Goal: Task Accomplishment & Management: Manage account settings

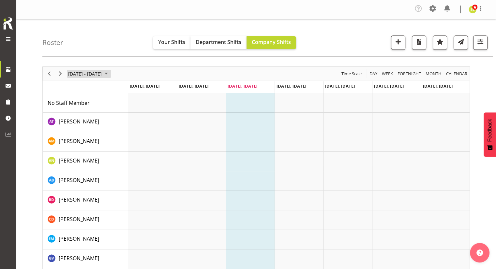
click at [91, 73] on span "[DATE] - [DATE]" at bounding box center [85, 74] width 35 height 8
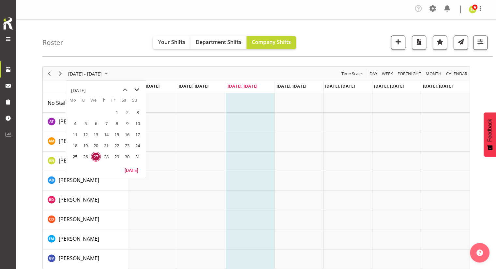
click at [138, 87] on span "next month" at bounding box center [136, 90] width 11 height 12
click at [74, 114] on span "1" at bounding box center [75, 113] width 10 height 10
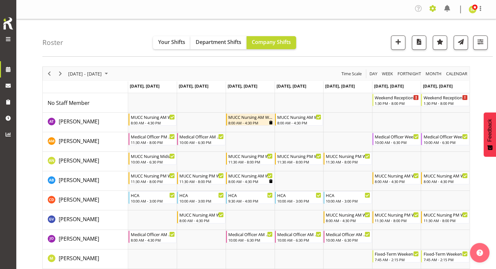
click at [433, 7] on span at bounding box center [433, 8] width 10 height 10
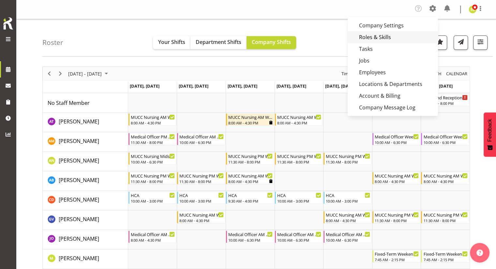
click at [378, 37] on link "Roles & Skills" at bounding box center [393, 37] width 90 height 12
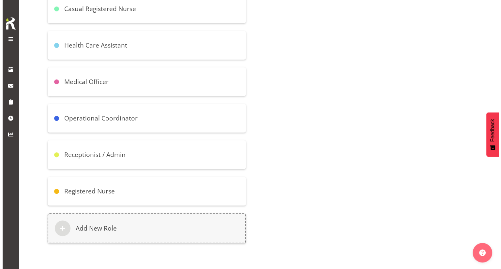
scroll to position [159, 0]
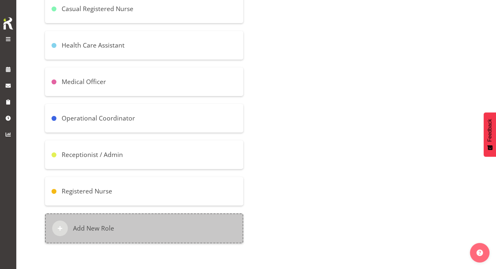
click at [119, 227] on div "Add New Role" at bounding box center [144, 229] width 198 height 30
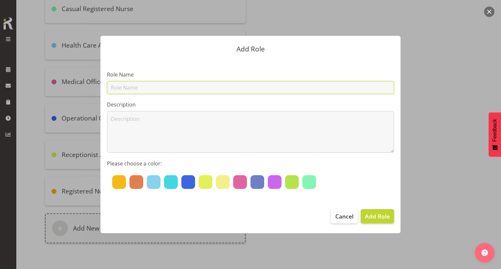
click at [146, 88] on input "text" at bounding box center [250, 87] width 287 height 13
type input "Weekend RN"
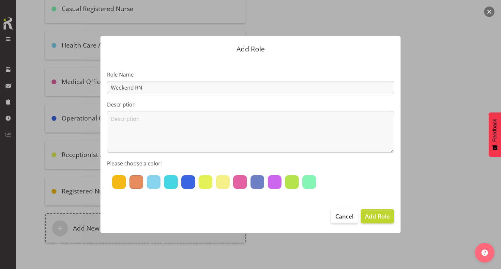
click at [139, 181] on div at bounding box center [137, 183] width 14 height 14
click at [377, 218] on span "Add Role" at bounding box center [377, 216] width 25 height 8
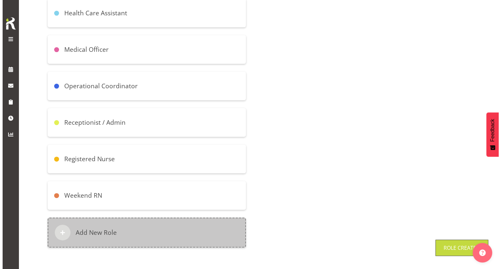
scroll to position [196, 0]
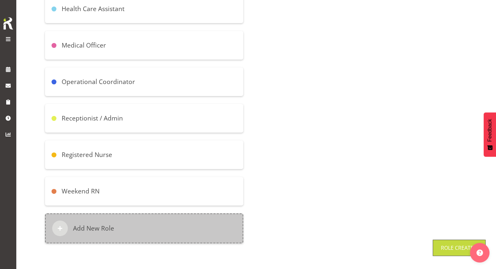
click at [130, 225] on div "Add New Role" at bounding box center [144, 229] width 198 height 30
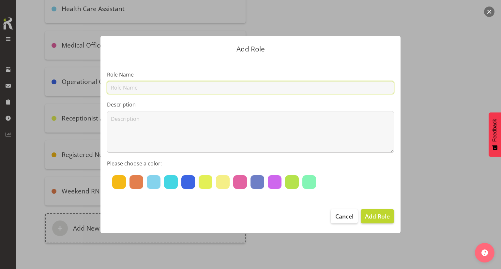
click at [159, 85] on input "text" at bounding box center [250, 87] width 287 height 13
type input "Weekend Receptionist"
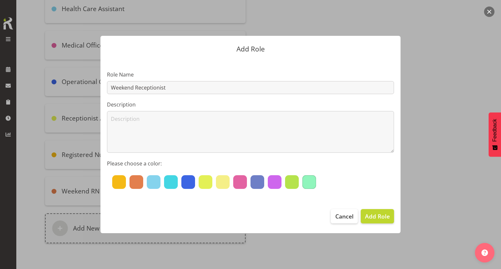
click at [310, 183] on div at bounding box center [309, 183] width 14 height 14
click at [389, 218] on span "Add Role" at bounding box center [377, 216] width 25 height 8
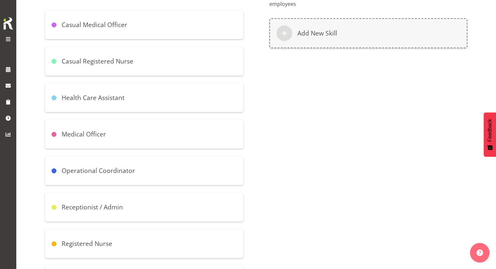
scroll to position [102, 0]
click at [123, 59] on h6 "Casual Registered Nurse" at bounding box center [98, 61] width 72 height 8
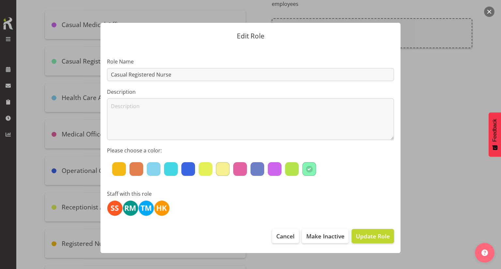
click at [217, 169] on div at bounding box center [223, 169] width 14 height 14
click at [377, 238] on span "Update Role" at bounding box center [373, 236] width 34 height 8
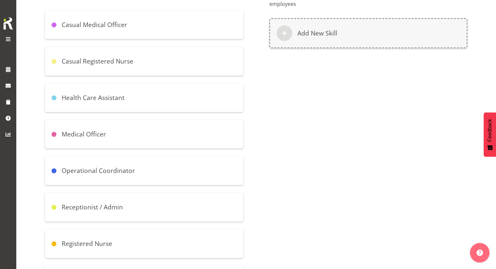
click at [139, 134] on div "Medical Officer" at bounding box center [144, 134] width 198 height 29
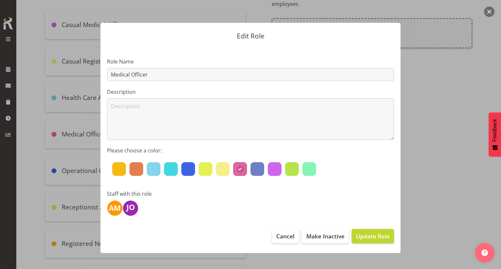
click at [449, 185] on div at bounding box center [250, 134] width 501 height 269
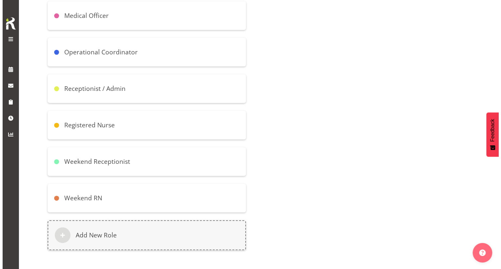
scroll to position [232, 0]
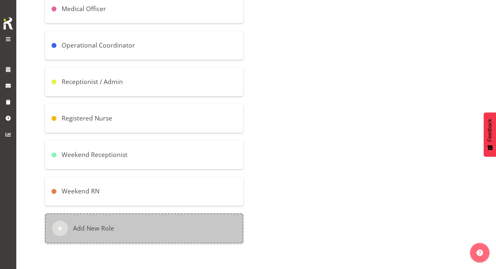
click at [115, 227] on div "Add New Role" at bounding box center [144, 229] width 198 height 30
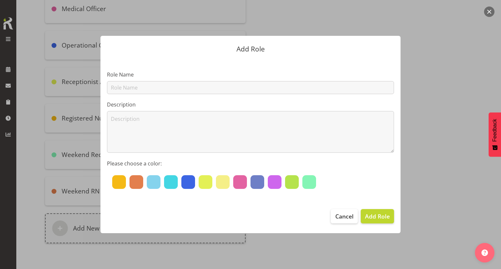
click at [147, 95] on section "Role Name Description Please choose a color:" at bounding box center [250, 131] width 300 height 144
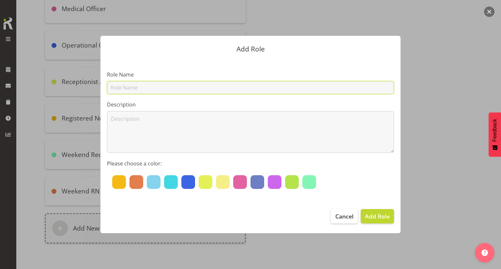
click at [142, 86] on input "text" at bounding box center [250, 87] width 287 height 13
type input "Weekend Medical Officer"
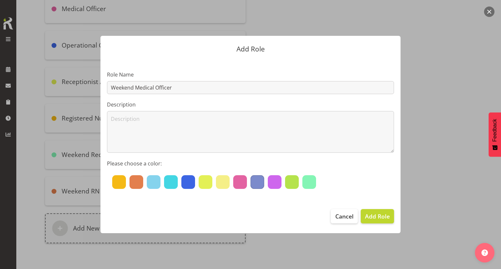
click at [260, 183] on div at bounding box center [258, 183] width 14 height 14
click at [387, 220] on span "Add Role" at bounding box center [377, 216] width 25 height 8
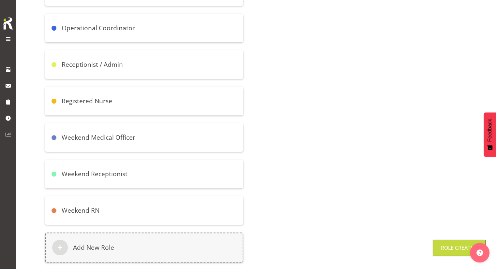
scroll to position [204, 0]
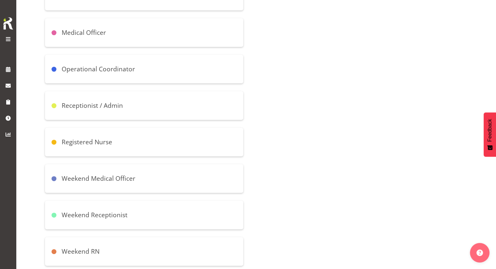
click at [110, 73] on h6 "Operational Coordinator" at bounding box center [98, 69] width 73 height 8
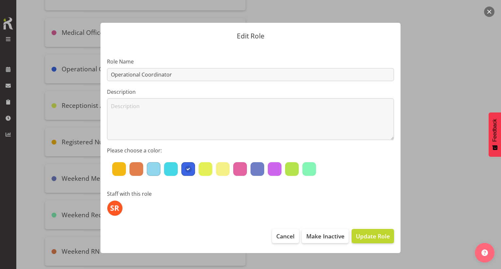
click at [149, 171] on div at bounding box center [154, 169] width 14 height 14
click at [377, 240] on span "Update Role" at bounding box center [373, 236] width 34 height 8
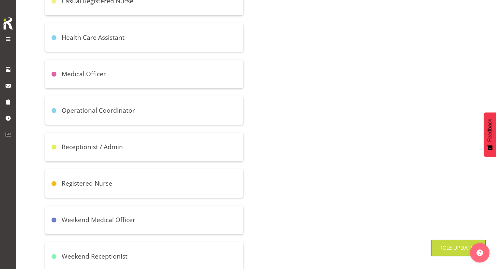
scroll to position [106, 0]
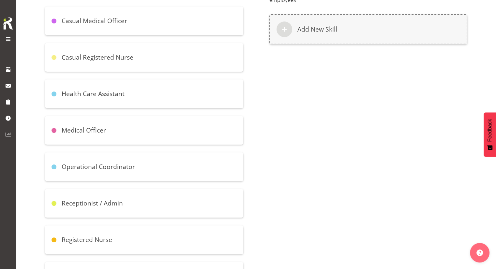
click at [128, 154] on div "Operational Coordinator" at bounding box center [144, 167] width 198 height 29
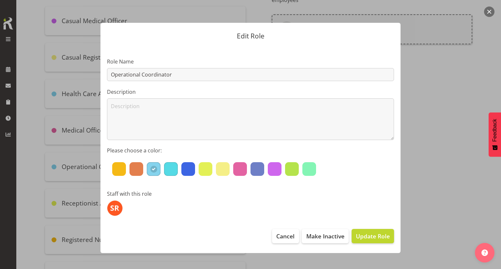
click at [171, 168] on div at bounding box center [171, 169] width 14 height 14
click at [369, 237] on span "Update Role" at bounding box center [373, 236] width 34 height 8
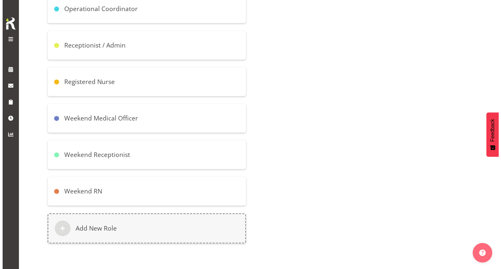
scroll to position [269, 0]
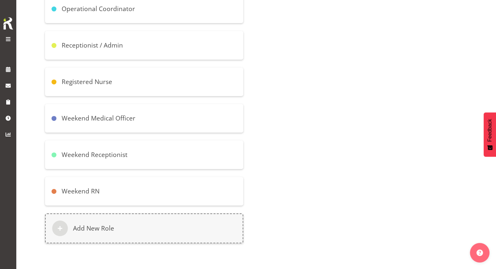
click at [136, 114] on div "Weekend Medical Officer" at bounding box center [144, 118] width 198 height 29
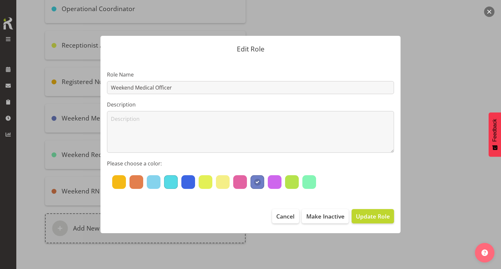
click at [166, 181] on div at bounding box center [171, 183] width 14 height 14
click at [370, 216] on span "Update Role" at bounding box center [373, 216] width 34 height 8
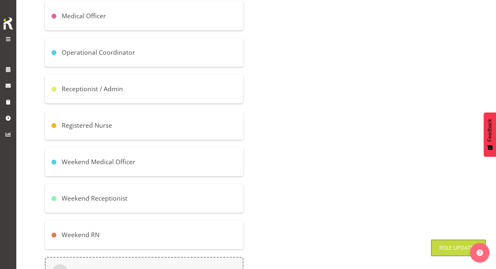
scroll to position [181, 0]
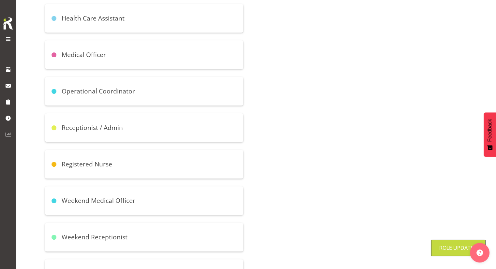
click at [106, 98] on div "Operational Coordinator" at bounding box center [144, 91] width 198 height 29
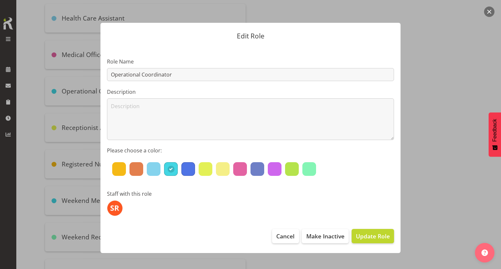
click at [188, 167] on div at bounding box center [188, 169] width 14 height 14
drag, startPoint x: 259, startPoint y: 170, endPoint x: 266, endPoint y: 174, distance: 8.2
click at [259, 170] on div at bounding box center [258, 169] width 14 height 14
click at [187, 168] on div at bounding box center [188, 169] width 14 height 14
click at [384, 237] on span "Update Role" at bounding box center [373, 236] width 34 height 8
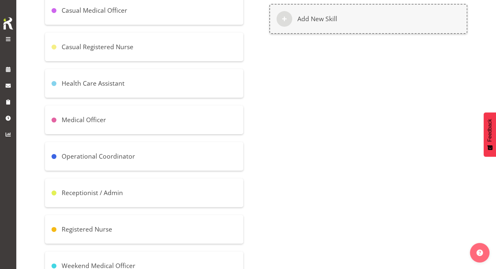
scroll to position [84, 0]
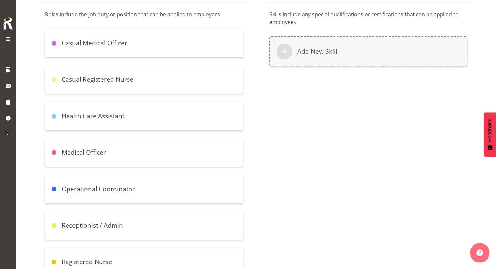
click at [114, 45] on h6 "Casual Medical Officer" at bounding box center [95, 43] width 66 height 8
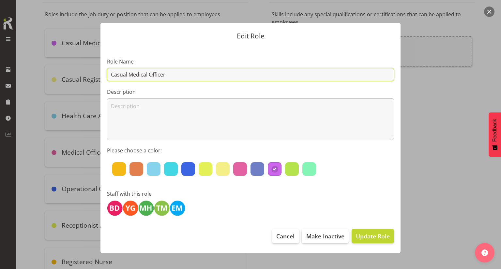
click at [129, 74] on input "Casual Medical Officer" at bounding box center [250, 74] width 287 height 13
type input "Casual Weekend Medical Officer"
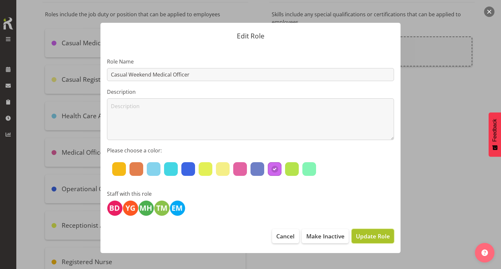
click at [376, 237] on span "Update Role" at bounding box center [373, 236] width 34 height 8
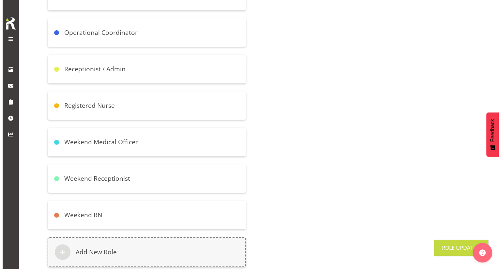
scroll to position [269, 0]
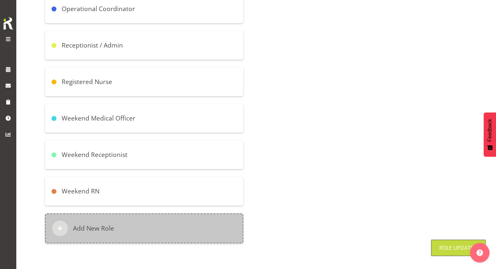
click at [100, 225] on h6 "Add New Role" at bounding box center [93, 229] width 41 height 8
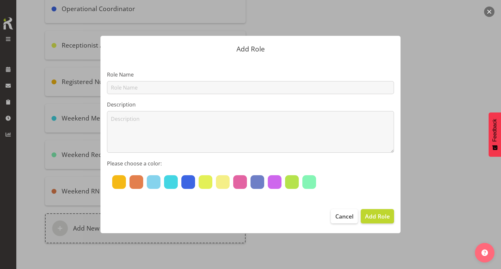
click at [174, 95] on section "Role Name Description Please choose a color:" at bounding box center [250, 131] width 300 height 144
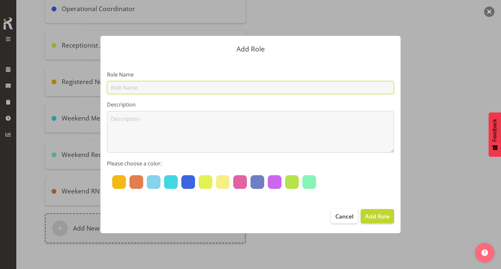
drag, startPoint x: 174, startPoint y: 91, endPoint x: 176, endPoint y: 94, distance: 3.5
click at [176, 93] on input "text" at bounding box center [250, 87] width 287 height 13
type input "Casual Weekday Medical Officer"
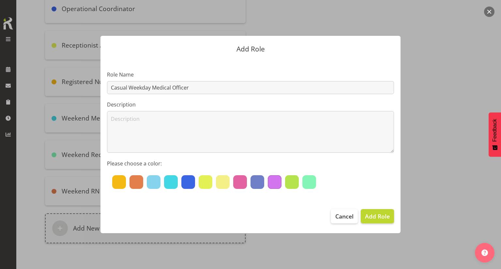
click at [276, 186] on div at bounding box center [275, 183] width 14 height 14
click at [378, 216] on span "Add Role" at bounding box center [377, 216] width 25 height 8
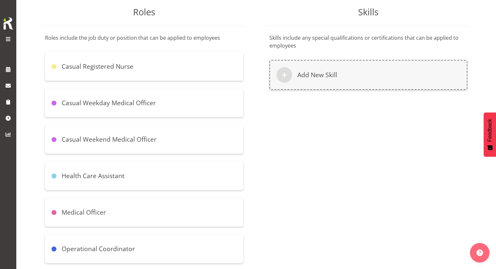
scroll to position [44, 0]
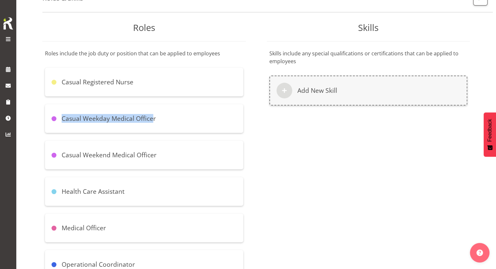
drag, startPoint x: 152, startPoint y: 83, endPoint x: 151, endPoint y: 105, distance: 22.2
click at [260, 129] on div "Skills Skills include any special qualifications or certifications that can be …" at bounding box center [368, 271] width 224 height 506
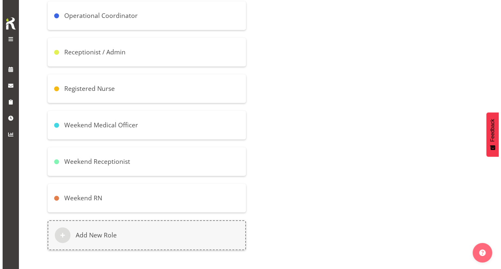
scroll to position [305, 0]
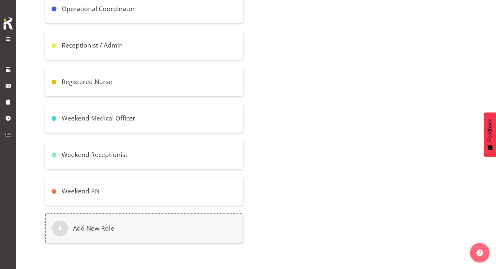
click at [153, 147] on div "Weekend Receptionist" at bounding box center [144, 155] width 198 height 29
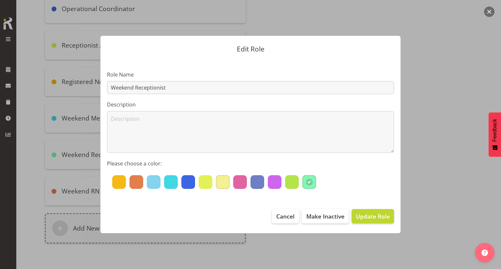
click at [220, 183] on div at bounding box center [223, 183] width 14 height 14
click at [374, 220] on span "Update Role" at bounding box center [373, 216] width 34 height 8
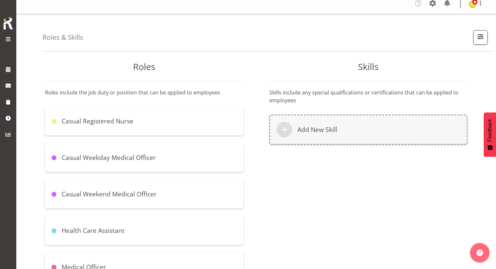
scroll to position [0, 0]
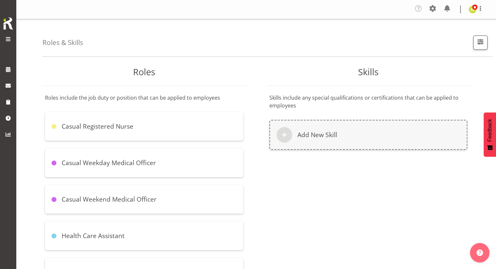
click at [159, 128] on div "Casual Registered Nurse" at bounding box center [144, 126] width 198 height 29
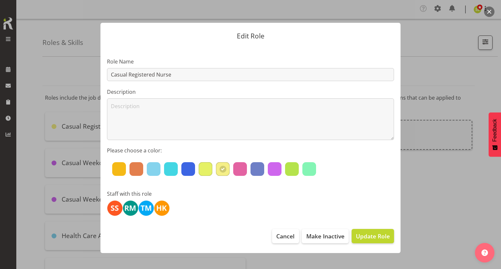
click at [204, 170] on div at bounding box center [206, 169] width 14 height 14
click at [364, 235] on span "Update Role" at bounding box center [373, 236] width 34 height 8
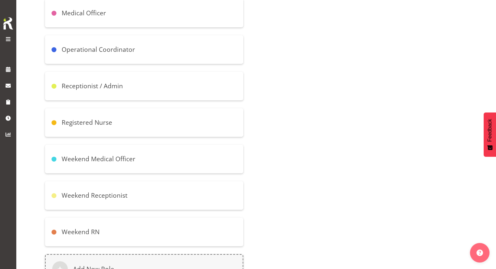
scroll to position [261, 0]
click at [137, 228] on div "Weekend RN" at bounding box center [144, 231] width 198 height 29
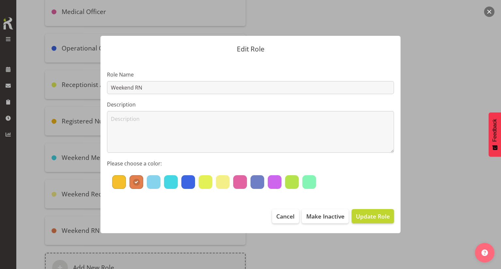
click at [114, 182] on div at bounding box center [119, 183] width 14 height 14
click at [375, 214] on span "Update Role" at bounding box center [373, 216] width 34 height 8
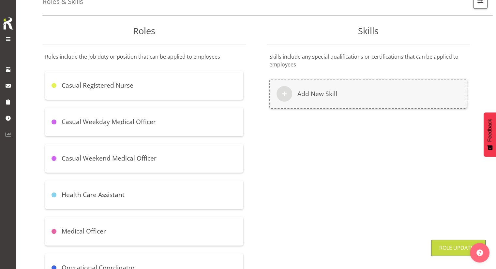
scroll to position [0, 0]
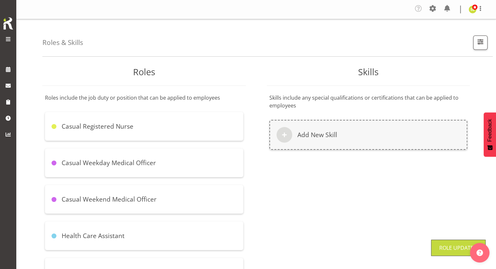
click at [148, 126] on div "Casual Registered Nurse" at bounding box center [144, 126] width 198 height 29
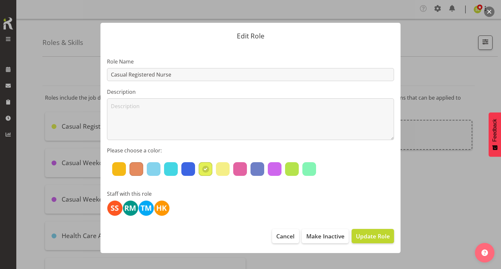
click at [137, 170] on div at bounding box center [137, 169] width 14 height 14
click at [372, 239] on span "Update Role" at bounding box center [373, 236] width 34 height 8
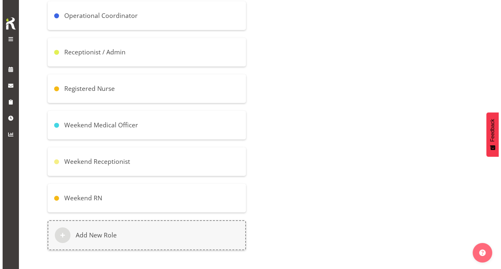
scroll to position [305, 0]
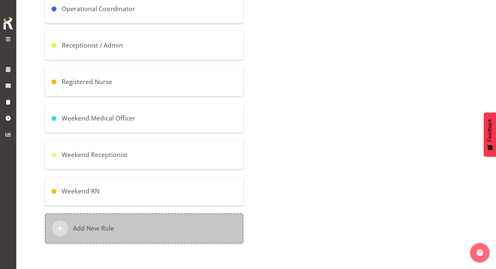
click at [113, 225] on h6 "Add New Role" at bounding box center [93, 229] width 41 height 8
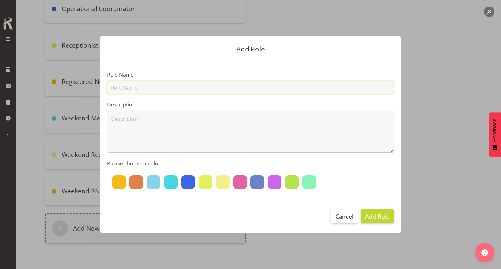
click at [144, 87] on input "text" at bounding box center [250, 87] width 287 height 13
type input "Casual Weekend RN"
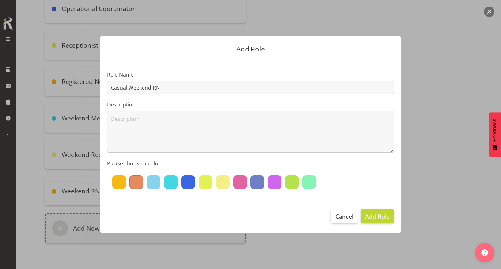
click at [135, 181] on div at bounding box center [137, 183] width 14 height 14
click at [384, 215] on span "Add Role" at bounding box center [377, 216] width 25 height 8
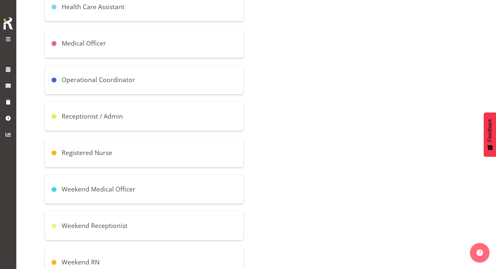
scroll to position [254, 0]
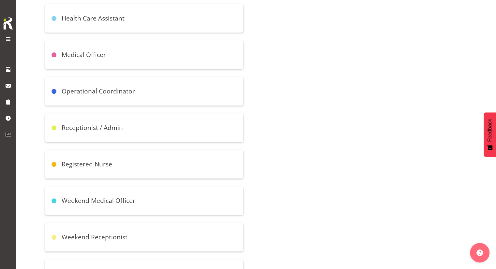
click at [163, 203] on div "Weekend Medical Officer" at bounding box center [144, 201] width 198 height 29
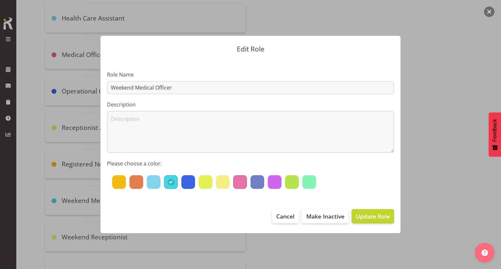
click at [243, 184] on div at bounding box center [240, 183] width 14 height 14
click at [371, 215] on span "Update Role" at bounding box center [373, 216] width 34 height 8
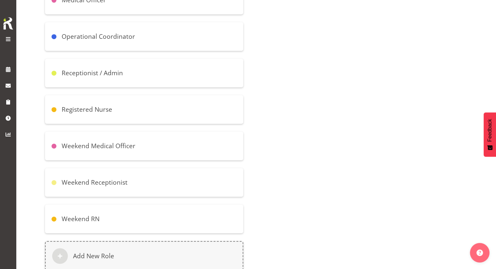
scroll to position [244, 0]
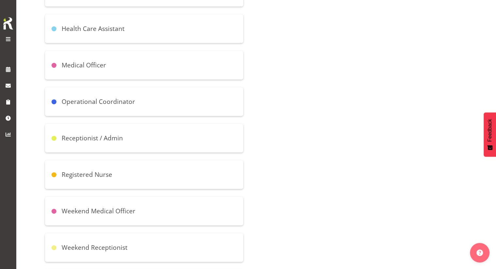
click at [184, 200] on div "Weekend Medical Officer" at bounding box center [144, 211] width 198 height 29
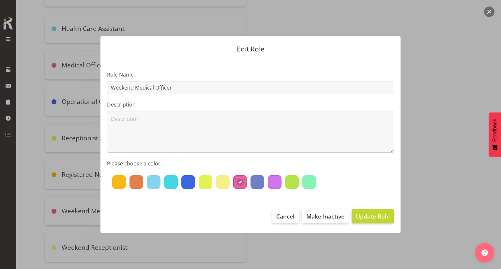
click at [278, 183] on div at bounding box center [275, 183] width 14 height 14
click at [376, 222] on button "Update Role" at bounding box center [373, 216] width 42 height 14
click at [376, 216] on span "Update Role" at bounding box center [373, 216] width 34 height 8
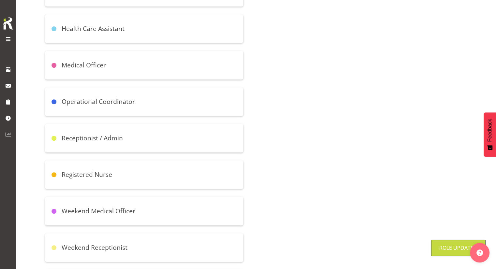
click at [82, 69] on div "Medical Officer" at bounding box center [144, 65] width 198 height 29
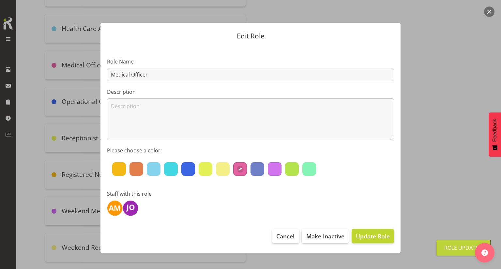
click at [272, 169] on div at bounding box center [275, 169] width 14 height 14
click at [375, 237] on span "Update Role" at bounding box center [373, 236] width 34 height 8
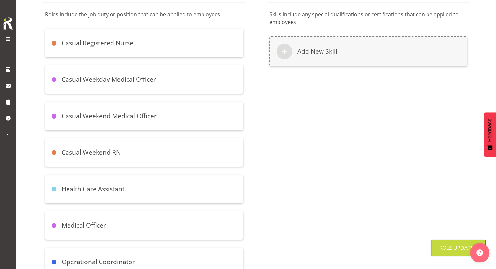
scroll to position [48, 0]
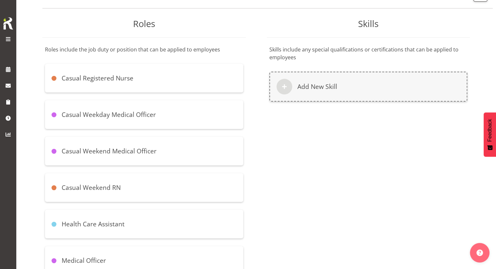
click at [149, 115] on h6 "Casual Weekday Medical Officer" at bounding box center [109, 115] width 94 height 8
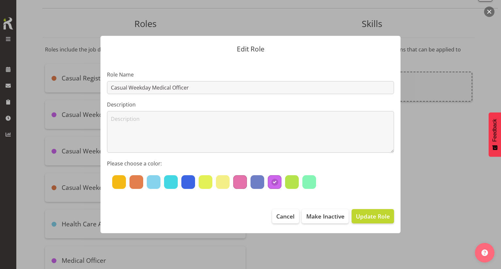
click at [233, 181] on div at bounding box center [240, 183] width 14 height 14
click at [378, 215] on span "Update Role" at bounding box center [373, 216] width 34 height 8
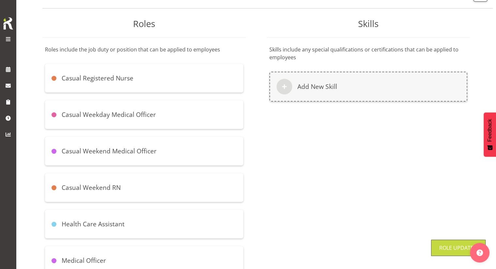
click at [102, 150] on h6 "Casual Weekend Medical Officer" at bounding box center [109, 151] width 95 height 8
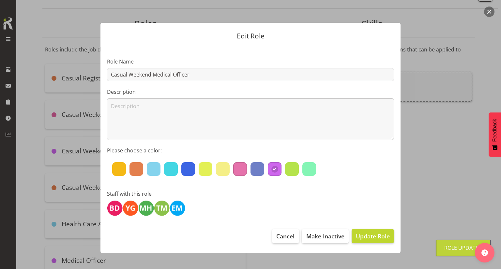
click at [239, 170] on div at bounding box center [240, 169] width 14 height 14
click at [380, 237] on span "Update Role" at bounding box center [373, 236] width 34 height 8
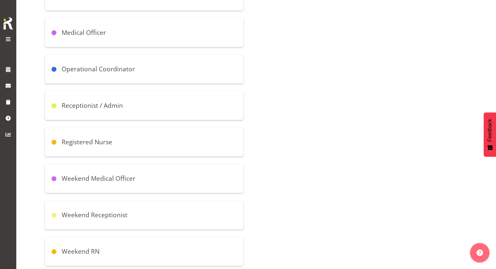
scroll to position [342, 0]
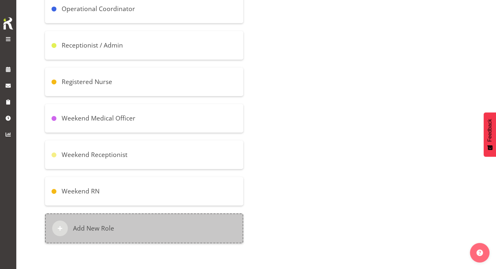
click at [140, 229] on div "Add New Role" at bounding box center [144, 229] width 198 height 30
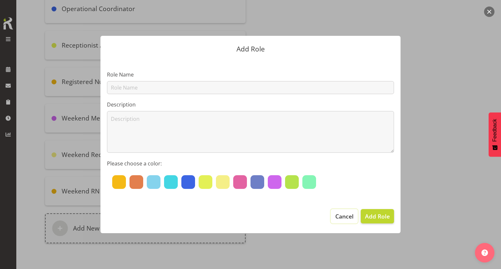
click at [350, 216] on span "Cancel" at bounding box center [344, 216] width 18 height 8
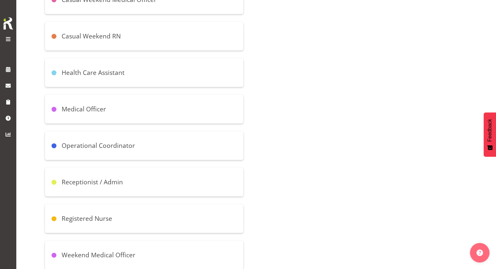
scroll to position [146, 0]
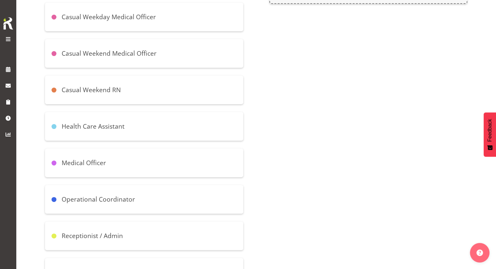
click at [141, 122] on div "Health Care Assistant" at bounding box center [144, 126] width 198 height 29
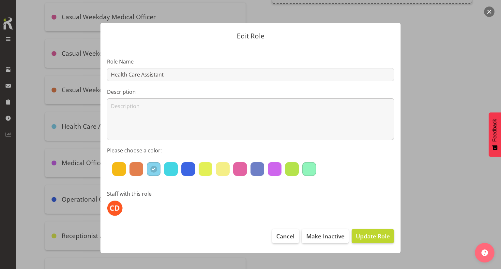
click at [309, 168] on div at bounding box center [309, 169] width 14 height 14
click at [383, 240] on span "Update Role" at bounding box center [373, 236] width 34 height 8
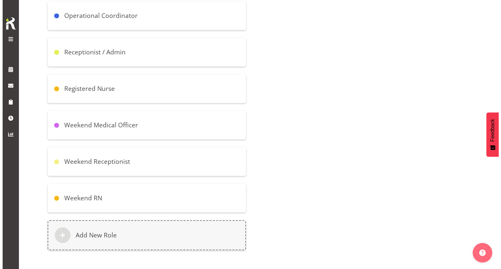
scroll to position [342, 0]
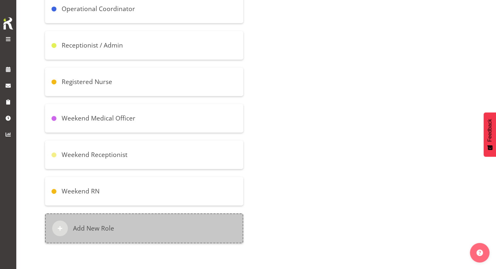
click at [128, 221] on div "Add New Role" at bounding box center [144, 229] width 198 height 30
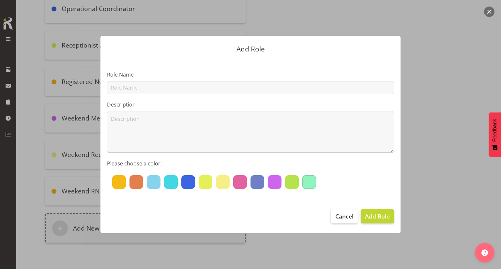
click at [303, 184] on div at bounding box center [309, 183] width 14 height 14
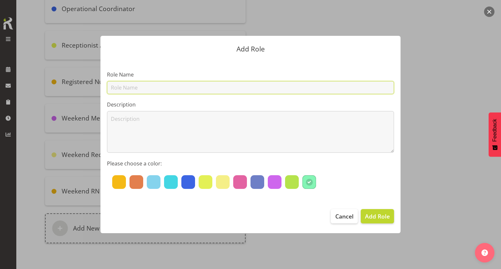
click at [153, 90] on input "text" at bounding box center [250, 87] width 287 height 13
type input "W"
type input "Weekend HCA"
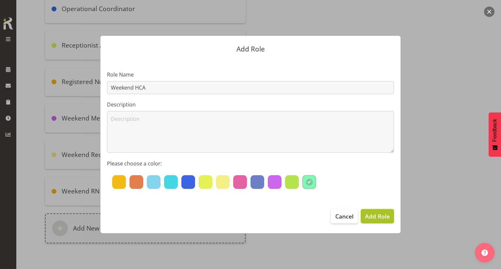
click at [376, 219] on span "Add Role" at bounding box center [377, 216] width 25 height 8
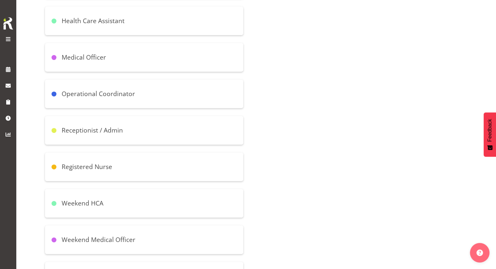
scroll to position [254, 0]
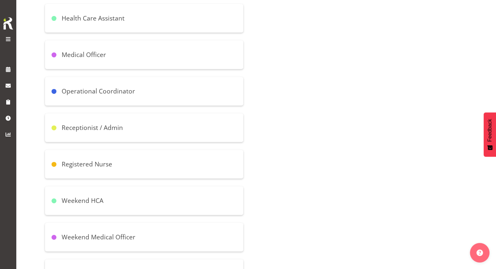
click at [124, 123] on div "Receptionist / Admin" at bounding box center [144, 128] width 198 height 29
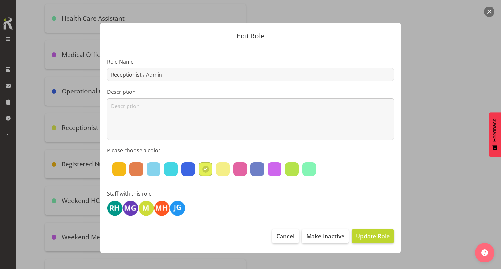
click at [496, 73] on div at bounding box center [250, 134] width 501 height 269
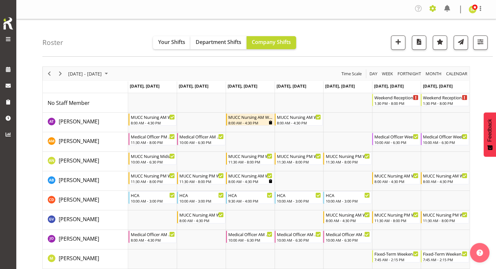
click at [436, 11] on span at bounding box center [433, 8] width 10 height 10
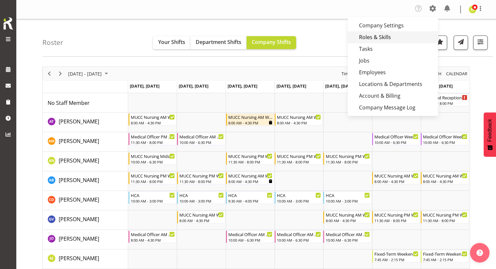
click at [389, 36] on link "Roles & Skills" at bounding box center [393, 37] width 90 height 12
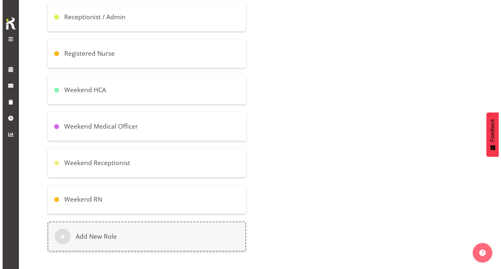
scroll to position [378, 0]
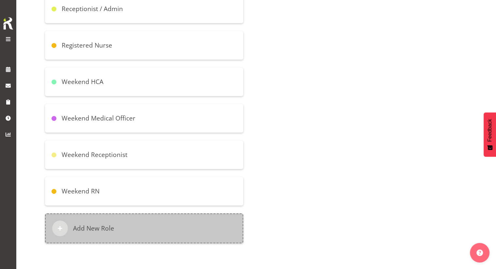
click at [193, 223] on div "Add New Role" at bounding box center [144, 229] width 198 height 30
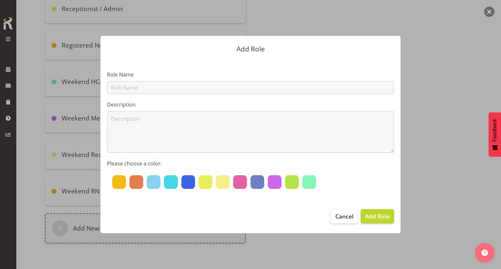
click at [159, 94] on section "Role Name Description Please choose a color:" at bounding box center [250, 131] width 300 height 144
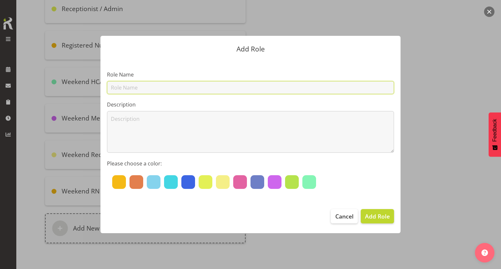
click at [158, 88] on input "text" at bounding box center [250, 87] width 287 height 13
type input "Casual Weekday Reception"
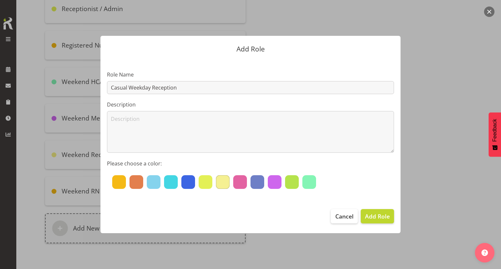
click at [222, 184] on div at bounding box center [223, 183] width 14 height 14
click at [373, 213] on span "Add Role" at bounding box center [377, 216] width 25 height 8
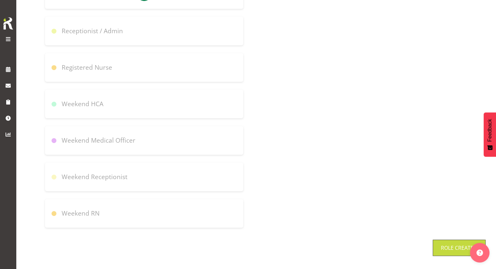
scroll to position [393, 0]
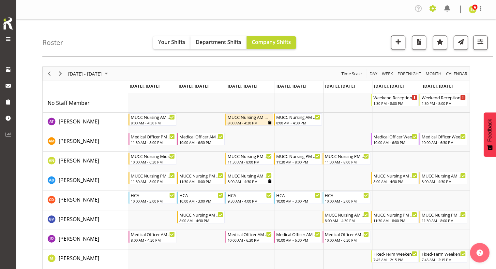
click at [431, 6] on span at bounding box center [433, 8] width 10 height 10
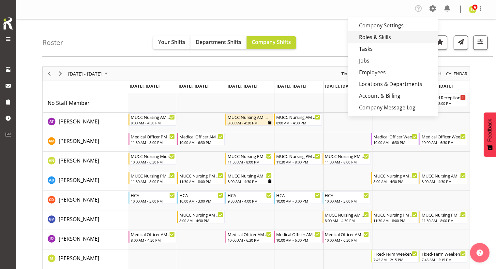
click at [399, 38] on link "Roles & Skills" at bounding box center [393, 37] width 90 height 12
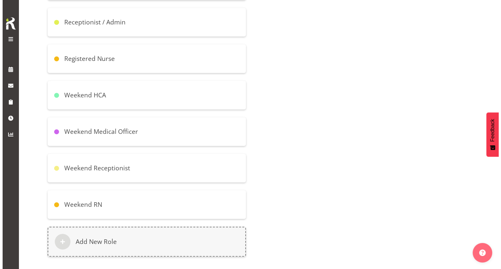
scroll to position [415, 0]
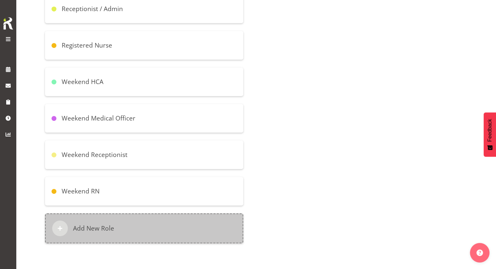
click at [145, 214] on div "Add New Role" at bounding box center [144, 229] width 198 height 30
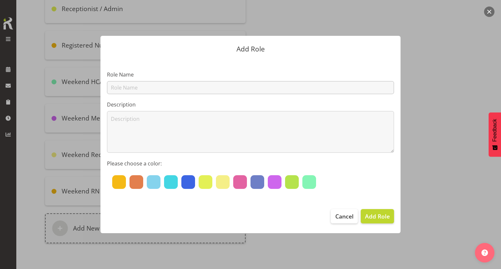
click at [162, 82] on div "Role Name" at bounding box center [250, 82] width 287 height 23
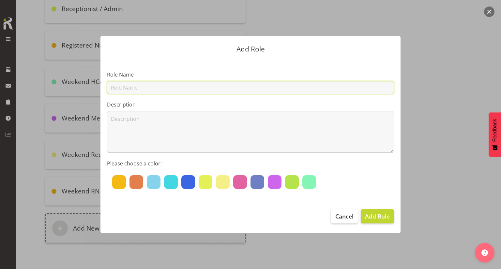
click at [153, 90] on input "text" at bounding box center [250, 87] width 287 height 13
type input "Casual Weekend Reception"
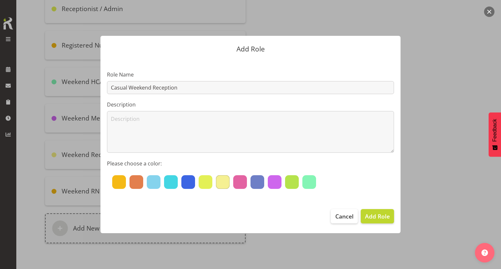
click at [217, 184] on div at bounding box center [223, 183] width 14 height 14
click at [377, 214] on span "Add Role" at bounding box center [377, 216] width 25 height 8
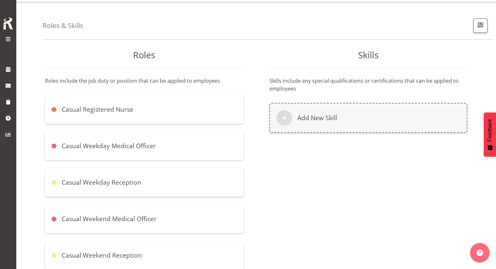
scroll to position [0, 0]
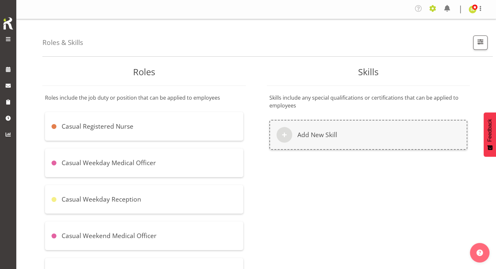
click at [433, 11] on span at bounding box center [433, 8] width 10 height 10
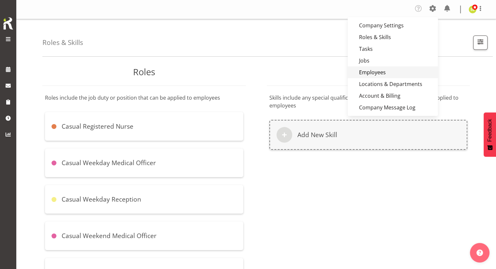
click at [379, 72] on link "Employees" at bounding box center [393, 73] width 90 height 12
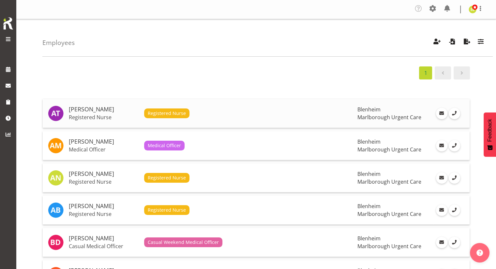
click at [137, 113] on td "[PERSON_NAME] Registered Nurse" at bounding box center [103, 113] width 75 height 29
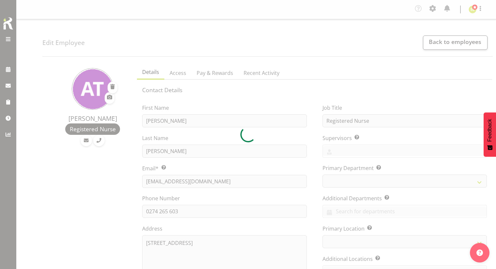
select select "TimelineWeek"
select select
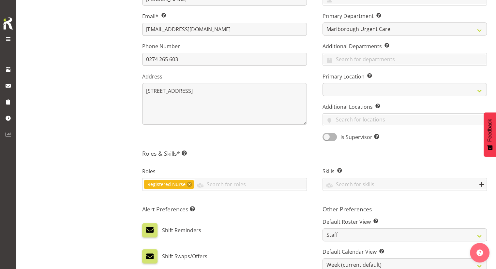
scroll to position [196, 0]
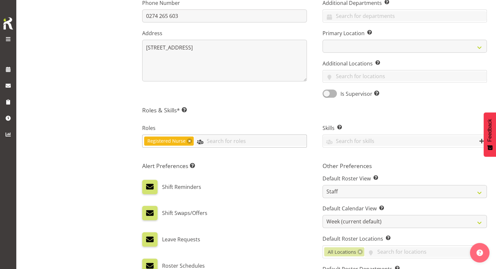
click at [222, 143] on input "text" at bounding box center [250, 141] width 113 height 10
type input "r"
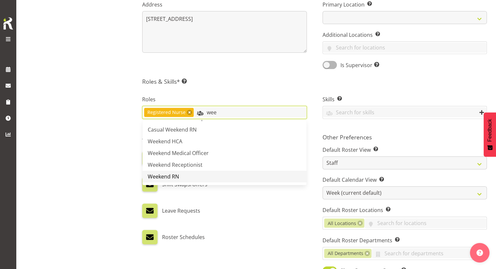
scroll to position [228, 0]
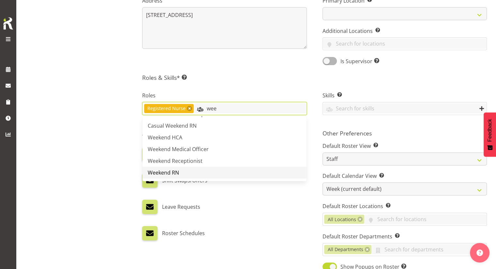
type input "wee"
click at [211, 174] on link "Weekend RN" at bounding box center [225, 173] width 164 height 12
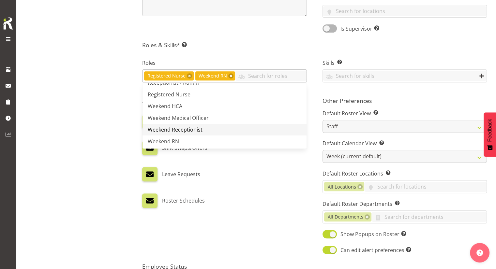
scroll to position [116, 0]
click at [258, 44] on h5 "Roles & Skills* This is a required field. Add as many roles and skills as requi…" at bounding box center [314, 44] width 345 height 7
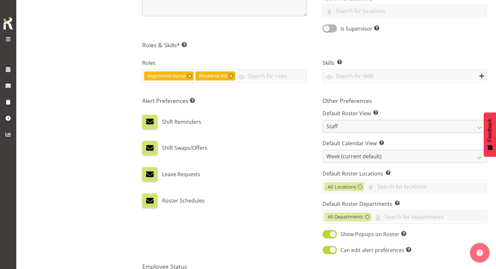
scroll to position [326, 0]
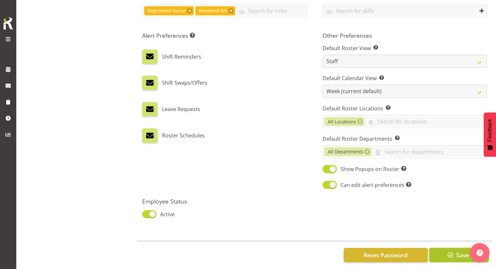
click at [459, 257] on span "Save" at bounding box center [462, 255] width 13 height 8
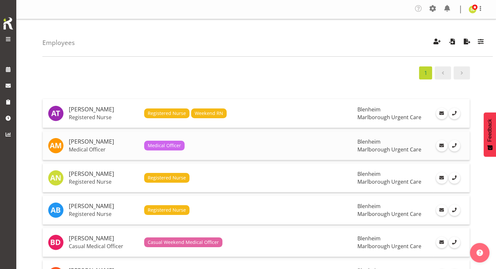
click at [186, 143] on div "Medical Officer" at bounding box center [248, 146] width 208 height 10
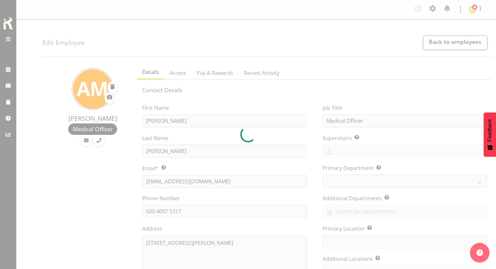
select select "TimelineWeek"
select select
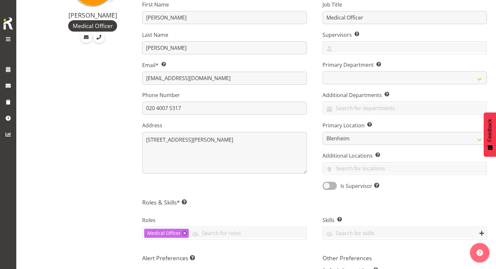
scroll to position [163, 0]
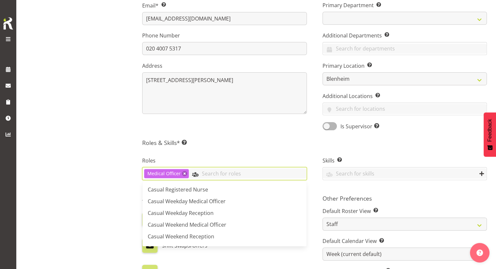
click at [216, 171] on input "text" at bounding box center [247, 174] width 117 height 10
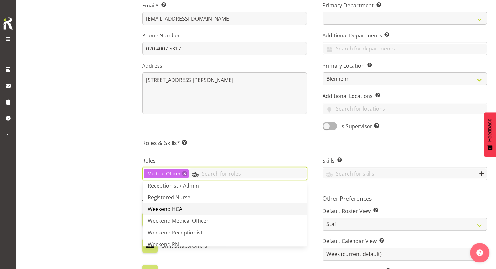
scroll to position [116, 0]
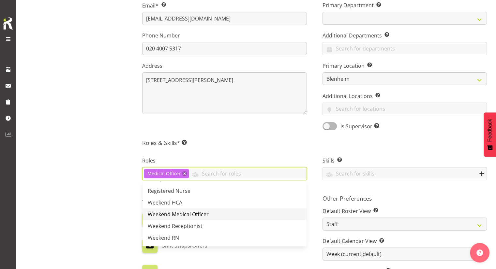
click at [222, 211] on link "Weekend Medical Officer" at bounding box center [225, 215] width 164 height 12
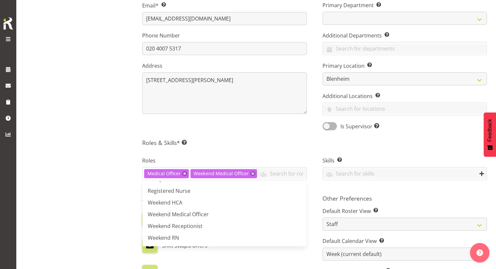
click at [258, 148] on div "Roles Medical Officer Weekend Medical Officer Casual Registered Nurse Casual We…" at bounding box center [224, 169] width 180 height 43
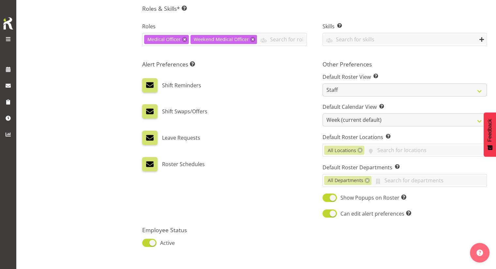
scroll to position [334, 0]
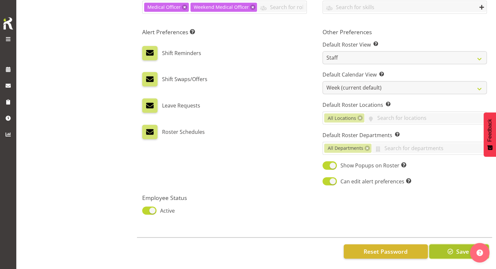
click at [449, 248] on span "button" at bounding box center [450, 252] width 8 height 8
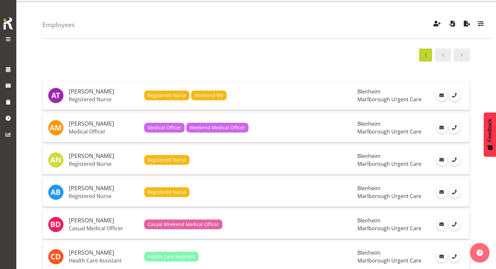
scroll to position [33, 0]
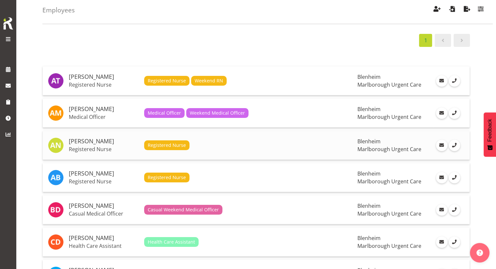
click at [244, 146] on div "Registered Nurse" at bounding box center [248, 146] width 208 height 10
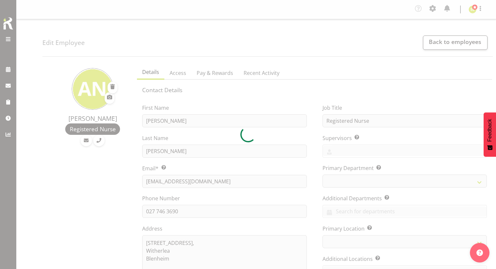
select select "TimelineWeek"
select select
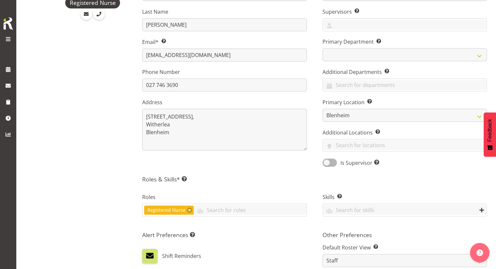
scroll to position [163, 0]
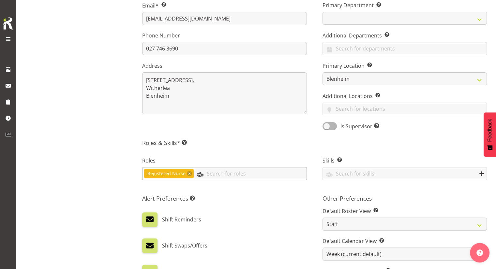
click at [246, 169] on input "text" at bounding box center [250, 174] width 113 height 10
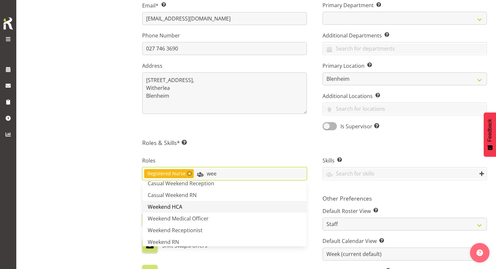
scroll to position [46, 0]
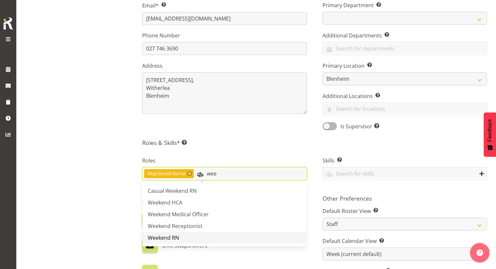
type input "wee"
click at [227, 235] on link "Weekend RN" at bounding box center [225, 238] width 164 height 12
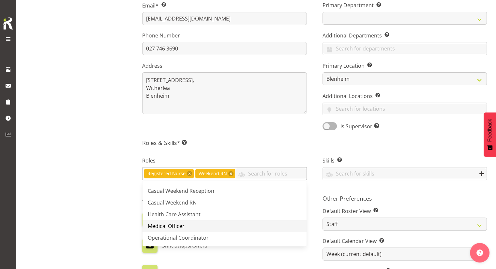
scroll to position [78, 0]
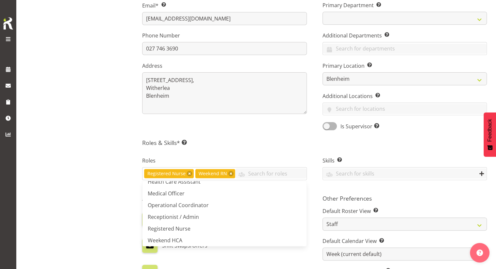
click at [261, 143] on h5 "Roles & Skills* This is a required field. Add as many roles and skills as requi…" at bounding box center [314, 142] width 345 height 7
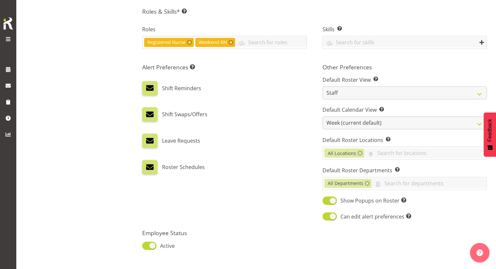
scroll to position [334, 0]
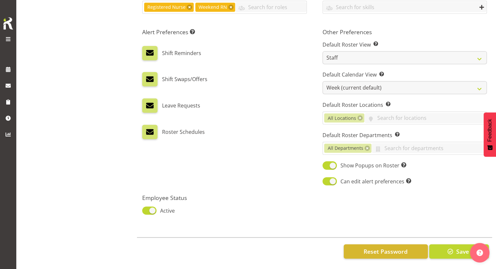
click at [443, 254] on div "Reset Password Save" at bounding box center [314, 252] width 355 height 28
click at [445, 251] on button "Save" at bounding box center [459, 252] width 60 height 14
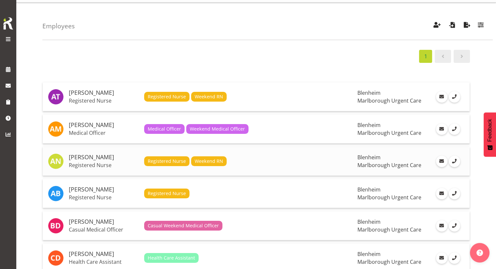
scroll to position [33, 0]
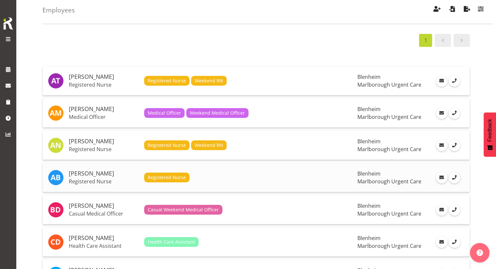
click at [218, 171] on td "Registered Nurse" at bounding box center [249, 177] width 214 height 29
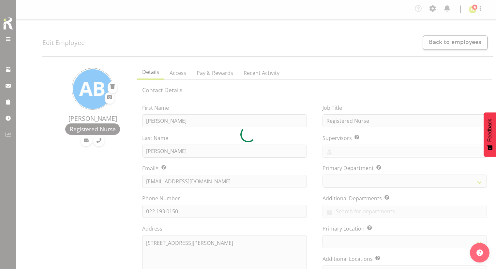
select select "TimelineWeek"
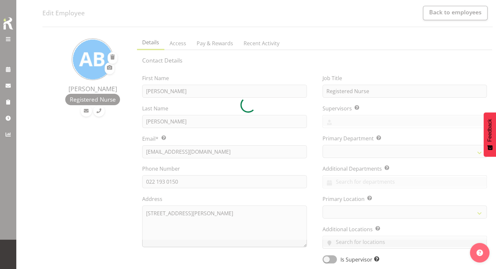
select select
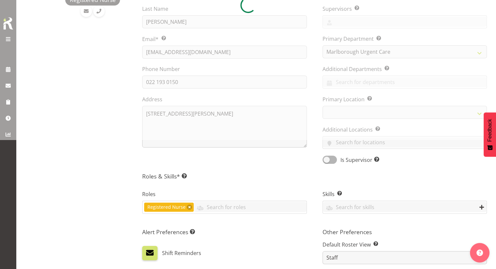
scroll to position [130, 0]
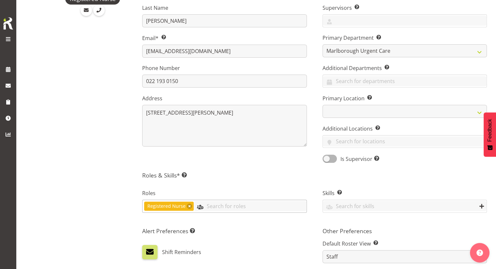
click at [235, 204] on input "text" at bounding box center [250, 206] width 113 height 10
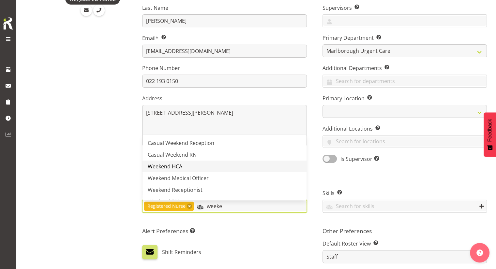
scroll to position [22, 0]
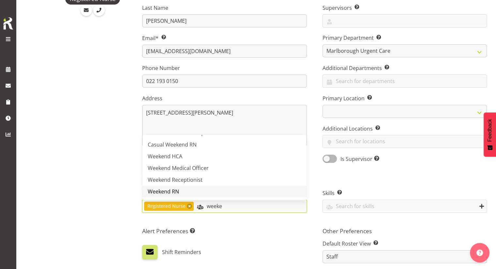
type input "weeke"
click at [205, 191] on link "Weekend RN" at bounding box center [225, 192] width 164 height 12
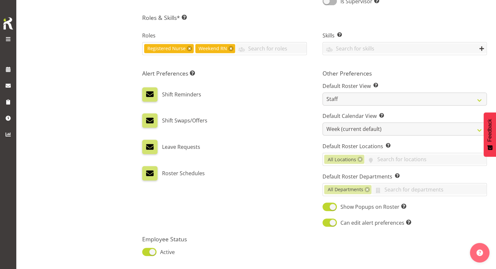
scroll to position [326, 0]
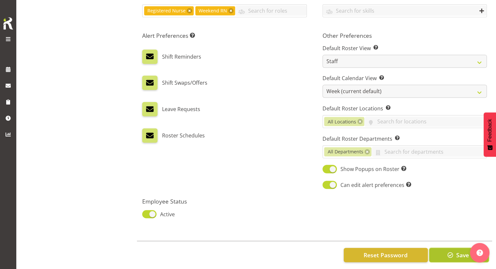
click at [457, 254] on span "Save" at bounding box center [462, 255] width 13 height 8
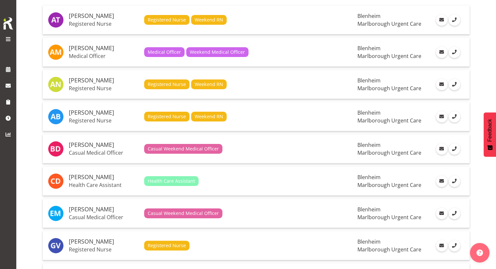
scroll to position [98, 0]
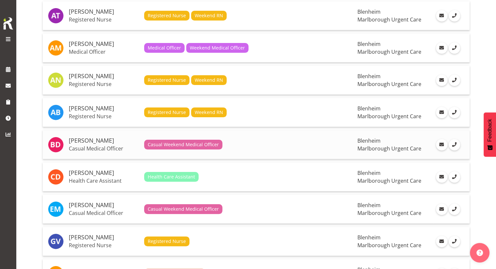
click at [245, 146] on div "Casual Weekend Medical Officer" at bounding box center [248, 145] width 208 height 10
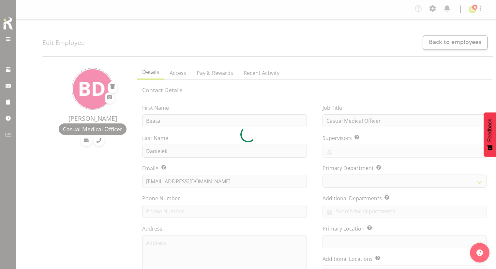
select select "TimelineWeek"
select select
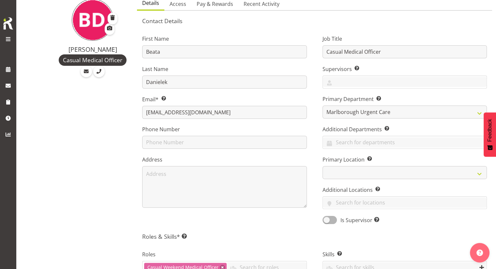
scroll to position [130, 0]
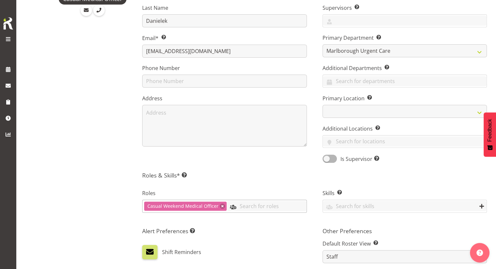
click at [259, 207] on input "text" at bounding box center [267, 206] width 80 height 10
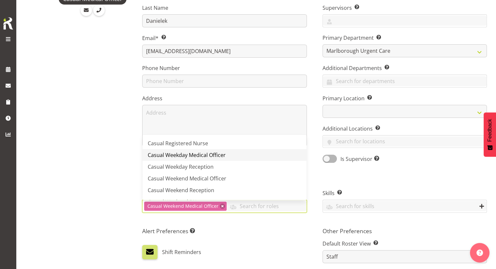
click at [235, 160] on link "Casual Weekday Medical Officer" at bounding box center [225, 155] width 164 height 12
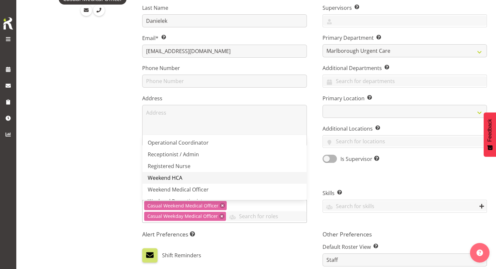
scroll to position [98, 0]
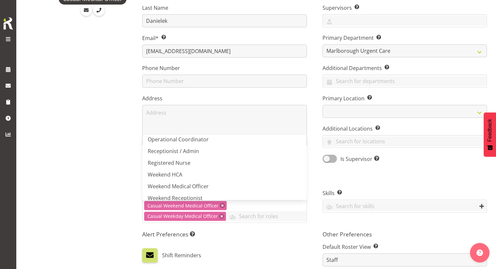
click at [103, 166] on div "Beata Danielek Casual Medical Officer" at bounding box center [87, 201] width 91 height 541
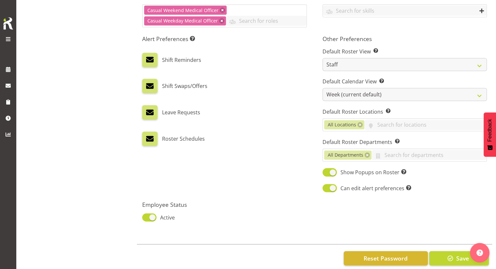
scroll to position [337, 0]
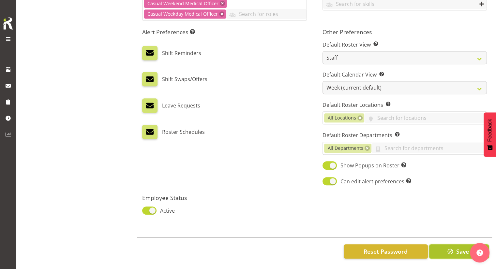
click at [450, 248] on span "button" at bounding box center [450, 252] width 8 height 8
click at [455, 245] on button "Save" at bounding box center [459, 252] width 60 height 14
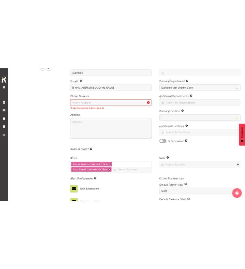
scroll to position [44, 0]
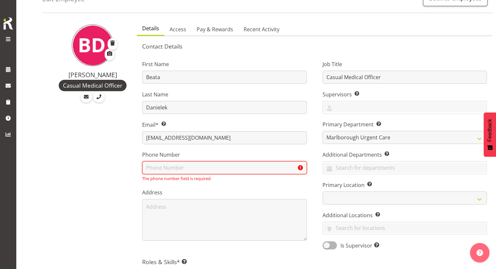
click at [228, 170] on input "text" at bounding box center [224, 167] width 164 height 13
click at [304, 43] on h5 "Contact Details" at bounding box center [314, 46] width 345 height 7
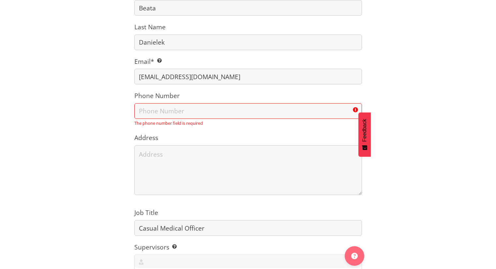
scroll to position [239, 0]
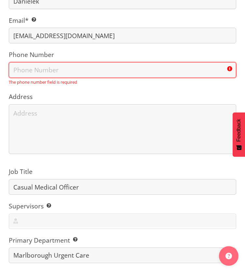
click at [22, 70] on input "text" at bounding box center [123, 70] width 228 height 16
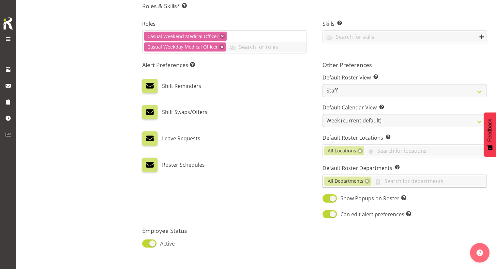
scroll to position [337, 0]
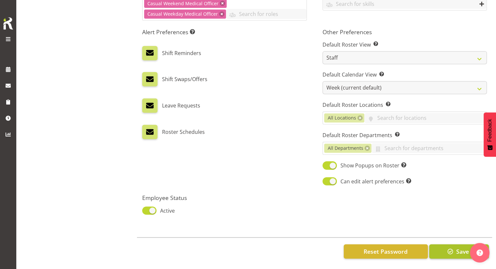
type input "0273781742"
click at [453, 245] on button "Save" at bounding box center [459, 252] width 60 height 14
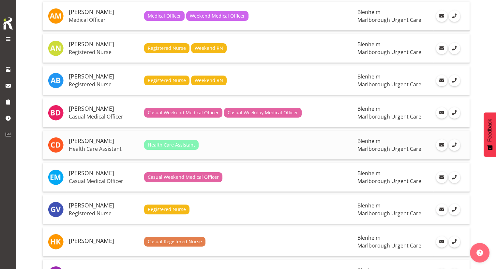
scroll to position [130, 0]
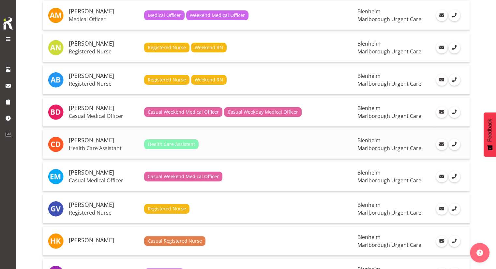
click at [220, 143] on div "Health Care Assistant" at bounding box center [248, 145] width 208 height 10
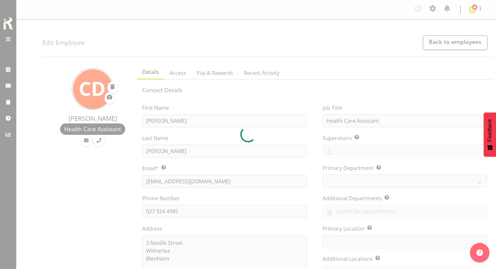
select select "TimelineWeek"
select select
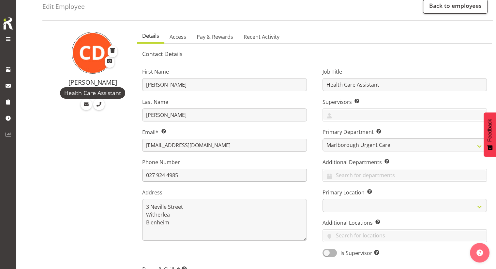
scroll to position [98, 0]
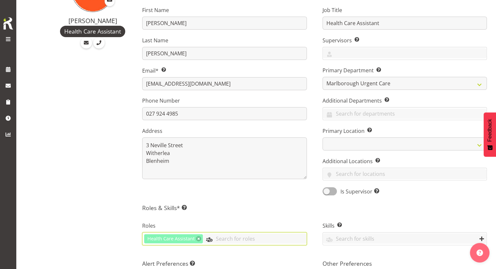
click at [232, 241] on input "text" at bounding box center [254, 239] width 103 height 10
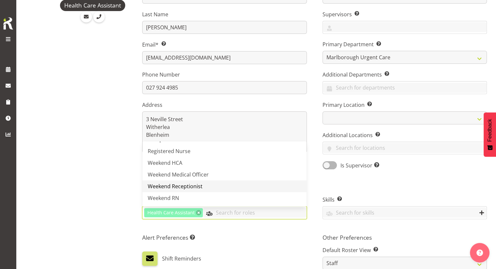
scroll to position [163, 0]
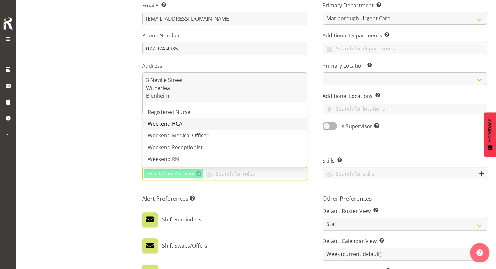
click at [197, 126] on link "Weekend HCA" at bounding box center [225, 124] width 164 height 12
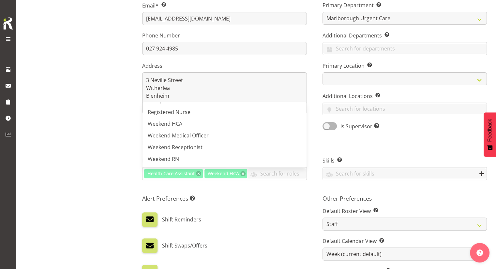
click at [253, 204] on div "Alert Preferences Specifies what type(s) of communication the employee will rec…" at bounding box center [224, 274] width 180 height 166
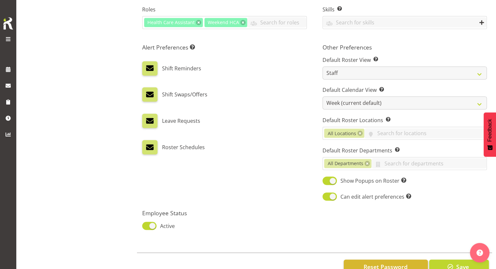
scroll to position [334, 0]
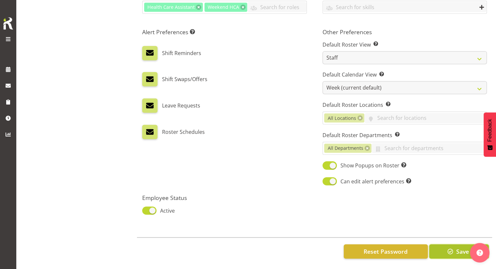
click at [458, 248] on span "Save" at bounding box center [462, 252] width 13 height 8
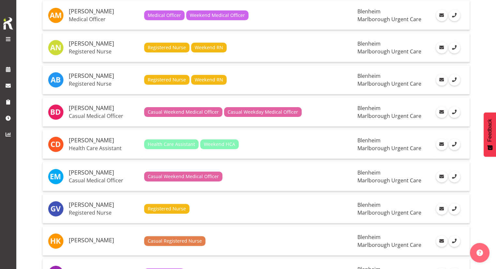
scroll to position [196, 0]
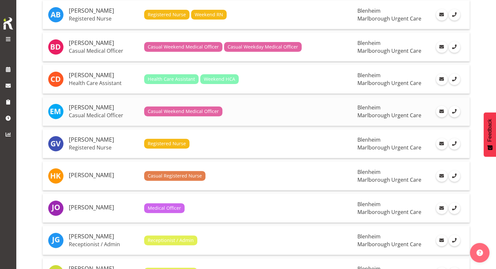
click at [233, 114] on div "Casual Weekend Medical Officer" at bounding box center [248, 112] width 208 height 10
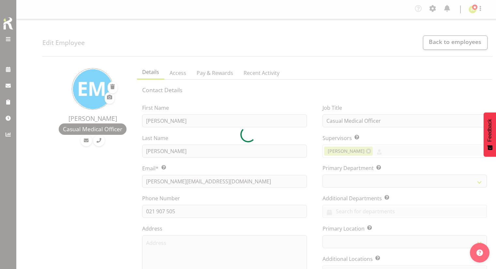
select select "TimelineWeek"
click at [457, 44] on div at bounding box center [248, 134] width 496 height 269
select select "1282"
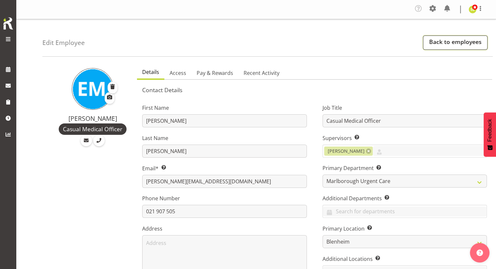
click at [442, 42] on link "Back to employees" at bounding box center [455, 43] width 65 height 14
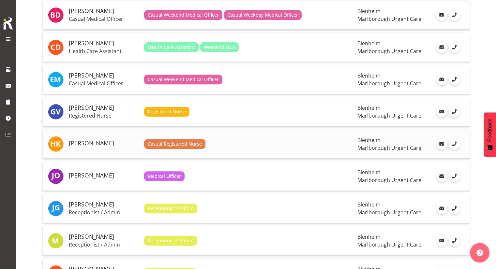
scroll to position [228, 0]
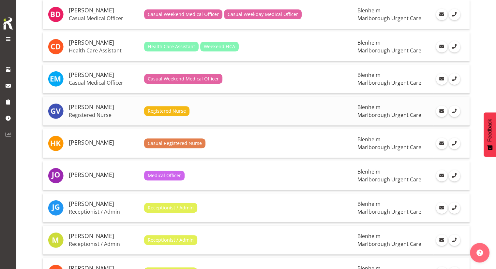
click at [216, 114] on div "Registered Nurse" at bounding box center [248, 111] width 208 height 10
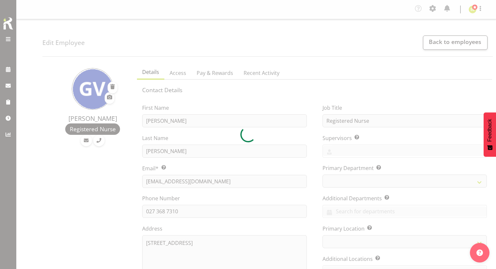
select select "TimelineWeek"
select select
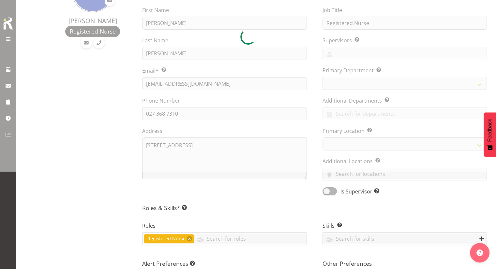
select select "1282"
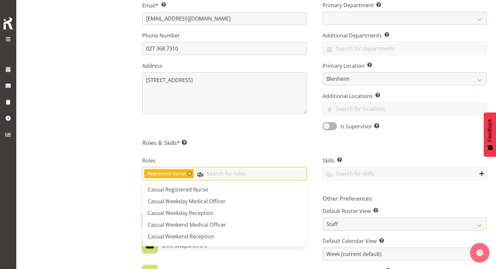
click at [241, 171] on input "text" at bounding box center [250, 174] width 113 height 10
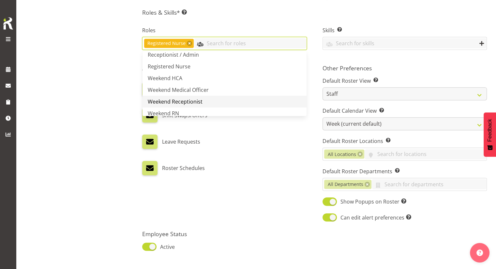
scroll to position [116, 0]
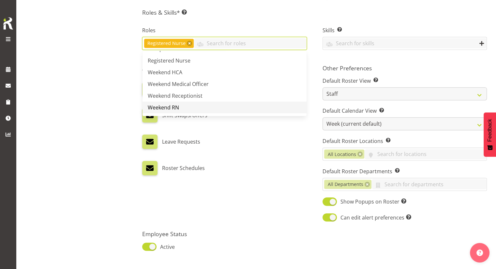
click at [216, 107] on link "Weekend RN" at bounding box center [225, 108] width 164 height 12
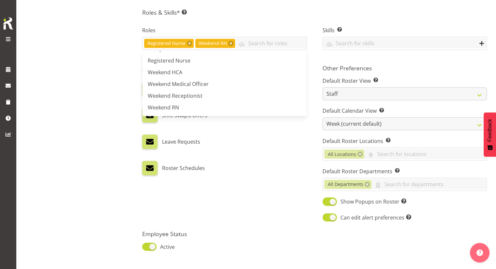
click at [258, 143] on div "Leave Requests" at bounding box center [224, 142] width 164 height 14
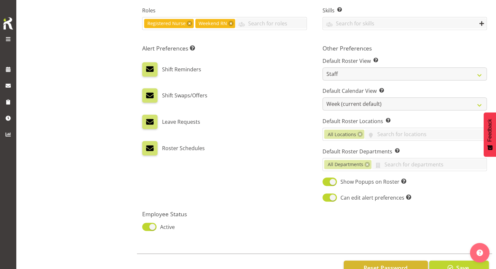
scroll to position [334, 0]
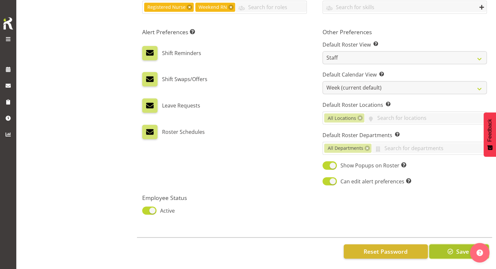
click at [448, 248] on span "button" at bounding box center [450, 252] width 8 height 8
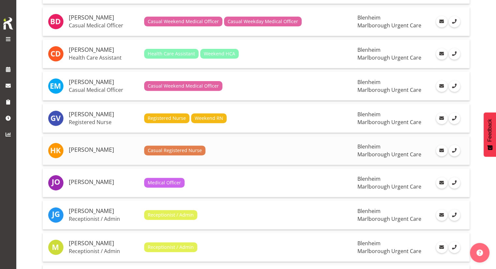
scroll to position [228, 0]
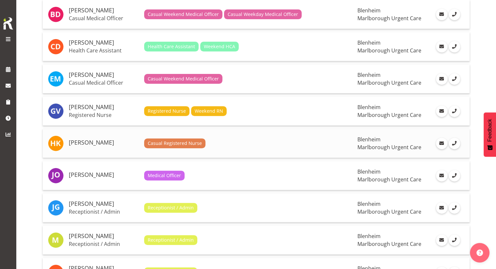
click at [226, 143] on div "Casual Registered Nurse" at bounding box center [248, 144] width 208 height 10
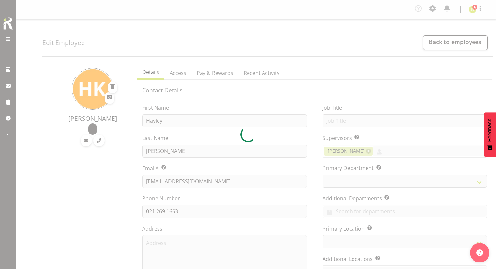
select select "TimelineWeek"
select select "1282"
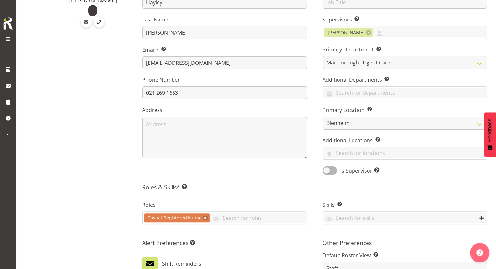
scroll to position [130, 0]
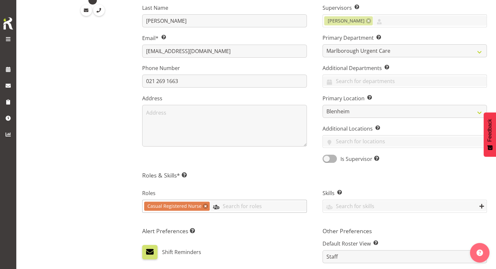
click at [257, 201] on input "text" at bounding box center [258, 206] width 97 height 10
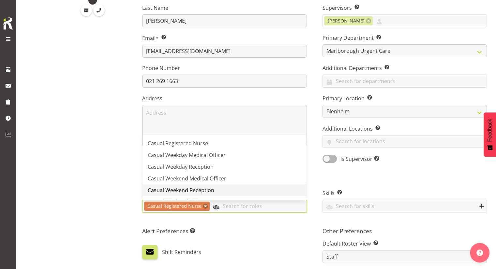
scroll to position [33, 0]
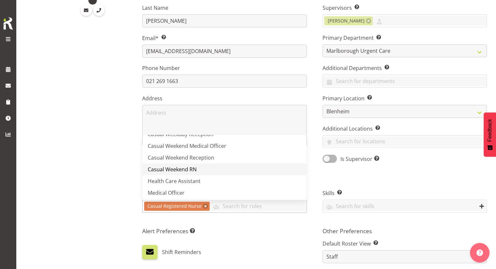
click at [224, 170] on link "Casual Weekend RN" at bounding box center [225, 170] width 164 height 12
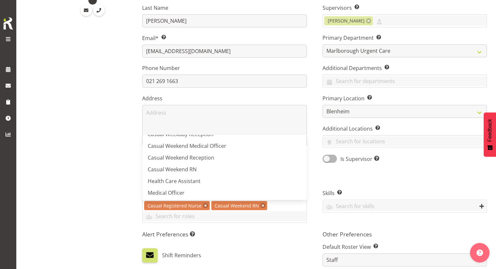
click at [47, 165] on div "[PERSON_NAME]" at bounding box center [87, 201] width 91 height 541
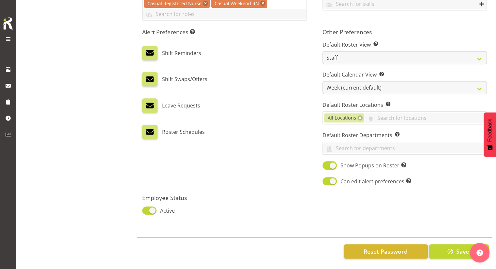
scroll to position [337, 0]
click at [459, 250] on span "Save" at bounding box center [462, 252] width 13 height 8
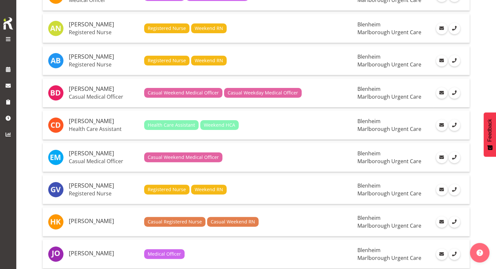
scroll to position [163, 0]
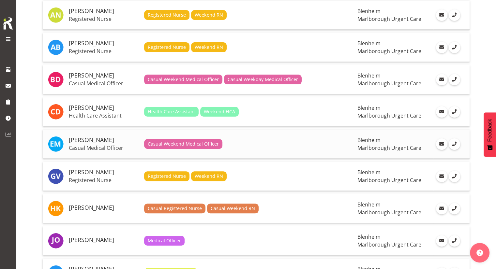
click at [252, 146] on div "Casual Weekend Medical Officer" at bounding box center [248, 144] width 208 height 10
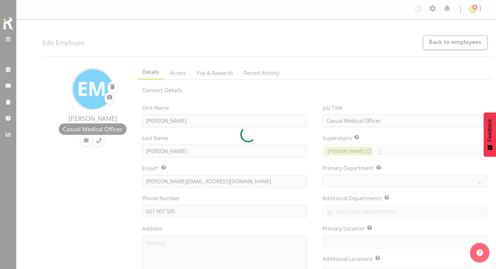
select select "TimelineWeek"
select select
click at [434, 41] on div at bounding box center [248, 134] width 496 height 269
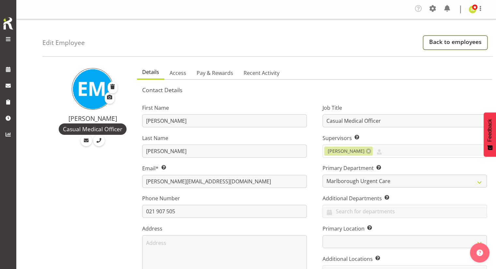
click at [438, 42] on link "Back to employees" at bounding box center [455, 43] width 65 height 14
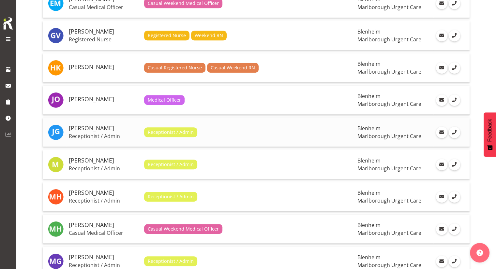
scroll to position [326, 0]
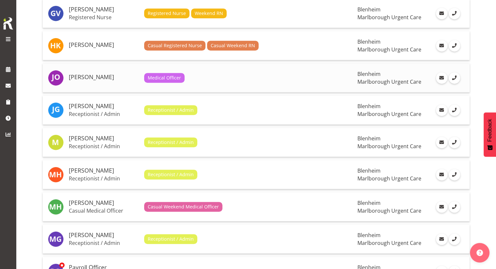
click at [227, 81] on td "Medical Officer" at bounding box center [249, 78] width 214 height 29
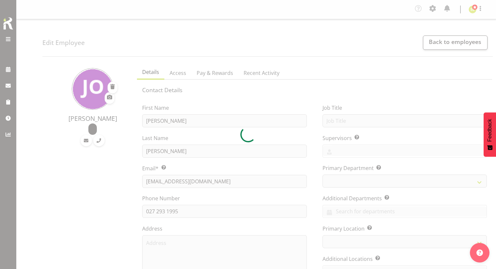
select select "TimelineWeek"
select select
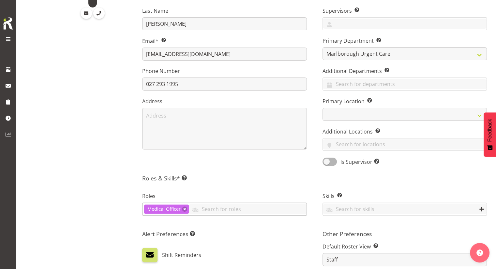
scroll to position [163, 0]
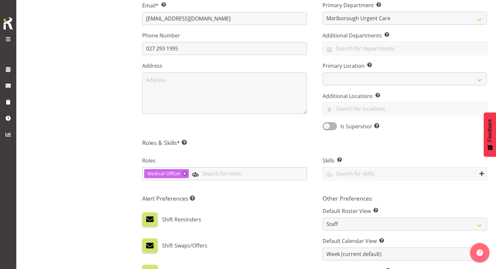
click at [235, 175] on input "text" at bounding box center [247, 174] width 117 height 10
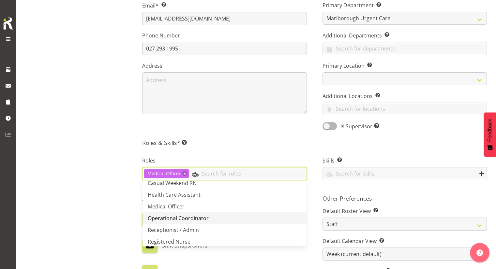
scroll to position [98, 0]
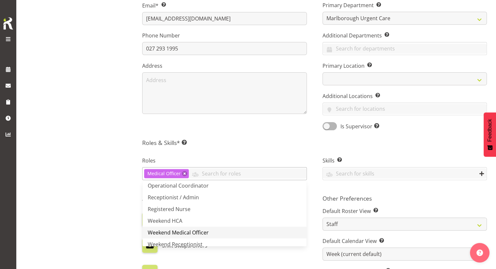
click at [221, 232] on link "Weekend Medical Officer" at bounding box center [225, 233] width 164 height 12
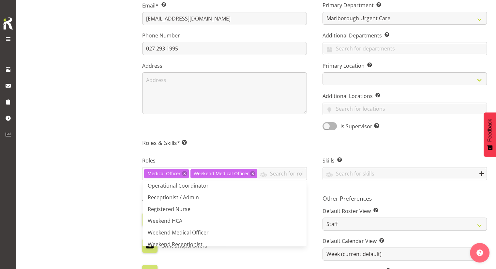
click at [247, 149] on div "Roles Medical Officer Weekend Medical Officer Casual Registered Nurse Casual We…" at bounding box center [224, 169] width 180 height 43
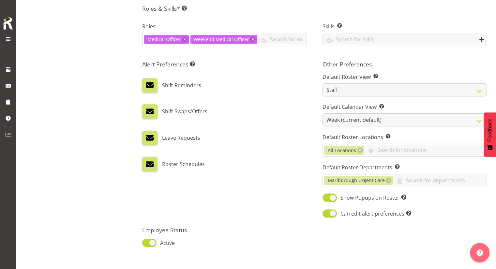
scroll to position [334, 0]
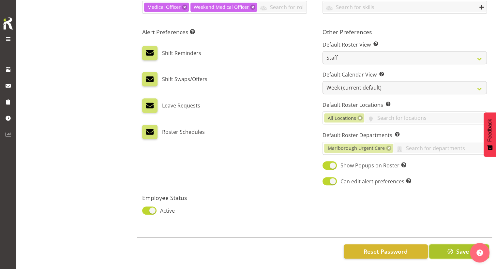
click at [448, 248] on span "button" at bounding box center [450, 252] width 8 height 8
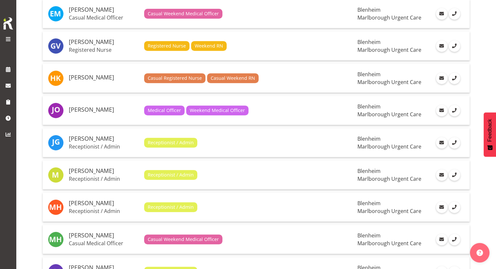
scroll to position [359, 0]
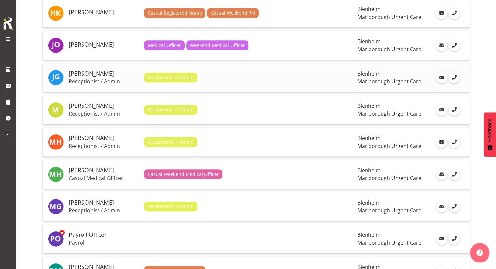
click at [236, 82] on td "Receptionist / Admin" at bounding box center [249, 77] width 214 height 29
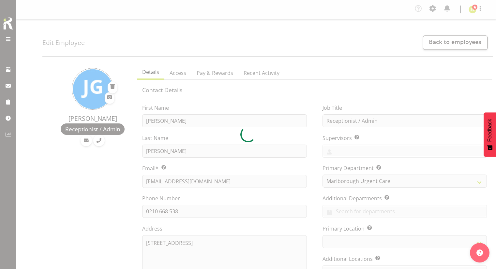
select select "TimelineWeek"
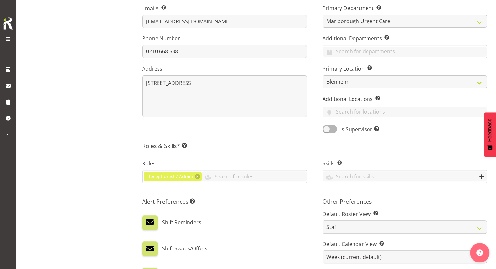
scroll to position [196, 0]
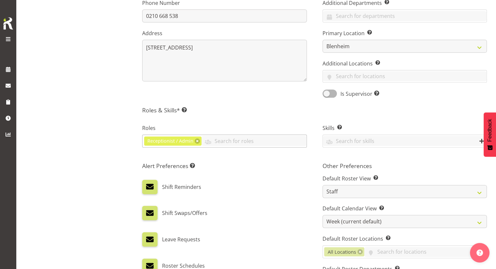
click at [255, 146] on div at bounding box center [254, 141] width 105 height 11
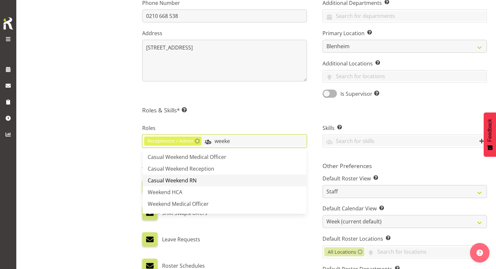
scroll to position [22, 0]
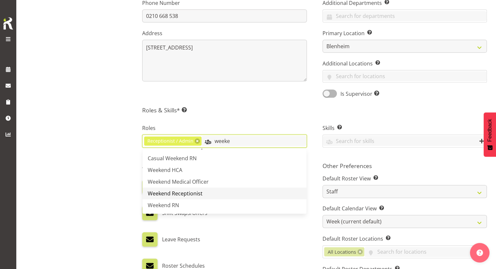
type input "weeke"
click at [245, 195] on link "Weekend Receptionist" at bounding box center [225, 194] width 164 height 12
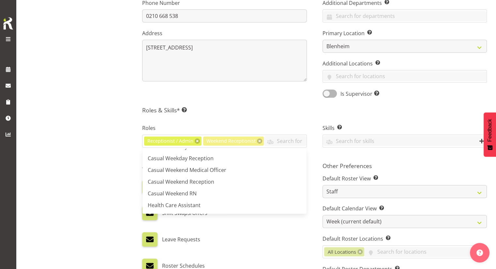
click at [249, 119] on div "Roles Receptionist / Admin Weekend Receptionist Casual Registered Nurse Casual …" at bounding box center [224, 136] width 180 height 43
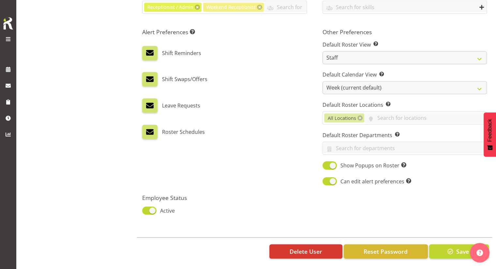
scroll to position [334, 0]
click at [449, 248] on span "button" at bounding box center [450, 252] width 8 height 8
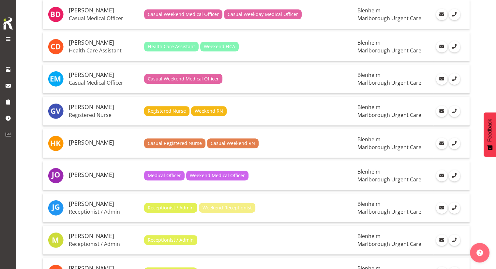
scroll to position [294, 0]
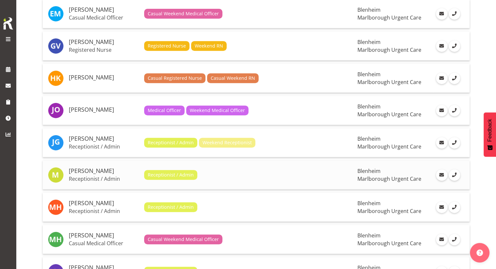
click at [229, 170] on div "Receptionist / Admin" at bounding box center [248, 175] width 208 height 10
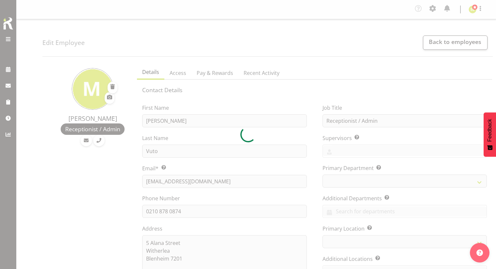
select select "TimelineWeek"
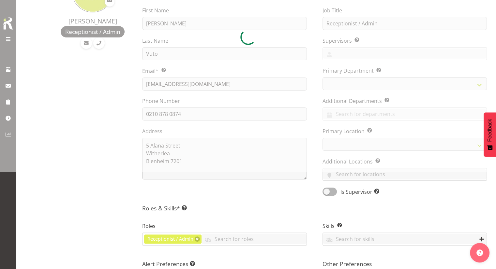
select select
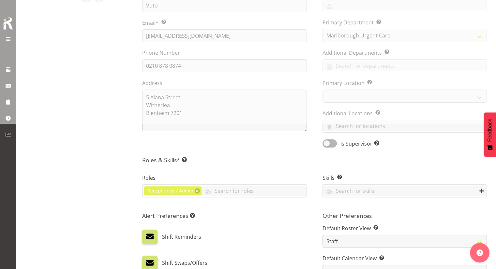
scroll to position [196, 0]
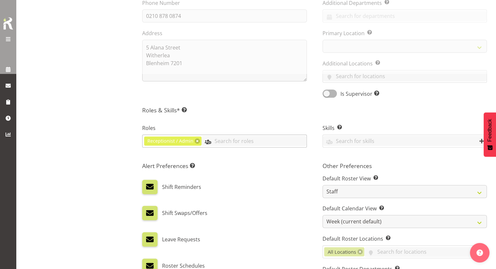
click at [229, 141] on input "text" at bounding box center [254, 141] width 105 height 10
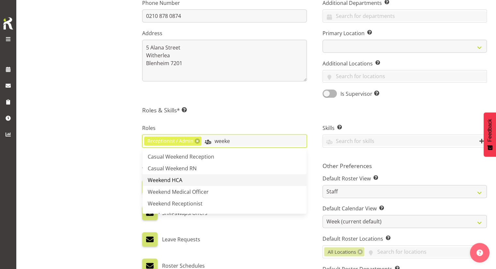
scroll to position [22, 0]
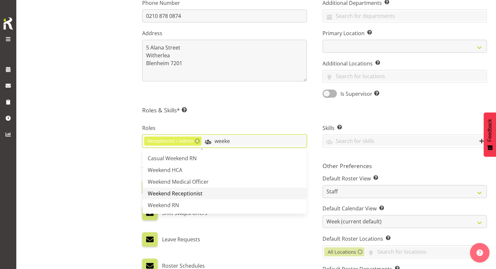
type input "weeke"
click at [225, 192] on link "Weekend Receptionist" at bounding box center [225, 194] width 164 height 12
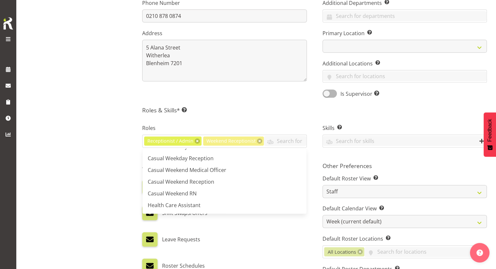
click at [244, 110] on h5 "Roles & Skills* This is a required field. Add as many roles and skills as requi…" at bounding box center [314, 110] width 345 height 7
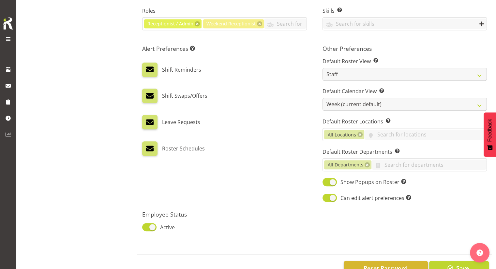
scroll to position [334, 0]
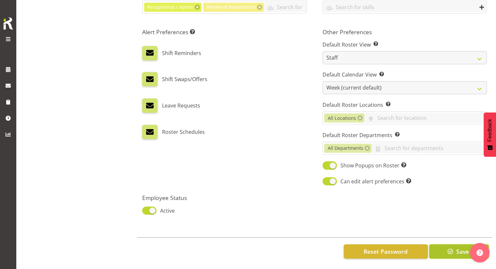
click at [455, 247] on button "Save" at bounding box center [459, 252] width 60 height 14
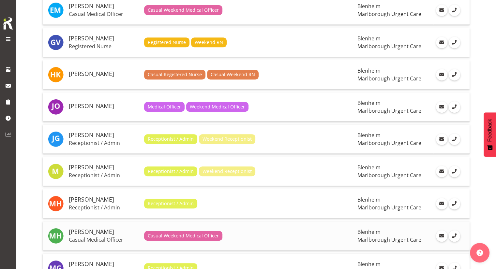
scroll to position [359, 0]
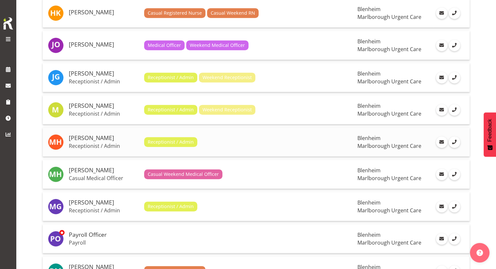
click at [232, 144] on div "Receptionist / Admin" at bounding box center [248, 142] width 208 height 10
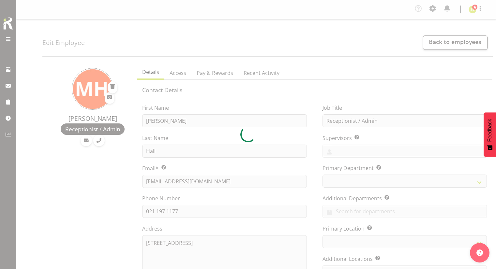
select select "TimelineWeek"
select select "1282"
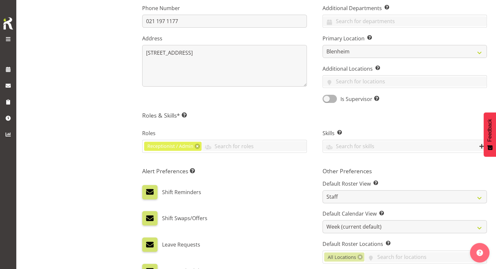
scroll to position [228, 0]
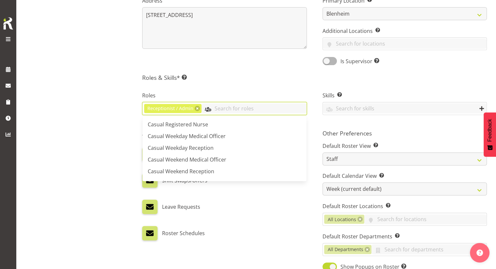
click at [238, 109] on input "text" at bounding box center [254, 108] width 105 height 10
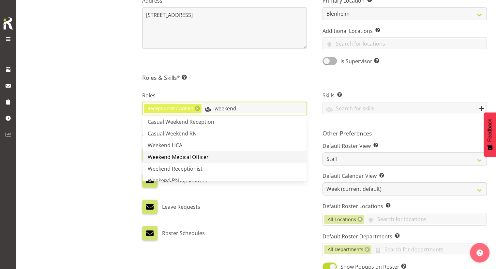
scroll to position [22, 0]
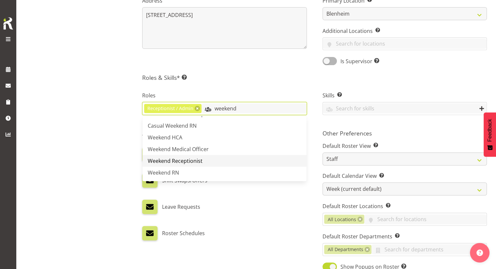
type input "weekend"
click at [226, 159] on link "Weekend Receptionist" at bounding box center [225, 161] width 164 height 12
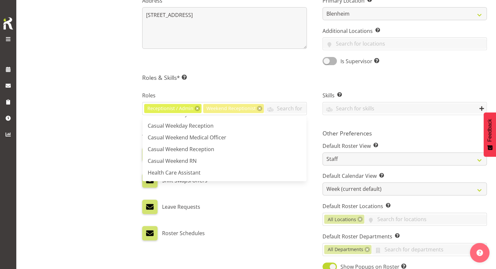
click at [110, 137] on div "Margret Hall Receptionist / Admin" at bounding box center [87, 102] width 91 height 538
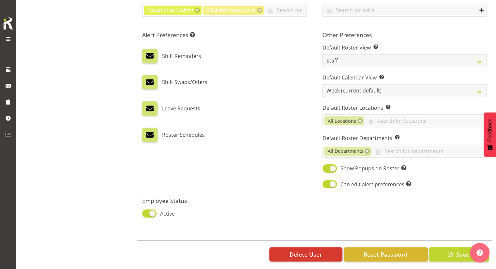
scroll to position [334, 0]
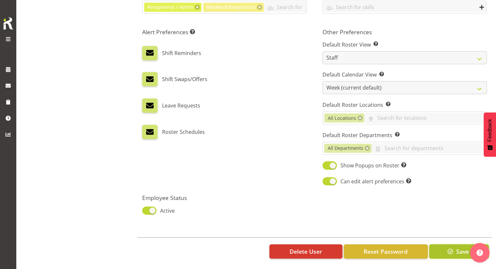
click at [446, 248] on span "button" at bounding box center [450, 252] width 8 height 8
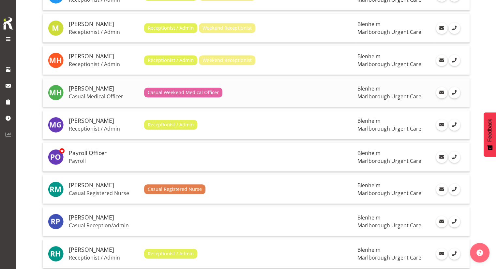
scroll to position [457, 0]
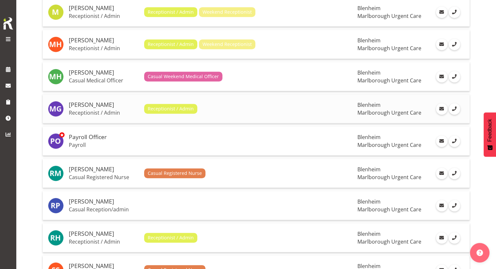
click at [244, 109] on div "Receptionist / Admin" at bounding box center [248, 109] width 208 height 10
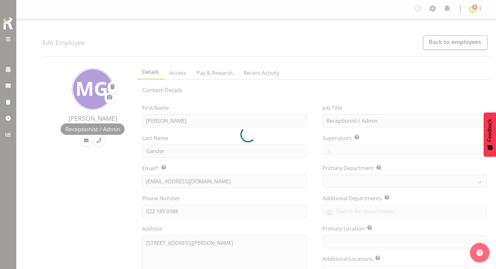
select select "TimelineWeek"
select select
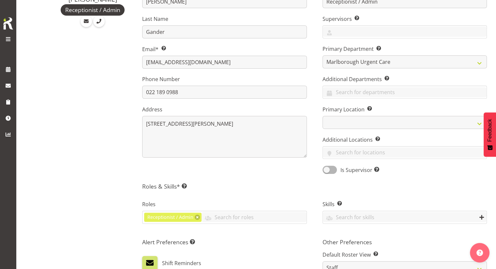
scroll to position [163, 0]
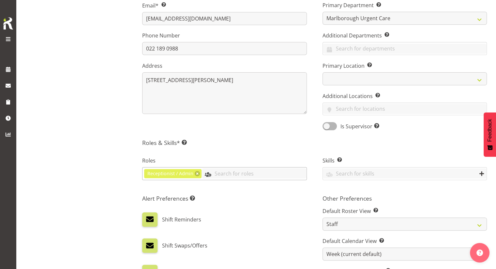
click at [240, 171] on input "text" at bounding box center [254, 174] width 105 height 10
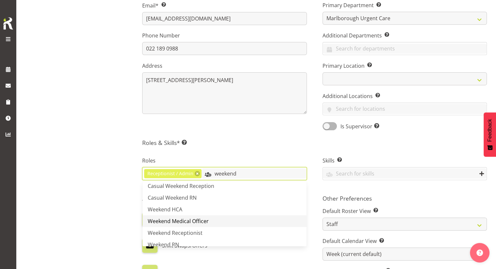
scroll to position [22, 0]
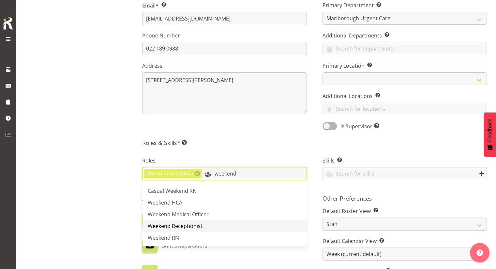
type input "weekend"
click at [226, 222] on link "Weekend Receptionist" at bounding box center [225, 227] width 164 height 12
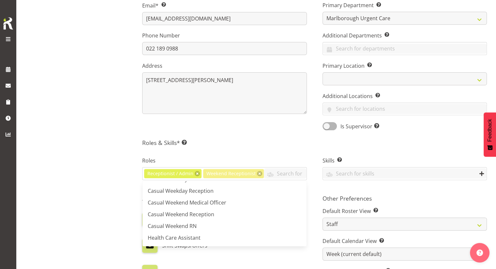
click at [256, 146] on div "Contact Details First Name Megan Last Name Gander Email* This is a required fie…" at bounding box center [314, 154] width 345 height 463
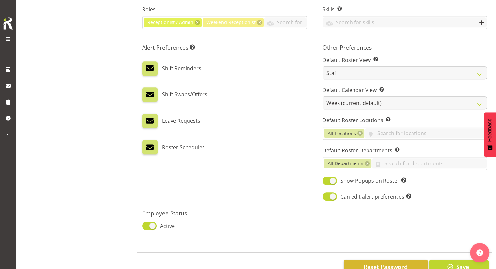
scroll to position [334, 0]
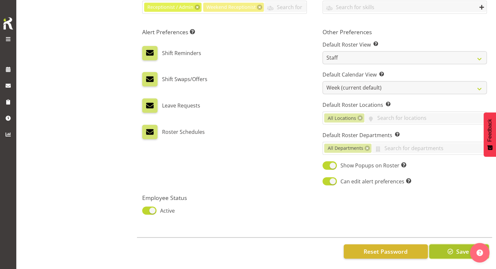
click at [461, 251] on span "Save" at bounding box center [462, 252] width 13 height 8
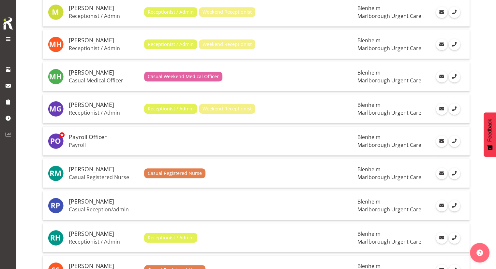
scroll to position [489, 0]
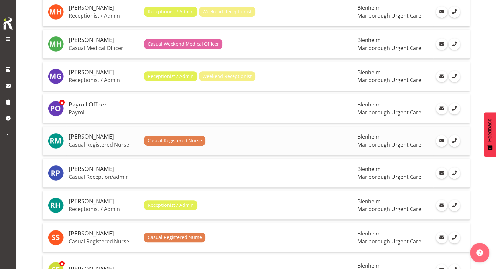
click at [245, 139] on div "Casual Registered Nurse" at bounding box center [248, 141] width 208 height 10
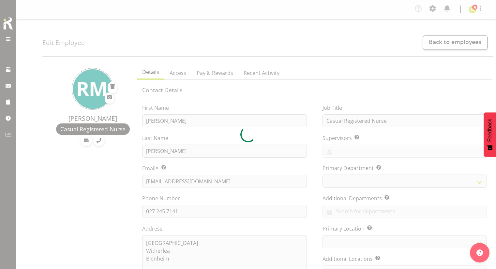
select select "TimelineWeek"
select select
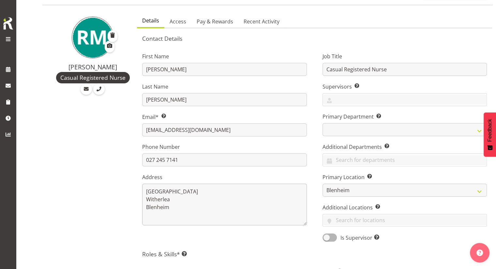
scroll to position [130, 0]
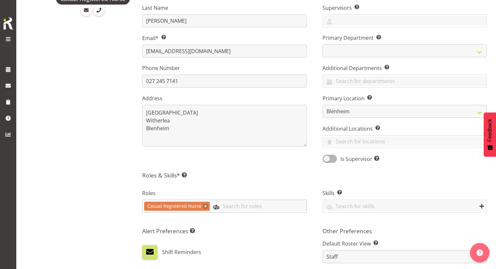
click at [225, 203] on input "text" at bounding box center [258, 206] width 97 height 10
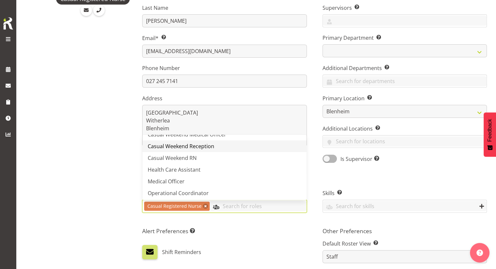
scroll to position [33, 0]
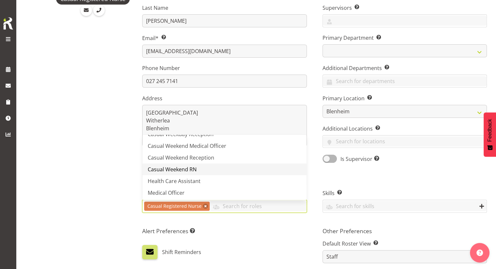
click at [213, 165] on link "Casual Weekend RN" at bounding box center [225, 170] width 164 height 12
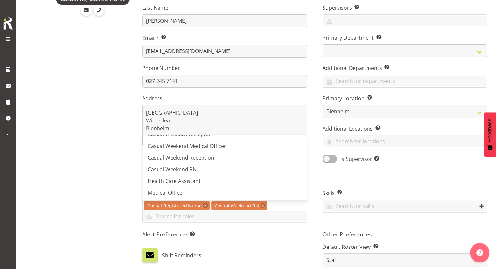
click at [114, 160] on div "[PERSON_NAME] Casual Registered Nurse" at bounding box center [87, 201] width 91 height 541
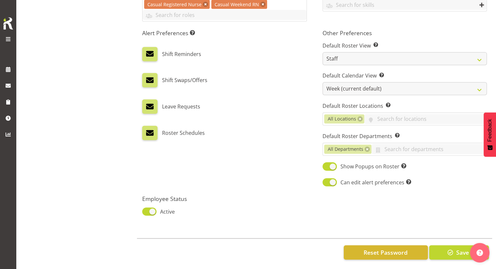
scroll to position [337, 0]
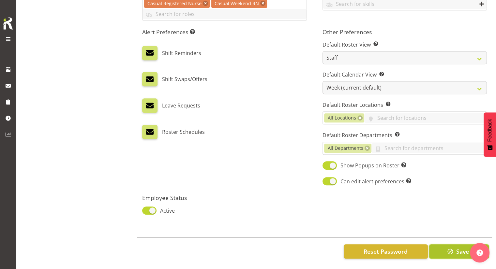
click at [453, 251] on span "button" at bounding box center [450, 252] width 8 height 8
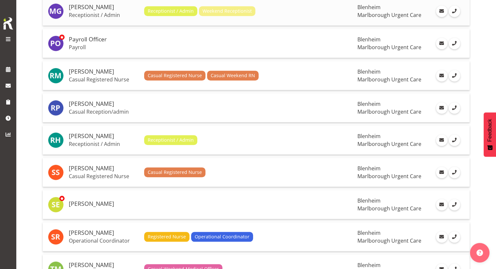
scroll to position [587, 0]
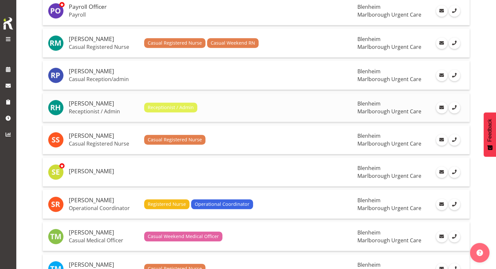
click at [228, 106] on div "Receptionist / Admin" at bounding box center [248, 108] width 208 height 10
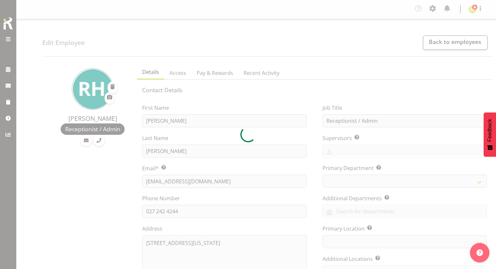
select select "TimelineWeek"
select select
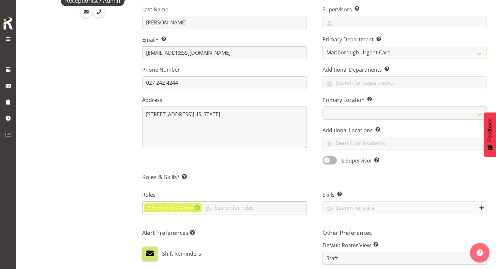
scroll to position [163, 0]
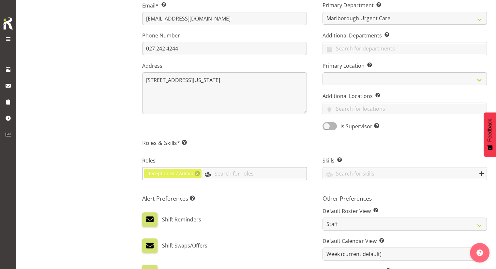
click at [221, 176] on input "text" at bounding box center [254, 174] width 105 height 10
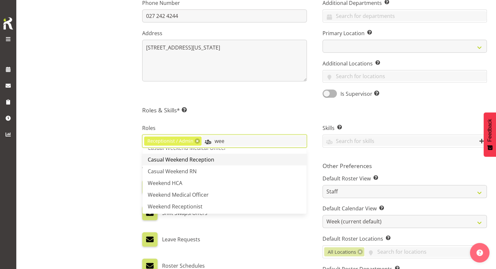
scroll to position [46, 0]
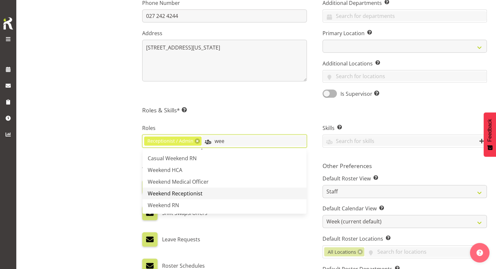
type input "wee"
click at [212, 193] on link "Weekend Receptionist" at bounding box center [225, 194] width 164 height 12
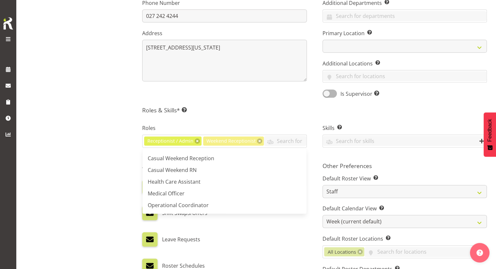
click at [117, 166] on div "Rochelle Harris Receptionist / Admin" at bounding box center [87, 135] width 91 height 538
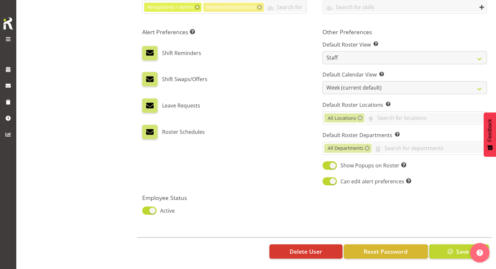
scroll to position [334, 0]
click at [448, 248] on span "button" at bounding box center [450, 252] width 8 height 8
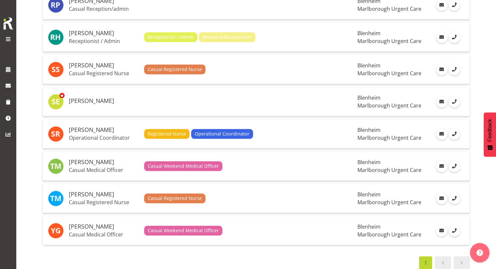
scroll to position [671, 0]
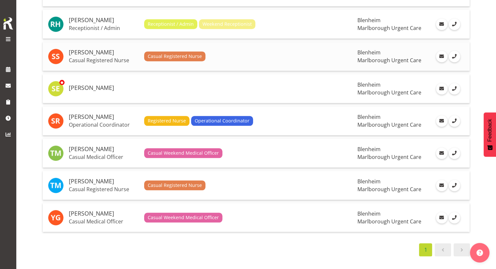
click at [234, 56] on div "Casual Registered Nurse" at bounding box center [248, 57] width 208 height 10
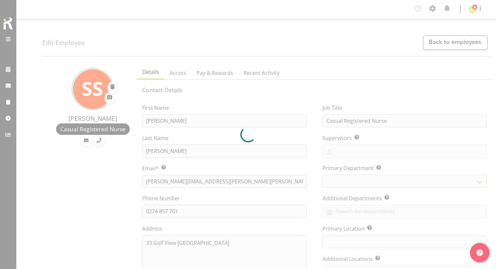
select select "TimelineWeek"
select select
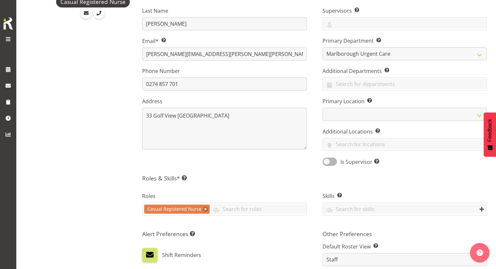
scroll to position [163, 0]
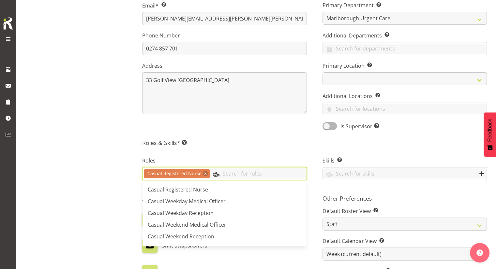
click at [249, 174] on input "text" at bounding box center [258, 174] width 97 height 10
type input "wee"
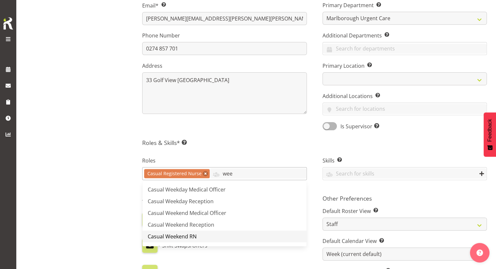
click at [215, 234] on link "Casual Weekend RN" at bounding box center [225, 237] width 164 height 12
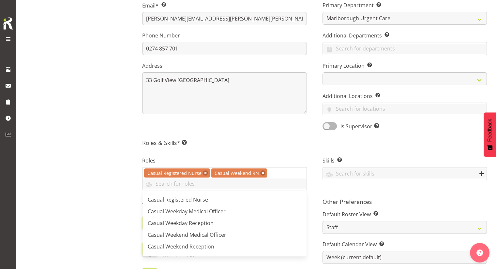
click at [107, 161] on div "[PERSON_NAME] Casual Registered Nurse" at bounding box center [87, 169] width 91 height 541
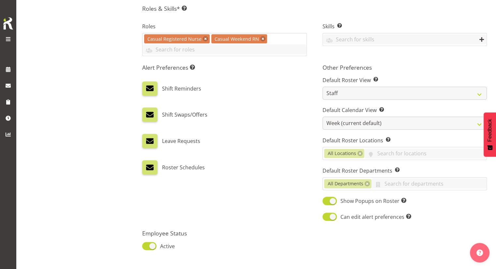
scroll to position [337, 0]
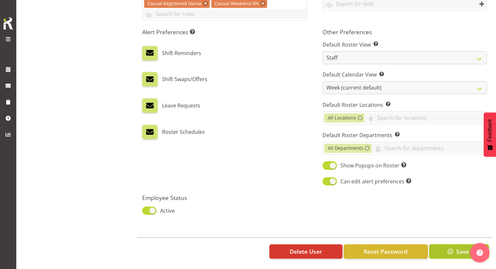
click at [448, 248] on span "button" at bounding box center [450, 252] width 8 height 8
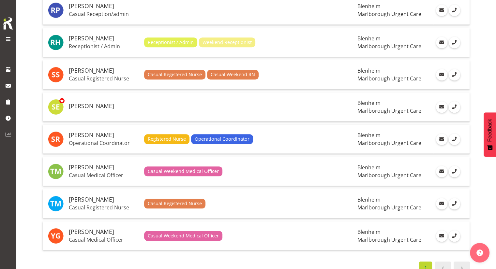
scroll to position [671, 0]
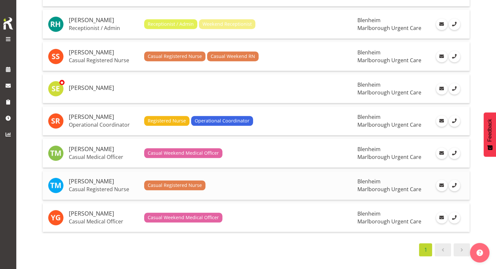
click at [250, 183] on div "Casual Registered Nurse" at bounding box center [248, 186] width 208 height 10
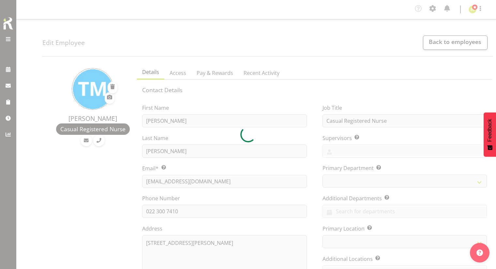
select select "TimelineWeek"
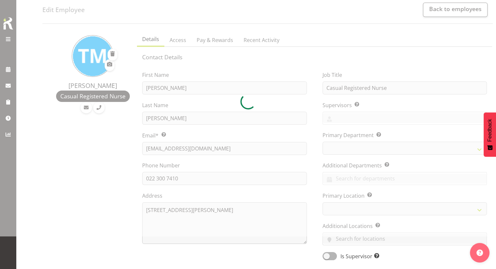
select select
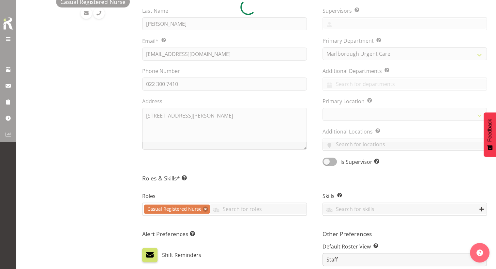
scroll to position [163, 0]
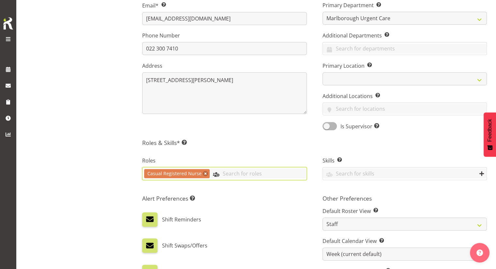
click at [243, 174] on input "text" at bounding box center [258, 174] width 97 height 10
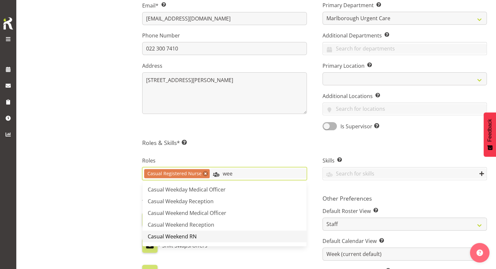
type input "wee"
click at [229, 235] on link "Casual Weekend RN" at bounding box center [225, 237] width 164 height 12
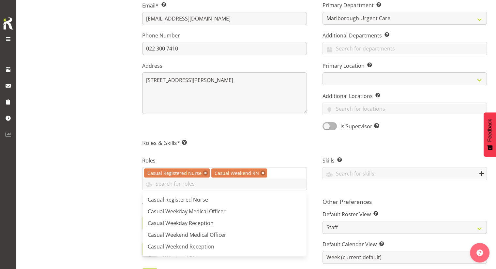
click at [34, 164] on div "Edit Employee Back to employees [PERSON_NAME] Casual Registered Nurse Details A…" at bounding box center [256, 147] width 480 height 583
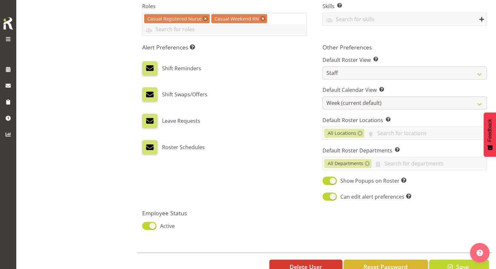
scroll to position [337, 0]
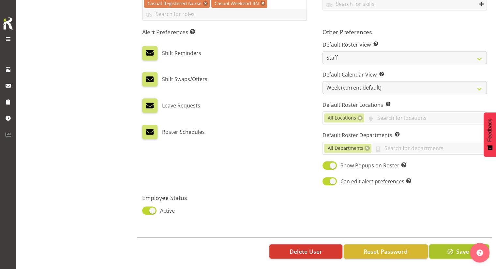
click at [457, 248] on span "Save" at bounding box center [462, 252] width 13 height 8
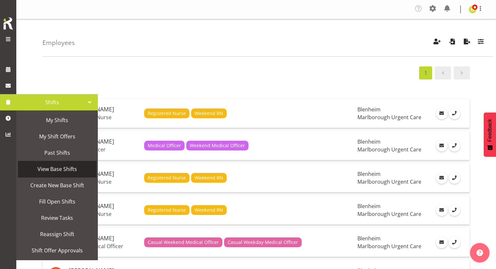
click at [55, 166] on span "View Base Shifts" at bounding box center [57, 169] width 72 height 10
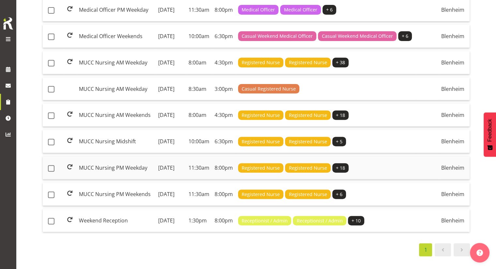
scroll to position [261, 0]
click at [99, 212] on td "Weekend Reception" at bounding box center [115, 220] width 79 height 23
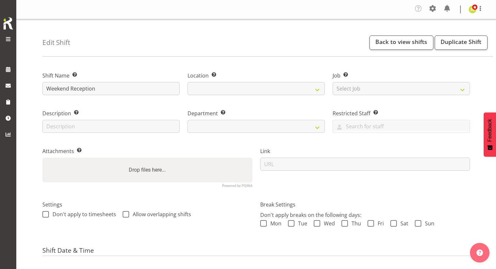
select select "date"
select select
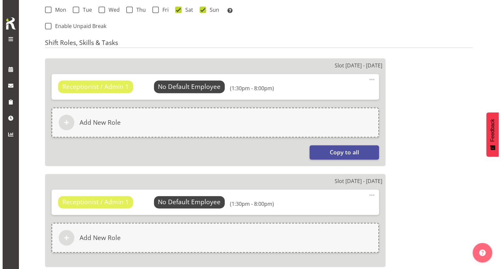
scroll to position [294, 0]
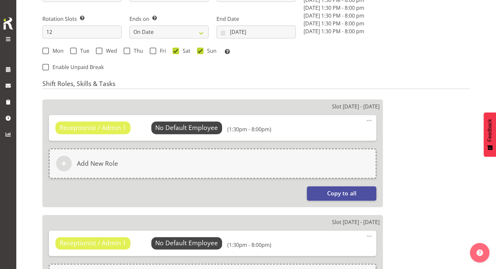
click at [369, 121] on span at bounding box center [369, 121] width 8 height 8
click at [346, 133] on link "Edit" at bounding box center [342, 136] width 63 height 12
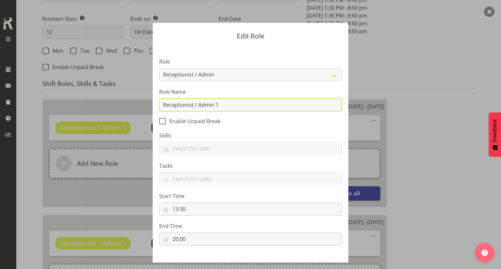
click at [230, 102] on input "Receptionist / Admin 1" at bounding box center [250, 105] width 183 height 13
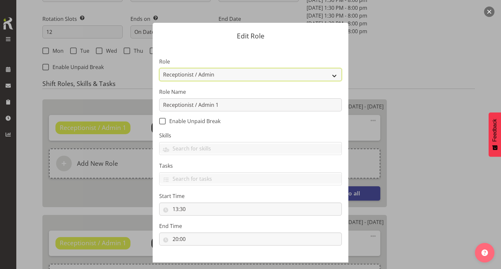
click at [234, 73] on select "Casual Registered Nurse Casual Weekday Medical Officer Casual Weekday Reception…" at bounding box center [250, 74] width 183 height 13
select select "1563"
click at [159, 68] on select "Casual Registered Nurse Casual Weekday Medical Officer Casual Weekday Reception…" at bounding box center [250, 74] width 183 height 13
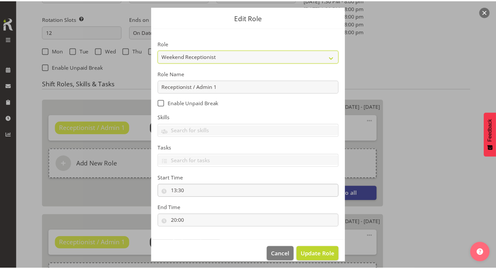
scroll to position [27, 0]
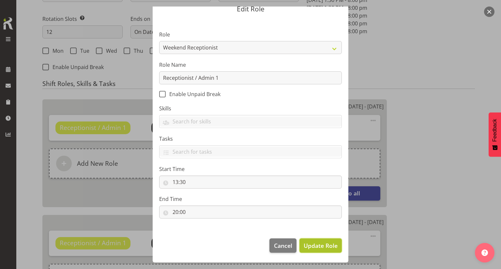
click at [311, 244] on span "Update Role" at bounding box center [321, 246] width 34 height 8
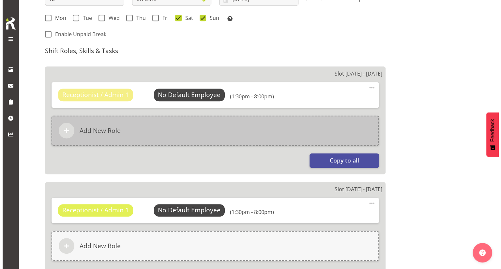
scroll to position [424, 0]
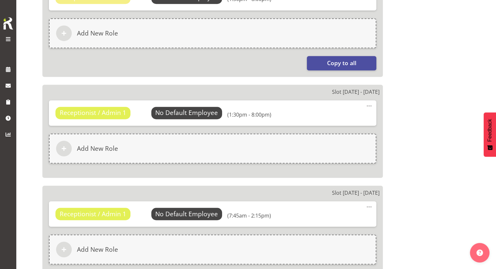
click at [367, 106] on span at bounding box center [369, 106] width 8 height 8
click at [338, 119] on link "Edit" at bounding box center [342, 122] width 63 height 12
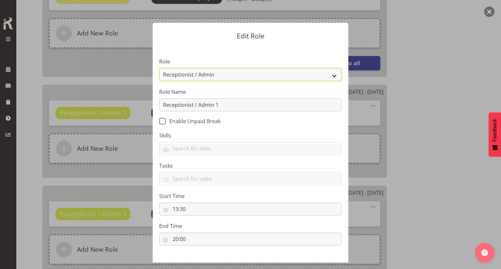
click at [238, 76] on select "Casual Registered Nurse Casual Weekday Medical Officer Casual Weekday Reception…" at bounding box center [250, 74] width 183 height 13
select select "1563"
click at [159, 68] on select "Casual Registered Nurse Casual Weekday Medical Officer Casual Weekday Reception…" at bounding box center [250, 74] width 183 height 13
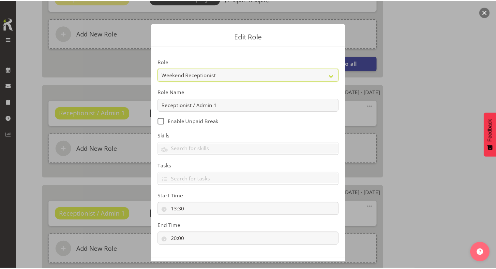
scroll to position [27, 0]
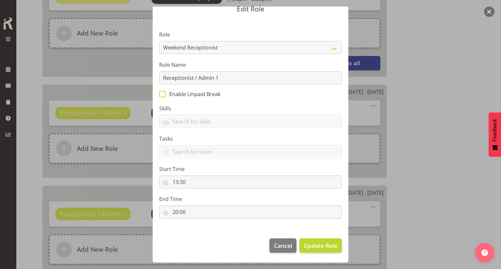
click at [168, 93] on span "Enable Unpaid Break" at bounding box center [193, 94] width 55 height 7
click at [163, 93] on input "Enable Unpaid Break" at bounding box center [161, 94] width 4 height 4
checkbox input "true"
click at [309, 242] on span "Update Role" at bounding box center [321, 246] width 34 height 8
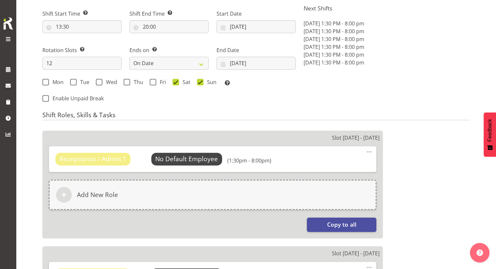
scroll to position [261, 0]
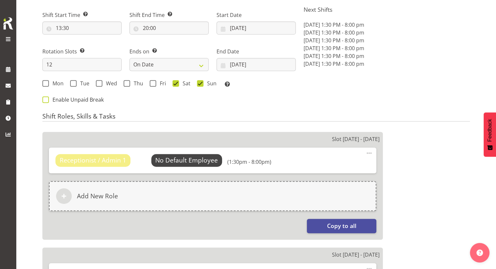
click at [49, 100] on span "Enable Unpaid Break" at bounding box center [76, 100] width 55 height 7
click at [47, 100] on input "Enable Unpaid Break" at bounding box center [44, 100] width 4 height 4
checkbox input "true"
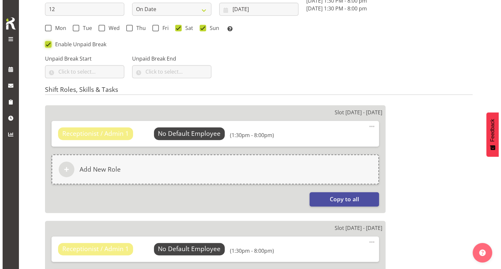
scroll to position [391, 0]
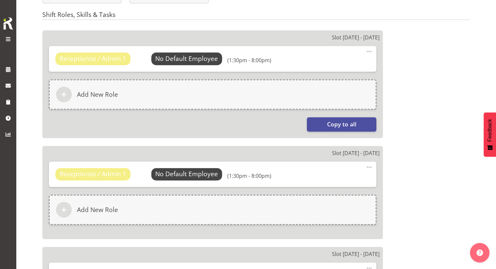
click at [367, 52] on span at bounding box center [369, 52] width 8 height 8
click at [342, 65] on link "Edit" at bounding box center [342, 67] width 63 height 12
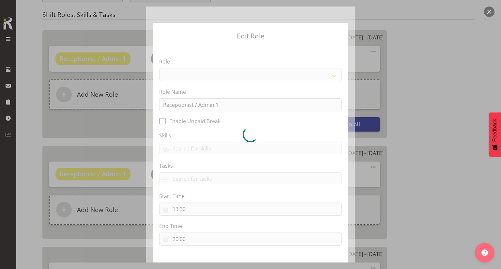
select select "1563"
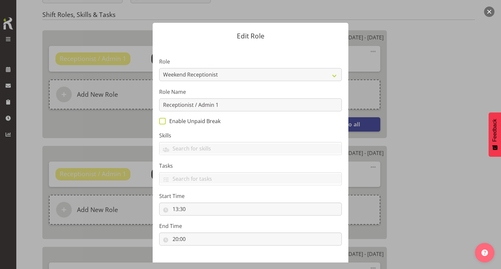
click at [196, 123] on span "Enable Unpaid Break" at bounding box center [193, 121] width 55 height 7
click at [163, 123] on input "Enable Unpaid Break" at bounding box center [161, 121] width 4 height 4
checkbox input "true"
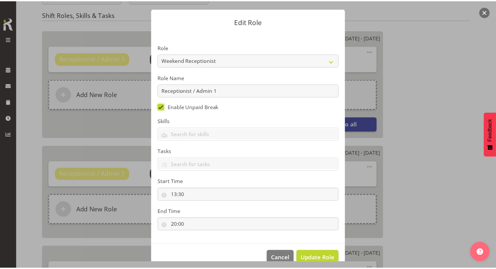
scroll to position [27, 0]
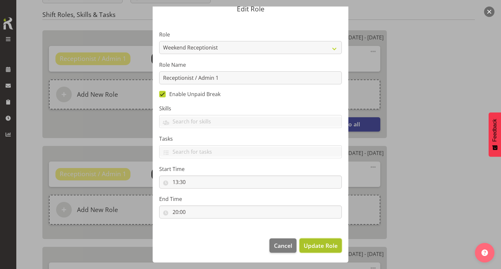
click at [311, 246] on span "Update Role" at bounding box center [321, 246] width 34 height 8
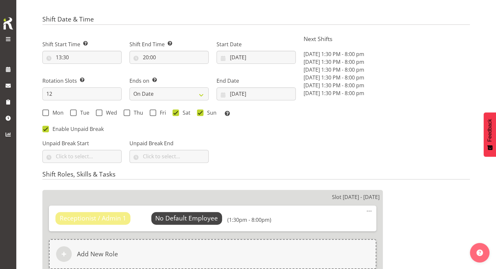
scroll to position [228, 0]
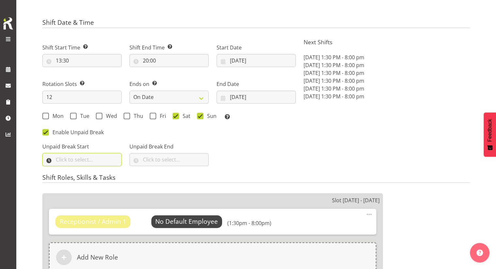
click at [68, 158] on input "text" at bounding box center [81, 159] width 79 height 13
click at [86, 177] on select "00 00 01 02 03 04 05 06 07 08 09 10 11 12 13 14 15 16 17 18 19 20 21 22 23" at bounding box center [87, 176] width 15 height 13
click at [80, 170] on select "00 00 01 02 03 04 05 06 07 08 09 10 11 12 13 14 15 16 17 18 19 20 21 22 23" at bounding box center [87, 176] width 15 height 13
click at [104, 179] on select "00 00 01 02 03 04 05 06 07 08 09 10 11 12 13 14 15 16 17 18 19 20 21 22 23 24 2…" at bounding box center [104, 176] width 15 height 13
click at [87, 177] on select "00 01 02 03 04 05 06 07 08 09 10 11 12 13 14 15 16 17 18 19 20 21 22 23" at bounding box center [87, 176] width 15 height 13
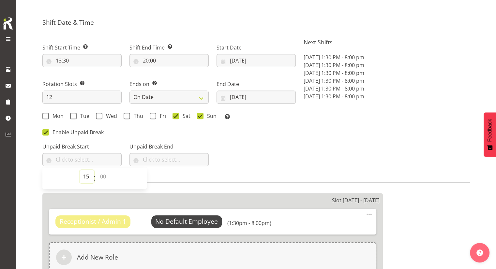
select select "16"
click at [80, 170] on select "00 01 02 03 04 05 06 07 08 09 10 11 12 13 14 15 16 17 18 19 20 21 22 23" at bounding box center [87, 176] width 15 height 13
click at [102, 176] on select "00 00 01 02 03 04 05 06 07 08 09 10 11 12 13 14 15 16 17 18 19 20 21 22 23 24 2…" at bounding box center [104, 176] width 15 height 13
select select "0"
click at [97, 170] on select "00 00 01 02 03 04 05 06 07 08 09 10 11 12 13 14 15 16 17 18 19 20 21 22 23 24 2…" at bounding box center [104, 176] width 15 height 13
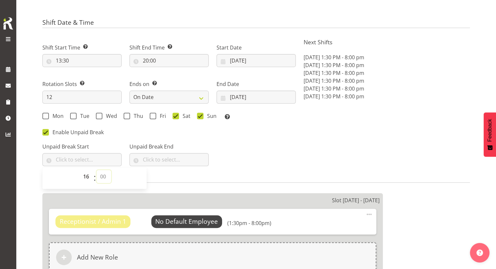
type input "16:00"
click at [155, 159] on input "text" at bounding box center [169, 159] width 79 height 13
click at [155, 162] on input "text" at bounding box center [169, 159] width 79 height 13
click at [170, 163] on input "text" at bounding box center [169, 159] width 79 height 13
click at [176, 179] on select "00 00 01 02 03 04 05 06 07 08 09 10 11 12 13 14 15 16 17 18 19 20 21 22 23" at bounding box center [174, 176] width 15 height 13
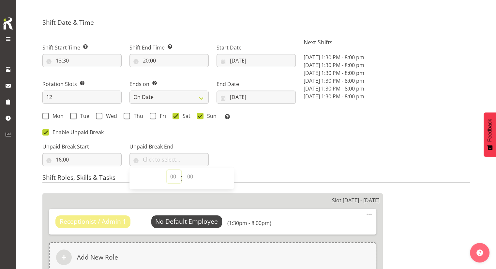
select select "16"
click at [167, 170] on select "00 00 01 02 03 04 05 06 07 08 09 10 11 12 13 14 15 16 17 18 19 20 21 22 23" at bounding box center [174, 176] width 15 height 13
click at [190, 180] on select "00 00 01 02 03 04 05 06 07 08 09 10 11 12 13 14 15 16 17 18 19 20 21 22 23 24 2…" at bounding box center [191, 176] width 15 height 13
select select "30"
click at [184, 170] on select "00 00 01 02 03 04 05 06 07 08 09 10 11 12 13 14 15 16 17 18 19 20 21 22 23 24 2…" at bounding box center [191, 176] width 15 height 13
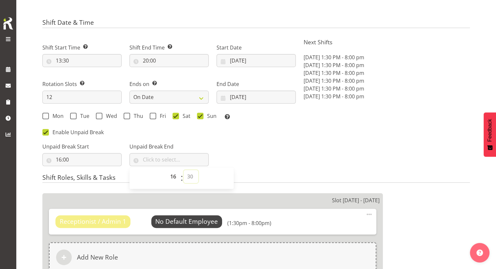
type input "16:30"
click at [243, 140] on div "Unpaid Break Start 16:00 00 01 02 03 04 05 06 07 08 09 10 11 12 13 14 15 16 17 …" at bounding box center [168, 152] width 261 height 37
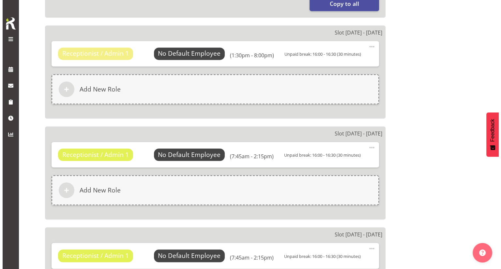
scroll to position [522, 0]
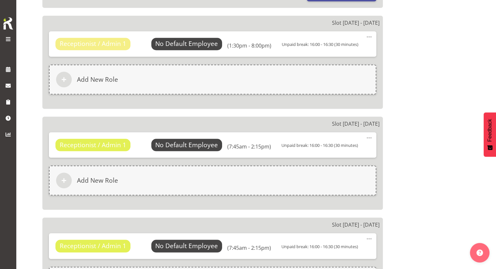
click at [371, 138] on span at bounding box center [369, 138] width 8 height 8
click at [321, 156] on link "Edit" at bounding box center [342, 154] width 63 height 12
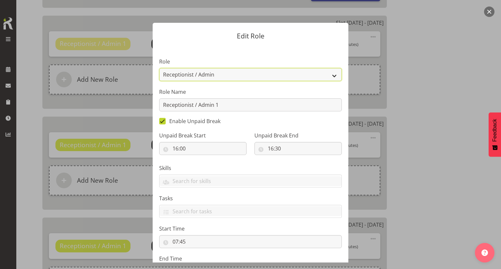
click at [207, 75] on select "Casual Registered Nurse Casual Weekday Medical Officer Casual Weekday Reception…" at bounding box center [250, 74] width 183 height 13
select select "1563"
click at [159, 68] on select "Casual Registered Nurse Casual Weekday Medical Officer Casual Weekday Reception…" at bounding box center [250, 74] width 183 height 13
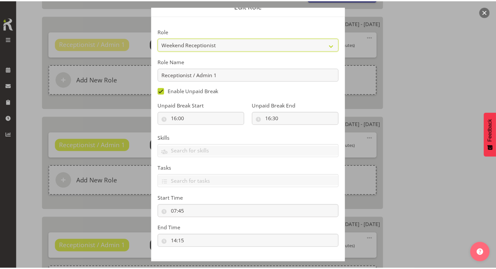
scroll to position [60, 0]
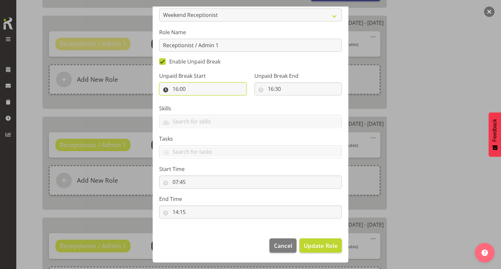
click at [207, 90] on input "16:00" at bounding box center [202, 89] width 87 height 13
click at [202, 104] on select "00 01 02 03 04 05 06 07 08 09 10 11 12 13 14 15 16 17 18 19 20 21 22 23" at bounding box center [203, 106] width 15 height 13
select select "11"
click at [196, 100] on select "00 01 02 03 04 05 06 07 08 09 10 11 12 13 14 15 16 17 18 19 20 21 22 23" at bounding box center [203, 106] width 15 height 13
type input "11:00"
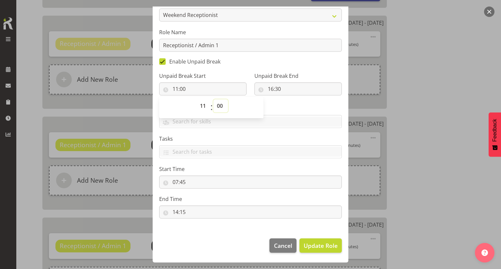
click at [219, 108] on select "00 01 02 03 04 05 06 07 08 09 10 11 12 13 14 15 16 17 18 19 20 21 22 23 24 25 2…" at bounding box center [220, 106] width 15 height 13
select select "30"
click at [213, 100] on select "00 01 02 03 04 05 06 07 08 09 10 11 12 13 14 15 16 17 18 19 20 21 22 23 24 25 2…" at bounding box center [220, 106] width 15 height 13
type input "11:30"
click at [270, 90] on input "16:30" at bounding box center [297, 89] width 87 height 13
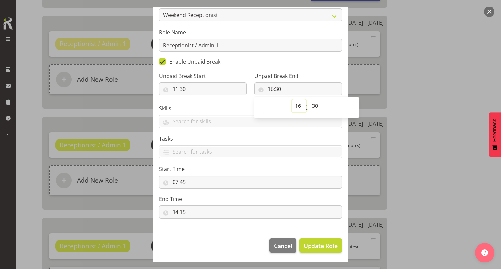
click at [297, 106] on select "00 01 02 03 04 05 06 07 08 09 10 11 12 13 14 15 16 17 18 19 20 21 22 23" at bounding box center [299, 106] width 15 height 13
select select "12"
click at [292, 100] on select "00 01 02 03 04 05 06 07 08 09 10 11 12 13 14 15 16 17 18 19 20 21 22 23" at bounding box center [299, 106] width 15 height 13
type input "12:30"
click at [310, 110] on select "00 01 02 03 04 05 06 07 08 09 10 11 12 13 14 15 16 17 18 19 20 21 22 23 24 25 2…" at bounding box center [316, 106] width 15 height 13
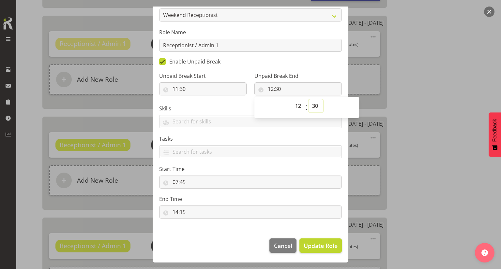
select select "0"
click at [309, 100] on select "00 01 02 03 04 05 06 07 08 09 10 11 12 13 14 15 16 17 18 19 20 21 22 23 24 25 2…" at bounding box center [316, 106] width 15 height 13
type input "12:00"
click at [313, 81] on div "Unpaid Break End 12:00 00 01 02 03 04 05 06 07 08 09 10 11 12 13 14 15 16 17 18…" at bounding box center [297, 83] width 87 height 23
click at [318, 244] on span "Update Role" at bounding box center [321, 246] width 34 height 8
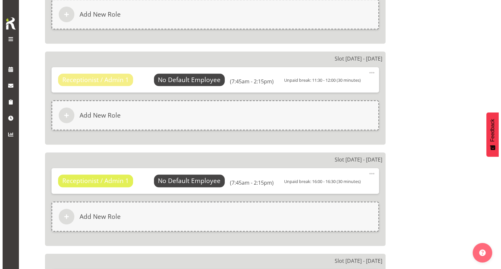
scroll to position [620, 0]
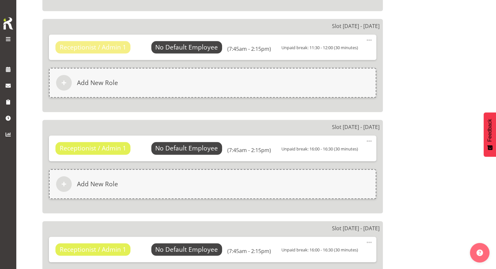
click at [372, 140] on span at bounding box center [369, 141] width 8 height 8
click at [347, 153] on link "Edit" at bounding box center [342, 157] width 63 height 12
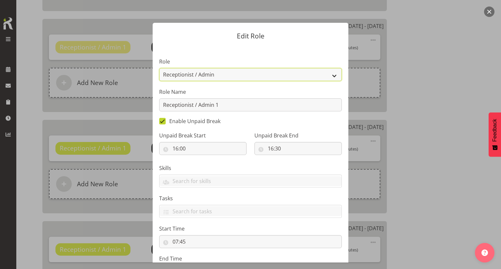
click at [204, 75] on select "Casual Registered Nurse Casual Weekday Medical Officer Casual Weekday Reception…" at bounding box center [250, 74] width 183 height 13
select select "1563"
click at [159, 68] on select "Casual Registered Nurse Casual Weekday Medical Officer Casual Weekday Reception…" at bounding box center [250, 74] width 183 height 13
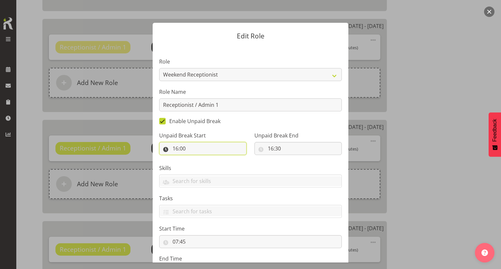
click at [207, 150] on input "16:00" at bounding box center [202, 148] width 87 height 13
click at [202, 166] on select "00 01 02 03 04 05 06 07 08 09 10 11 12 13 14 15 16 17 18 19 20 21 22 23" at bounding box center [203, 165] width 15 height 13
select select "11"
click at [196, 159] on select "00 01 02 03 04 05 06 07 08 09 10 11 12 13 14 15 16 17 18 19 20 21 22 23" at bounding box center [203, 165] width 15 height 13
type input "11:00"
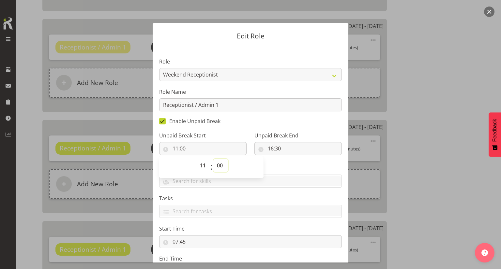
click at [221, 164] on select "00 01 02 03 04 05 06 07 08 09 10 11 12 13 14 15 16 17 18 19 20 21 22 23 24 25 2…" at bounding box center [220, 165] width 15 height 13
select select "30"
click at [213, 159] on select "00 01 02 03 04 05 06 07 08 09 10 11 12 13 14 15 16 17 18 19 20 21 22 23 24 25 2…" at bounding box center [220, 165] width 15 height 13
type input "11:30"
click at [277, 146] on input "16:30" at bounding box center [297, 148] width 87 height 13
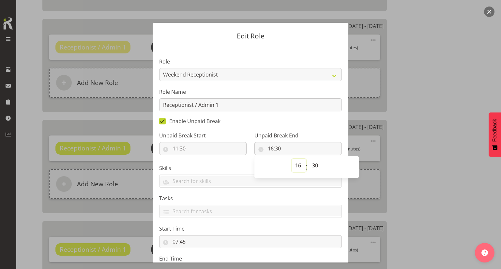
click at [295, 167] on select "00 01 02 03 04 05 06 07 08 09 10 11 12 13 14 15 16 17 18 19 20 21 22 23" at bounding box center [299, 165] width 15 height 13
select select "12"
click at [292, 159] on select "00 01 02 03 04 05 06 07 08 09 10 11 12 13 14 15 16 17 18 19 20 21 22 23" at bounding box center [299, 165] width 15 height 13
type input "12:30"
click at [314, 169] on select "00 01 02 03 04 05 06 07 08 09 10 11 12 13 14 15 16 17 18 19 20 21 22 23 24 25 2…" at bounding box center [316, 165] width 15 height 13
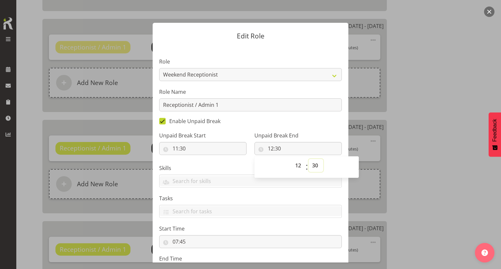
select select "0"
click at [309, 159] on select "00 01 02 03 04 05 06 07 08 09 10 11 12 13 14 15 16 17 18 19 20 21 22 23 24 25 2…" at bounding box center [316, 165] width 15 height 13
type input "12:00"
click at [321, 137] on label "Unpaid Break End" at bounding box center [297, 136] width 87 height 8
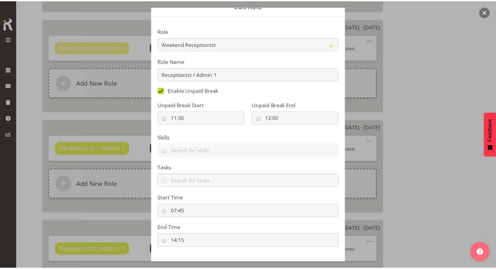
scroll to position [60, 0]
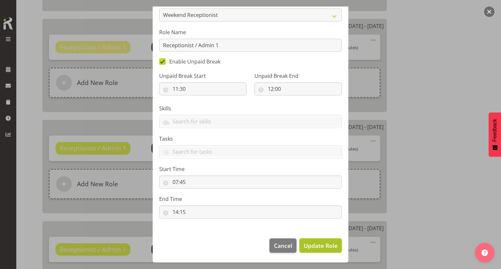
click at [317, 246] on span "Update Role" at bounding box center [321, 246] width 34 height 8
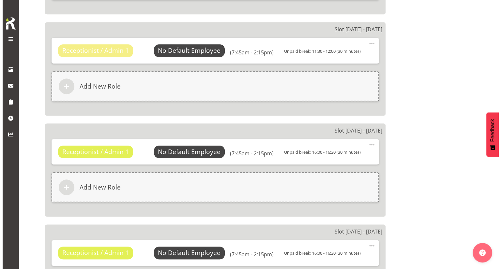
scroll to position [750, 0]
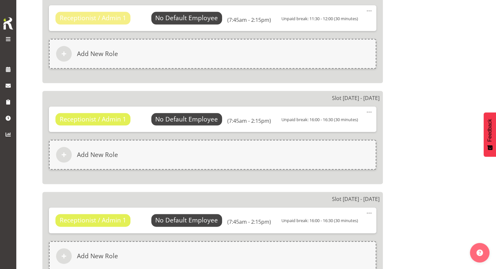
click at [371, 111] on span at bounding box center [369, 112] width 8 height 8
click at [349, 123] on link "Edit" at bounding box center [342, 128] width 63 height 12
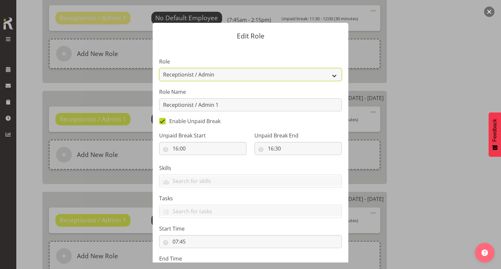
click at [221, 76] on select "Casual Registered Nurse Casual Weekday Medical Officer Casual Weekday Reception…" at bounding box center [250, 74] width 183 height 13
click at [159, 68] on select "Casual Registered Nurse Casual Weekday Medical Officer Casual Weekday Reception…" at bounding box center [250, 74] width 183 height 13
click at [239, 77] on select "Casual Registered Nurse Casual Weekday Medical Officer Casual Weekday Reception…" at bounding box center [250, 74] width 183 height 13
select select "1563"
click at [159, 68] on select "Casual Registered Nurse Casual Weekday Medical Officer Casual Weekday Reception…" at bounding box center [250, 74] width 183 height 13
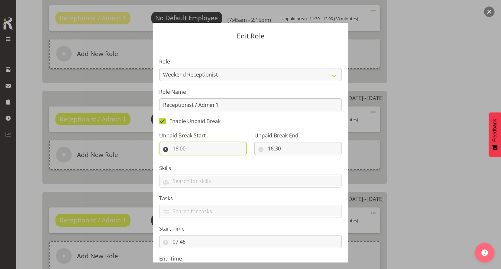
click at [217, 153] on input "16:00" at bounding box center [202, 148] width 87 height 13
click at [198, 165] on select "00 01 02 03 04 05 06 07 08 09 10 11 12 13 14 15 16 17 18 19 20 21 22 23" at bounding box center [203, 165] width 15 height 13
select select "11"
type input "11:00"
click at [222, 165] on select "00 01 02 03 04 05 06 07 08 09 10 11 12 13 14 15 16 17 18 19 20 21 22 23 24 25 2…" at bounding box center [220, 165] width 15 height 13
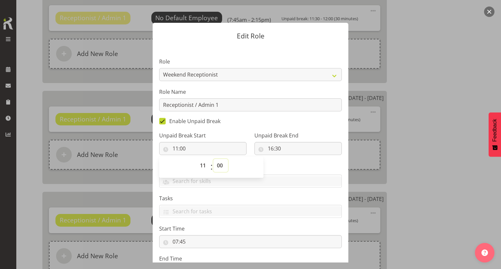
select select "30"
click at [213, 159] on select "00 01 02 03 04 05 06 07 08 09 10 11 12 13 14 15 16 17 18 19 20 21 22 23 24 25 2…" at bounding box center [220, 165] width 15 height 13
type input "11:30"
click at [273, 150] on input "16:30" at bounding box center [297, 148] width 87 height 13
click at [298, 166] on select "00 01 02 03 04 05 06 07 08 09 10 11 12 13 14 15 16 17 18 19 20 21 22 23" at bounding box center [299, 165] width 15 height 13
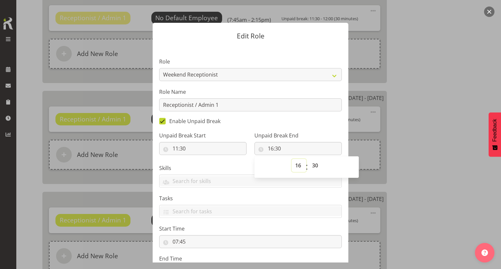
select select "12"
click at [292, 159] on select "00 01 02 03 04 05 06 07 08 09 10 11 12 13 14 15 16 17 18 19 20 21 22 23" at bounding box center [299, 165] width 15 height 13
type input "12:30"
click at [314, 166] on select "00 01 02 03 04 05 06 07 08 09 10 11 12 13 14 15 16 17 18 19 20 21 22 23 24 25 2…" at bounding box center [316, 165] width 15 height 13
select select "0"
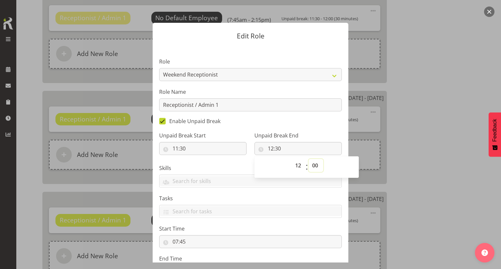
click at [309, 159] on select "00 01 02 03 04 05 06 07 08 09 10 11 12 13 14 15 16 17 18 19 20 21 22 23 24 25 2…" at bounding box center [316, 165] width 15 height 13
type input "12:00"
click at [318, 139] on label "Unpaid Break End" at bounding box center [297, 136] width 87 height 8
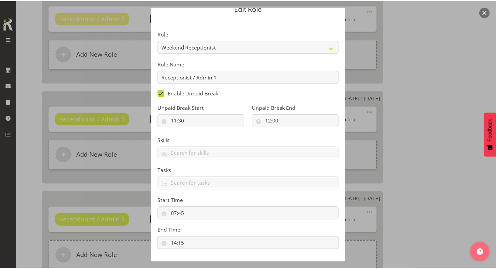
scroll to position [60, 0]
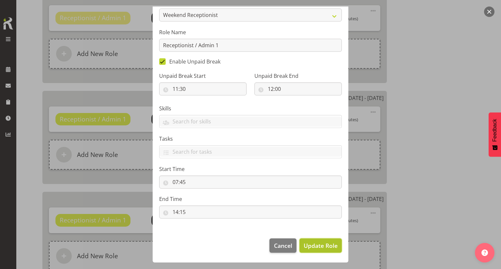
click at [312, 243] on span "Update Role" at bounding box center [321, 246] width 34 height 8
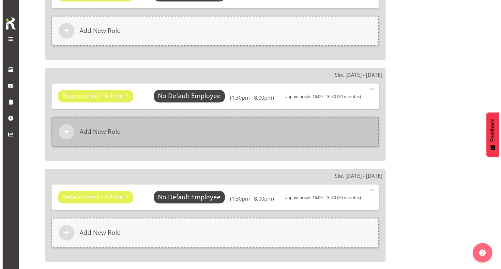
scroll to position [979, 0]
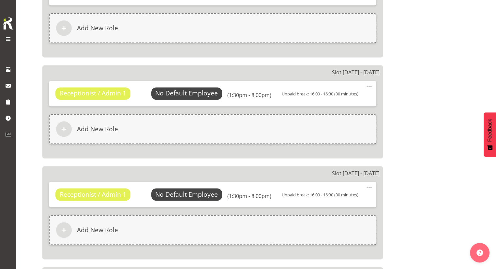
click at [369, 84] on span at bounding box center [369, 87] width 8 height 8
click at [347, 97] on link "Edit" at bounding box center [342, 102] width 63 height 12
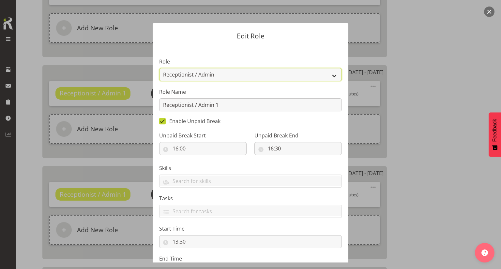
click at [232, 69] on select "Casual Registered Nurse Casual Weekday Medical Officer Casual Weekday Reception…" at bounding box center [250, 74] width 183 height 13
select select "1563"
click at [159, 68] on select "Casual Registered Nurse Casual Weekday Medical Officer Casual Weekday Reception…" at bounding box center [250, 74] width 183 height 13
click at [253, 56] on section "Role Casual Registered Nurse Casual Weekday Medical Officer Casual Weekday Rece…" at bounding box center [251, 169] width 196 height 246
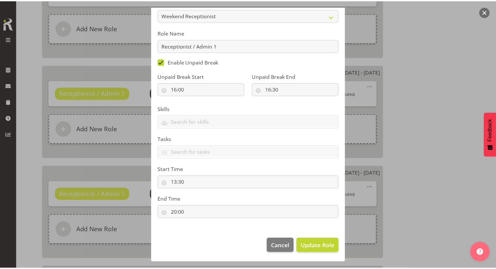
scroll to position [60, 0]
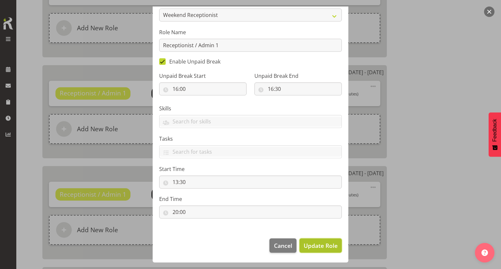
click at [316, 241] on button "Update Role" at bounding box center [320, 246] width 42 height 14
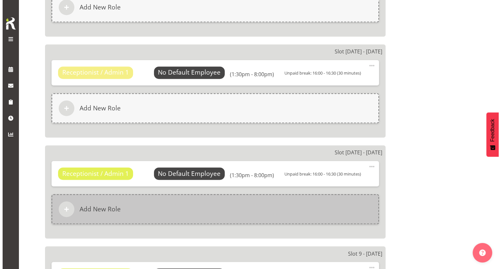
scroll to position [1011, 0]
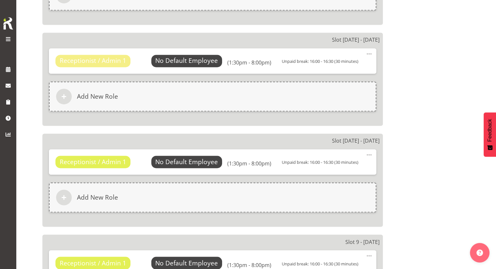
click at [370, 153] on span at bounding box center [369, 155] width 8 height 8
click at [354, 165] on link "Edit" at bounding box center [342, 171] width 63 height 12
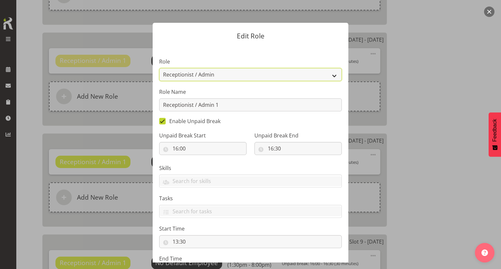
click at [252, 79] on select "Casual Registered Nurse Casual Weekday Medical Officer Casual Weekday Reception…" at bounding box center [250, 74] width 183 height 13
select select "1563"
click at [159, 68] on select "Casual Registered Nurse Casual Weekday Medical Officer Casual Weekday Reception…" at bounding box center [250, 74] width 183 height 13
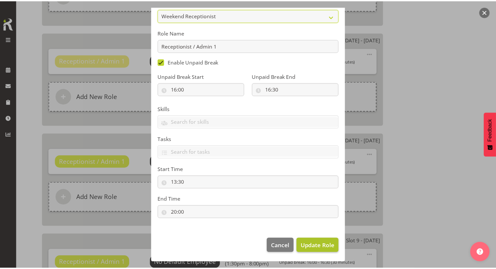
scroll to position [60, 0]
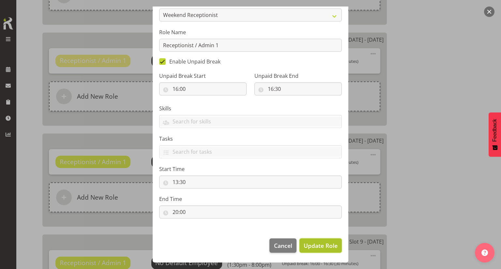
click at [317, 245] on span "Update Role" at bounding box center [321, 246] width 34 height 8
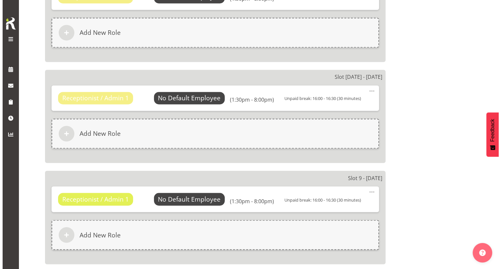
scroll to position [1077, 0]
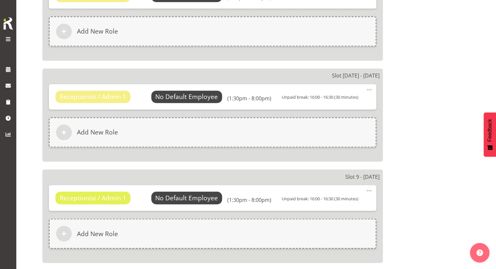
click at [375, 189] on div "Receptionist / Admin 1 No Default Employee Select Employee (1:30pm - 8:00pm) Un…" at bounding box center [213, 197] width 328 height 25
click at [369, 189] on span at bounding box center [369, 191] width 8 height 8
click at [341, 204] on link "Edit" at bounding box center [342, 207] width 63 height 12
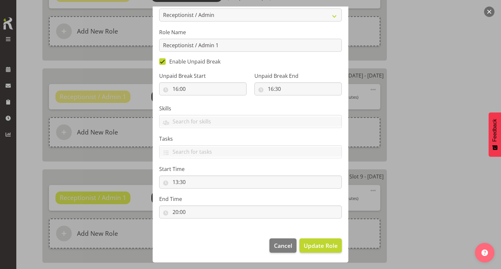
scroll to position [27, 0]
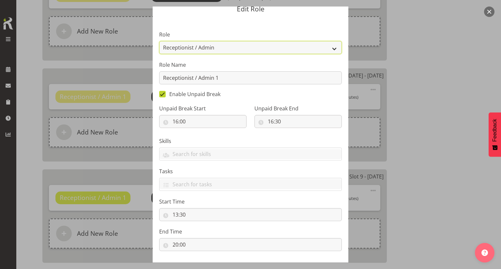
click at [228, 50] on select "Casual Registered Nurse Casual Weekday Medical Officer Casual Weekday Reception…" at bounding box center [250, 47] width 183 height 13
select select "1563"
click at [159, 41] on select "Casual Registered Nurse Casual Weekday Medical Officer Casual Weekday Reception…" at bounding box center [250, 47] width 183 height 13
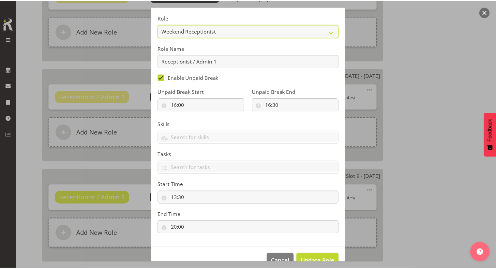
scroll to position [60, 0]
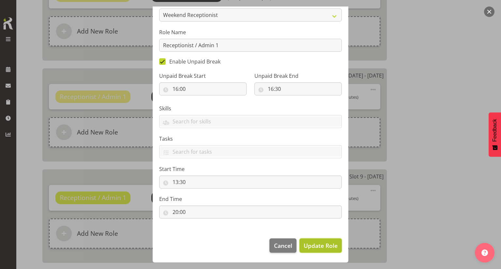
click at [319, 239] on button "Update Role" at bounding box center [320, 246] width 42 height 14
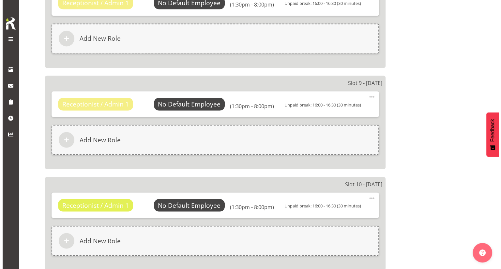
scroll to position [1174, 0]
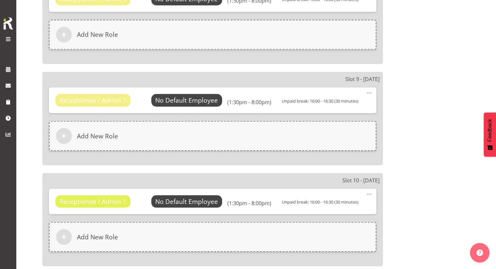
click at [369, 191] on span at bounding box center [369, 195] width 8 height 8
click at [351, 202] on div "Edit Delete" at bounding box center [342, 216] width 63 height 29
click at [345, 205] on link "Edit" at bounding box center [342, 210] width 63 height 12
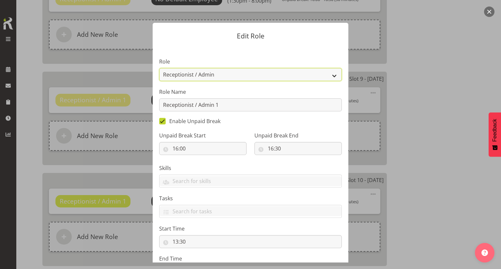
click at [241, 79] on select "Casual Registered Nurse Casual Weekday Medical Officer Casual Weekday Reception…" at bounding box center [250, 74] width 183 height 13
select select "1563"
click at [159, 68] on select "Casual Registered Nurse Casual Weekday Medical Officer Casual Weekday Reception…" at bounding box center [250, 74] width 183 height 13
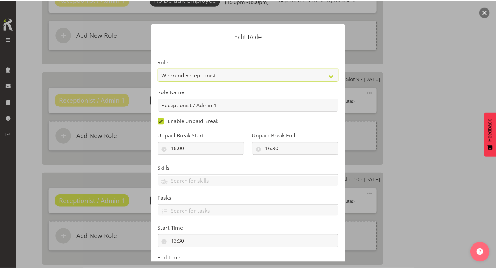
scroll to position [60, 0]
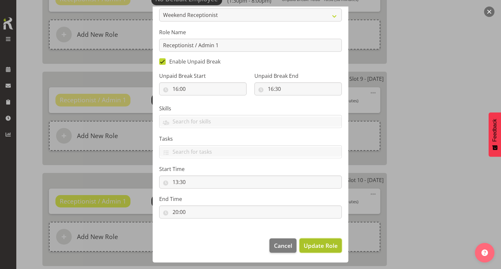
click at [316, 242] on span "Update Role" at bounding box center [321, 246] width 34 height 8
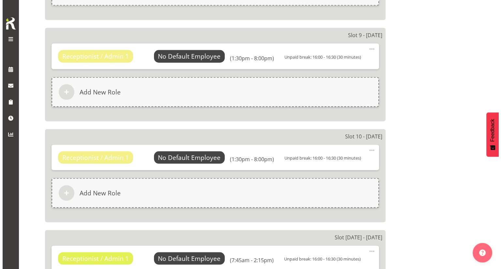
scroll to position [1272, 0]
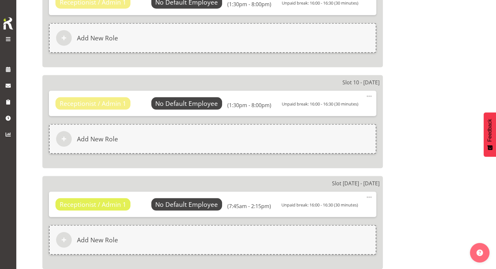
click at [366, 194] on span at bounding box center [369, 198] width 8 height 8
click at [320, 209] on link "Edit" at bounding box center [342, 213] width 63 height 12
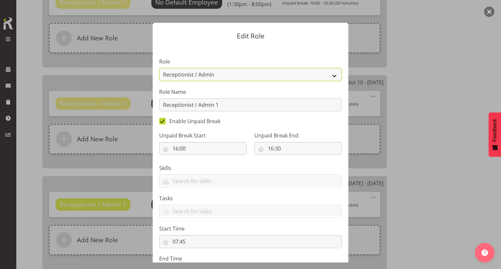
click at [220, 76] on select "Casual Registered Nurse Casual Weekday Medical Officer Casual Weekday Reception…" at bounding box center [250, 74] width 183 height 13
select select "1563"
click at [159, 68] on select "Casual Registered Nurse Casual Weekday Medical Officer Casual Weekday Reception…" at bounding box center [250, 74] width 183 height 13
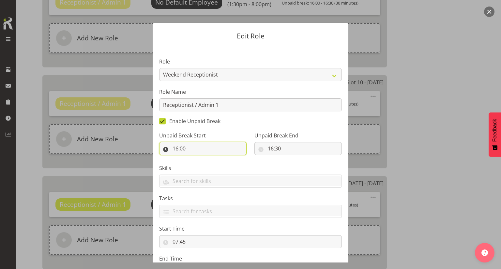
click at [193, 147] on input "16:00" at bounding box center [202, 148] width 87 height 13
click at [202, 166] on select "00 01 02 03 04 05 06 07 08 09 10 11 12 13 14 15 16 17 18 19 20 21 22 23" at bounding box center [203, 165] width 15 height 13
select select "11"
click at [196, 159] on select "00 01 02 03 04 05 06 07 08 09 10 11 12 13 14 15 16 17 18 19 20 21 22 23" at bounding box center [203, 165] width 15 height 13
type input "11:00"
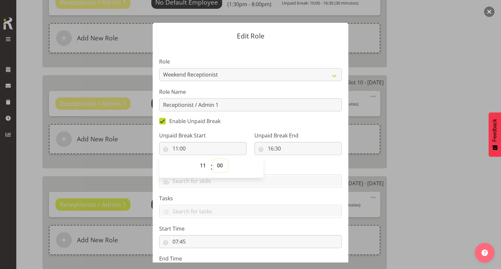
click at [214, 166] on select "00 01 02 03 04 05 06 07 08 09 10 11 12 13 14 15 16 17 18 19 20 21 22 23 24 25 2…" at bounding box center [220, 165] width 15 height 13
select select "30"
click at [213, 159] on select "00 01 02 03 04 05 06 07 08 09 10 11 12 13 14 15 16 17 18 19 20 21 22 23 24 25 2…" at bounding box center [220, 165] width 15 height 13
type input "11:30"
click at [269, 152] on input "16:30" at bounding box center [297, 148] width 87 height 13
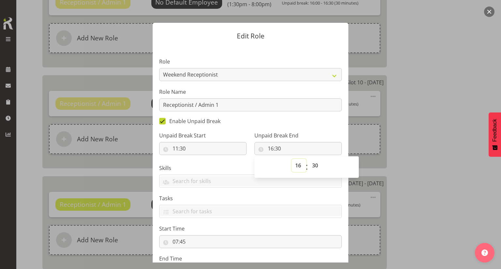
click at [300, 166] on select "00 01 02 03 04 05 06 07 08 09 10 11 12 13 14 15 16 17 18 19 20 21 22 23" at bounding box center [299, 165] width 15 height 13
select select "12"
click at [292, 159] on select "00 01 02 03 04 05 06 07 08 09 10 11 12 13 14 15 16 17 18 19 20 21 22 23" at bounding box center [299, 165] width 15 height 13
type input "12:30"
click at [310, 165] on select "00 01 02 03 04 05 06 07 08 09 10 11 12 13 14 15 16 17 18 19 20 21 22 23 24 25 2…" at bounding box center [316, 165] width 15 height 13
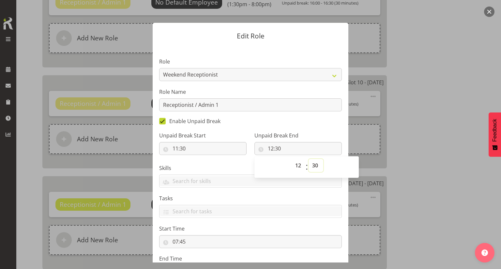
select select "0"
click at [309, 159] on select "00 01 02 03 04 05 06 07 08 09 10 11 12 13 14 15 16 17 18 19 20 21 22 23 24 25 2…" at bounding box center [316, 165] width 15 height 13
type input "12:00"
click at [312, 130] on div "Unpaid Break End 12:00 00 01 02 03 04 05 06 07 08 09 10 11 12 13 14 15 16 17 18…" at bounding box center [298, 141] width 95 height 37
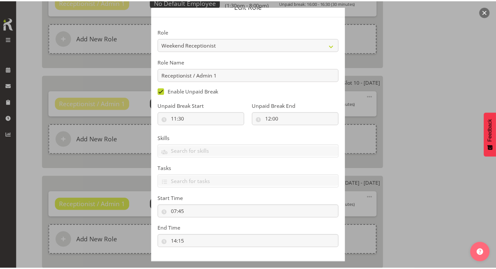
scroll to position [60, 0]
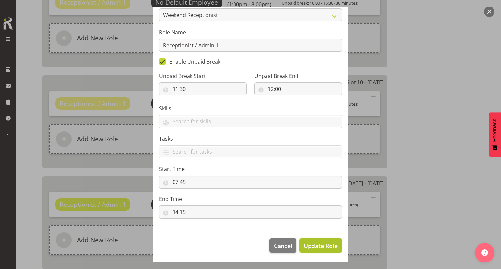
click at [323, 242] on span "Update Role" at bounding box center [321, 246] width 34 height 8
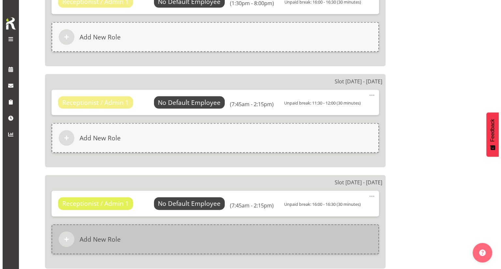
scroll to position [1403, 0]
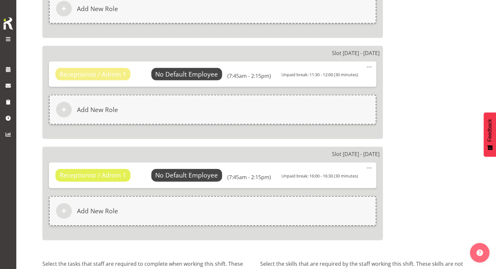
click at [371, 166] on span at bounding box center [369, 168] width 8 height 8
click at [351, 179] on link "Edit" at bounding box center [342, 184] width 63 height 12
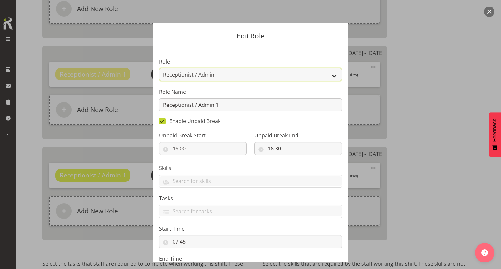
click at [246, 79] on select "Casual Registered Nurse Casual Weekday Medical Officer Casual Weekday Reception…" at bounding box center [250, 74] width 183 height 13
select select "1563"
click at [159, 68] on select "Casual Registered Nurse Casual Weekday Medical Officer Casual Weekday Reception…" at bounding box center [250, 74] width 183 height 13
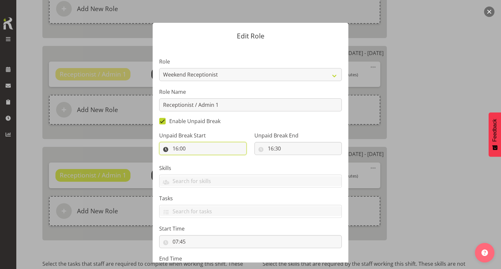
click at [200, 152] on input "16:00" at bounding box center [202, 148] width 87 height 13
click at [203, 166] on select "00 01 02 03 04 05 06 07 08 09 10 11 12 13 14 15 16 17 18 19 20 21 22 23" at bounding box center [203, 165] width 15 height 13
select select "11"
click at [196, 159] on select "00 01 02 03 04 05 06 07 08 09 10 11 12 13 14 15 16 17 18 19 20 21 22 23" at bounding box center [203, 165] width 15 height 13
type input "11:00"
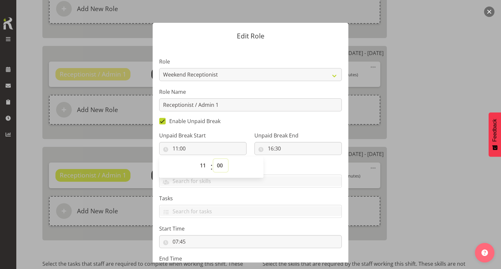
click at [213, 166] on select "00 01 02 03 04 05 06 07 08 09 10 11 12 13 14 15 16 17 18 19 20 21 22 23 24 25 2…" at bounding box center [220, 165] width 15 height 13
select select "30"
click at [213, 159] on select "00 01 02 03 04 05 06 07 08 09 10 11 12 13 14 15 16 17 18 19 20 21 22 23 24 25 2…" at bounding box center [220, 165] width 15 height 13
type input "11:30"
click at [271, 144] on input "16:30" at bounding box center [297, 148] width 87 height 13
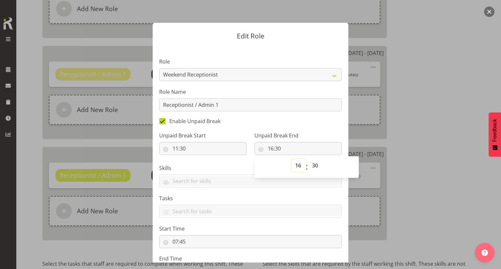
click at [293, 165] on select "00 01 02 03 04 05 06 07 08 09 10 11 12 13 14 15 16 17 18 19 20 21 22 23" at bounding box center [299, 165] width 15 height 13
select select "12"
click at [292, 159] on select "00 01 02 03 04 05 06 07 08 09 10 11 12 13 14 15 16 17 18 19 20 21 22 23" at bounding box center [299, 165] width 15 height 13
type input "12:30"
click at [313, 165] on select "00 01 02 03 04 05 06 07 08 09 10 11 12 13 14 15 16 17 18 19 20 21 22 23 24 25 2…" at bounding box center [316, 165] width 15 height 13
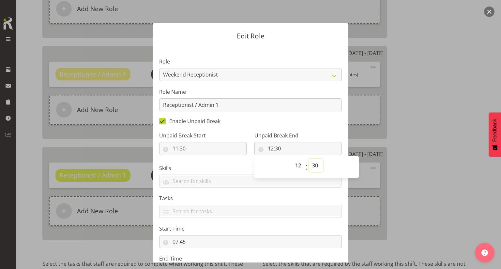
select select "0"
click at [309, 159] on select "00 01 02 03 04 05 06 07 08 09 10 11 12 13 14 15 16 17 18 19 20 21 22 23 24 25 2…" at bounding box center [316, 165] width 15 height 13
type input "12:00"
click at [324, 130] on div "Unpaid Break End 12:00 00 01 02 03 04 05 06 07 08 09 10 11 12 13 14 15 16 17 18…" at bounding box center [298, 141] width 95 height 37
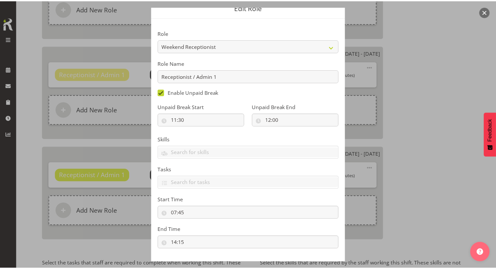
scroll to position [60, 0]
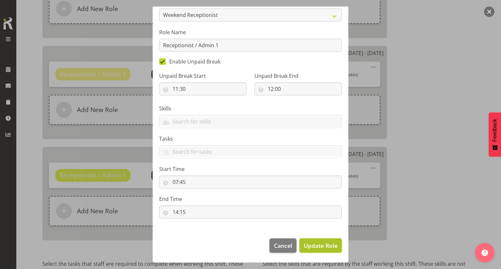
click at [324, 242] on span "Update Role" at bounding box center [321, 246] width 34 height 8
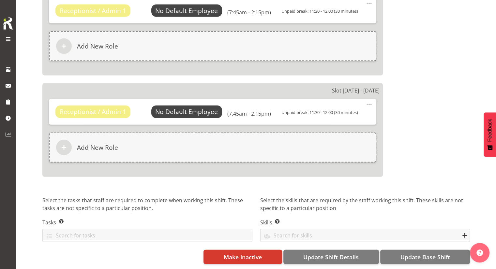
scroll to position [1469, 0]
click at [420, 253] on span "Update Base Shift" at bounding box center [425, 257] width 50 height 8
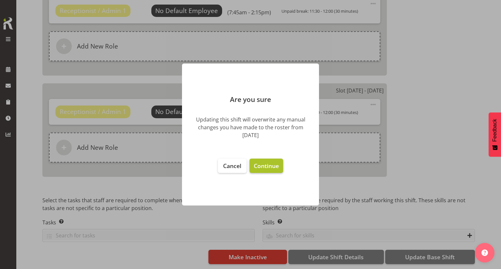
click at [273, 162] on span "Continue" at bounding box center [266, 166] width 25 height 8
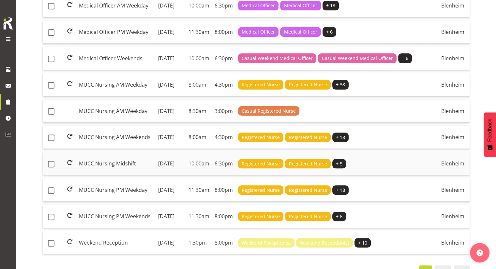
scroll to position [261, 0]
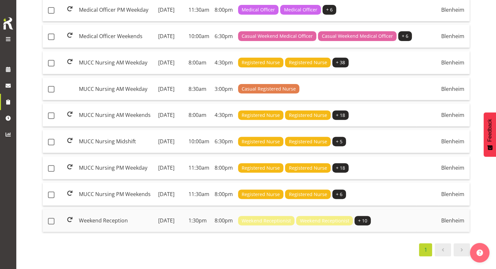
click at [186, 216] on td "[DATE]" at bounding box center [170, 220] width 31 height 23
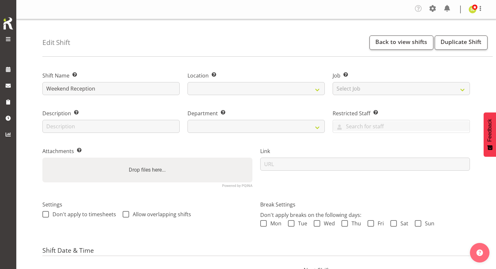
select select "date"
select select
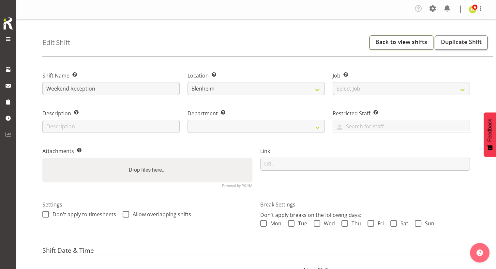
click at [397, 41] on link "Back to view shifts" at bounding box center [402, 43] width 64 height 14
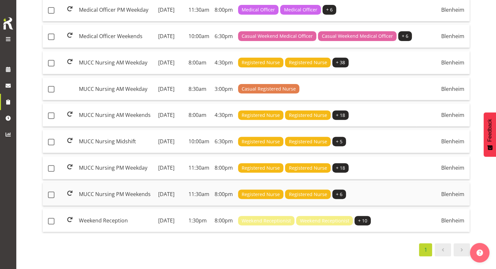
scroll to position [261, 0]
click at [110, 183] on td "MUCC Nursing PM Weekends" at bounding box center [115, 194] width 79 height 23
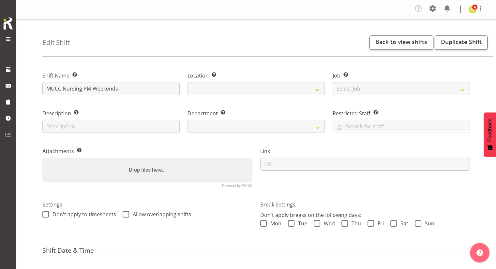
select select
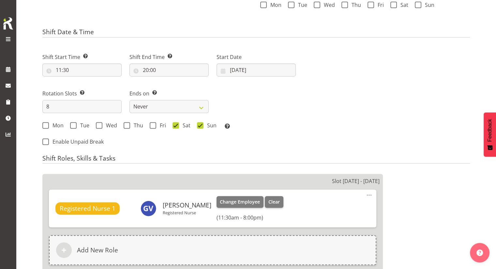
scroll to position [228, 0]
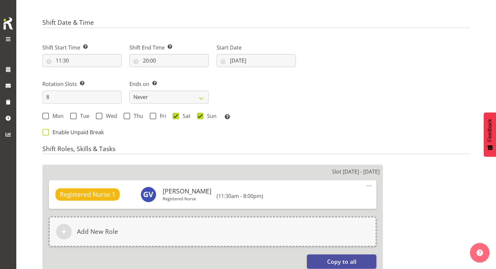
click at [59, 134] on span "Enable Unpaid Break" at bounding box center [76, 132] width 55 height 7
click at [47, 134] on input "Enable Unpaid Break" at bounding box center [44, 132] width 4 height 4
checkbox input "true"
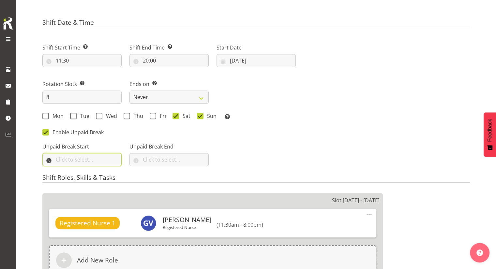
click at [98, 159] on input "text" at bounding box center [81, 159] width 79 height 13
click at [86, 180] on select "00 00 01 02 03 04 05 06 07 08 09 10 11 12 13 14 15 16 17 18 19 20 21 22 23" at bounding box center [87, 176] width 15 height 13
select select "14"
click at [80, 170] on select "00 00 01 02 03 04 05 06 07 08 09 10 11 12 13 14 15 16 17 18 19 20 21 22 23" at bounding box center [87, 176] width 15 height 13
click at [103, 176] on select "00 00 01 02 03 04 05 06 07 08 09 10 11 12 13 14 15 16 17 18 19 20 21 22 23 24 2…" at bounding box center [104, 176] width 15 height 13
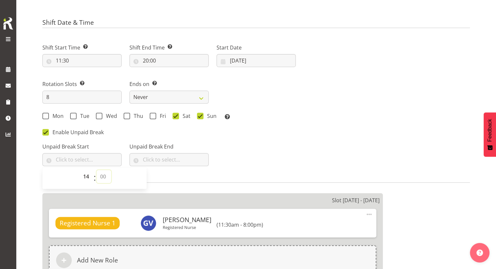
select select "30"
click at [97, 170] on select "00 00 01 02 03 04 05 06 07 08 09 10 11 12 13 14 15 16 17 18 19 20 21 22 23 24 2…" at bounding box center [104, 176] width 15 height 13
type input "14:30"
click at [163, 161] on input "text" at bounding box center [169, 159] width 79 height 13
click at [174, 174] on select "00 00 01 02 03 04 05 06 07 08 09 10 11 12 13 14 15 16 17 18 19 20 21 22 23" at bounding box center [174, 176] width 15 height 13
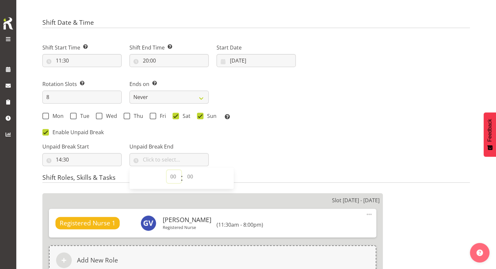
select select "15"
click at [167, 170] on select "00 00 01 02 03 04 05 06 07 08 09 10 11 12 13 14 15 16 17 18 19 20 21 22 23" at bounding box center [174, 176] width 15 height 13
click at [193, 178] on select "00 00 01 02 03 04 05 06 07 08 09 10 11 12 13 14 15 16 17 18 19 20 21 22 23 24 2…" at bounding box center [191, 176] width 15 height 13
select select "0"
click at [184, 170] on select "00 00 01 02 03 04 05 06 07 08 09 10 11 12 13 14 15 16 17 18 19 20 21 22 23 24 2…" at bounding box center [191, 176] width 15 height 13
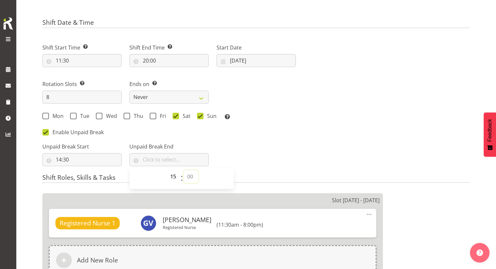
type input "15:00"
click at [326, 141] on div "Next Shifts" at bounding box center [387, 103] width 174 height 136
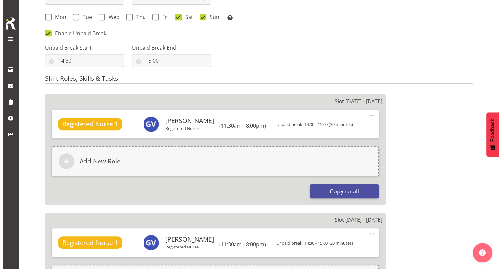
scroll to position [359, 0]
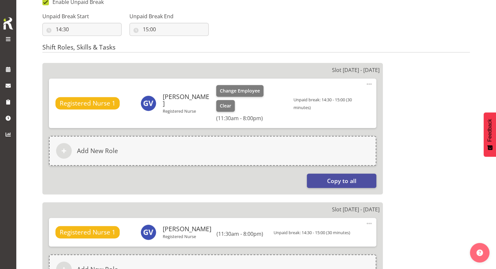
click at [368, 84] on span at bounding box center [369, 84] width 8 height 8
click at [321, 99] on link "Edit" at bounding box center [342, 100] width 63 height 12
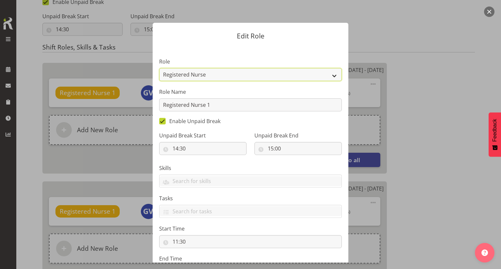
click at [203, 69] on select "Casual Registered Nurse Casual Weekday Medical Officer Casual Weekday Reception…" at bounding box center [250, 74] width 183 height 13
select select "1562"
click at [159, 68] on select "Casual Registered Nurse Casual Weekday Medical Officer Casual Weekday Reception…" at bounding box center [250, 74] width 183 height 13
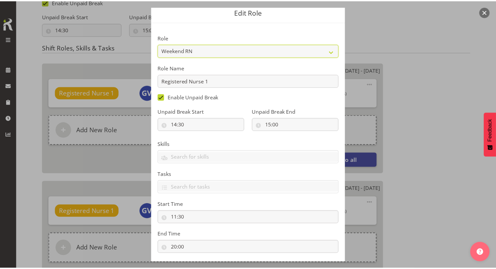
scroll to position [60, 0]
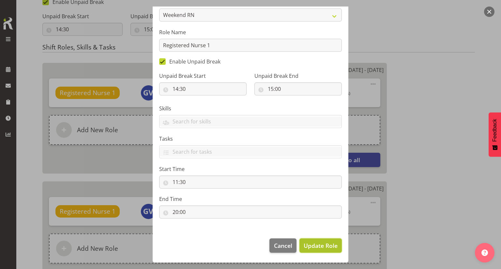
click at [312, 245] on span "Update Role" at bounding box center [321, 246] width 34 height 8
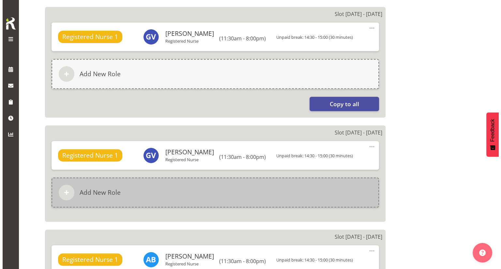
scroll to position [424, 0]
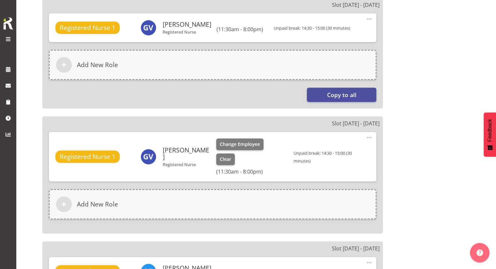
click at [369, 136] on span at bounding box center [369, 138] width 8 height 8
click at [334, 152] on link "Edit" at bounding box center [342, 153] width 63 height 12
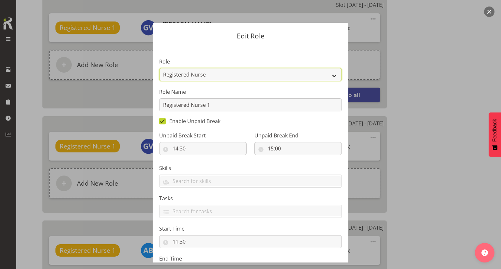
click at [231, 75] on select "Casual Registered Nurse Casual Weekday Medical Officer Casual Weekday Reception…" at bounding box center [250, 74] width 183 height 13
select select "1562"
click at [159, 68] on select "Casual Registered Nurse Casual Weekday Medical Officer Casual Weekday Reception…" at bounding box center [250, 74] width 183 height 13
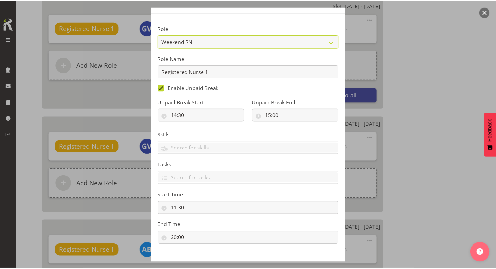
scroll to position [60, 0]
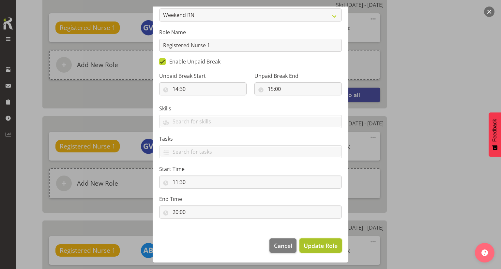
click at [317, 241] on button "Update Role" at bounding box center [320, 246] width 42 height 14
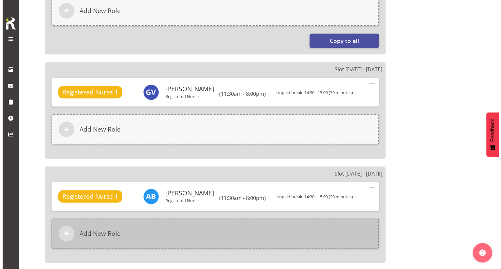
scroll to position [489, 0]
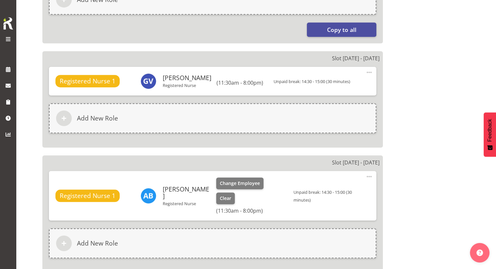
click at [368, 177] on span at bounding box center [369, 177] width 8 height 8
click at [341, 188] on link "Edit" at bounding box center [342, 193] width 63 height 12
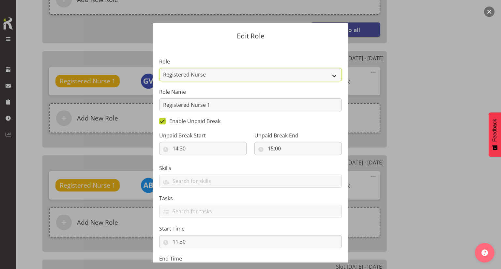
click at [222, 75] on select "Casual Registered Nurse Casual Weekday Medical Officer Casual Weekday Reception…" at bounding box center [250, 74] width 183 height 13
select select "1562"
click at [159, 68] on select "Casual Registered Nurse Casual Weekday Medical Officer Casual Weekday Reception…" at bounding box center [250, 74] width 183 height 13
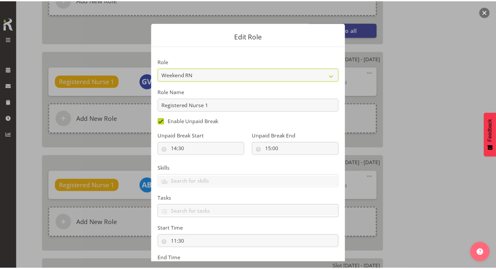
scroll to position [60, 0]
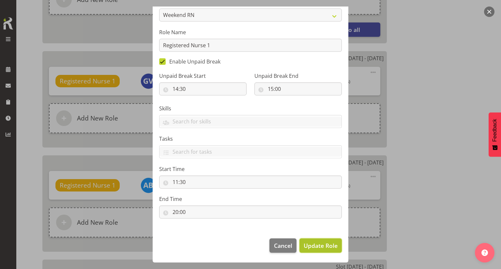
click at [319, 244] on span "Update Role" at bounding box center [321, 246] width 34 height 8
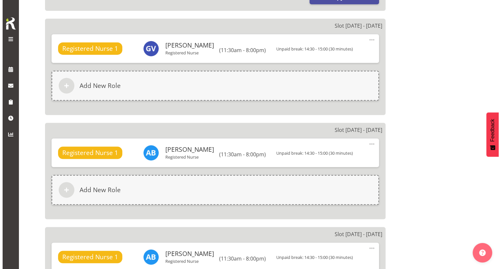
scroll to position [587, 0]
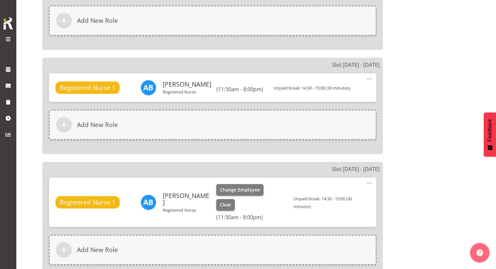
click at [367, 182] on span at bounding box center [369, 183] width 8 height 8
click at [344, 195] on link "Edit" at bounding box center [342, 199] width 63 height 12
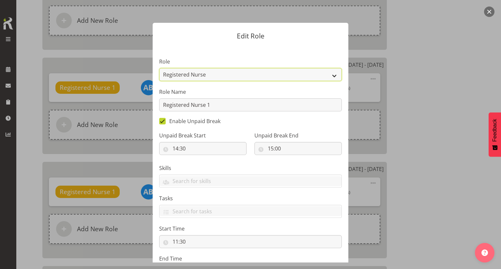
click at [243, 71] on select "Casual Registered Nurse Casual Weekday Medical Officer Casual Weekday Reception…" at bounding box center [250, 74] width 183 height 13
select select "1562"
click at [159, 68] on select "Casual Registered Nurse Casual Weekday Medical Officer Casual Weekday Reception…" at bounding box center [250, 74] width 183 height 13
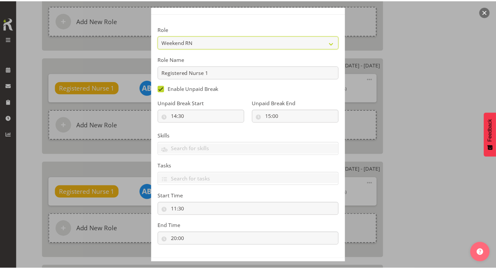
scroll to position [60, 0]
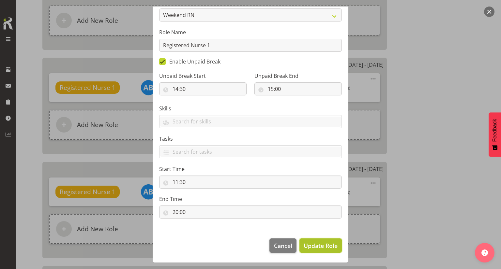
click at [315, 244] on span "Update Role" at bounding box center [321, 246] width 34 height 8
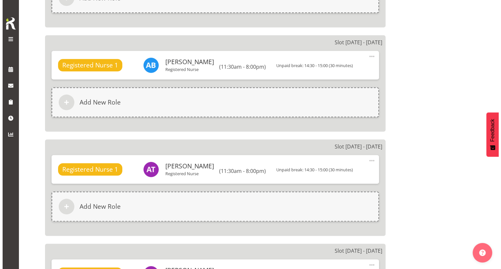
scroll to position [718, 0]
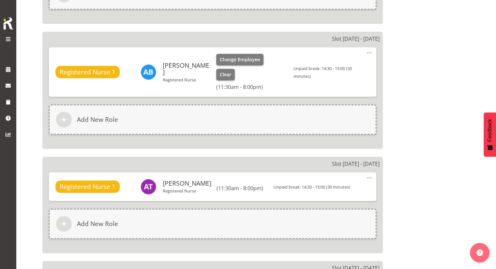
click at [369, 53] on span at bounding box center [369, 53] width 8 height 8
click at [355, 64] on link "Edit" at bounding box center [342, 69] width 63 height 12
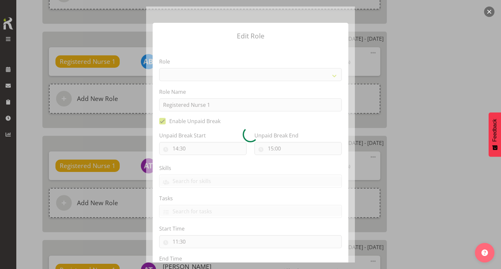
select select "1562"
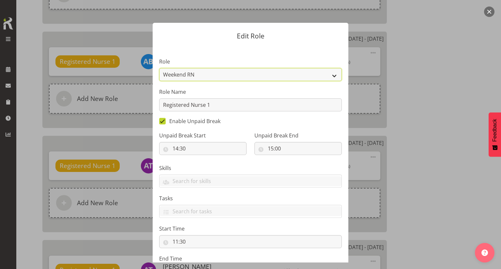
click at [205, 75] on select "Casual Registered Nurse Casual Weekday Medical Officer Casual Weekday Reception…" at bounding box center [250, 74] width 183 height 13
click at [159, 68] on select "Casual Registered Nurse Casual Weekday Medical Officer Casual Weekday Reception…" at bounding box center [250, 74] width 183 height 13
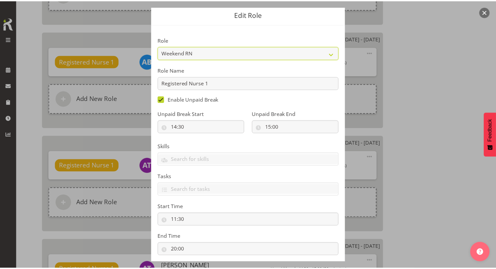
scroll to position [60, 0]
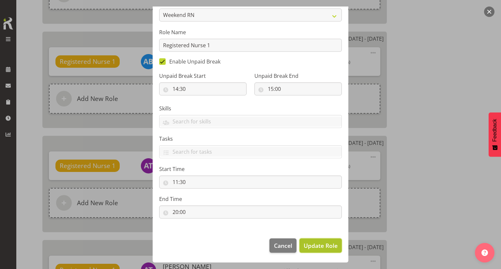
click at [325, 249] on span "Update Role" at bounding box center [321, 246] width 34 height 8
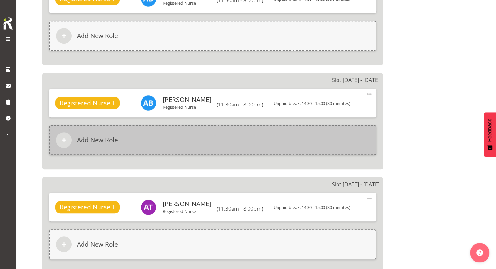
scroll to position [620, 0]
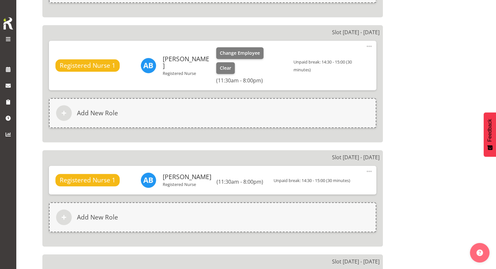
click at [369, 49] on span at bounding box center [369, 46] width 8 height 8
click at [355, 57] on link "Edit" at bounding box center [342, 62] width 63 height 12
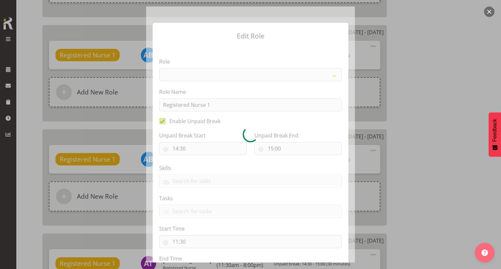
select select "1562"
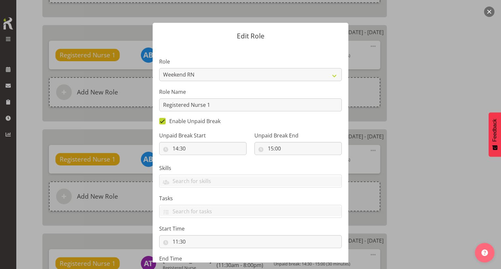
click at [432, 113] on div at bounding box center [250, 134] width 501 height 269
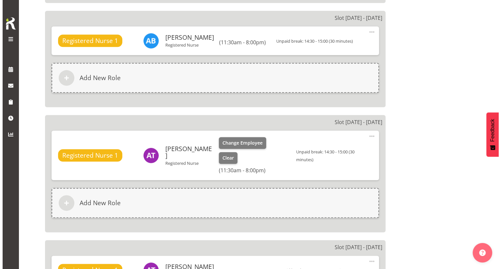
scroll to position [750, 0]
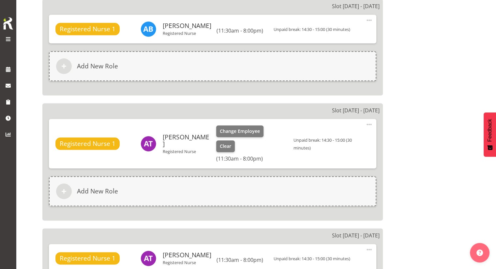
click at [370, 123] on span at bounding box center [369, 125] width 8 height 8
click at [333, 140] on link "Edit" at bounding box center [342, 140] width 63 height 12
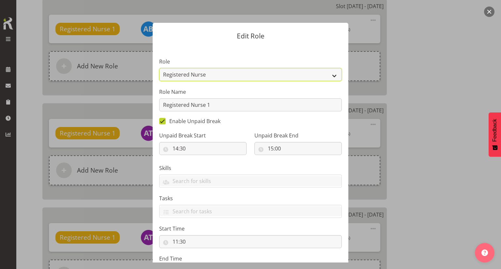
click at [240, 72] on select "Casual Registered Nurse Casual Weekday Medical Officer Casual Weekday Reception…" at bounding box center [250, 74] width 183 height 13
select select "1562"
click at [159, 68] on select "Casual Registered Nurse Casual Weekday Medical Officer Casual Weekday Reception…" at bounding box center [250, 74] width 183 height 13
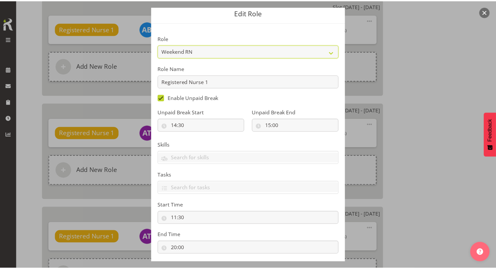
scroll to position [60, 0]
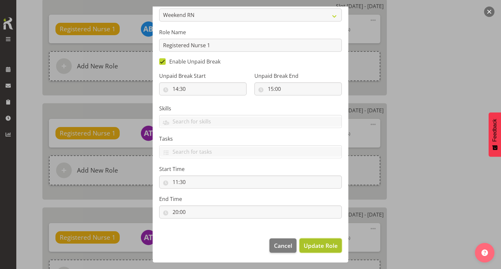
click at [310, 242] on span "Update Role" at bounding box center [321, 246] width 34 height 8
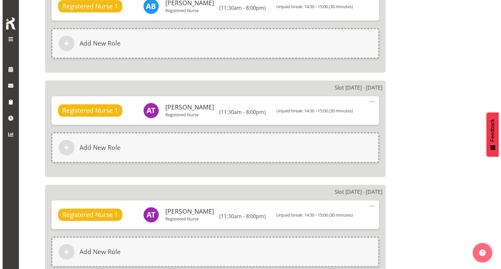
scroll to position [816, 0]
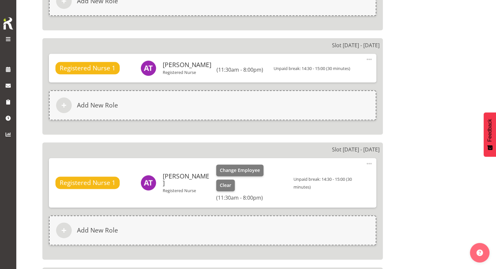
click at [371, 163] on span at bounding box center [369, 164] width 8 height 8
click at [327, 179] on link "Edit" at bounding box center [342, 180] width 63 height 12
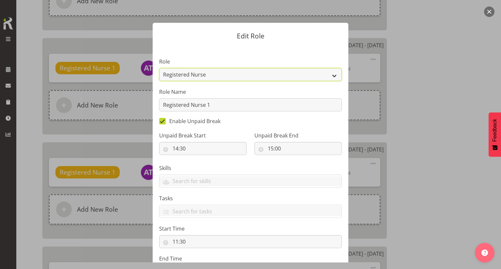
click at [233, 77] on select "Casual Registered Nurse Casual Weekday Medical Officer Casual Weekday Reception…" at bounding box center [250, 74] width 183 height 13
select select "1562"
click at [159, 68] on select "Casual Registered Nurse Casual Weekday Medical Officer Casual Weekday Reception…" at bounding box center [250, 74] width 183 height 13
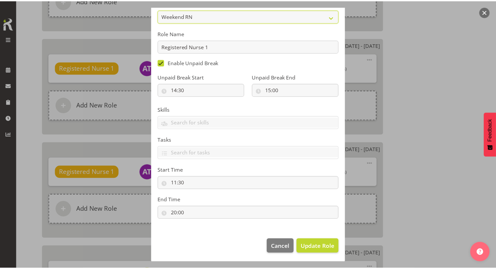
scroll to position [60, 0]
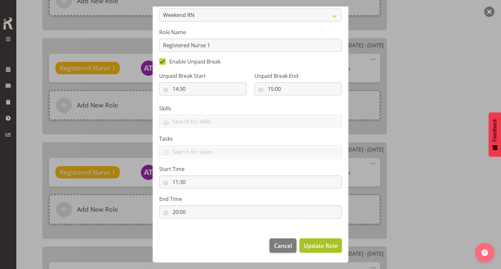
click at [315, 243] on span "Update Role" at bounding box center [321, 246] width 34 height 8
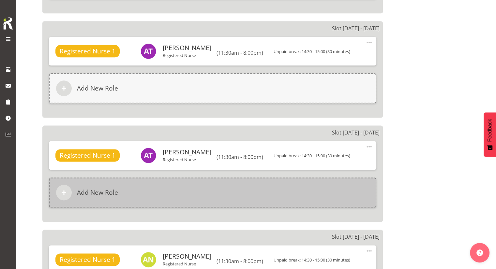
scroll to position [848, 0]
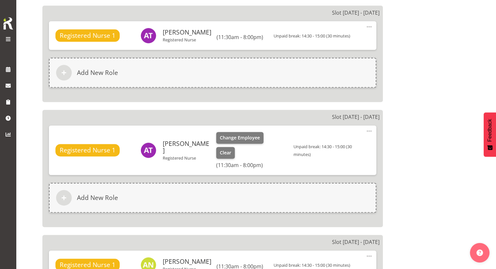
click at [372, 131] on span at bounding box center [369, 131] width 8 height 8
click at [343, 143] on link "Edit" at bounding box center [342, 147] width 63 height 12
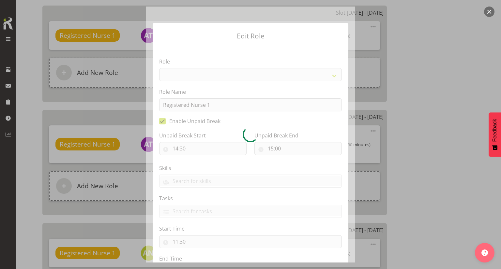
select select "1562"
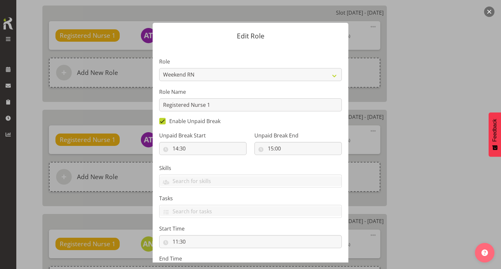
click at [418, 147] on div at bounding box center [250, 134] width 501 height 269
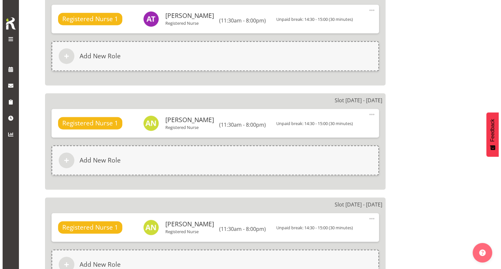
scroll to position [979, 0]
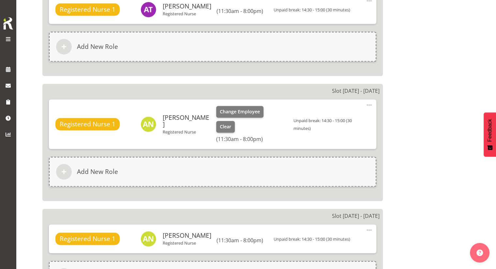
click at [371, 104] on span at bounding box center [369, 105] width 8 height 8
click at [336, 115] on link "Edit" at bounding box center [342, 121] width 63 height 12
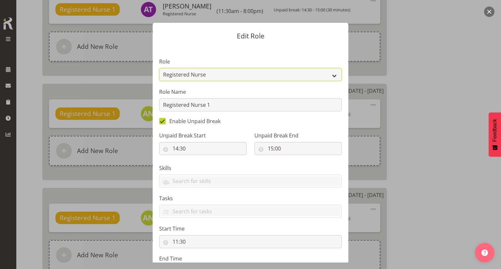
click at [234, 75] on select "Casual Registered Nurse Casual Weekday Medical Officer Casual Weekday Reception…" at bounding box center [250, 74] width 183 height 13
select select "1562"
click at [159, 68] on select "Casual Registered Nurse Casual Weekday Medical Officer Casual Weekday Reception…" at bounding box center [250, 74] width 183 height 13
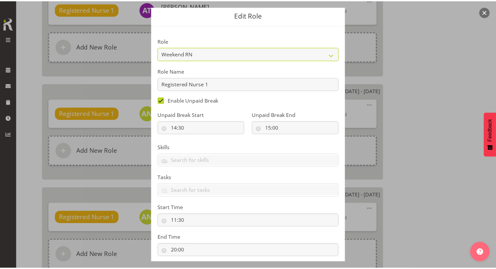
scroll to position [60, 0]
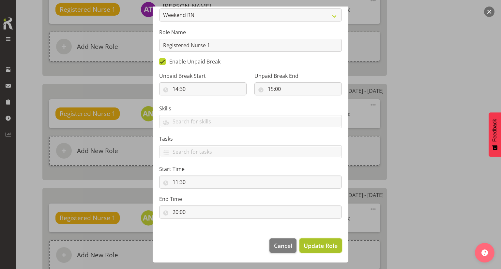
click at [317, 242] on span "Update Role" at bounding box center [321, 246] width 34 height 8
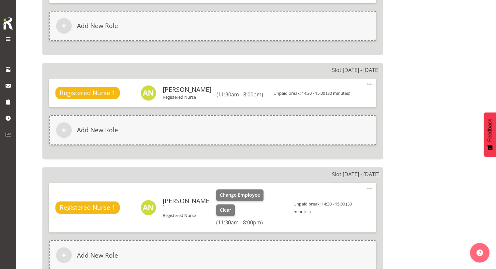
scroll to position [1011, 0]
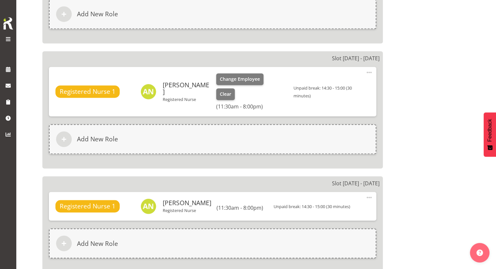
click at [368, 71] on span at bounding box center [369, 73] width 8 height 8
click at [348, 85] on link "Edit" at bounding box center [342, 88] width 63 height 12
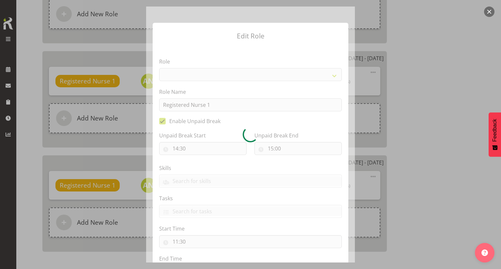
select select "1562"
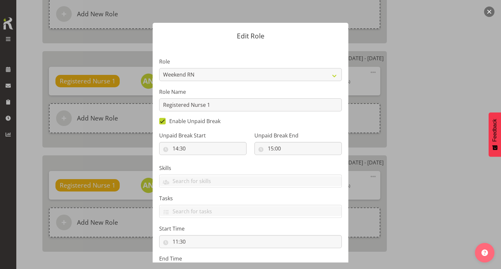
click at [393, 112] on form "Edit Role Role Casual Registered Nurse Casual Weekday Medical Officer Casual We…" at bounding box center [250, 135] width 313 height 256
click at [397, 165] on form "Edit Role Role Casual Registered Nurse Casual Weekday Medical Officer Casual We…" at bounding box center [250, 135] width 313 height 256
click at [468, 165] on div at bounding box center [250, 134] width 501 height 269
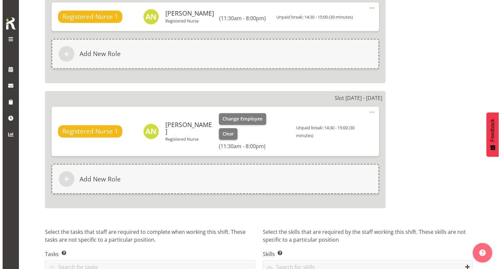
scroll to position [1077, 0]
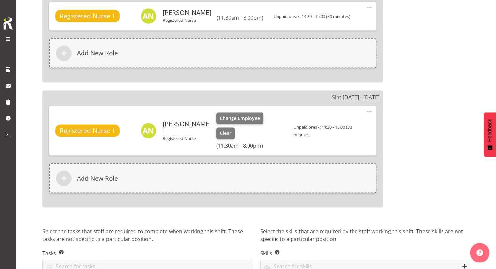
click at [368, 113] on span at bounding box center [369, 112] width 8 height 8
click at [351, 130] on link "Edit" at bounding box center [342, 127] width 63 height 12
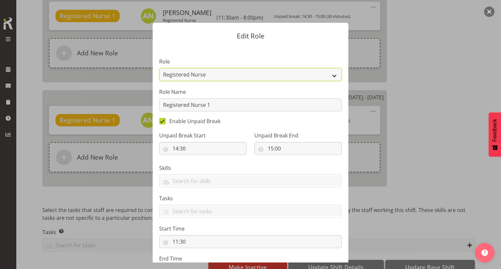
click at [224, 74] on select "Casual Registered Nurse Casual Weekday Medical Officer Casual Weekday Reception…" at bounding box center [250, 74] width 183 height 13
select select "1562"
click at [159, 68] on select "Casual Registered Nurse Casual Weekday Medical Officer Casual Weekday Reception…" at bounding box center [250, 74] width 183 height 13
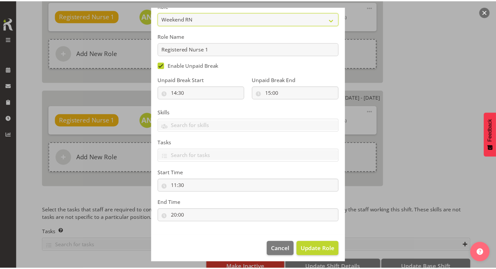
scroll to position [60, 0]
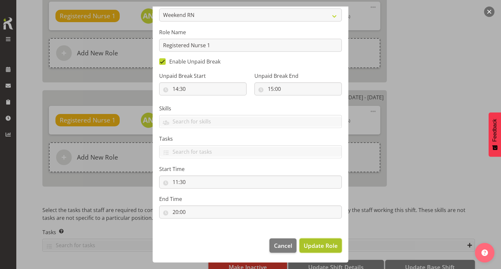
click at [324, 247] on span "Update Role" at bounding box center [321, 246] width 34 height 8
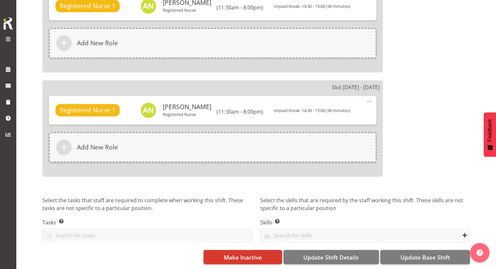
scroll to position [1100, 0]
click at [419, 255] on span "Update Base Shift" at bounding box center [425, 257] width 50 height 8
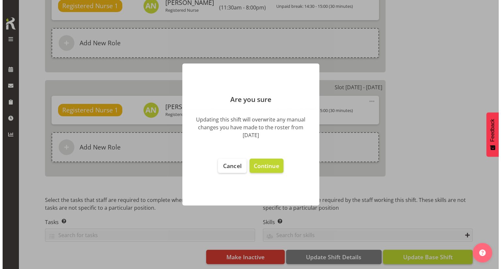
scroll to position [1090, 0]
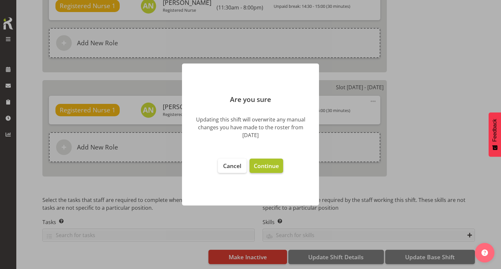
click at [276, 167] on span "Continue" at bounding box center [266, 166] width 25 height 8
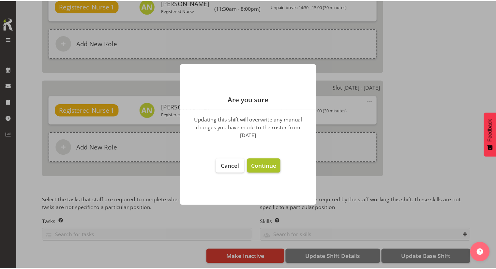
scroll to position [1092, 0]
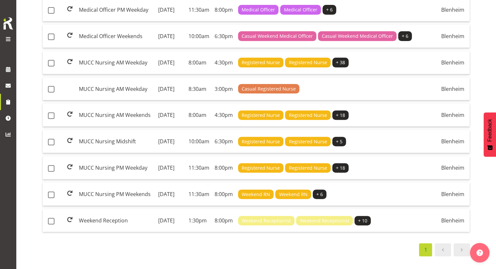
scroll to position [261, 0]
click at [219, 104] on td "4:30pm" at bounding box center [223, 115] width 23 height 23
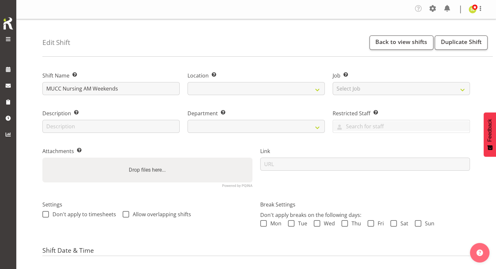
select select
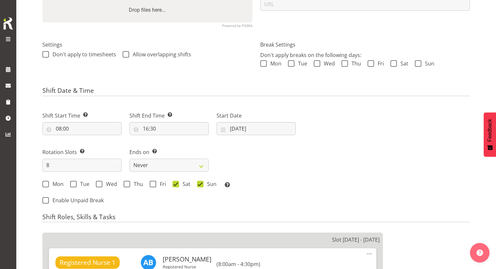
scroll to position [196, 0]
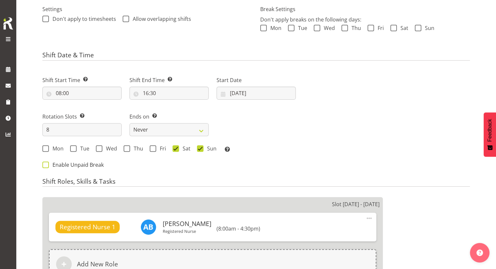
click at [54, 166] on span "Enable Unpaid Break" at bounding box center [76, 165] width 55 height 7
click at [47, 166] on input "Enable Unpaid Break" at bounding box center [44, 165] width 4 height 4
checkbox input "true"
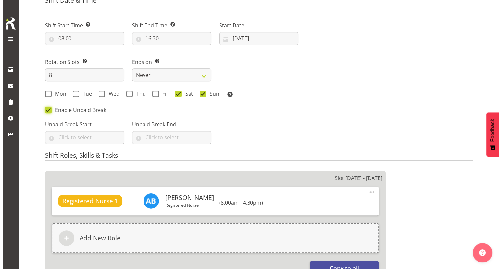
scroll to position [261, 0]
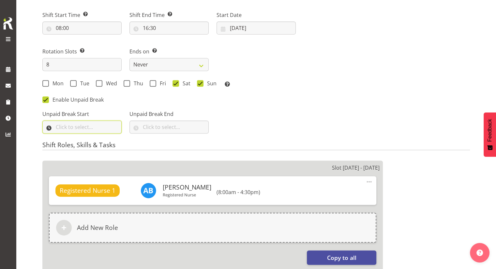
click at [56, 131] on input "text" at bounding box center [81, 127] width 79 height 13
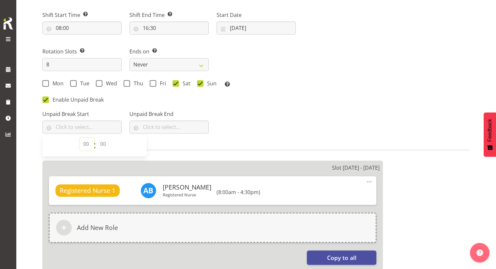
click at [86, 147] on select "00 00 01 02 03 04 05 06 07 08 09 10 11 12 13 14 15 16 17 18 19 20 21 22 23" at bounding box center [87, 144] width 15 height 13
select select "12"
click at [80, 138] on select "00 00 01 02 03 04 05 06 07 08 09 10 11 12 13 14 15 16 17 18 19 20 21 22 23" at bounding box center [87, 144] width 15 height 13
click at [106, 145] on select "00 00 01 02 03 04 05 06 07 08 09 10 11 12 13 14 15 16 17 18 19 20 21 22 23 24 2…" at bounding box center [104, 144] width 15 height 13
select select "0"
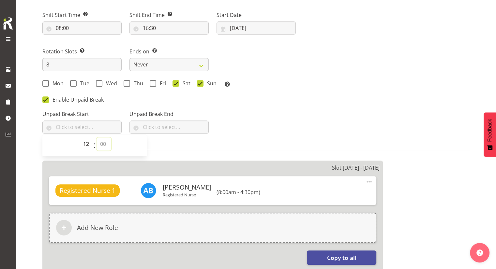
click at [97, 138] on select "00 00 01 02 03 04 05 06 07 08 09 10 11 12 13 14 15 16 17 18 19 20 21 22 23 24 2…" at bounding box center [104, 144] width 15 height 13
type input "12:00"
click at [159, 123] on input "text" at bounding box center [169, 127] width 79 height 13
click at [172, 145] on select "00 00 01 02 03 04 05 06 07 08 09 10 11 12 13 14 15 16 17 18 19 20 21 22 23" at bounding box center [174, 144] width 15 height 13
select select "12"
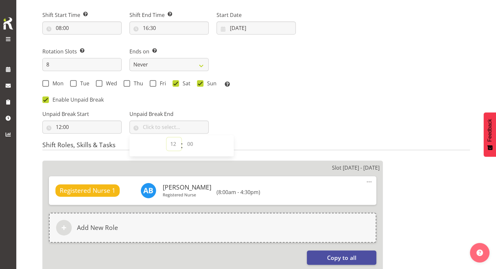
click at [167, 138] on select "00 00 01 02 03 04 05 06 07 08 09 10 11 12 13 14 15 16 17 18 19 20 21 22 23" at bounding box center [174, 144] width 15 height 13
click at [187, 144] on select "00 00 01 02 03 04 05 06 07 08 09 10 11 12 13 14 15 16 17 18 19 20 21 22 23 24 2…" at bounding box center [191, 144] width 15 height 13
select select "30"
click at [184, 138] on select "00 00 01 02 03 04 05 06 07 08 09 10 11 12 13 14 15 16 17 18 19 20 21 22 23 24 2…" at bounding box center [191, 144] width 15 height 13
type input "12:30"
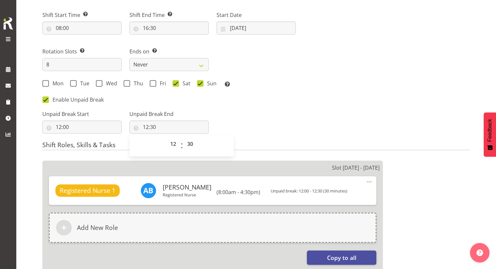
click at [256, 123] on div "Unpaid Break Start 12:00 00 01 02 03 04 05 06 07 08 09 10 11 12 13 14 15 16 17 …" at bounding box center [168, 119] width 261 height 37
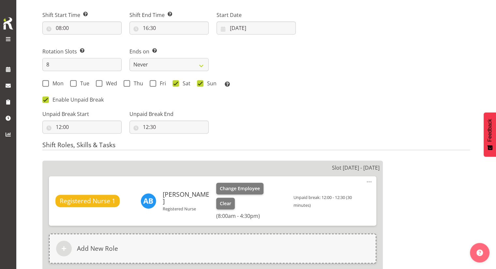
click at [369, 183] on span at bounding box center [369, 182] width 8 height 8
click at [340, 195] on link "Edit" at bounding box center [342, 198] width 63 height 12
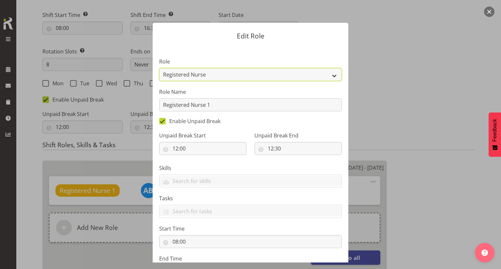
click at [223, 80] on select "Casual Registered Nurse Casual Weekday Medical Officer Casual Weekday Reception…" at bounding box center [250, 74] width 183 height 13
select select "1562"
click at [159, 68] on select "Casual Registered Nurse Casual Weekday Medical Officer Casual Weekday Reception…" at bounding box center [250, 74] width 183 height 13
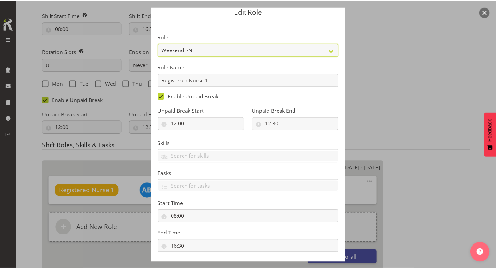
scroll to position [60, 0]
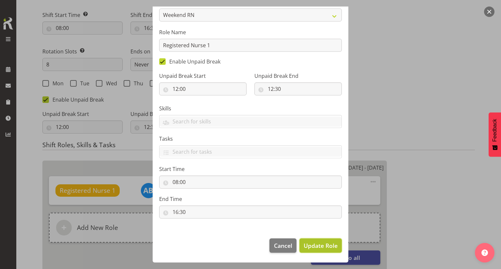
click at [320, 245] on span "Update Role" at bounding box center [321, 246] width 34 height 8
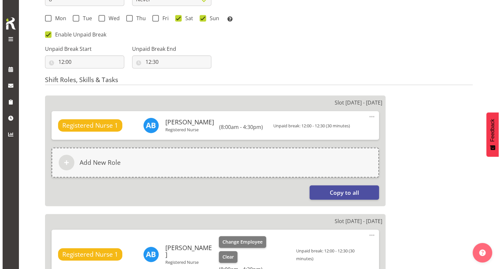
scroll to position [359, 0]
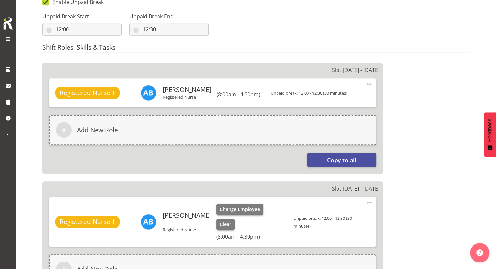
click at [367, 201] on span at bounding box center [369, 203] width 8 height 8
click at [334, 218] on link "Edit" at bounding box center [342, 219] width 63 height 12
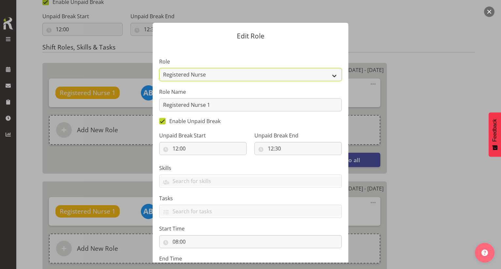
click at [226, 75] on select "Casual Registered Nurse Casual Weekday Medical Officer Casual Weekday Reception…" at bounding box center [250, 74] width 183 height 13
select select "1562"
click at [159, 68] on select "Casual Registered Nurse Casual Weekday Medical Officer Casual Weekday Reception…" at bounding box center [250, 74] width 183 height 13
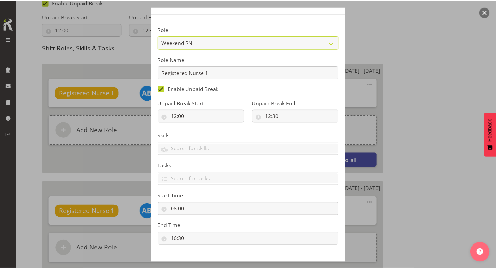
scroll to position [60, 0]
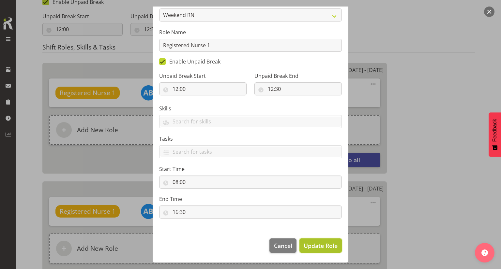
click at [310, 243] on span "Update Role" at bounding box center [321, 246] width 34 height 8
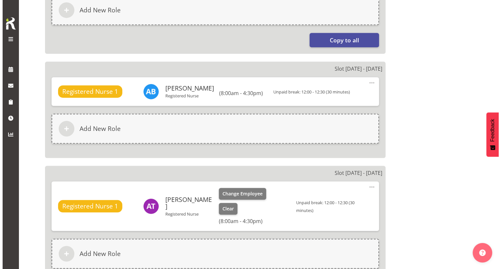
scroll to position [489, 0]
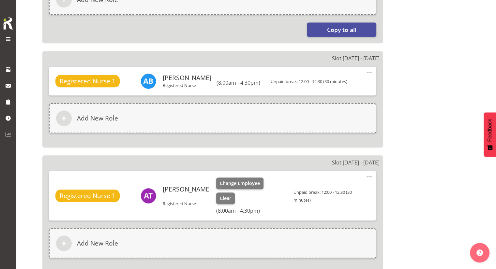
click at [369, 175] on span at bounding box center [369, 177] width 8 height 8
click at [347, 189] on link "Edit" at bounding box center [342, 193] width 63 height 12
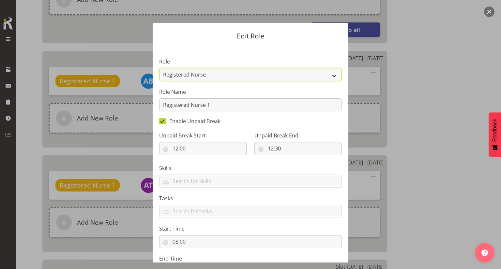
click at [189, 71] on select "Casual Registered Nurse Casual Weekday Medical Officer Casual Weekday Reception…" at bounding box center [250, 74] width 183 height 13
select select "1562"
click at [159, 68] on select "Casual Registered Nurse Casual Weekday Medical Officer Casual Weekday Reception…" at bounding box center [250, 74] width 183 height 13
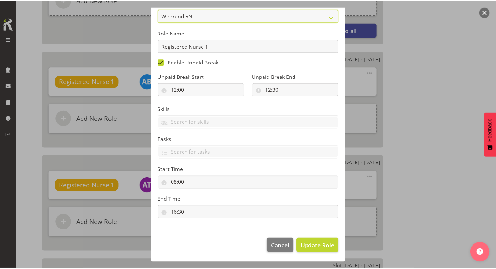
scroll to position [60, 0]
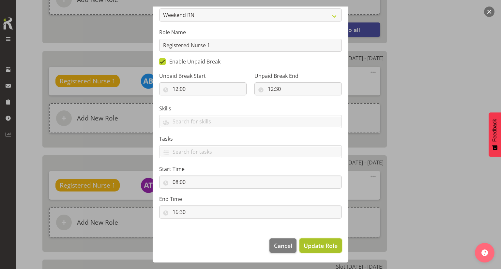
click at [309, 239] on button "Update Role" at bounding box center [320, 246] width 42 height 14
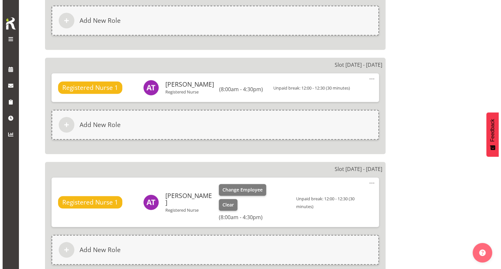
scroll to position [620, 0]
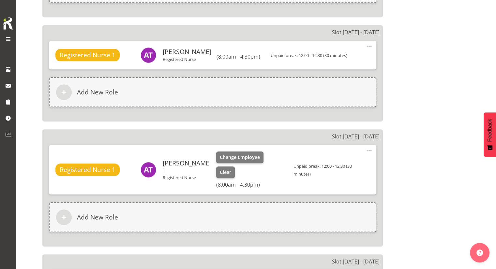
click at [368, 150] on span at bounding box center [369, 151] width 8 height 8
click at [346, 162] on link "Edit" at bounding box center [342, 167] width 63 height 12
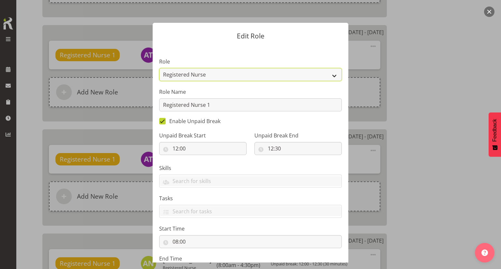
click at [244, 78] on select "Casual Registered Nurse Casual Weekday Medical Officer Casual Weekday Reception…" at bounding box center [250, 74] width 183 height 13
select select "1562"
click at [159, 68] on select "Casual Registered Nurse Casual Weekday Medical Officer Casual Weekday Reception…" at bounding box center [250, 74] width 183 height 13
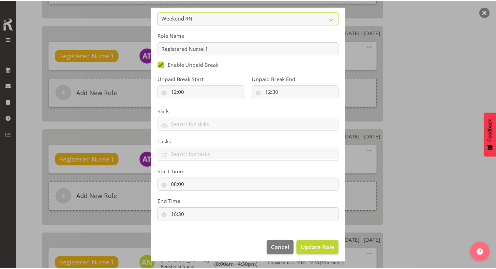
scroll to position [60, 0]
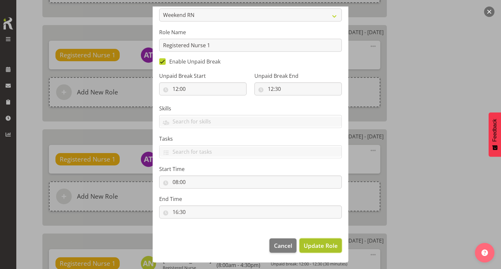
click at [311, 242] on span "Update Role" at bounding box center [321, 246] width 34 height 8
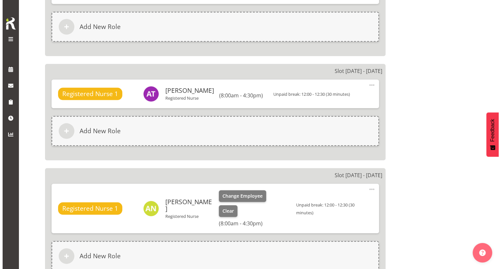
scroll to position [718, 0]
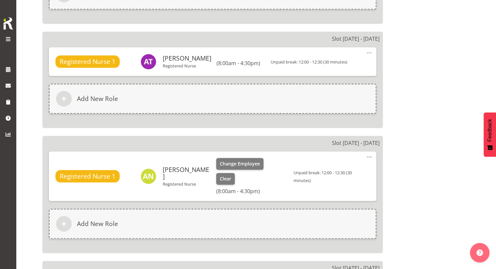
click at [371, 157] on span at bounding box center [369, 157] width 8 height 8
click at [328, 169] on link "Edit" at bounding box center [342, 173] width 63 height 12
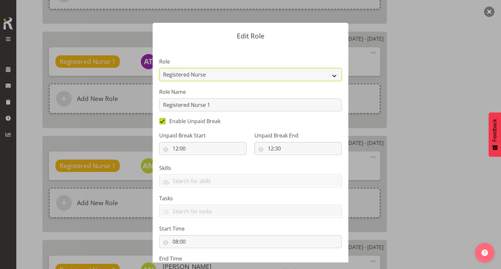
drag, startPoint x: 210, startPoint y: 73, endPoint x: 211, endPoint y: 80, distance: 7.2
click at [210, 73] on select "Casual Registered Nurse Casual Weekday Medical Officer Casual Weekday Reception…" at bounding box center [250, 74] width 183 height 13
select select "1562"
click at [159, 68] on select "Casual Registered Nurse Casual Weekday Medical Officer Casual Weekday Reception…" at bounding box center [250, 74] width 183 height 13
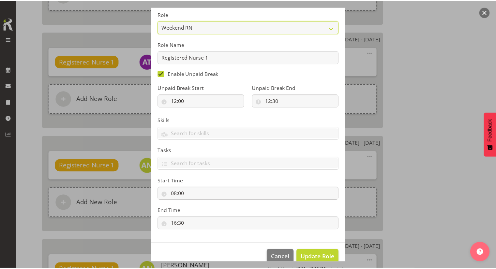
scroll to position [60, 0]
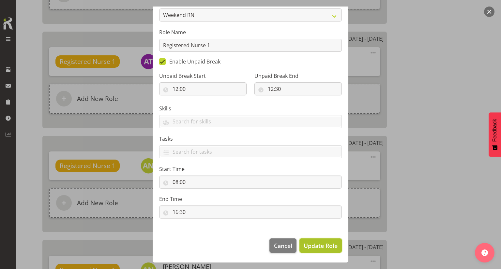
click at [324, 246] on span "Update Role" at bounding box center [321, 246] width 34 height 8
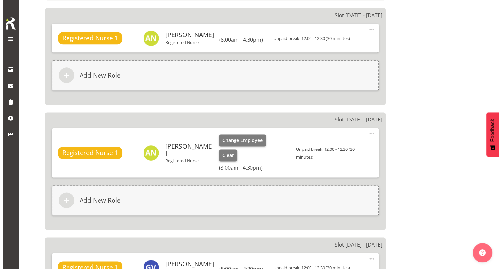
scroll to position [848, 0]
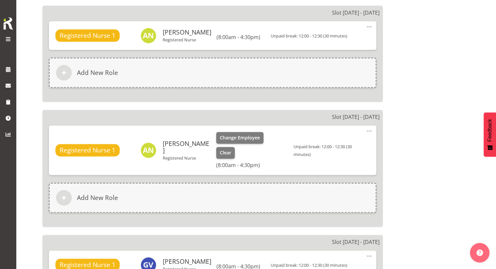
click at [370, 130] on span at bounding box center [369, 131] width 8 height 8
click at [318, 144] on link "Edit" at bounding box center [342, 147] width 63 height 12
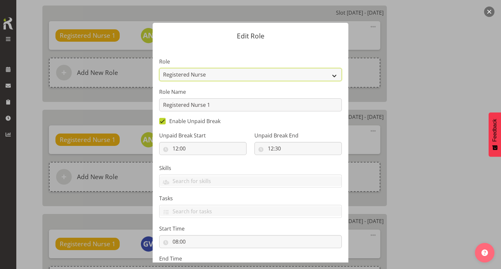
click at [217, 73] on select "Casual Registered Nurse Casual Weekday Medical Officer Casual Weekday Reception…" at bounding box center [250, 74] width 183 height 13
select select "1562"
click at [159, 68] on select "Casual Registered Nurse Casual Weekday Medical Officer Casual Weekday Reception…" at bounding box center [250, 74] width 183 height 13
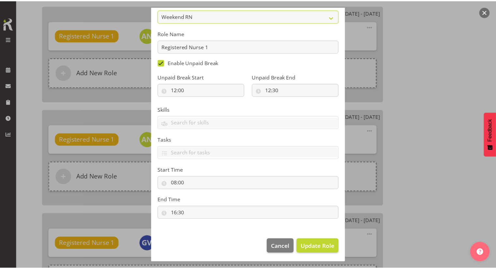
scroll to position [60, 0]
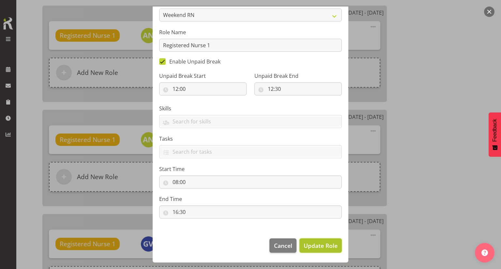
click at [313, 243] on span "Update Role" at bounding box center [321, 246] width 34 height 8
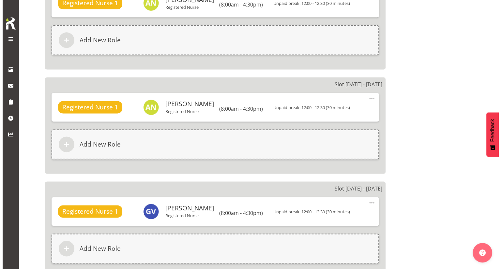
scroll to position [913, 0]
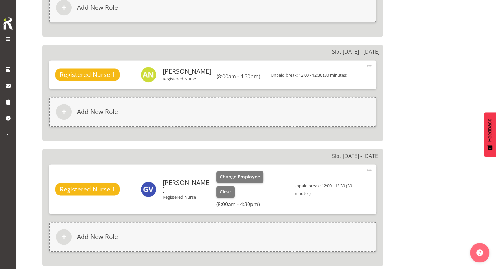
click at [371, 166] on span at bounding box center [369, 170] width 8 height 8
click at [335, 179] on div "Edit Delete" at bounding box center [342, 191] width 63 height 29
click at [331, 183] on link "Edit" at bounding box center [342, 186] width 63 height 12
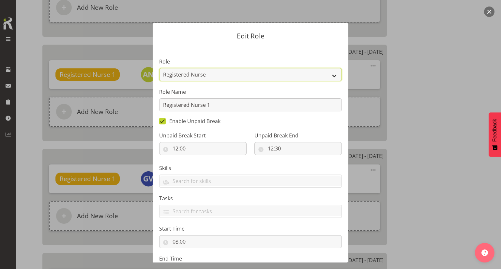
click at [220, 73] on select "Casual Registered Nurse Casual Weekday Medical Officer Casual Weekday Reception…" at bounding box center [250, 74] width 183 height 13
select select "1562"
click at [159, 68] on select "Casual Registered Nurse Casual Weekday Medical Officer Casual Weekday Reception…" at bounding box center [250, 74] width 183 height 13
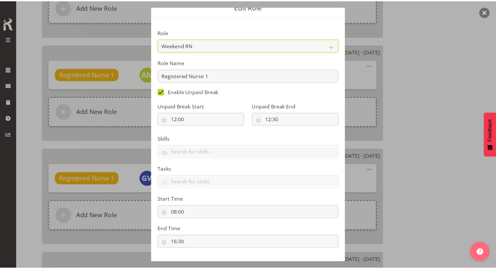
scroll to position [60, 0]
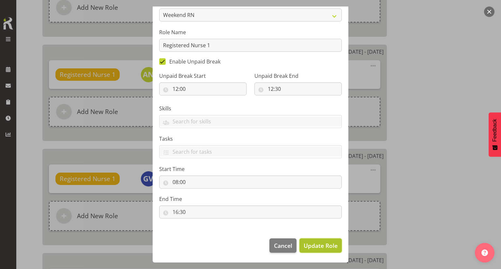
click at [322, 244] on span "Update Role" at bounding box center [321, 246] width 34 height 8
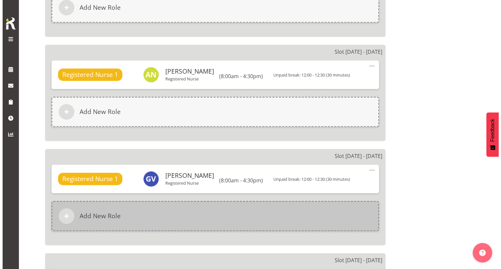
scroll to position [979, 0]
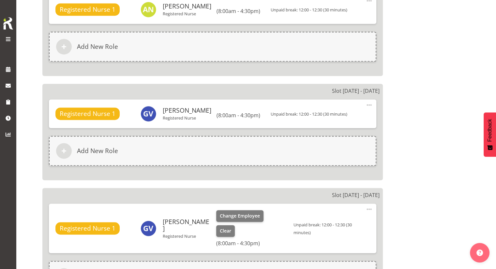
click at [368, 210] on span at bounding box center [369, 210] width 8 height 8
click at [346, 219] on link "Edit" at bounding box center [342, 225] width 63 height 12
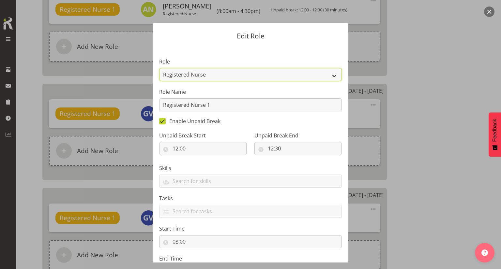
click at [222, 75] on select "Casual Registered Nurse Casual Weekday Medical Officer Casual Weekday Reception…" at bounding box center [250, 74] width 183 height 13
select select "1562"
click at [159, 68] on select "Casual Registered Nurse Casual Weekday Medical Officer Casual Weekday Reception…" at bounding box center [250, 74] width 183 height 13
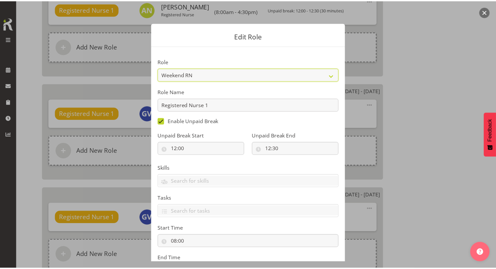
scroll to position [60, 0]
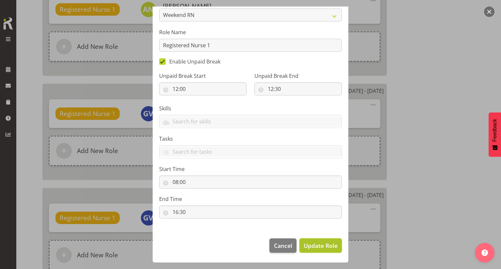
click at [319, 248] on span "Update Role" at bounding box center [321, 246] width 34 height 8
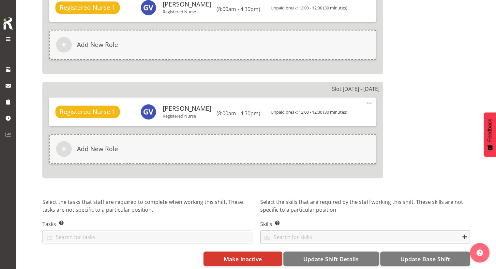
scroll to position [1090, 0]
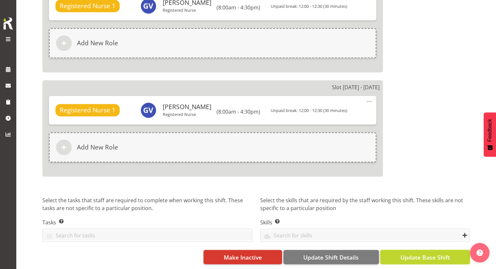
click at [441, 253] on span "Update Base Shift" at bounding box center [425, 257] width 50 height 8
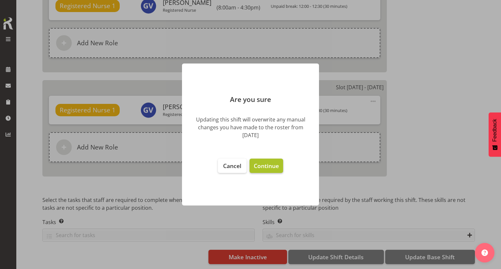
click at [262, 166] on span "Continue" at bounding box center [266, 166] width 25 height 8
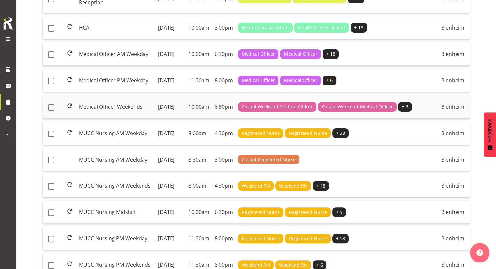
scroll to position [98, 0]
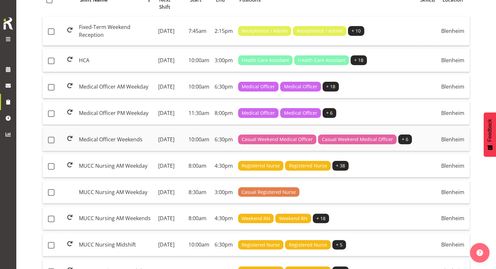
click at [112, 147] on td "Medical Officer Weekends" at bounding box center [115, 139] width 79 height 23
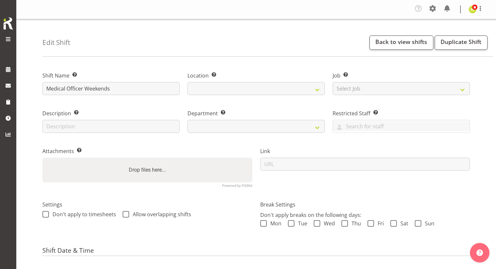
select select "date"
select select
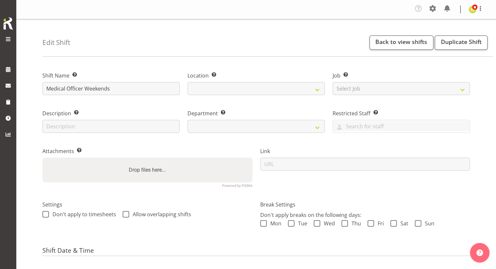
select select
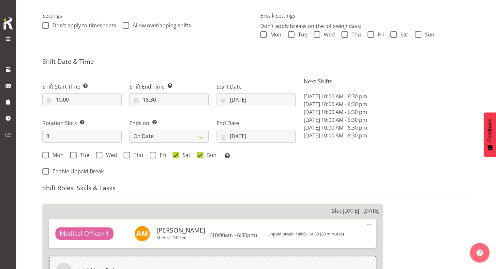
scroll to position [228, 0]
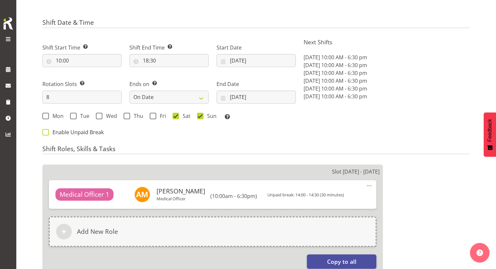
click at [78, 133] on span "Enable Unpaid Break" at bounding box center [76, 132] width 55 height 7
click at [47, 133] on input "Enable Unpaid Break" at bounding box center [44, 132] width 4 height 4
checkbox input "true"
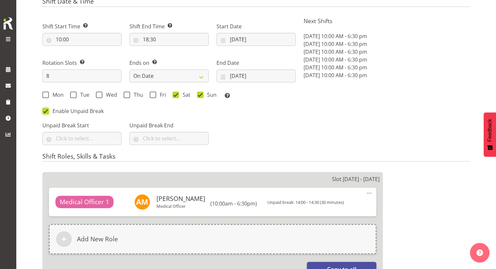
scroll to position [261, 0]
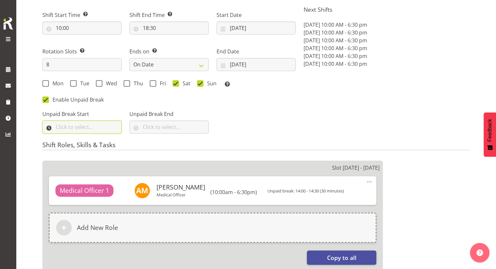
click at [80, 129] on input "text" at bounding box center [81, 127] width 79 height 13
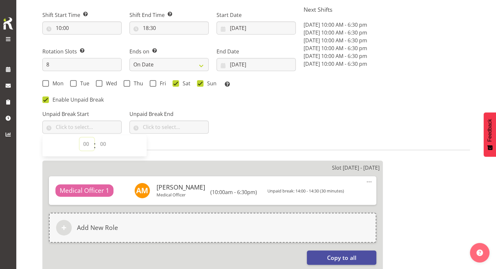
click at [84, 142] on select "00 00 01 02 03 04 05 06 07 08 09 10 11 12 13 14 15 16 17 18 19 20 21 22 23" at bounding box center [87, 144] width 15 height 13
select select "14"
click at [80, 138] on select "00 00 01 02 03 04 05 06 07 08 09 10 11 12 13 14 15 16 17 18 19 20 21 22 23" at bounding box center [87, 144] width 15 height 13
click at [105, 145] on select "00 00 01 02 03 04 05 06 07 08 09 10 11 12 13 14 15 16 17 18 19 20 21 22 23 24 2…" at bounding box center [104, 144] width 15 height 13
select select "0"
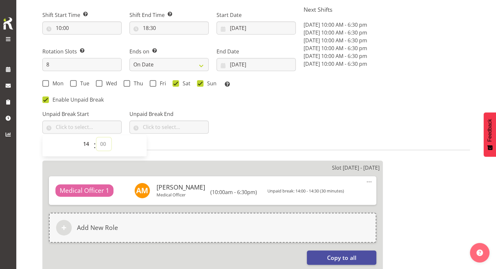
click at [97, 138] on select "00 00 01 02 03 04 05 06 07 08 09 10 11 12 13 14 15 16 17 18 19 20 21 22 23 24 2…" at bounding box center [104, 144] width 15 height 13
type input "14:00"
click at [154, 131] on input "text" at bounding box center [169, 127] width 79 height 13
click at [171, 145] on select "00 00 01 02 03 04 05 06 07 08 09 10 11 12 13 14 15 16 17 18 19 20 21 22 23" at bounding box center [174, 144] width 15 height 13
select select "14"
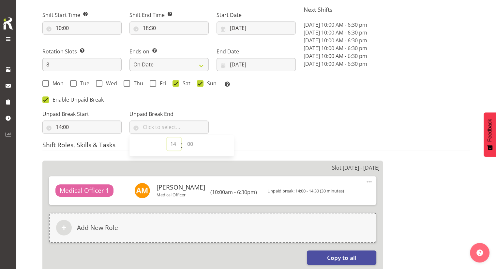
click at [167, 138] on select "00 00 01 02 03 04 05 06 07 08 09 10 11 12 13 14 15 16 17 18 19 20 21 22 23" at bounding box center [174, 144] width 15 height 13
click at [189, 146] on select "00 00 01 02 03 04 05 06 07 08 09 10 11 12 13 14 15 16 17 18 19 20 21 22 23 24 2…" at bounding box center [191, 144] width 15 height 13
select select "30"
click at [184, 138] on select "00 00 01 02 03 04 05 06 07 08 09 10 11 12 13 14 15 16 17 18 19 20 21 22 23 24 2…" at bounding box center [191, 144] width 15 height 13
type input "14:30"
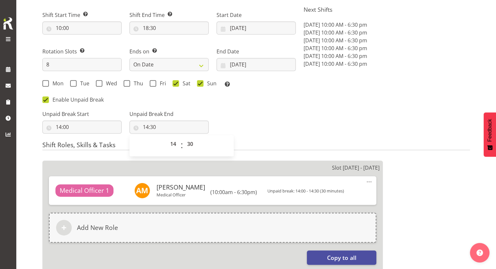
click at [260, 122] on div "Unpaid Break Start 14:00 00 01 02 03 04 05 06 07 08 09 10 11 12 13 14 15 16 17 …" at bounding box center [168, 119] width 261 height 37
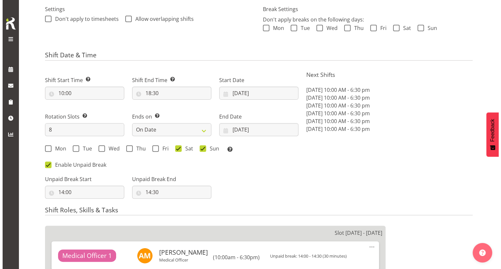
scroll to position [294, 0]
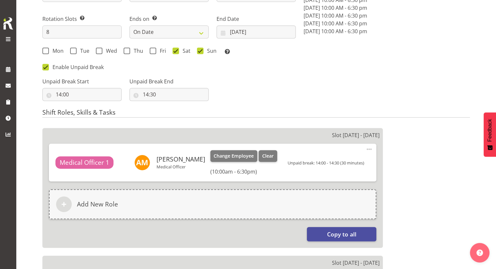
click at [371, 149] on span at bounding box center [369, 150] width 8 height 8
click at [330, 162] on link "Edit" at bounding box center [342, 165] width 63 height 12
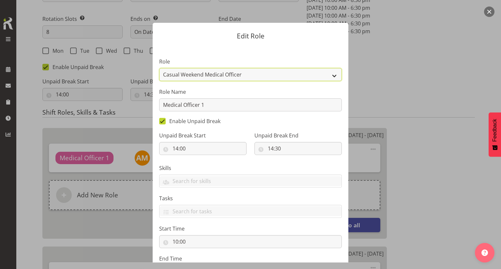
click at [240, 76] on select "Casual Registered Nurse Casual Weekday Medical Officer Casual Weekday Reception…" at bounding box center [250, 74] width 183 height 13
select select "1564"
click at [159, 68] on select "Casual Registered Nurse Casual Weekday Medical Officer Casual Weekday Reception…" at bounding box center [250, 74] width 183 height 13
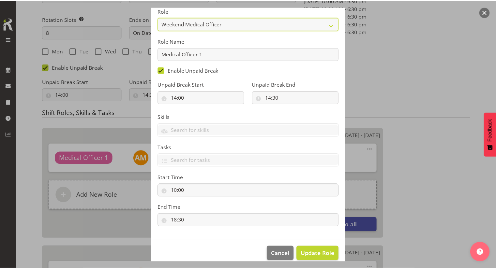
scroll to position [60, 0]
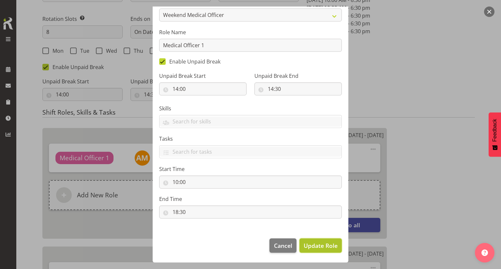
click at [313, 248] on span "Update Role" at bounding box center [321, 246] width 34 height 8
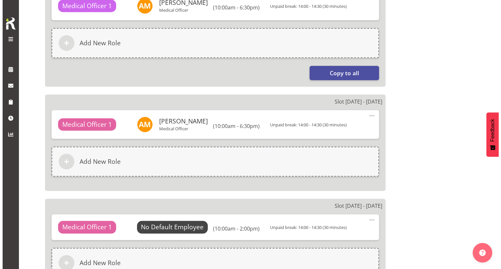
scroll to position [457, 0]
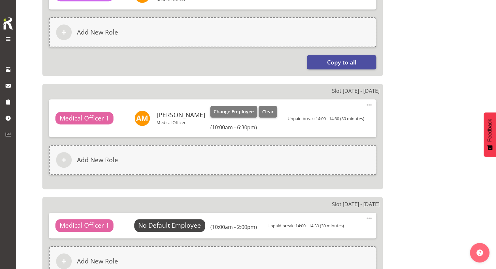
click at [369, 105] on span at bounding box center [369, 105] width 8 height 8
click at [347, 116] on link "Edit" at bounding box center [342, 121] width 63 height 12
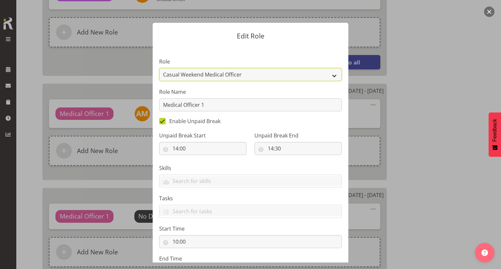
click at [214, 76] on select "Casual Registered Nurse Casual Weekday Medical Officer Casual Weekday Reception…" at bounding box center [250, 74] width 183 height 13
select select "1564"
click at [159, 68] on select "Casual Registered Nurse Casual Weekday Medical Officer Casual Weekday Reception…" at bounding box center [250, 74] width 183 height 13
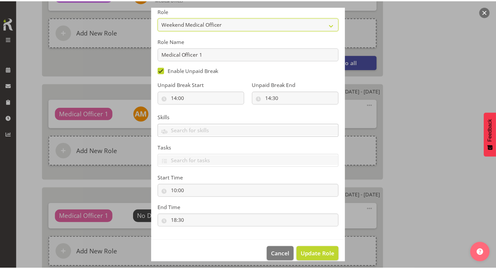
scroll to position [60, 0]
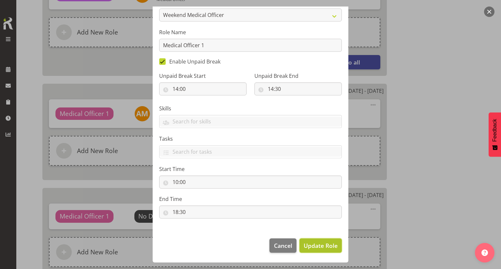
click at [318, 248] on span "Update Role" at bounding box center [321, 246] width 34 height 8
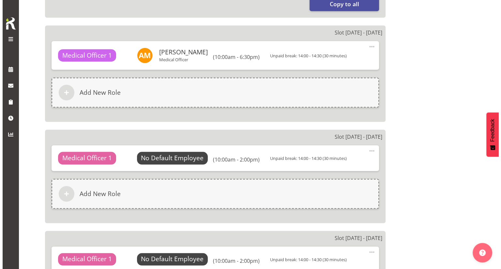
scroll to position [522, 0]
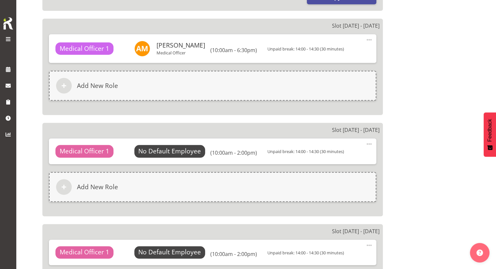
click at [369, 144] on span at bounding box center [369, 144] width 8 height 8
click at [346, 156] on link "Edit" at bounding box center [342, 160] width 63 height 12
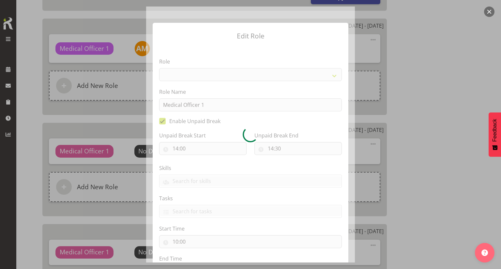
select select "1559"
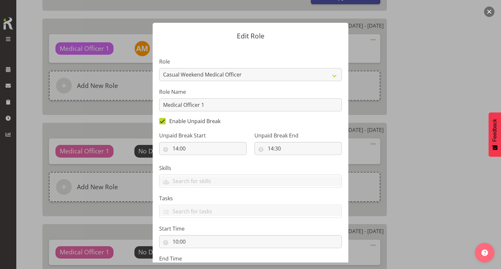
click at [185, 121] on span "Enable Unpaid Break" at bounding box center [193, 121] width 55 height 7
click at [163, 121] on input "Enable Unpaid Break" at bounding box center [161, 121] width 4 height 4
checkbox input "false"
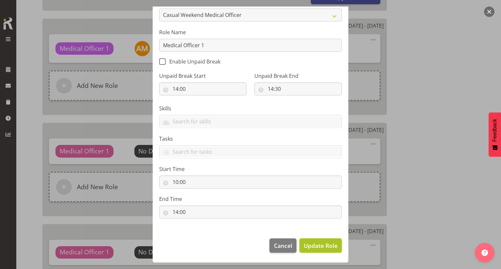
click at [316, 247] on span "Update Role" at bounding box center [321, 246] width 34 height 8
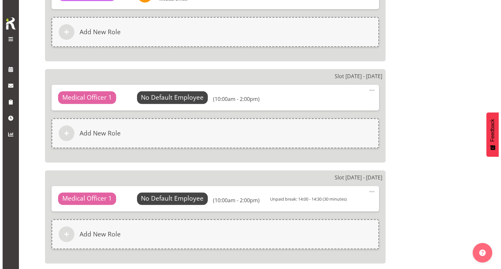
scroll to position [587, 0]
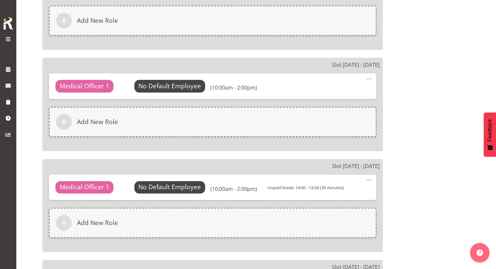
click at [370, 181] on span at bounding box center [369, 180] width 8 height 8
click at [345, 191] on link "Edit" at bounding box center [342, 196] width 63 height 12
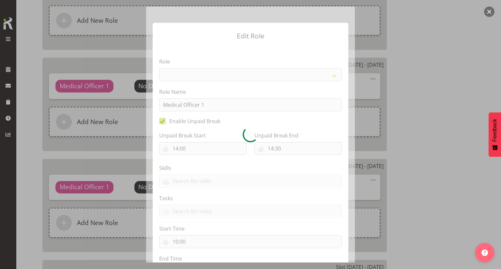
select select "1559"
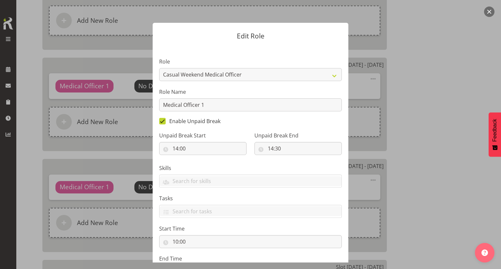
click at [167, 122] on span "Enable Unpaid Break" at bounding box center [193, 121] width 55 height 7
click at [163, 122] on input "Enable Unpaid Break" at bounding box center [161, 121] width 4 height 4
checkbox input "false"
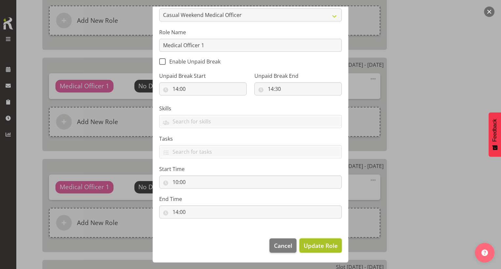
click at [330, 247] on span "Update Role" at bounding box center [321, 246] width 34 height 8
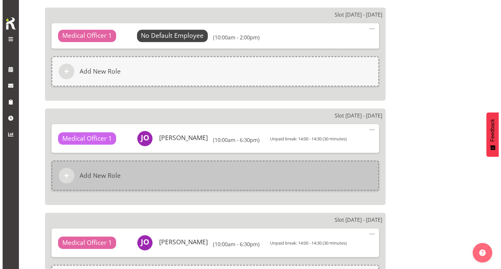
scroll to position [750, 0]
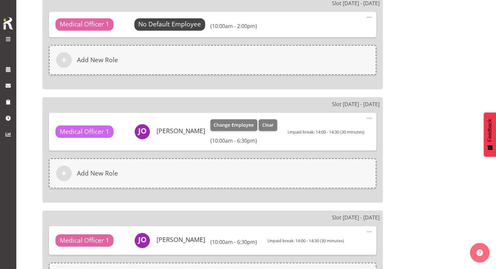
click at [369, 117] on span at bounding box center [369, 119] width 8 height 8
click at [346, 128] on link "Edit" at bounding box center [342, 134] width 63 height 12
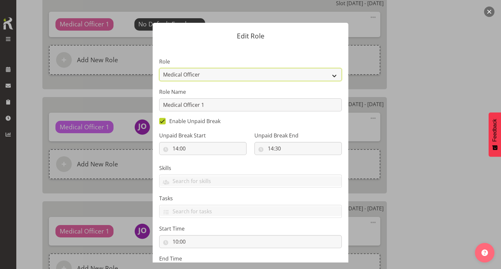
click at [195, 74] on select "Casual Registered Nurse Casual Weekday Medical Officer Casual Weekday Reception…" at bounding box center [250, 74] width 183 height 13
select select "1564"
click at [159, 68] on select "Casual Registered Nurse Casual Weekday Medical Officer Casual Weekday Reception…" at bounding box center [250, 74] width 183 height 13
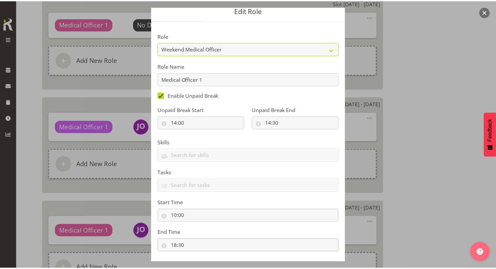
scroll to position [60, 0]
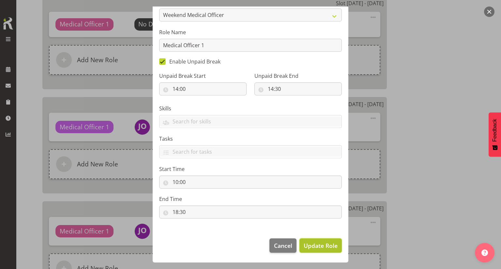
click at [316, 244] on span "Update Role" at bounding box center [321, 246] width 34 height 8
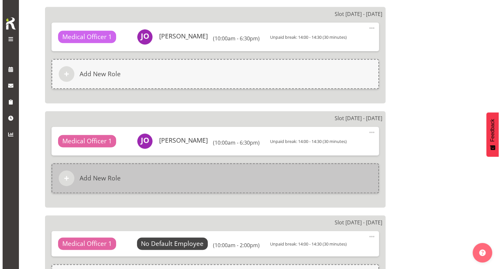
scroll to position [848, 0]
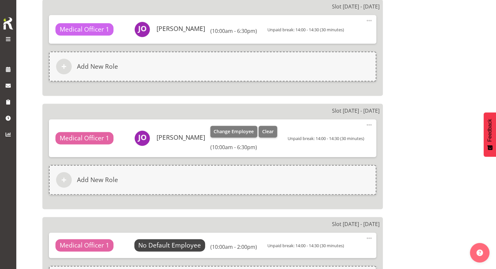
click at [366, 126] on span at bounding box center [369, 125] width 8 height 8
click at [352, 136] on link "Edit" at bounding box center [342, 141] width 63 height 12
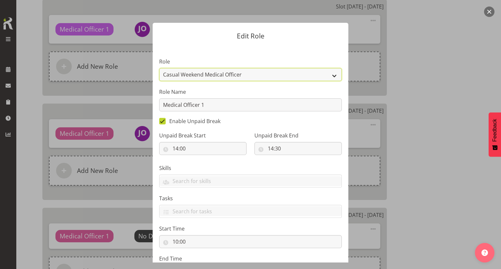
click at [241, 73] on select "Casual Registered Nurse Casual Weekday Medical Officer Casual Weekday Reception…" at bounding box center [250, 74] width 183 height 13
select select "1564"
click at [159, 68] on select "Casual Registered Nurse Casual Weekday Medical Officer Casual Weekday Reception…" at bounding box center [250, 74] width 183 height 13
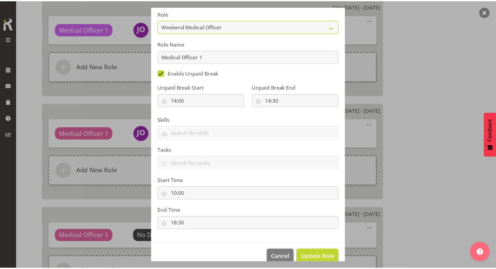
scroll to position [60, 0]
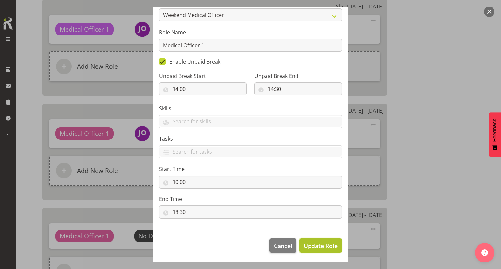
click at [318, 246] on span "Update Role" at bounding box center [321, 246] width 34 height 8
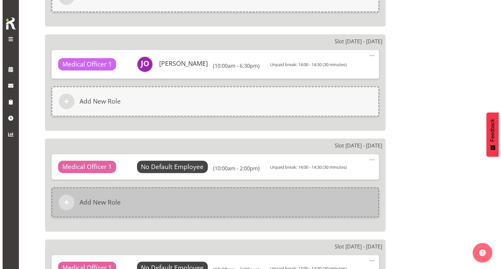
scroll to position [946, 0]
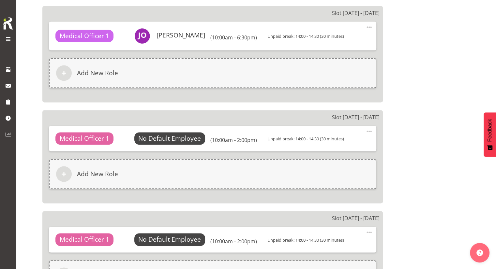
click at [369, 130] on span at bounding box center [369, 132] width 8 height 8
click at [353, 141] on link "Edit" at bounding box center [342, 147] width 63 height 12
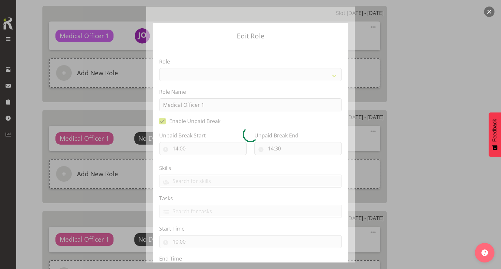
select select "1559"
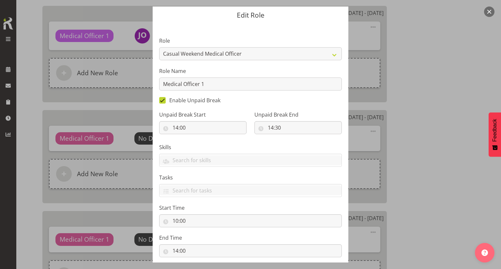
scroll to position [33, 0]
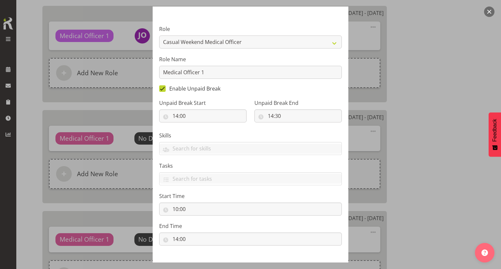
click at [159, 88] on span at bounding box center [162, 88] width 7 height 7
click at [159, 88] on input "Enable Unpaid Break" at bounding box center [161, 89] width 4 height 4
checkbox input "false"
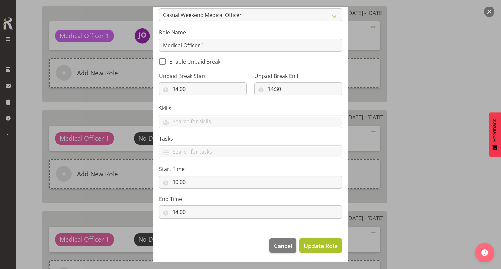
click at [314, 243] on span "Update Role" at bounding box center [321, 246] width 34 height 8
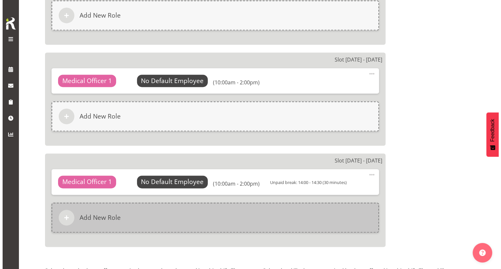
scroll to position [1011, 0]
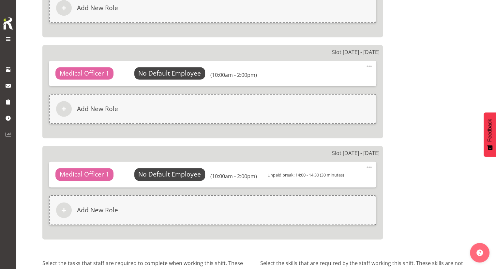
click at [370, 165] on span at bounding box center [369, 167] width 8 height 8
click at [343, 181] on link "Edit" at bounding box center [342, 183] width 63 height 12
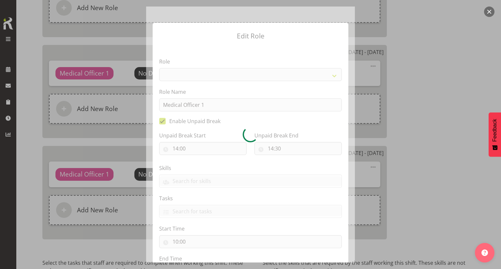
select select "1559"
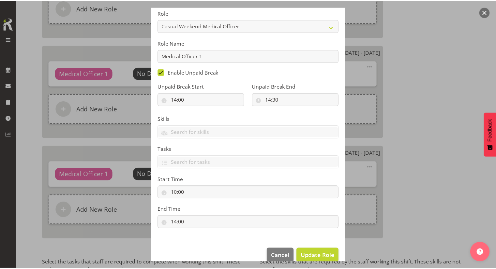
scroll to position [60, 0]
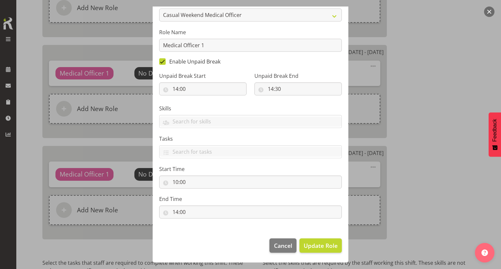
click at [189, 63] on span "Enable Unpaid Break" at bounding box center [193, 61] width 55 height 7
click at [163, 63] on input "Enable Unpaid Break" at bounding box center [161, 62] width 4 height 4
checkbox input "false"
click at [314, 241] on button "Update Role" at bounding box center [320, 246] width 42 height 14
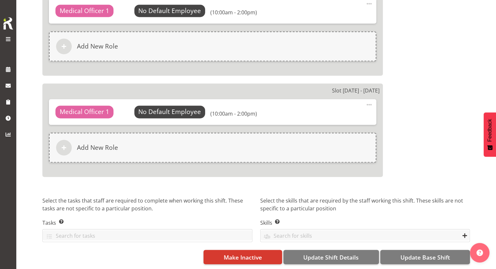
scroll to position [1077, 0]
click at [418, 253] on span "Update Base Shift" at bounding box center [425, 257] width 50 height 8
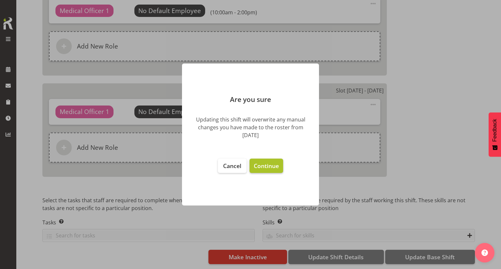
click at [266, 164] on span "Continue" at bounding box center [266, 166] width 25 height 8
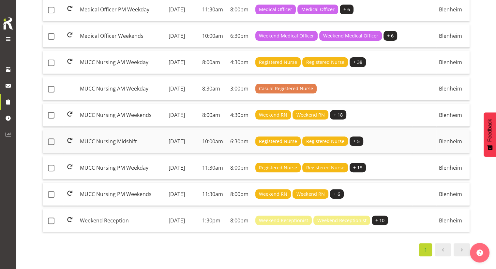
scroll to position [215, 0]
click at [138, 157] on td "MUCC Nursing PM Weekday" at bounding box center [121, 168] width 89 height 23
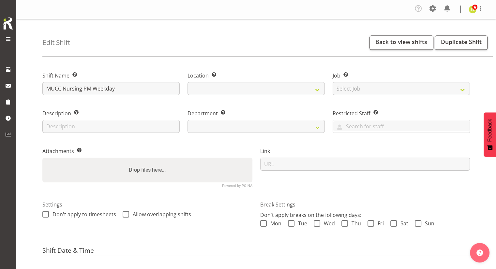
select select
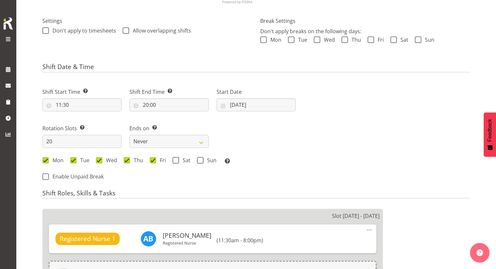
scroll to position [196, 0]
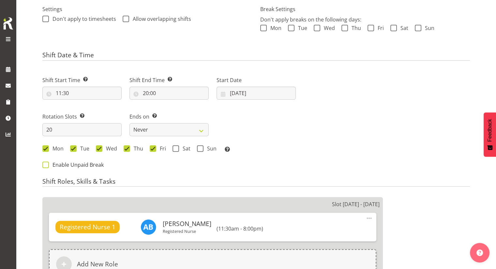
click at [79, 167] on span "Enable Unpaid Break" at bounding box center [76, 165] width 55 height 7
click at [47, 167] on input "Enable Unpaid Break" at bounding box center [44, 165] width 4 height 4
checkbox input "true"
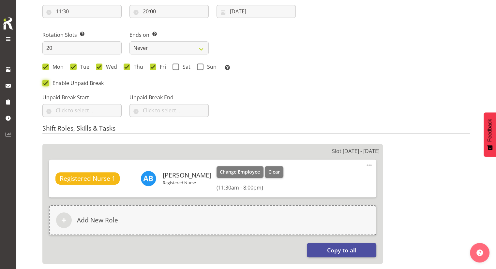
scroll to position [294, 0]
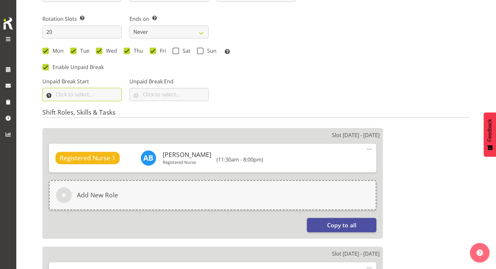
click at [74, 91] on input "text" at bounding box center [81, 94] width 79 height 13
click at [82, 109] on select "00 00 01 02 03 04 05 06 07 08 09 10 11 12 13 14 15 16 17 18 19 20 21 22 23" at bounding box center [87, 111] width 15 height 13
select select "16"
click at [80, 105] on select "00 00 01 02 03 04 05 06 07 08 09 10 11 12 13 14 15 16 17 18 19 20 21 22 23" at bounding box center [87, 111] width 15 height 13
click at [112, 114] on div "00 01 02 03 04 05 06 07 08 09 10 11 12 13 14 15 16 17 18 19 20 21 22 23 : 00 00…" at bounding box center [94, 113] width 104 height 16
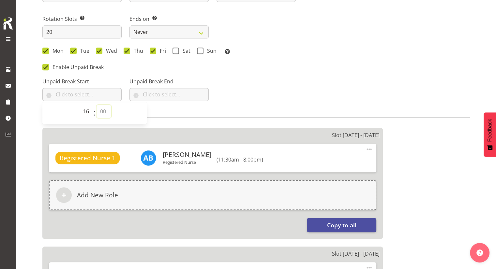
click at [106, 111] on select "00 00 01 02 03 04 05 06 07 08 09 10 11 12 13 14 15 16 17 18 19 20 21 22 23 24 2…" at bounding box center [104, 111] width 15 height 13
select select "0"
click at [97, 105] on select "00 00 01 02 03 04 05 06 07 08 09 10 11 12 13 14 15 16 17 18 19 20 21 22 23 24 2…" at bounding box center [104, 111] width 15 height 13
type input "16:00"
click at [168, 91] on input "text" at bounding box center [169, 94] width 79 height 13
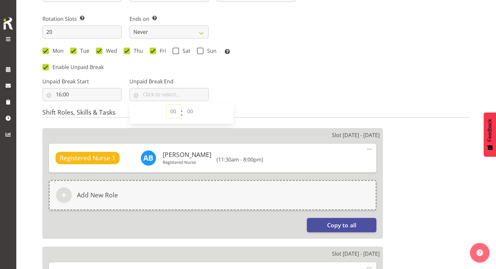
click at [174, 113] on select "00 00 01 02 03 04 05 06 07 08 09 10 11 12 13 14 15 16 17 18 19 20 21 22 23" at bounding box center [174, 111] width 15 height 13
select select "16"
click at [167, 105] on select "00 00 01 02 03 04 05 06 07 08 09 10 11 12 13 14 15 16 17 18 19 20 21 22 23" at bounding box center [174, 111] width 15 height 13
click at [187, 111] on select "00 00 01 02 03 04 05 06 07 08 09 10 11 12 13 14 15 16 17 18 19 20 21 22 23 24 2…" at bounding box center [191, 111] width 15 height 13
select select "30"
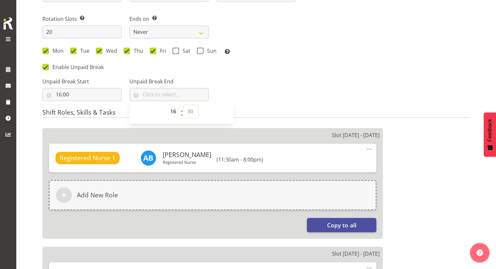
click at [184, 105] on select "00 00 01 02 03 04 05 06 07 08 09 10 11 12 13 14 15 16 17 18 19 20 21 22 23 24 2…" at bounding box center [191, 111] width 15 height 13
type input "16:30"
click at [279, 97] on div "Unpaid Break Start 16:00 00 01 02 03 04 05 06 07 08 09 10 11 12 13 14 15 16 17 …" at bounding box center [168, 87] width 261 height 37
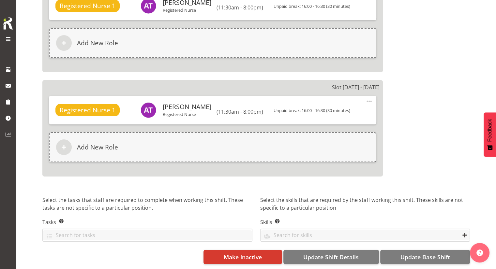
scroll to position [2364, 0]
click at [417, 250] on button "Update Base Shift" at bounding box center [425, 257] width 90 height 14
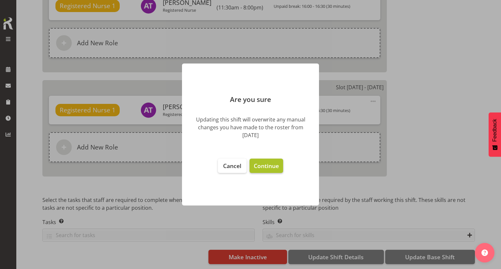
click at [268, 166] on span "Continue" at bounding box center [266, 166] width 25 height 8
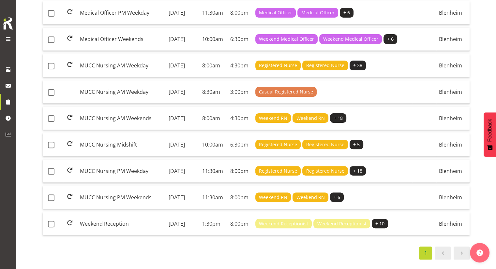
scroll to position [215, 0]
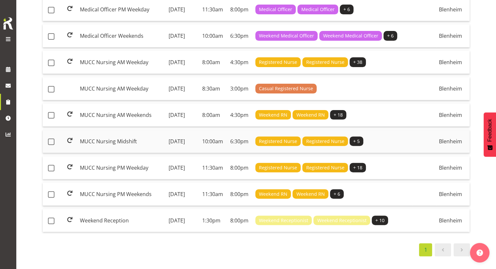
click at [125, 130] on td "MUCC Nursing Midshift" at bounding box center [121, 141] width 89 height 23
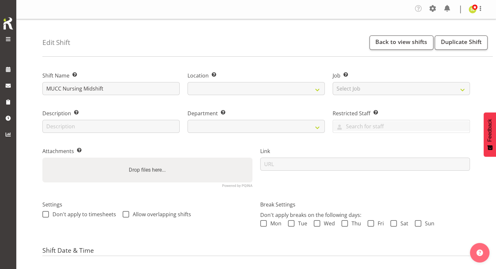
select select
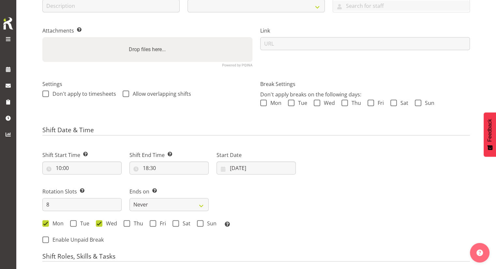
select select "925"
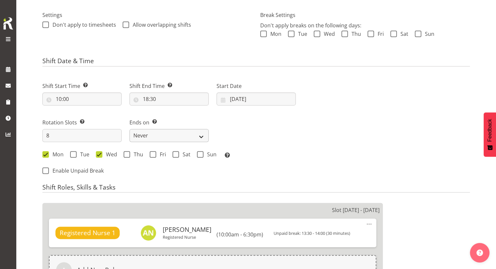
scroll to position [228, 0]
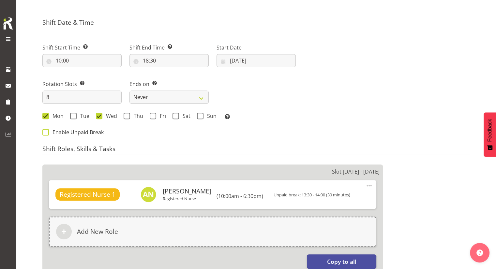
click at [47, 132] on span at bounding box center [45, 132] width 7 height 7
click at [47, 132] on input "Enable Unpaid Break" at bounding box center [44, 132] width 4 height 4
checkbox input "true"
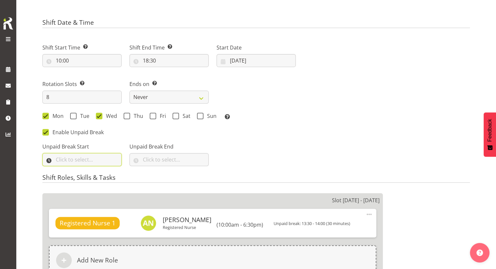
click at [87, 163] on input "text" at bounding box center [81, 159] width 79 height 13
click at [88, 177] on select "00 00 01 02 03 04 05 06 07 08 09 10 11 12 13 14 15 16 17 18 19 20 21 22 23" at bounding box center [87, 176] width 15 height 13
select select "13"
click at [80, 170] on select "00 00 01 02 03 04 05 06 07 08 09 10 11 12 13 14 15 16 17 18 19 20 21 22 23" at bounding box center [87, 176] width 15 height 13
click at [100, 175] on select "00 00 01 02 03 04 05 06 07 08 09 10 11 12 13 14 15 16 17 18 19 20 21 22 23 24 2…" at bounding box center [104, 176] width 15 height 13
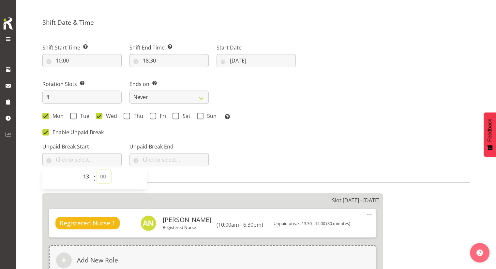
select select "30"
click at [97, 170] on select "00 00 01 02 03 04 05 06 07 08 09 10 11 12 13 14 15 16 17 18 19 20 21 22 23 24 2…" at bounding box center [104, 176] width 15 height 13
type input "13:30"
click at [172, 158] on input "text" at bounding box center [169, 159] width 79 height 13
click at [175, 173] on select "00 00 01 02 03 04 05 06 07 08 09 10 11 12 13 14 15 16 17 18 19 20 21 22 23" at bounding box center [174, 176] width 15 height 13
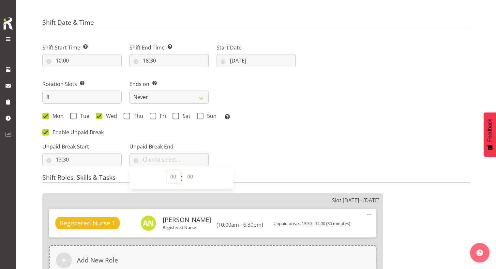
select select "14"
click at [167, 170] on select "00 00 01 02 03 04 05 06 07 08 09 10 11 12 13 14 15 16 17 18 19 20 21 22 23" at bounding box center [174, 176] width 15 height 13
click at [191, 175] on select "00 00 01 02 03 04 05 06 07 08 09 10 11 12 13 14 15 16 17 18 19 20 21 22 23 24 2…" at bounding box center [191, 176] width 15 height 13
select select "0"
click at [184, 170] on select "00 00 01 02 03 04 05 06 07 08 09 10 11 12 13 14 15 16 17 18 19 20 21 22 23 24 2…" at bounding box center [191, 176] width 15 height 13
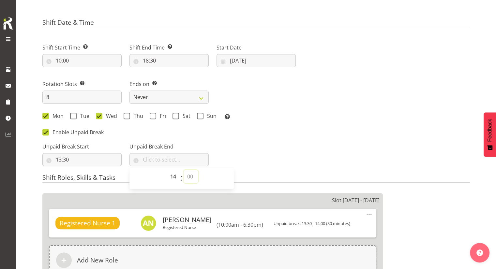
type input "14:00"
click at [264, 157] on div "Unpaid Break Start 13:30 00 01 02 03 04 05 06 07 08 09 10 11 12 13 14 15 16 17 …" at bounding box center [168, 152] width 261 height 37
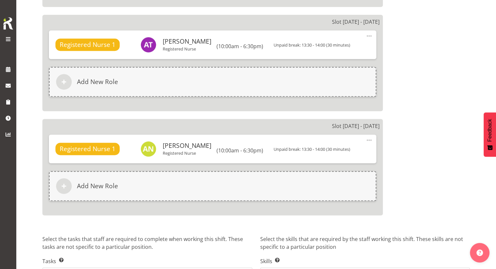
scroll to position [1073, 0]
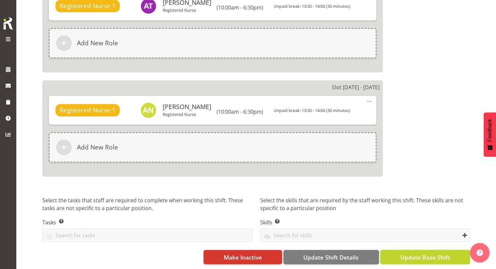
click at [408, 253] on span "Update Base Shift" at bounding box center [425, 257] width 50 height 8
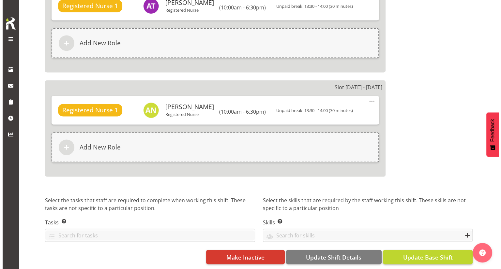
scroll to position [1053, 0]
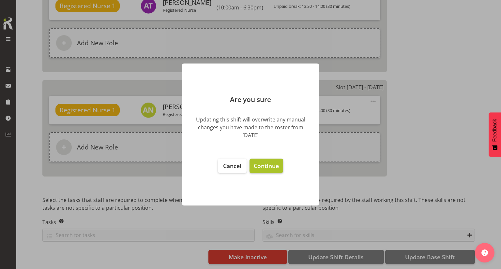
click at [271, 166] on span "Continue" at bounding box center [266, 166] width 25 height 8
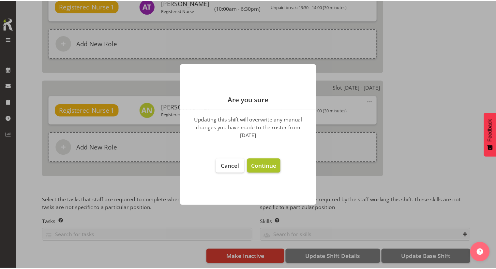
scroll to position [1068, 0]
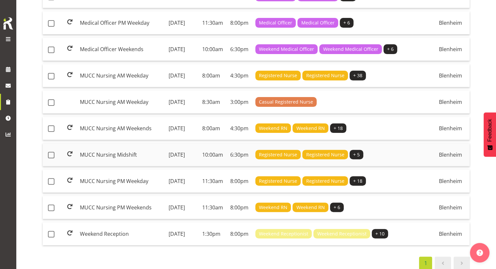
scroll to position [163, 0]
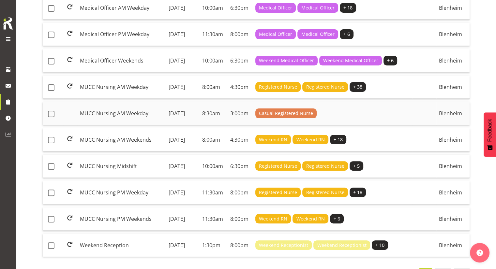
click at [121, 124] on td "MUCC Nursing AM Weekday" at bounding box center [121, 113] width 89 height 23
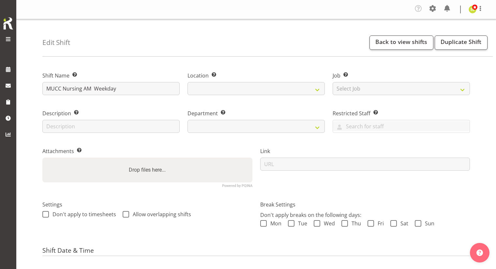
select select
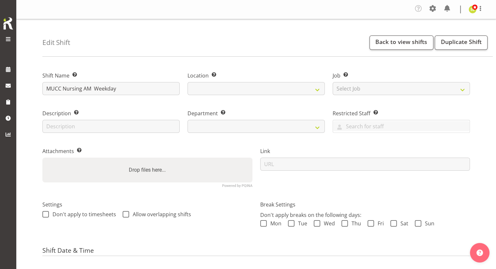
select select
select select "1282"
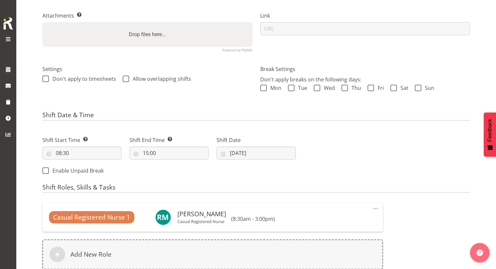
scroll to position [38, 0]
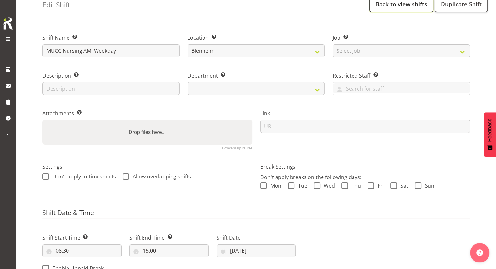
click at [406, 10] on link "Back to view shifts" at bounding box center [402, 5] width 64 height 14
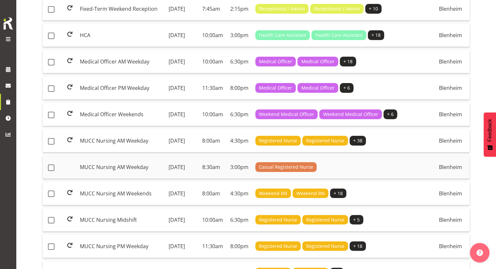
scroll to position [98, 0]
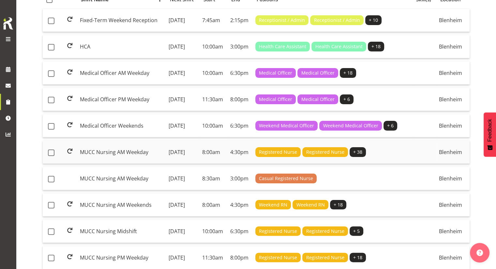
click at [135, 158] on td "MUCC Nursing AM Weekday" at bounding box center [121, 152] width 89 height 23
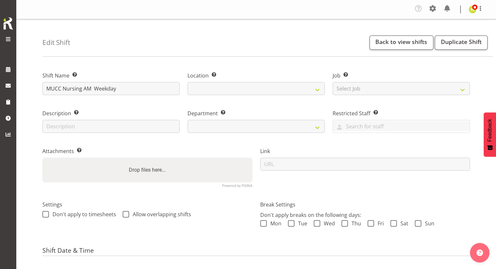
select select
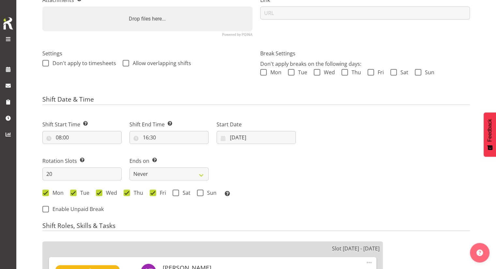
scroll to position [163, 0]
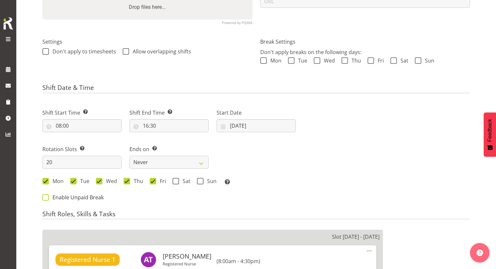
click at [82, 197] on span "Enable Unpaid Break" at bounding box center [76, 197] width 55 height 7
click at [47, 197] on input "Enable Unpaid Break" at bounding box center [44, 197] width 4 height 4
checkbox input "true"
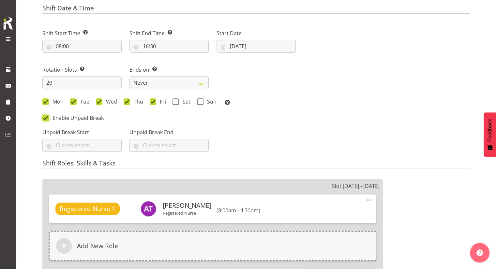
scroll to position [261, 0]
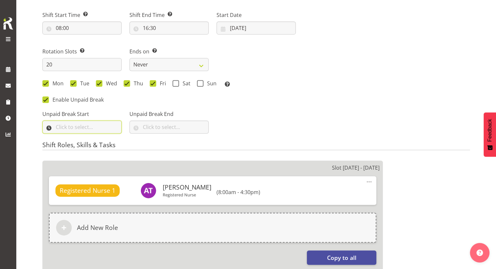
click at [99, 127] on input "text" at bounding box center [81, 127] width 79 height 13
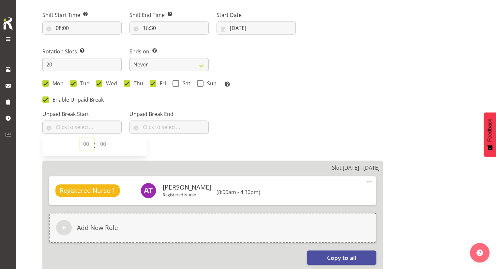
click at [88, 144] on select "00 00 01 02 03 04 05 06 07 08 09 10 11 12 13 14 15 16 17 18 19 20 21 22 23" at bounding box center [87, 144] width 15 height 13
select select "12"
click at [80, 138] on select "00 00 01 02 03 04 05 06 07 08 09 10 11 12 13 14 15 16 17 18 19 20 21 22 23" at bounding box center [87, 144] width 15 height 13
click at [104, 141] on select "00 00 01 02 03 04 05 06 07 08 09 10 11 12 13 14 15 16 17 18 19 20 21 22 23 24 2…" at bounding box center [104, 144] width 15 height 13
select select "1"
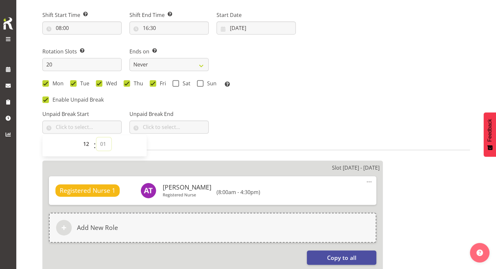
click at [97, 138] on select "00 00 01 02 03 04 05 06 07 08 09 10 11 12 13 14 15 16 17 18 19 20 21 22 23 24 2…" at bounding box center [104, 144] width 15 height 13
type input "12:01"
click at [102, 141] on select "00 01 02 03 04 05 06 07 08 09 10 11 12 13 14 15 16 17 18 19 20 21 22 23 24 25 2…" at bounding box center [104, 144] width 15 height 13
select select "0"
click at [97, 138] on select "00 01 02 03 04 05 06 07 08 09 10 11 12 13 14 15 16 17 18 19 20 21 22 23 24 25 2…" at bounding box center [104, 144] width 15 height 13
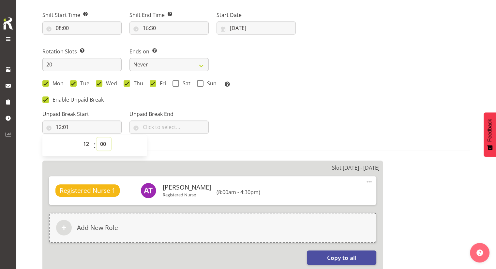
type input "12:00"
click at [156, 127] on input "text" at bounding box center [169, 127] width 79 height 13
click at [172, 143] on select "00 00 01 02 03 04 05 06 07 08 09 10 11 12 13 14 15 16 17 18 19 20 21 22 23" at bounding box center [174, 144] width 15 height 13
select select "12"
click at [167, 138] on select "00 00 01 02 03 04 05 06 07 08 09 10 11 12 13 14 15 16 17 18 19 20 21 22 23" at bounding box center [174, 144] width 15 height 13
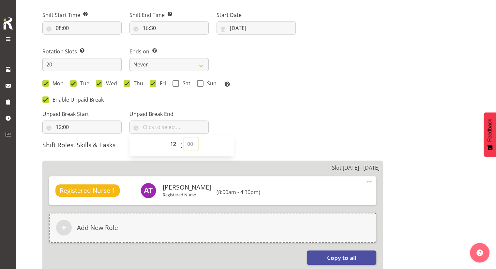
click at [190, 143] on select "00 00 01 02 03 04 05 06 07 08 09 10 11 12 13 14 15 16 17 18 19 20 21 22 23 24 2…" at bounding box center [191, 144] width 15 height 13
select select "30"
click at [184, 138] on select "00 00 01 02 03 04 05 06 07 08 09 10 11 12 13 14 15 16 17 18 19 20 21 22 23 24 2…" at bounding box center [191, 144] width 15 height 13
type input "12:30"
click at [309, 114] on div "Next Shifts" at bounding box center [387, 70] width 174 height 136
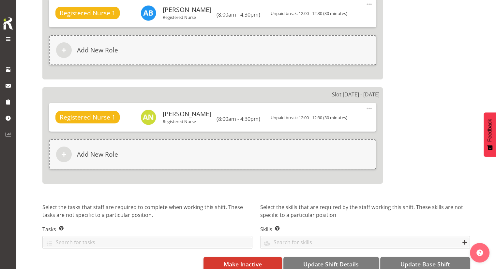
scroll to position [2339, 0]
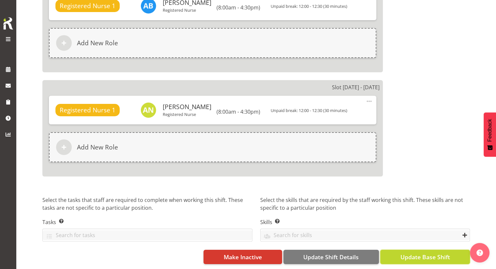
click at [422, 253] on span "Update Base Shift" at bounding box center [425, 257] width 50 height 8
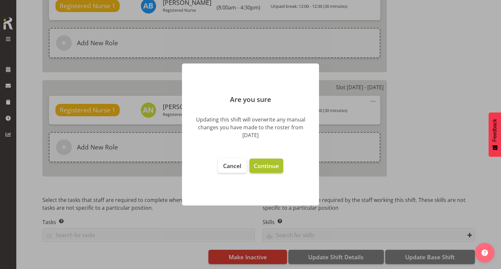
click at [280, 170] on button "Continue" at bounding box center [267, 166] width 34 height 14
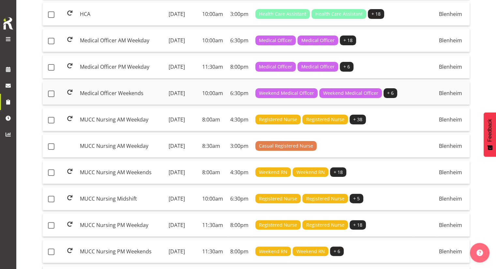
scroll to position [98, 0]
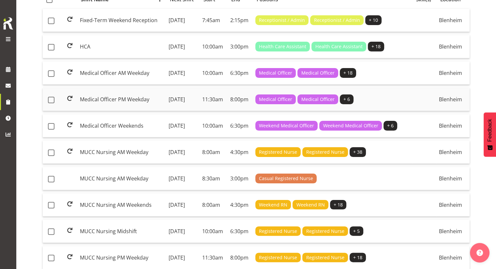
click at [140, 107] on td "Medical Officer PM Weekday" at bounding box center [121, 99] width 89 height 23
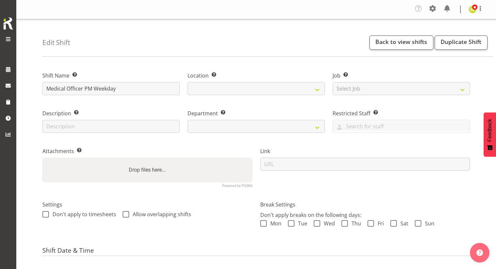
select select "date"
select select
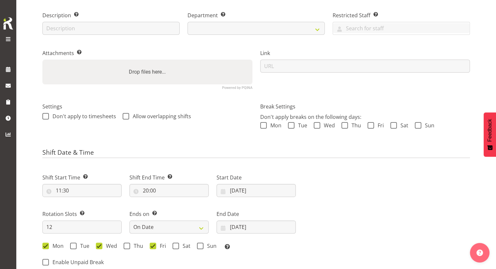
select select
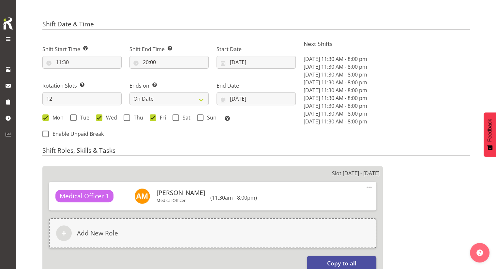
scroll to position [228, 0]
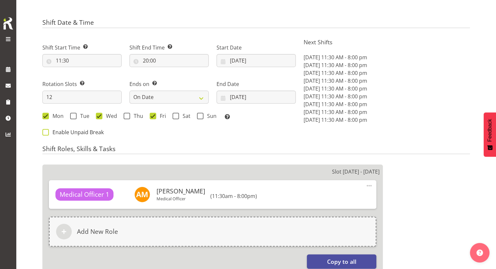
click at [55, 132] on span "Enable Unpaid Break" at bounding box center [76, 132] width 55 height 7
click at [47, 132] on input "Enable Unpaid Break" at bounding box center [44, 132] width 4 height 4
checkbox input "true"
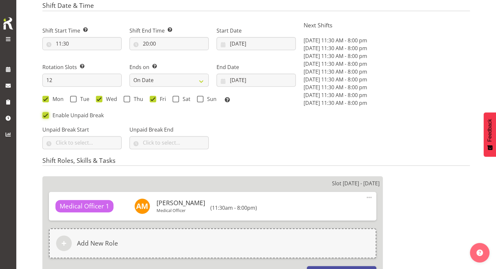
scroll to position [261, 0]
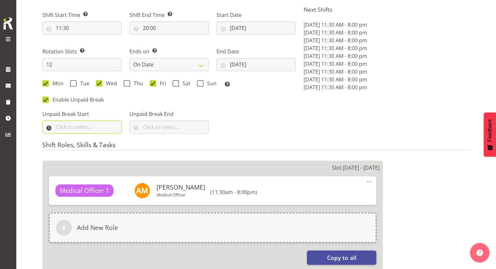
click at [99, 131] on input "text" at bounding box center [81, 127] width 79 height 13
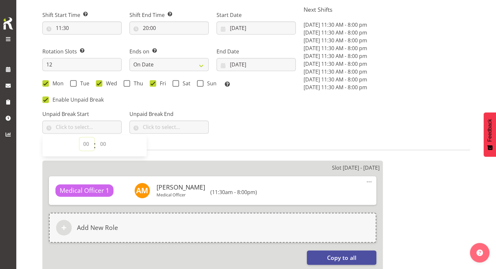
click at [84, 142] on select "00 00 01 02 03 04 05 06 07 08 09 10 11 12 13 14 15 16 17 18 19 20 21 22 23" at bounding box center [87, 144] width 15 height 13
click at [80, 138] on select "00 00 01 02 03 04 05 06 07 08 09 10 11 12 13 14 15 16 17 18 19 20 21 22 23" at bounding box center [87, 144] width 15 height 13
click at [86, 143] on select "00 01 02 03 04 05 06 07 08 09 10 11 12 13 14 15 16 17 18 19 20 21 22 23" at bounding box center [87, 144] width 15 height 13
select select "15"
click at [80, 138] on select "00 01 02 03 04 05 06 07 08 09 10 11 12 13 14 15 16 17 18 19 20 21 22 23" at bounding box center [87, 144] width 15 height 13
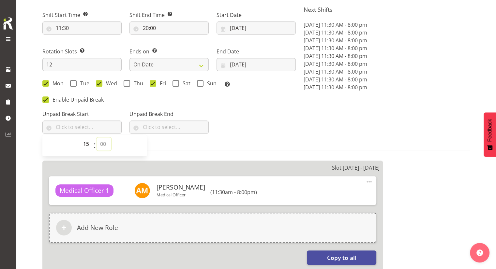
click at [104, 143] on select "00 00 01 02 03 04 05 06 07 08 09 10 11 12 13 14 15 16 17 18 19 20 21 22 23 24 2…" at bounding box center [104, 144] width 15 height 13
select select "30"
click at [97, 138] on select "00 00 01 02 03 04 05 06 07 08 09 10 11 12 13 14 15 16 17 18 19 20 21 22 23 24 2…" at bounding box center [104, 144] width 15 height 13
type input "15:30"
click at [159, 126] on input "text" at bounding box center [169, 127] width 79 height 13
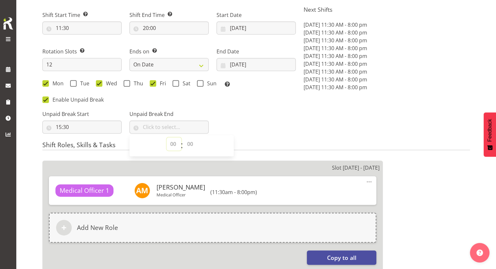
click at [171, 144] on select "00 00 01 02 03 04 05 06 07 08 09 10 11 12 13 14 15 16 17 18 19 20 21 22 23" at bounding box center [174, 144] width 15 height 13
select select "16"
click at [167, 138] on select "00 00 01 02 03 04 05 06 07 08 09 10 11 12 13 14 15 16 17 18 19 20 21 22 23" at bounding box center [174, 144] width 15 height 13
click at [190, 144] on select "00 00 01 02 03 04 05 06 07 08 09 10 11 12 13 14 15 16 17 18 19 20 21 22 23 24 2…" at bounding box center [191, 144] width 15 height 13
select select "0"
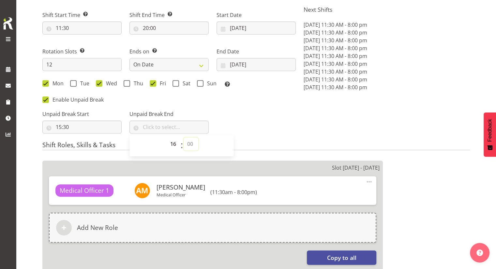
click at [184, 138] on select "00 00 01 02 03 04 05 06 07 08 09 10 11 12 13 14 15 16 17 18 19 20 21 22 23 24 2…" at bounding box center [191, 144] width 15 height 13
type input "16:00"
click at [243, 121] on div "Unpaid Break Start 15:30 00 01 02 03 04 05 06 07 08 09 10 11 12 13 14 15 16 17 …" at bounding box center [168, 119] width 261 height 37
click at [262, 132] on div "Unpaid Break Start 15:30 00 01 02 03 04 05 06 07 08 09 10 11 12 13 14 15 16 17 …" at bounding box center [168, 119] width 261 height 37
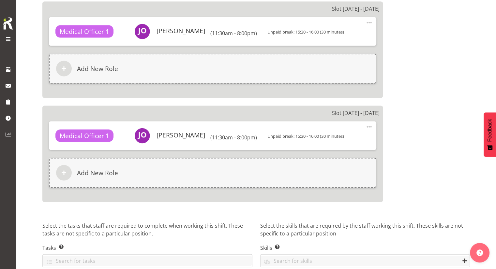
scroll to position [1360, 0]
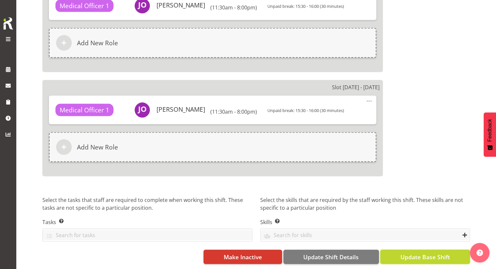
click at [419, 253] on span "Update Base Shift" at bounding box center [425, 257] width 50 height 8
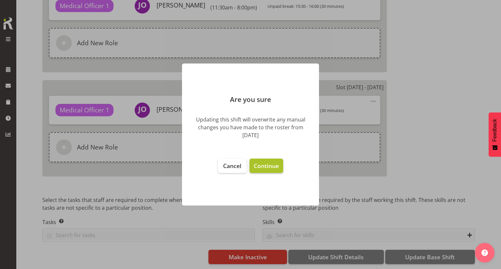
click at [272, 164] on span "Continue" at bounding box center [266, 166] width 25 height 8
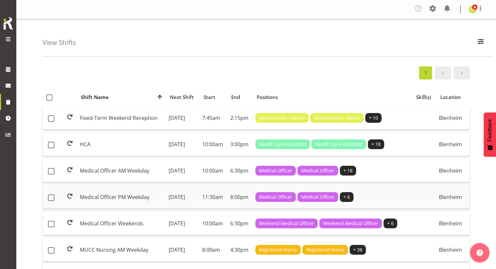
scroll to position [65, 0]
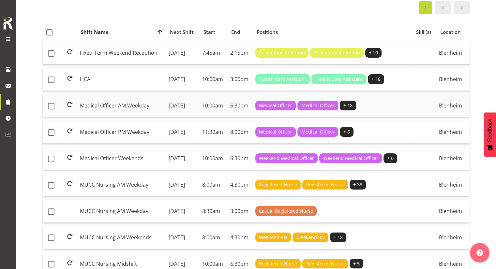
click at [131, 112] on td "Medical Officer AM Weekday" at bounding box center [121, 105] width 89 height 23
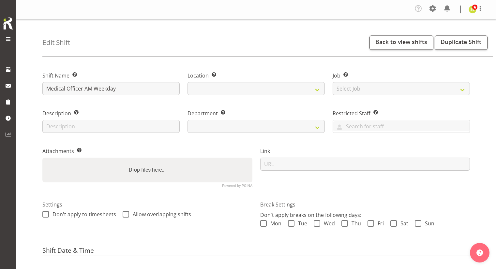
select select "date"
select select
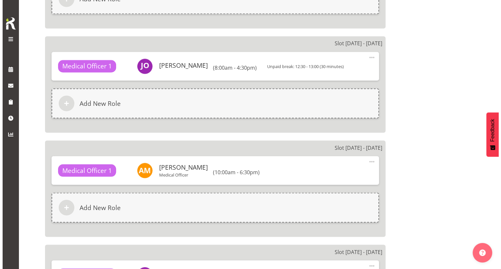
scroll to position [1174, 0]
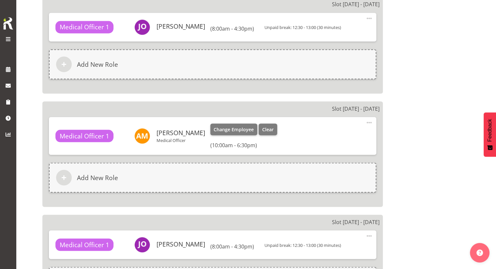
click at [368, 121] on span at bounding box center [369, 123] width 8 height 8
click at [341, 132] on link "Edit" at bounding box center [342, 138] width 63 height 12
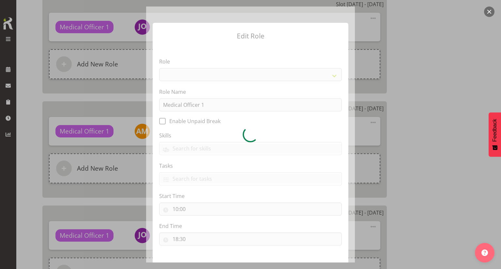
select select "1556"
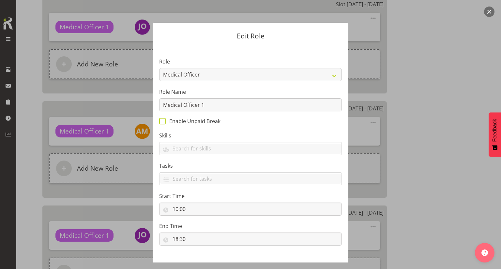
click at [181, 120] on span "Enable Unpaid Break" at bounding box center [193, 121] width 55 height 7
click at [163, 120] on input "Enable Unpaid Break" at bounding box center [161, 121] width 4 height 4
checkbox input "true"
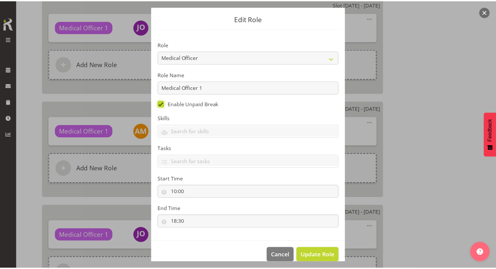
scroll to position [27, 0]
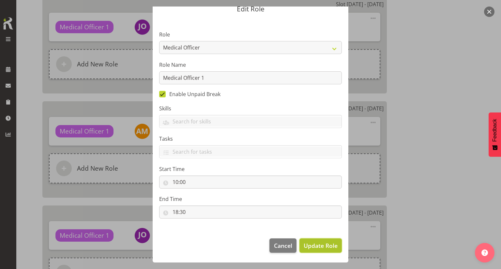
click at [319, 244] on span "Update Role" at bounding box center [321, 246] width 34 height 8
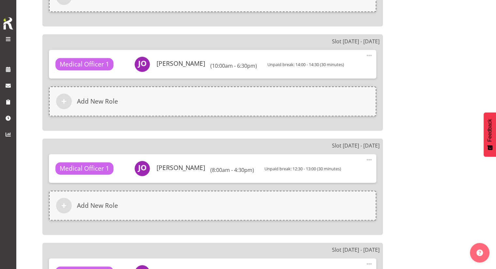
scroll to position [0, 0]
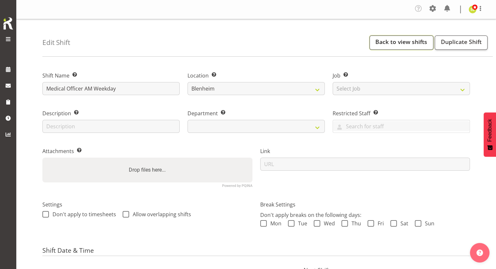
click at [380, 45] on link "Back to view shifts" at bounding box center [402, 43] width 64 height 14
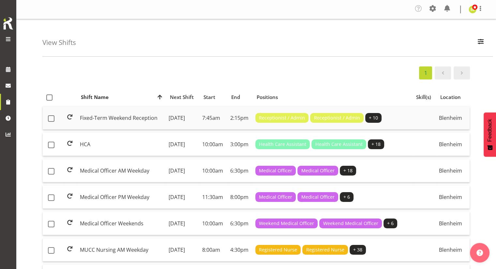
click at [119, 123] on td "Fixed-Term Weekend Reception" at bounding box center [121, 118] width 89 height 23
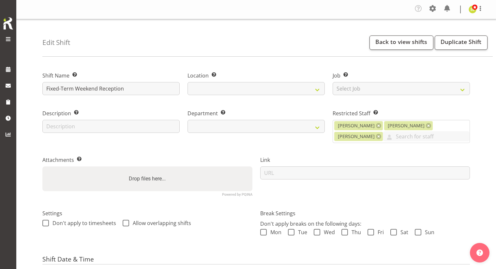
select select "date"
select select
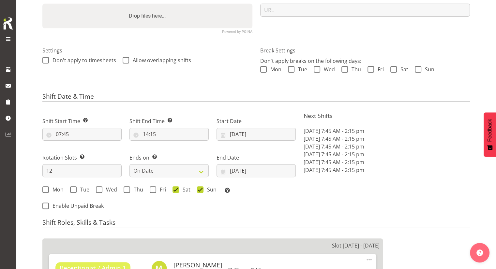
scroll to position [261, 0]
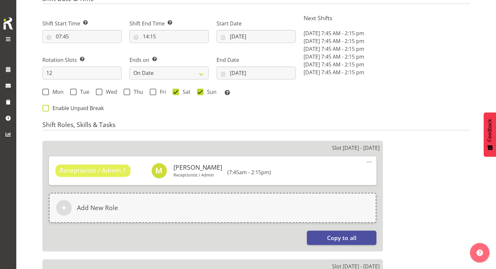
click at [67, 110] on span "Enable Unpaid Break" at bounding box center [76, 108] width 55 height 7
click at [47, 110] on input "Enable Unpaid Break" at bounding box center [44, 108] width 4 height 4
checkbox input "true"
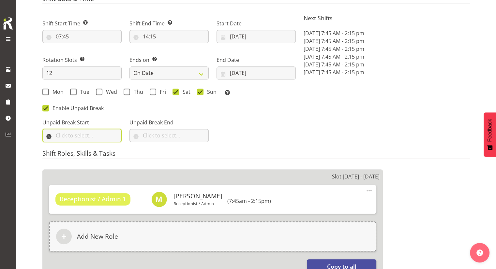
click at [78, 138] on input "text" at bounding box center [81, 135] width 79 height 13
click at [86, 152] on select "00 00 01 02 03 04 05 06 07 08 09 10 11 12 13 14 15 16 17 18 19 20 21 22 23" at bounding box center [87, 152] width 15 height 13
select select "11"
click at [80, 146] on select "00 00 01 02 03 04 05 06 07 08 09 10 11 12 13 14 15 16 17 18 19 20 21 22 23" at bounding box center [87, 152] width 15 height 13
click at [99, 151] on select "00 00 01 02 03 04 05 06 07 08 09 10 11 12 13 14 15 16 17 18 19 20 21 22 23 24 2…" at bounding box center [104, 152] width 15 height 13
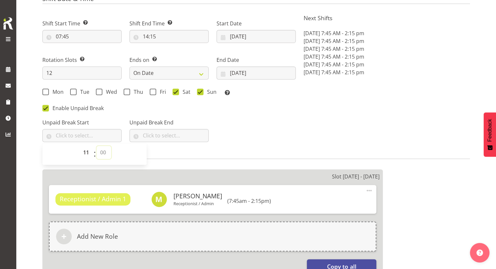
select select "30"
click at [97, 146] on select "00 00 01 02 03 04 05 06 07 08 09 10 11 12 13 14 15 16 17 18 19 20 21 22 23 24 2…" at bounding box center [104, 152] width 15 height 13
type input "11:30"
click at [155, 135] on input "text" at bounding box center [169, 135] width 79 height 13
click at [172, 152] on select "00 00 01 02 03 04 05 06 07 08 09 10 11 12 13 14 15 16 17 18 19 20 21 22 23" at bounding box center [174, 152] width 15 height 13
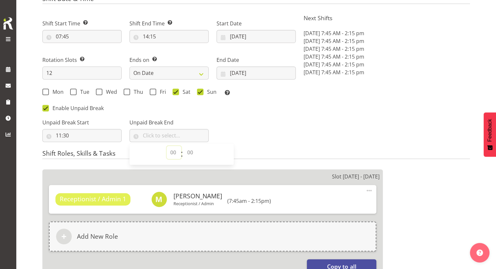
select select "12"
click at [167, 146] on select "00 00 01 02 03 04 05 06 07 08 09 10 11 12 13 14 15 16 17 18 19 20 21 22 23" at bounding box center [174, 152] width 15 height 13
click at [202, 150] on div "00 01 02 03 04 05 06 07 08 09 10 11 12 13 14 15 16 17 18 19 20 21 22 23 : 00 00…" at bounding box center [182, 154] width 104 height 16
click at [192, 150] on select "00 00 01 02 03 04 05 06 07 08 09 10 11 12 13 14 15 16 17 18 19 20 21 22 23 24 2…" at bounding box center [191, 152] width 15 height 13
select select "0"
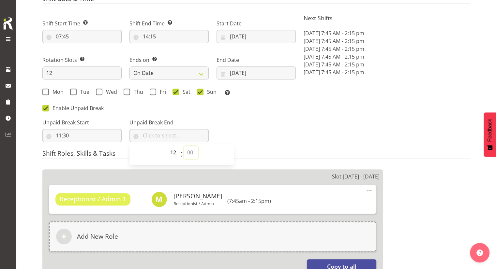
click at [184, 146] on select "00 00 01 02 03 04 05 06 07 08 09 10 11 12 13 14 15 16 17 18 19 20 21 22 23 24 2…" at bounding box center [191, 152] width 15 height 13
type input "12:00"
click at [291, 137] on div "Unpaid Break Start 11:30 00 01 02 03 04 05 06 07 08 09 10 11 12 13 14 15 16 17 …" at bounding box center [168, 128] width 261 height 37
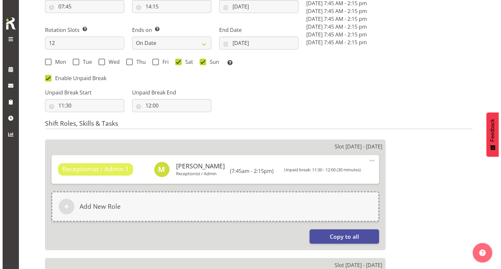
scroll to position [326, 0]
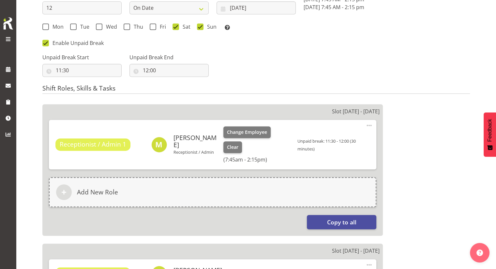
click at [369, 127] on span at bounding box center [369, 126] width 8 height 8
click at [334, 139] on link "Edit" at bounding box center [342, 141] width 63 height 12
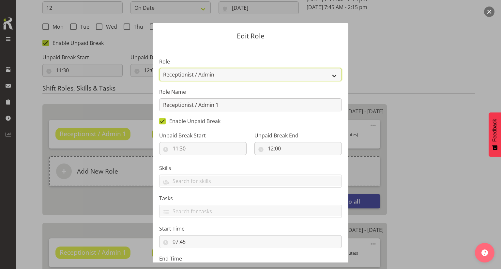
click at [225, 76] on select "Casual Registered Nurse Casual Weekday Medical Officer Casual Weekday Reception…" at bounding box center [250, 74] width 183 height 13
select select "1563"
click at [159, 68] on select "Casual Registered Nurse Casual Weekday Medical Officer Casual Weekday Reception…" at bounding box center [250, 74] width 183 height 13
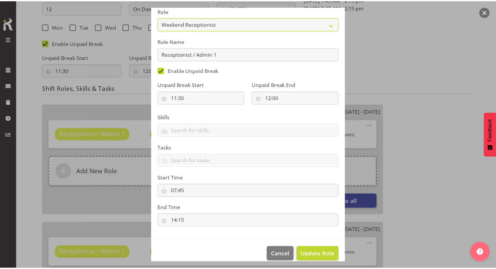
scroll to position [60, 0]
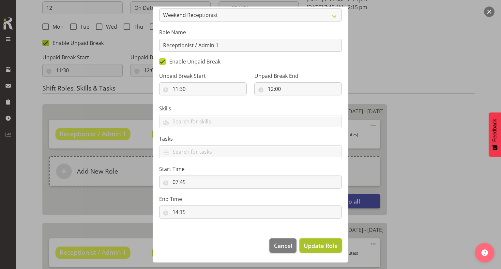
click at [318, 246] on span "Update Role" at bounding box center [321, 246] width 34 height 8
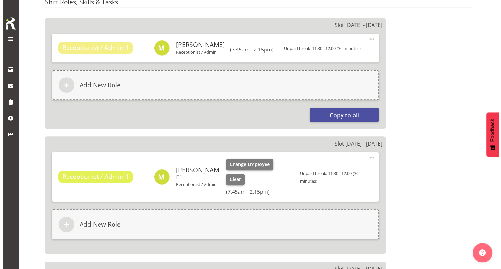
scroll to position [424, 0]
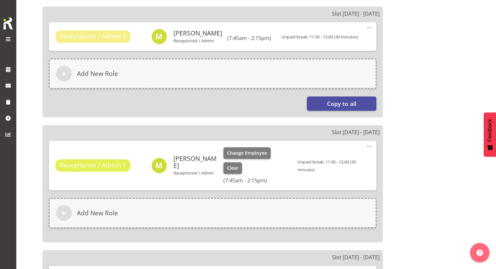
click at [372, 146] on span at bounding box center [369, 147] width 8 height 8
click at [332, 158] on link "Edit" at bounding box center [342, 162] width 63 height 12
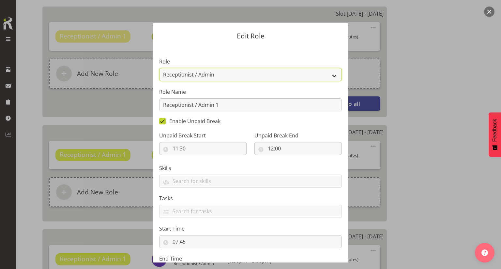
click at [185, 76] on select "Casual Registered Nurse Casual Weekday Medical Officer Casual Weekday Reception…" at bounding box center [250, 74] width 183 height 13
select select "1563"
click at [159, 68] on select "Casual Registered Nurse Casual Weekday Medical Officer Casual Weekday Reception…" at bounding box center [250, 74] width 183 height 13
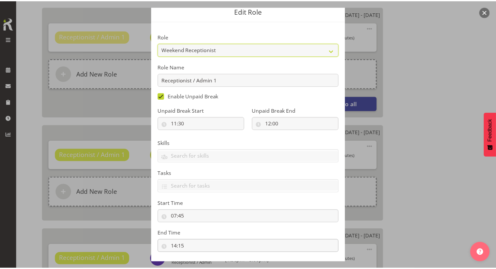
scroll to position [60, 0]
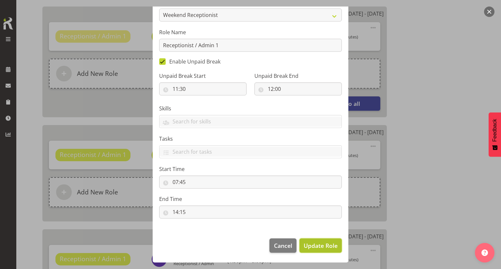
click at [320, 244] on span "Update Role" at bounding box center [321, 246] width 34 height 8
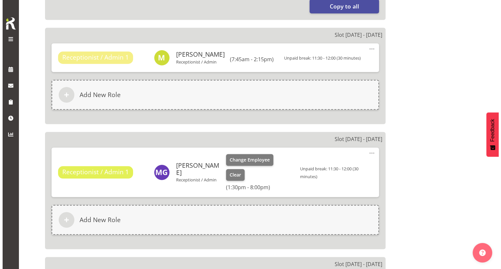
scroll to position [522, 0]
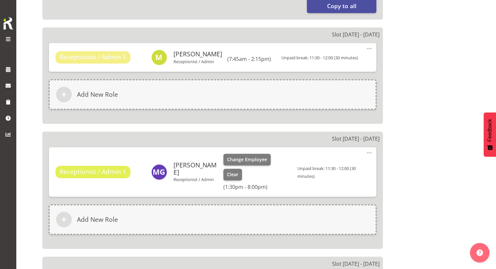
click at [368, 153] on span at bounding box center [369, 153] width 8 height 8
click at [372, 150] on span at bounding box center [369, 153] width 8 height 8
click at [369, 152] on span at bounding box center [369, 153] width 8 height 8
click at [326, 167] on link "Edit" at bounding box center [342, 169] width 63 height 12
select select "11"
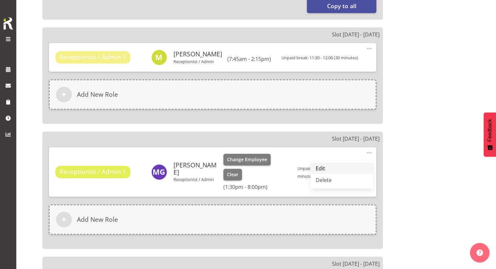
select select "30"
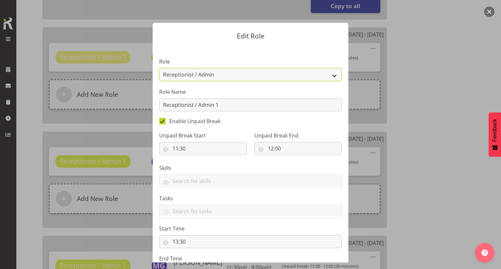
click at [188, 74] on select "Casual Registered Nurse Casual Weekday Medical Officer Casual Weekday Reception…" at bounding box center [250, 74] width 183 height 13
select select "1563"
click at [159, 68] on select "Casual Registered Nurse Casual Weekday Medical Officer Casual Weekday Reception…" at bounding box center [250, 74] width 183 height 13
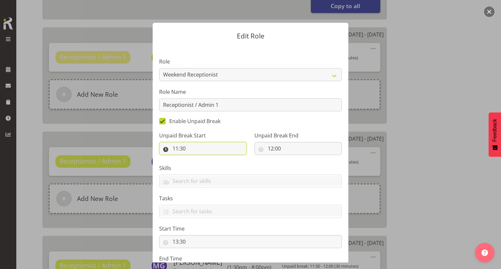
click at [190, 149] on input "11:30" at bounding box center [202, 148] width 87 height 13
click at [302, 163] on section "Role Casual Registered Nurse Casual Weekday Medical Officer Casual Weekday Rece…" at bounding box center [251, 169] width 196 height 246
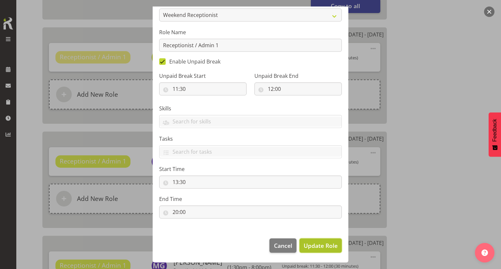
click at [325, 242] on span "Update Role" at bounding box center [321, 246] width 34 height 8
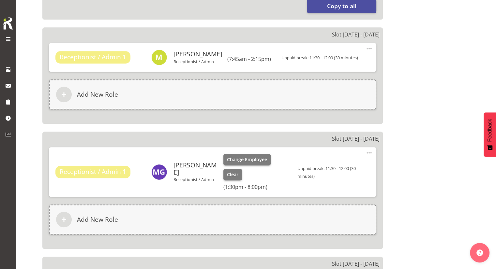
click at [368, 153] on span at bounding box center [369, 153] width 8 height 8
click at [319, 167] on link "Edit" at bounding box center [342, 169] width 63 height 12
select select "11"
select select "30"
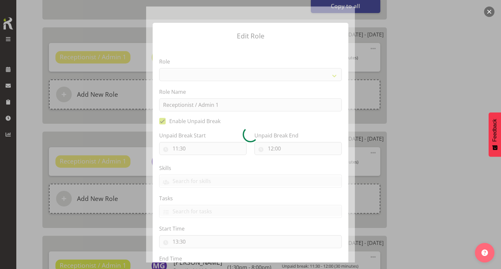
click at [172, 149] on div at bounding box center [250, 135] width 209 height 256
select select "1563"
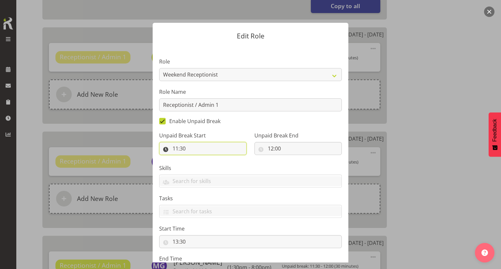
click at [172, 149] on input "11:30" at bounding box center [202, 148] width 87 height 13
click at [200, 165] on select "00 01 02 03 04 05 06 07 08 09 10 11 12 13 14 15 16 17 18 19 20 21 22 23" at bounding box center [203, 165] width 15 height 13
select select "16"
click at [196, 159] on select "00 01 02 03 04 05 06 07 08 09 10 11 12 13 14 15 16 17 18 19 20 21 22 23" at bounding box center [203, 165] width 15 height 13
type input "16:30"
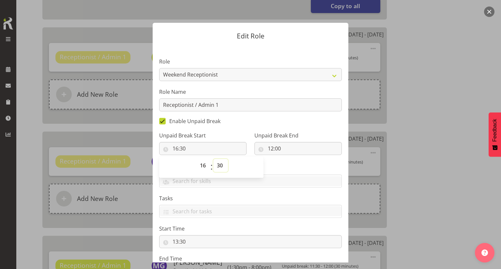
click at [219, 166] on select "00 01 02 03 04 05 06 07 08 09 10 11 12 13 14 15 16 17 18 19 20 21 22 23 24 25 2…" at bounding box center [220, 165] width 15 height 13
click at [213, 162] on select "00 01 02 03 04 05 06 07 08 09 10 11 12 13 14 15 16 17 18 19 20 21 22 23 24 25 2…" at bounding box center [220, 165] width 15 height 13
select select "0"
click at [213, 159] on select "00 01 02 03 04 05 06 07 08 09 10 11 12 13 14 15 16 17 18 19 20 21 22 23 24 25 2…" at bounding box center [220, 165] width 15 height 13
type input "16:00"
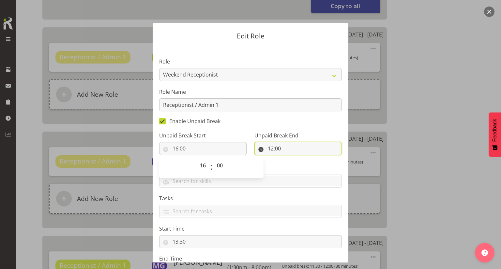
click at [278, 147] on input "12:00" at bounding box center [297, 148] width 87 height 13
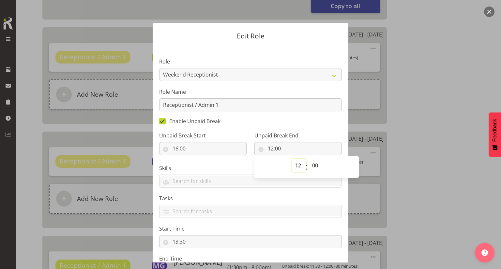
click at [296, 165] on select "00 01 02 03 04 05 06 07 08 09 10 11 12 13 14 15 16 17 18 19 20 21 22 23" at bounding box center [299, 165] width 15 height 13
select select "16"
click at [292, 159] on select "00 01 02 03 04 05 06 07 08 09 10 11 12 13 14 15 16 17 18 19 20 21 22 23" at bounding box center [299, 165] width 15 height 13
type input "16:00"
click at [309, 164] on select "00 01 02 03 04 05 06 07 08 09 10 11 12 13 14 15 16 17 18 19 20 21 22 23 24 25 2…" at bounding box center [316, 165] width 15 height 13
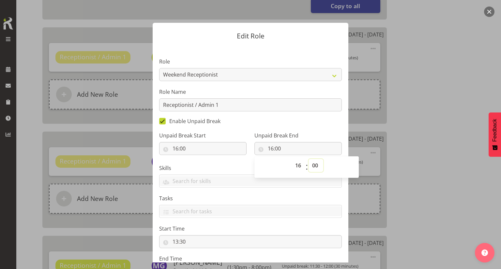
select select "30"
click at [309, 159] on select "00 01 02 03 04 05 06 07 08 09 10 11 12 13 14 15 16 17 18 19 20 21 22 23 24 25 2…" at bounding box center [316, 165] width 15 height 13
type input "16:30"
click at [327, 109] on input "Receptionist / Admin 1" at bounding box center [250, 105] width 183 height 13
click at [318, 131] on div "Unpaid Break End 16:30 00 01 02 03 04 05 06 07 08 09 10 11 12 13 14 15 16 17 18…" at bounding box center [298, 141] width 95 height 37
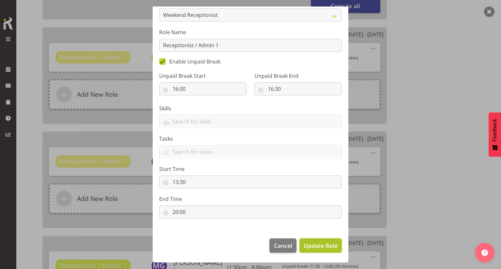
click at [320, 244] on span "Update Role" at bounding box center [321, 246] width 34 height 8
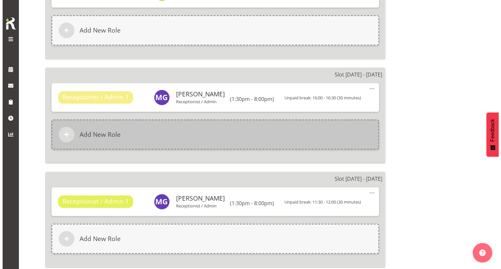
scroll to position [587, 0]
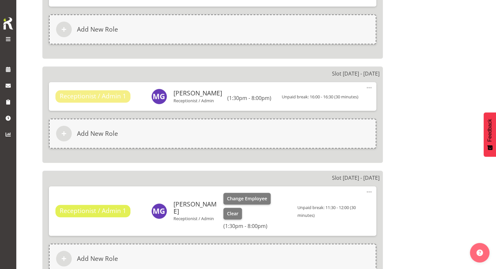
click at [372, 191] on span at bounding box center [369, 192] width 8 height 8
click at [337, 202] on link "Edit" at bounding box center [342, 208] width 63 height 12
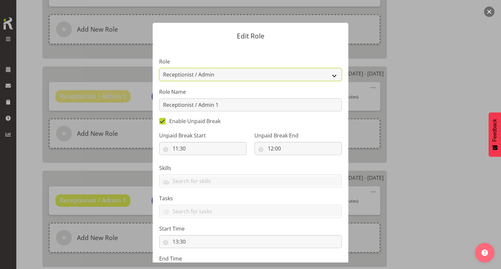
click at [248, 72] on select "Casual Registered Nurse Casual Weekday Medical Officer Casual Weekday Reception…" at bounding box center [250, 74] width 183 height 13
select select "1563"
click at [159, 68] on select "Casual Registered Nurse Casual Weekday Medical Officer Casual Weekday Reception…" at bounding box center [250, 74] width 183 height 13
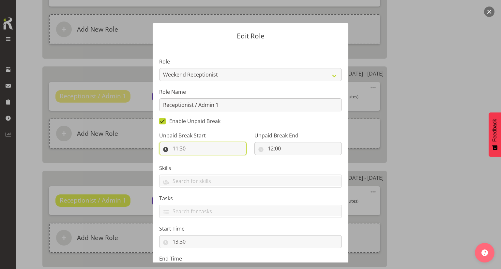
click at [190, 149] on input "11:30" at bounding box center [202, 148] width 87 height 13
click at [200, 165] on select "00 01 02 03 04 05 06 07 08 09 10 11 12 13 14 15 16 17 18 19 20 21 22 23" at bounding box center [203, 165] width 15 height 13
select select "16"
click at [196, 159] on select "00 01 02 03 04 05 06 07 08 09 10 11 12 13 14 15 16 17 18 19 20 21 22 23" at bounding box center [203, 165] width 15 height 13
type input "16:30"
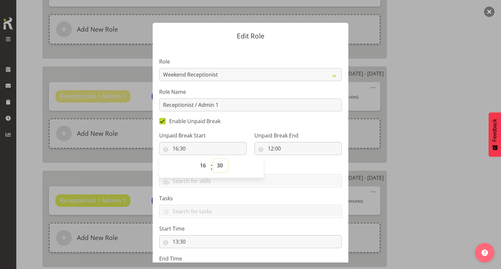
click at [216, 167] on select "00 01 02 03 04 05 06 07 08 09 10 11 12 13 14 15 16 17 18 19 20 21 22 23 24 25 2…" at bounding box center [220, 165] width 15 height 13
select select "0"
click at [213, 159] on select "00 01 02 03 04 05 06 07 08 09 10 11 12 13 14 15 16 17 18 19 20 21 22 23 24 25 2…" at bounding box center [220, 165] width 15 height 13
type input "16:00"
click at [271, 148] on input "12:00" at bounding box center [297, 148] width 87 height 13
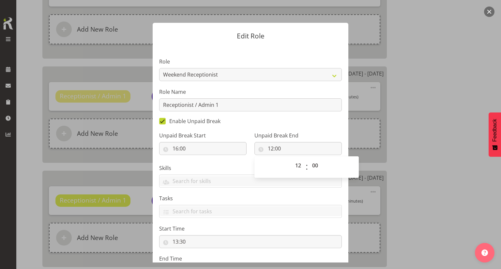
click at [299, 173] on span "00 01 02 03 04 05 06 07 08 09 10 11 12 13 14 15 16 17 18 19 20 21 22 23" at bounding box center [299, 167] width 15 height 16
click at [298, 162] on select "00 01 02 03 04 05 06 07 08 09 10 11 12 13 14 15 16 17 18 19 20 21 22 23" at bounding box center [299, 165] width 15 height 13
select select "16"
click at [292, 159] on select "00 01 02 03 04 05 06 07 08 09 10 11 12 13 14 15 16 17 18 19 20 21 22 23" at bounding box center [299, 165] width 15 height 13
type input "16:00"
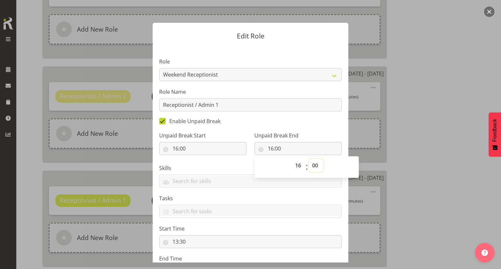
click at [310, 164] on select "00 01 02 03 04 05 06 07 08 09 10 11 12 13 14 15 16 17 18 19 20 21 22 23 24 25 2…" at bounding box center [316, 165] width 15 height 13
select select "30"
click at [309, 159] on select "00 01 02 03 04 05 06 07 08 09 10 11 12 13 14 15 16 17 18 19 20 21 22 23 24 25 2…" at bounding box center [316, 165] width 15 height 13
type input "16:30"
click at [312, 124] on div "Unpaid Break End 16:30 00 01 02 03 04 05 06 07 08 09 10 11 12 13 14 15 16 17 18…" at bounding box center [298, 141] width 95 height 37
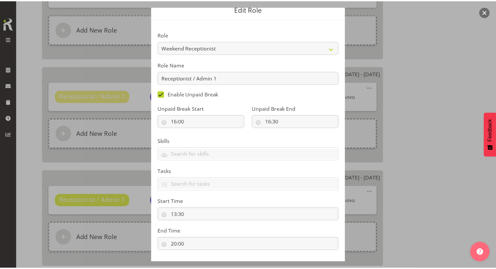
scroll to position [60, 0]
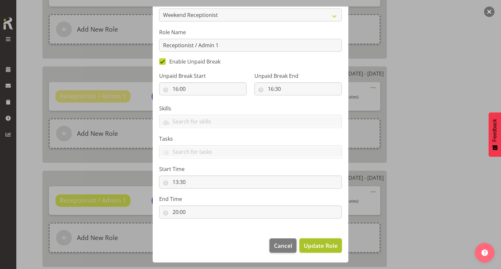
click at [323, 241] on button "Update Role" at bounding box center [320, 246] width 42 height 14
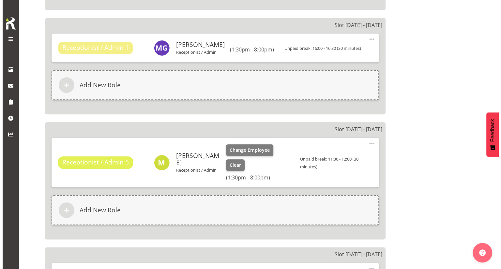
scroll to position [750, 0]
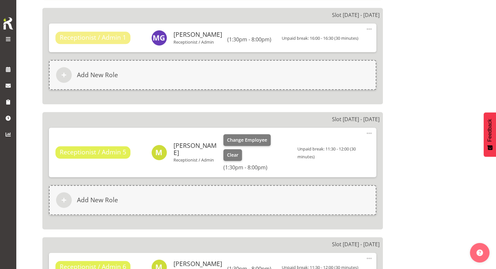
click at [369, 132] on span at bounding box center [369, 134] width 8 height 8
click at [338, 146] on link "Edit" at bounding box center [342, 149] width 63 height 12
select select "11"
select select "30"
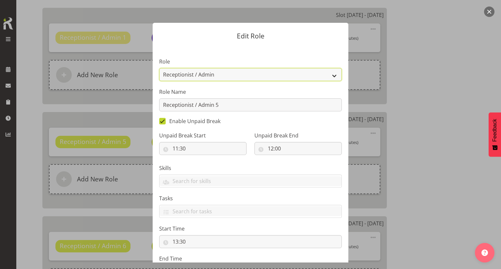
click at [197, 76] on select "Casual Registered Nurse Casual Weekday Medical Officer Casual Weekday Reception…" at bounding box center [250, 74] width 183 height 13
select select "1562"
click at [159, 68] on select "Casual Registered Nurse Casual Weekday Medical Officer Casual Weekday Reception…" at bounding box center [250, 74] width 183 height 13
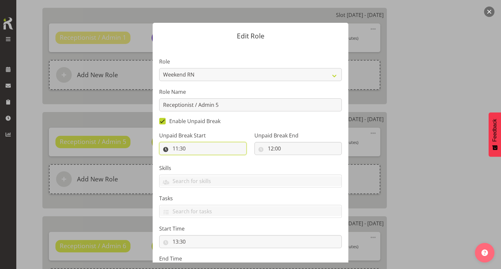
click at [203, 150] on input "11:30" at bounding box center [202, 148] width 87 height 13
click at [202, 164] on select "00 01 02 03 04 05 06 07 08 09 10 11 12 13 14 15 16 17 18 19 20 21 22 23" at bounding box center [203, 165] width 15 height 13
select select "16"
click at [196, 159] on select "00 01 02 03 04 05 06 07 08 09 10 11 12 13 14 15 16 17 18 19 20 21 22 23" at bounding box center [203, 165] width 15 height 13
type input "16:30"
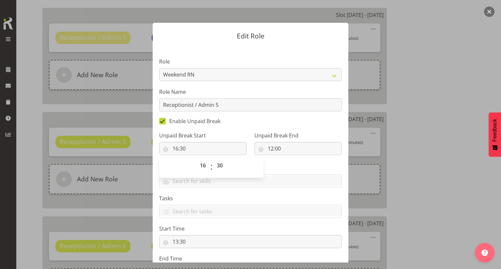
drag, startPoint x: 226, startPoint y: 169, endPoint x: 220, endPoint y: 169, distance: 6.2
click at [226, 169] on div "00 01 02 03 04 05 06 07 08 09 10 11 12 13 14 15 16 17 18 19 20 21 22 23 : 00 01…" at bounding box center [211, 167] width 104 height 16
click at [220, 168] on select "00 01 02 03 04 05 06 07 08 09 10 11 12 13 14 15 16 17 18 19 20 21 22 23 24 25 2…" at bounding box center [220, 165] width 15 height 13
select select "0"
click at [213, 159] on select "00 01 02 03 04 05 06 07 08 09 10 11 12 13 14 15 16 17 18 19 20 21 22 23 24 25 2…" at bounding box center [220, 165] width 15 height 13
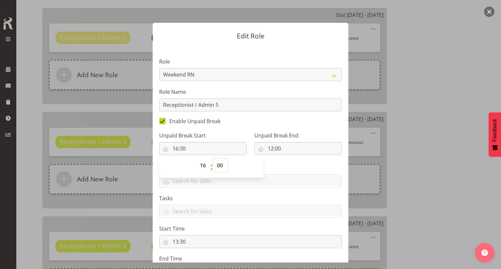
type input "16:00"
click at [274, 147] on input "12:00" at bounding box center [297, 148] width 87 height 13
click at [292, 167] on select "00 01 02 03 04 05 06 07 08 09 10 11 12 13 14 15 16 17 18 19 20 21 22 23" at bounding box center [299, 165] width 15 height 13
select select "16"
click at [292, 159] on select "00 01 02 03 04 05 06 07 08 09 10 11 12 13 14 15 16 17 18 19 20 21 22 23" at bounding box center [299, 165] width 15 height 13
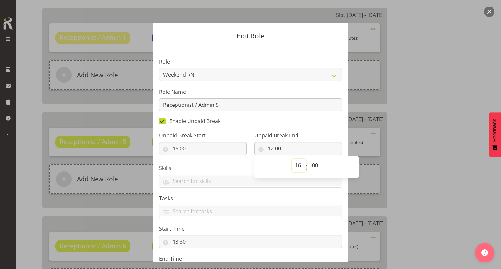
type input "16:00"
click at [313, 167] on select "00 01 02 03 04 05 06 07 08 09 10 11 12 13 14 15 16 17 18 19 20 21 22 23 24 25 2…" at bounding box center [316, 165] width 15 height 13
select select "30"
click at [309, 159] on select "00 01 02 03 04 05 06 07 08 09 10 11 12 13 14 15 16 17 18 19 20 21 22 23 24 25 2…" at bounding box center [316, 165] width 15 height 13
type input "16:30"
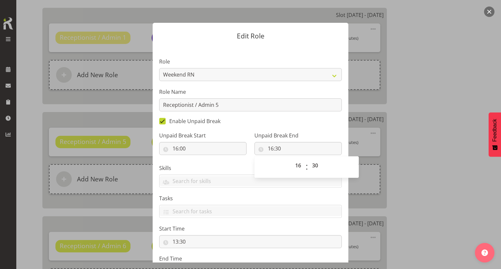
click at [314, 130] on div "Unpaid Break End 16:30 00 01 02 03 04 05 06 07 08 09 10 11 12 13 14 15 16 17 18…" at bounding box center [298, 141] width 95 height 37
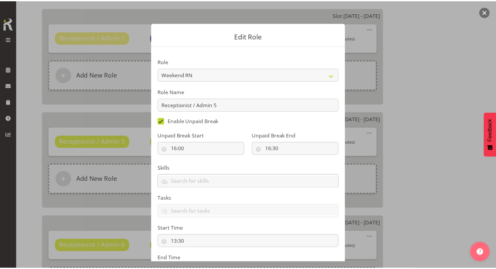
scroll to position [60, 0]
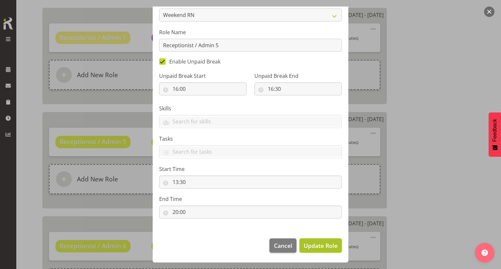
click at [318, 246] on span "Update Role" at bounding box center [321, 246] width 34 height 8
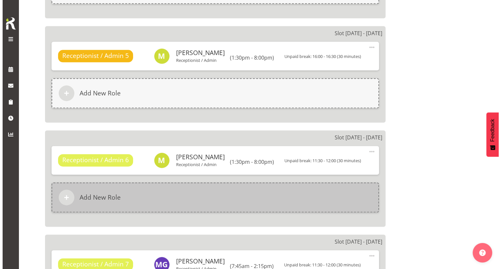
scroll to position [848, 0]
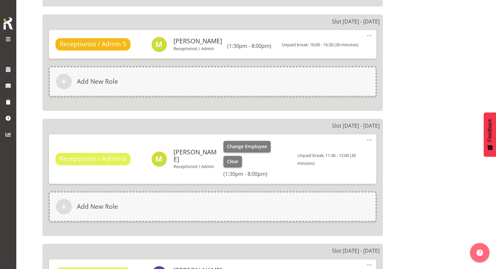
click at [367, 138] on span at bounding box center [369, 140] width 8 height 8
click at [330, 152] on link "Edit" at bounding box center [342, 156] width 63 height 12
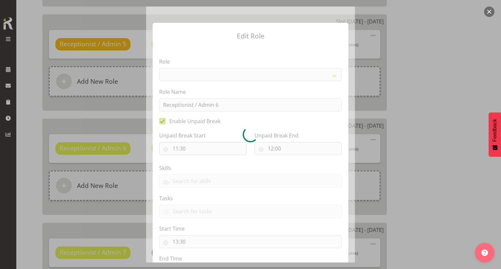
select select "1558"
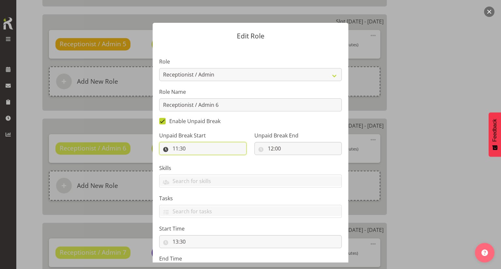
click at [201, 150] on input "11:30" at bounding box center [202, 148] width 87 height 13
click at [201, 169] on select "00 01 02 03 04 05 06 07 08 09 10 11 12 13 14 15 16 17 18 19 20 21 22 23" at bounding box center [203, 165] width 15 height 13
select select "16"
click at [196, 159] on select "00 01 02 03 04 05 06 07 08 09 10 11 12 13 14 15 16 17 18 19 20 21 22 23" at bounding box center [203, 165] width 15 height 13
type input "16:30"
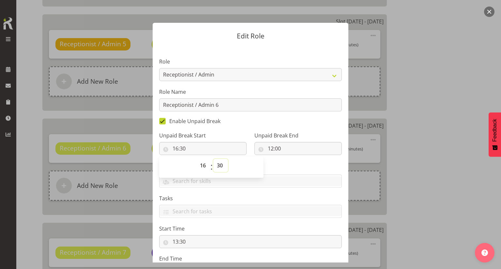
click at [221, 164] on select "00 01 02 03 04 05 06 07 08 09 10 11 12 13 14 15 16 17 18 19 20 21 22 23 24 25 2…" at bounding box center [220, 165] width 15 height 13
select select "0"
click at [213, 159] on select "00 01 02 03 04 05 06 07 08 09 10 11 12 13 14 15 16 17 18 19 20 21 22 23 24 25 2…" at bounding box center [220, 165] width 15 height 13
type input "16:00"
click at [271, 149] on input "12:00" at bounding box center [297, 148] width 87 height 13
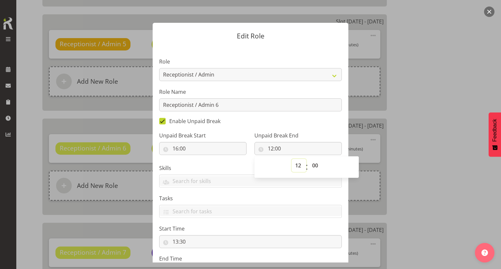
click at [297, 167] on select "00 01 02 03 04 05 06 07 08 09 10 11 12 13 14 15 16 17 18 19 20 21 22 23" at bounding box center [299, 165] width 15 height 13
select select "16"
click at [292, 159] on select "00 01 02 03 04 05 06 07 08 09 10 11 12 13 14 15 16 17 18 19 20 21 22 23" at bounding box center [299, 165] width 15 height 13
type input "16:00"
click at [311, 164] on select "00 01 02 03 04 05 06 07 08 09 10 11 12 13 14 15 16 17 18 19 20 21 22 23 24 25 2…" at bounding box center [316, 165] width 15 height 13
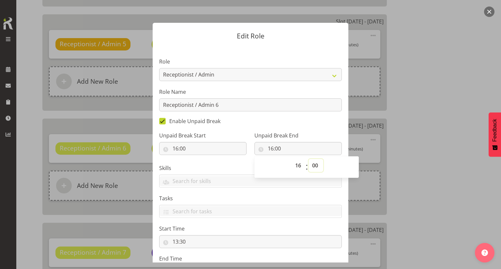
select select "30"
click at [309, 159] on select "00 01 02 03 04 05 06 07 08 09 10 11 12 13 14 15 16 17 18 19 20 21 22 23 24 25 2…" at bounding box center [316, 165] width 15 height 13
type input "16:30"
click at [316, 132] on label "Unpaid Break End" at bounding box center [297, 136] width 87 height 8
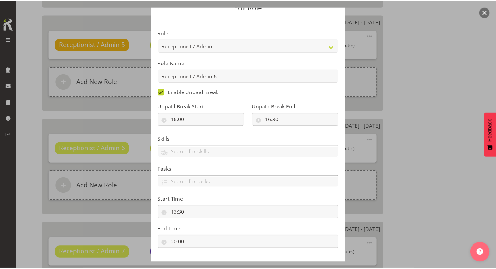
scroll to position [60, 0]
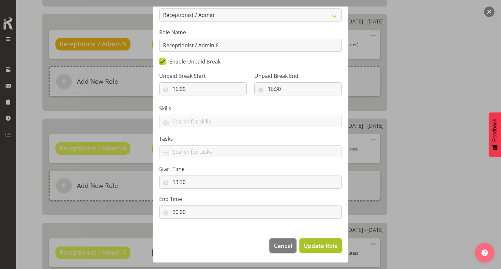
click at [317, 240] on button "Update Role" at bounding box center [320, 246] width 42 height 14
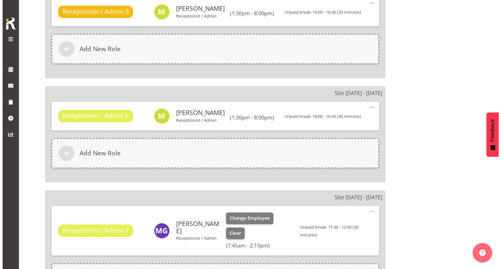
scroll to position [946, 0]
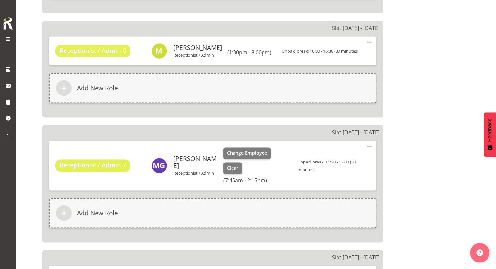
click at [367, 146] on span at bounding box center [369, 147] width 8 height 8
click at [334, 154] on div "Edit Delete" at bounding box center [342, 168] width 63 height 29
click at [328, 158] on link "Edit" at bounding box center [342, 162] width 63 height 12
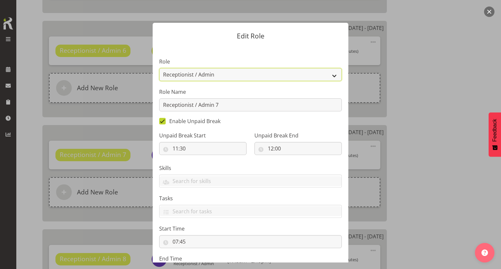
click at [214, 74] on select "Casual Registered Nurse Casual Weekday Medical Officer Casual Weekday Reception…" at bounding box center [250, 74] width 183 height 13
select select "1563"
click at [159, 68] on select "Casual Registered Nurse Casual Weekday Medical Officer Casual Weekday Reception…" at bounding box center [250, 74] width 183 height 13
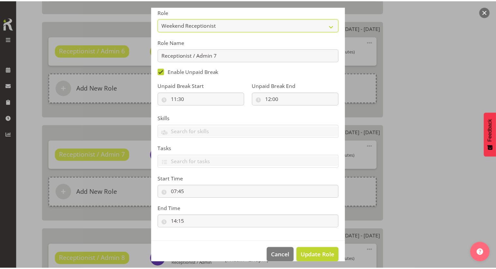
scroll to position [60, 0]
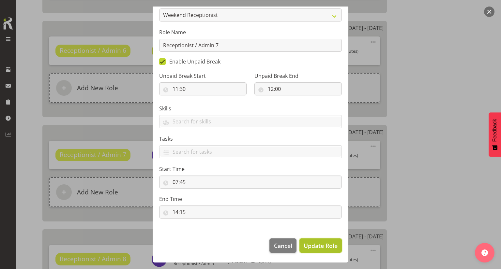
click at [311, 249] on span "Update Role" at bounding box center [321, 246] width 34 height 8
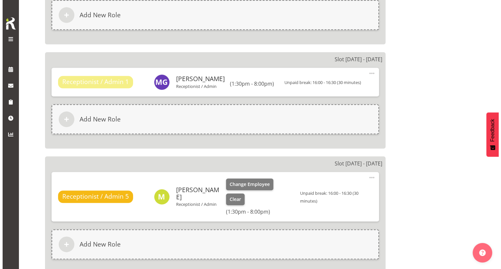
scroll to position [718, 0]
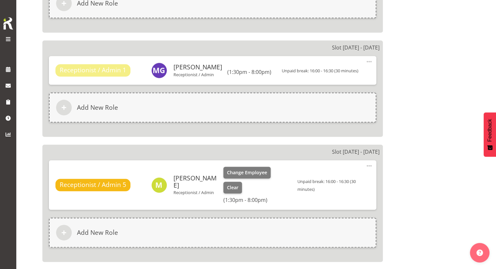
click at [365, 165] on div "Receptionist / Admin 5 Margie Vuto Receptionist / Admin Change Employee Clear (…" at bounding box center [213, 186] width 328 height 50
click at [369, 164] on span at bounding box center [369, 166] width 8 height 8
click at [325, 176] on link "Edit" at bounding box center [342, 182] width 63 height 12
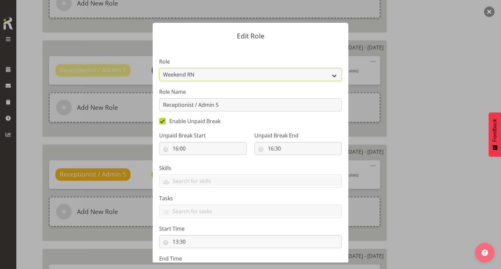
click at [213, 73] on select "Casual Registered Nurse Casual Weekday Medical Officer Casual Weekday Reception…" at bounding box center [250, 74] width 183 height 13
click at [159, 68] on select "Casual Registered Nurse Casual Weekday Medical Officer Casual Weekday Reception…" at bounding box center [250, 74] width 183 height 13
drag, startPoint x: 231, startPoint y: 72, endPoint x: 232, endPoint y: 80, distance: 7.2
click at [231, 72] on select "Casual Registered Nurse Casual Weekday Medical Officer Casual Weekday Reception…" at bounding box center [250, 74] width 183 height 13
select select "1563"
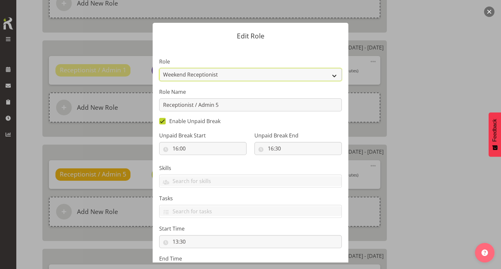
click at [159, 68] on select "Casual Registered Nurse Casual Weekday Medical Officer Casual Weekday Reception…" at bounding box center [250, 74] width 183 height 13
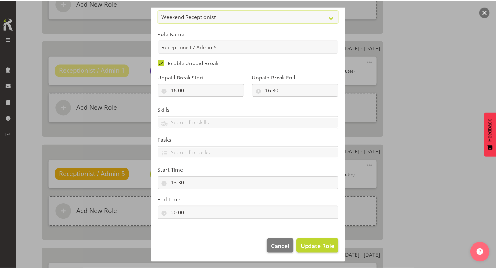
scroll to position [60, 0]
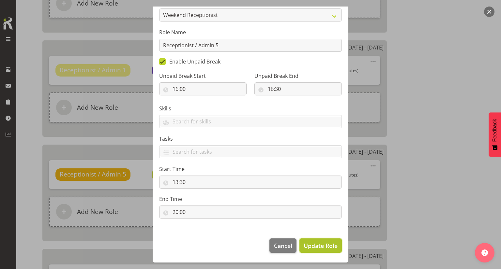
click at [311, 242] on span "Update Role" at bounding box center [321, 246] width 34 height 8
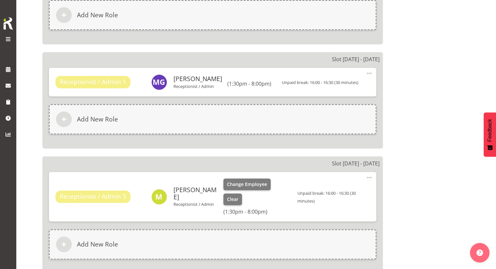
scroll to position [718, 0]
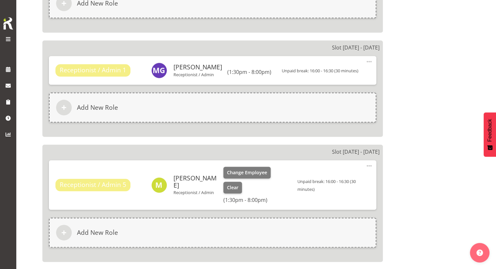
click at [370, 165] on span at bounding box center [369, 166] width 8 height 8
click at [322, 180] on link "Edit" at bounding box center [342, 182] width 63 height 12
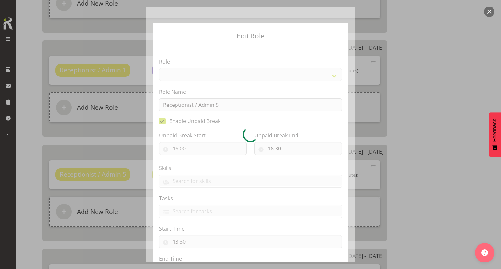
select select "1563"
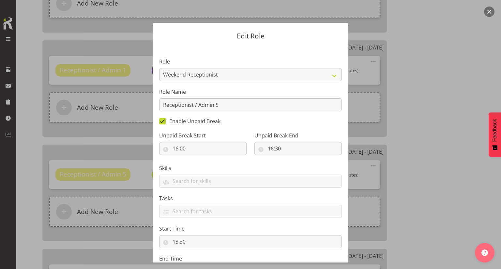
click at [384, 144] on form "Edit Role Role Casual Registered Nurse Casual Weekday Medical Officer Casual We…" at bounding box center [250, 135] width 313 height 256
click at [434, 150] on div at bounding box center [250, 134] width 501 height 269
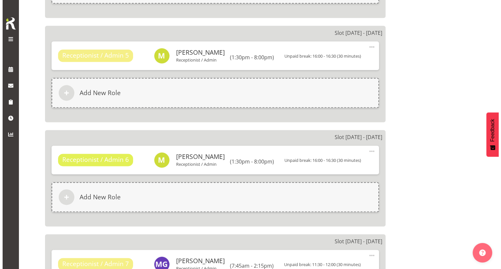
scroll to position [848, 0]
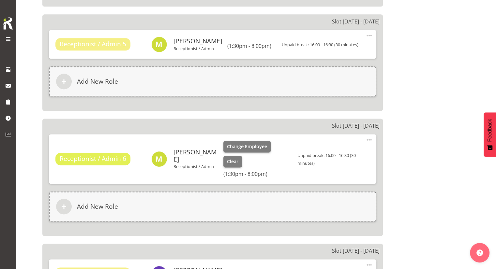
click at [370, 140] on span at bounding box center [369, 140] width 8 height 8
click at [337, 152] on link "Edit" at bounding box center [342, 156] width 63 height 12
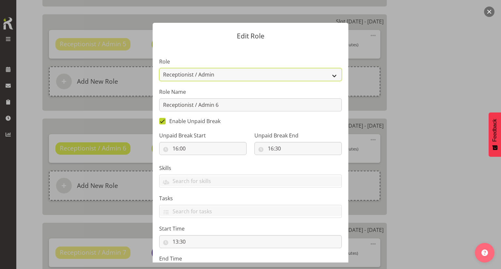
click at [238, 72] on select "Casual Registered Nurse Casual Weekday Medical Officer Casual Weekday Reception…" at bounding box center [250, 74] width 183 height 13
select select "1563"
click at [159, 68] on select "Casual Registered Nurse Casual Weekday Medical Officer Casual Weekday Reception…" at bounding box center [250, 74] width 183 height 13
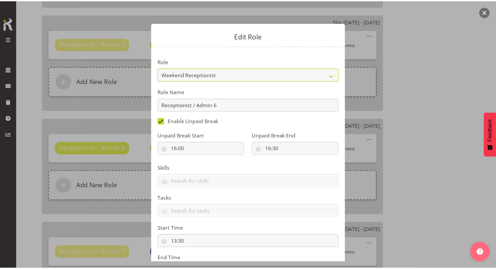
scroll to position [60, 0]
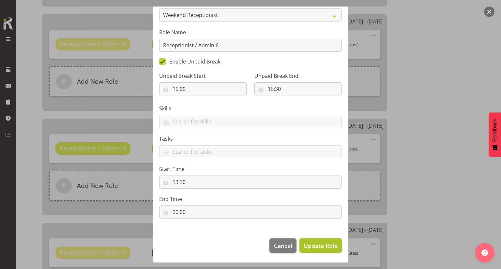
click at [320, 245] on span "Update Role" at bounding box center [321, 246] width 34 height 8
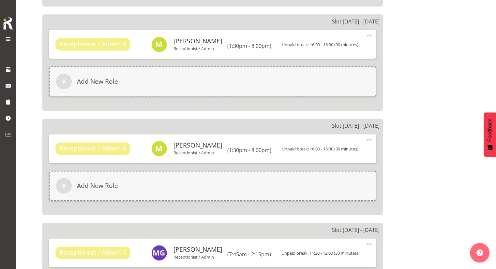
click at [411, 181] on div "Slot 1 - Sat 6th Sep Receptionist / Admin 1 Margie Vuto Receptionist / Admin Ch…" at bounding box center [256, 215] width 436 height 1275
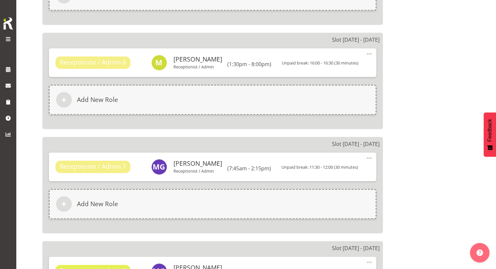
scroll to position [946, 0]
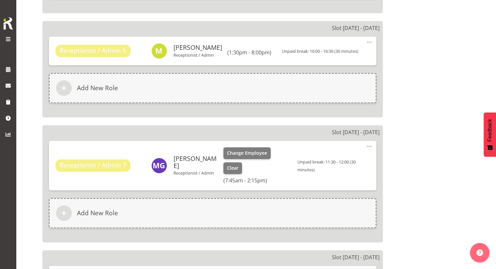
click at [371, 144] on span at bounding box center [369, 147] width 8 height 8
click at [340, 160] on link "Edit" at bounding box center [342, 162] width 63 height 12
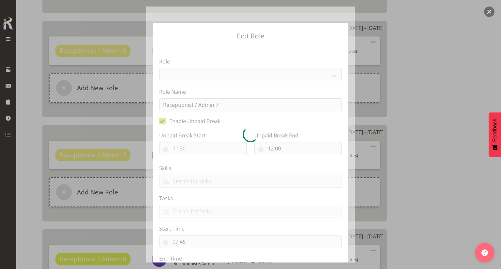
select select "1563"
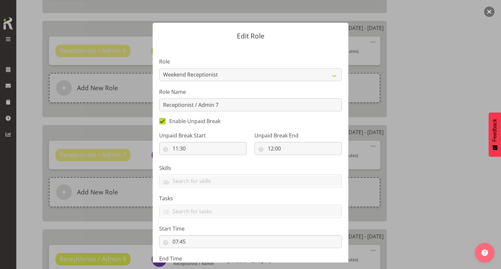
click at [430, 155] on div at bounding box center [250, 134] width 501 height 269
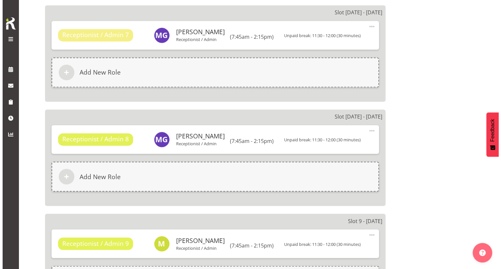
scroll to position [1077, 0]
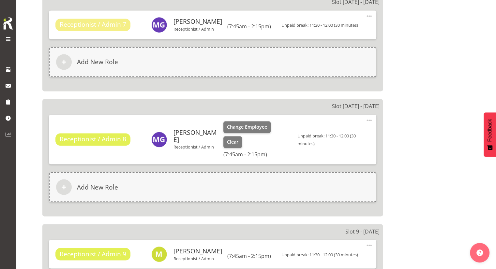
click at [369, 116] on span at bounding box center [369, 120] width 8 height 8
click at [343, 131] on link "Edit" at bounding box center [342, 136] width 63 height 12
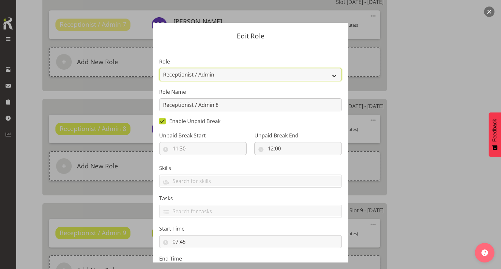
click at [229, 78] on select "Casual Registered Nurse Casual Weekday Medical Officer Casual Weekday Reception…" at bounding box center [250, 74] width 183 height 13
select select "1563"
click at [159, 68] on select "Casual Registered Nurse Casual Weekday Medical Officer Casual Weekday Reception…" at bounding box center [250, 74] width 183 height 13
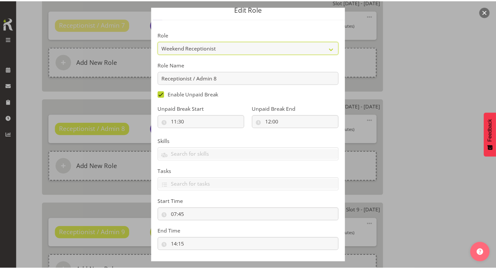
scroll to position [60, 0]
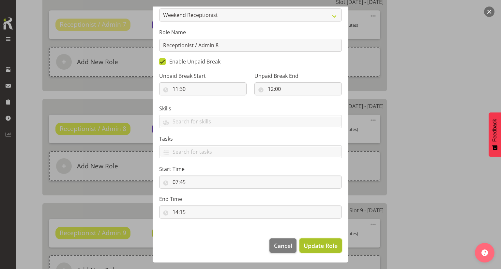
click at [315, 248] on span "Update Role" at bounding box center [321, 246] width 34 height 8
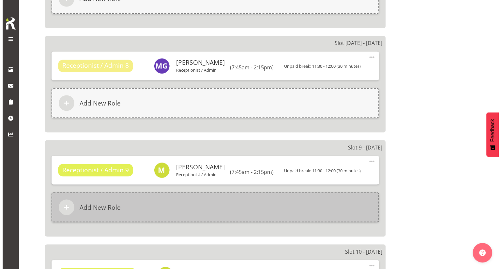
scroll to position [1142, 0]
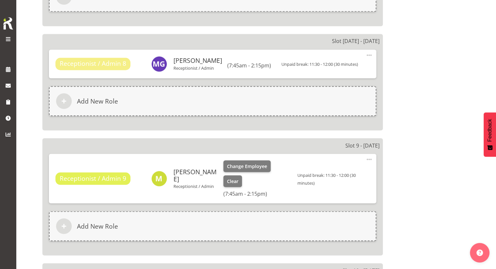
click at [370, 156] on span at bounding box center [369, 160] width 8 height 8
click at [338, 169] on link "Edit" at bounding box center [342, 175] width 63 height 12
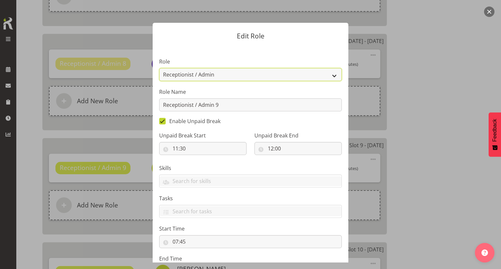
click at [276, 75] on select "Casual Registered Nurse Casual Weekday Medical Officer Casual Weekday Reception…" at bounding box center [250, 74] width 183 height 13
select select "1563"
click at [159, 68] on select "Casual Registered Nurse Casual Weekday Medical Officer Casual Weekday Reception…" at bounding box center [250, 74] width 183 height 13
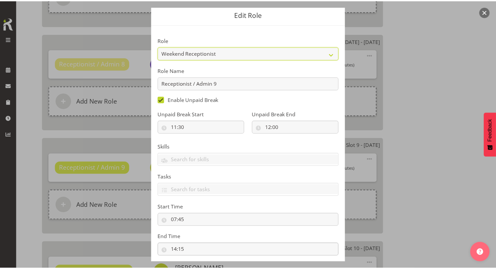
scroll to position [60, 0]
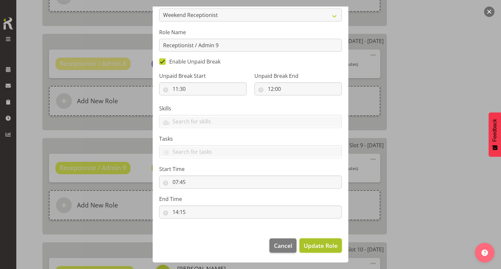
click at [314, 252] on button "Update Role" at bounding box center [320, 246] width 42 height 14
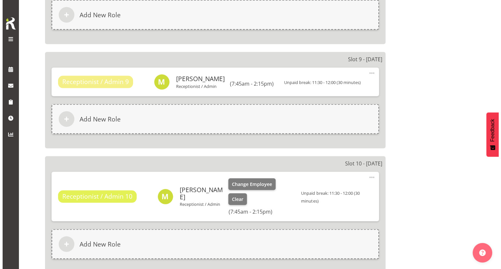
scroll to position [1240, 0]
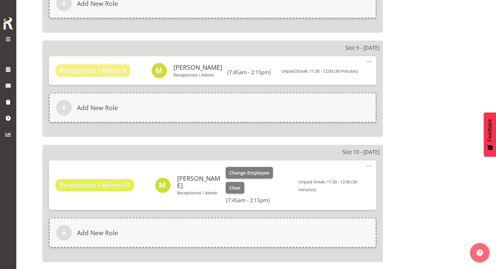
click at [367, 162] on span at bounding box center [369, 166] width 8 height 8
click at [341, 176] on link "Edit" at bounding box center [342, 182] width 63 height 12
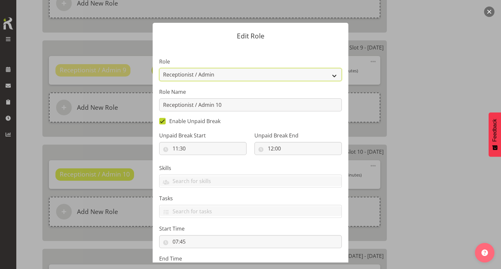
click at [241, 77] on select "Casual Registered Nurse Casual Weekday Medical Officer Casual Weekday Reception…" at bounding box center [250, 74] width 183 height 13
select select "1563"
click at [159, 68] on select "Casual Registered Nurse Casual Weekday Medical Officer Casual Weekday Reception…" at bounding box center [250, 74] width 183 height 13
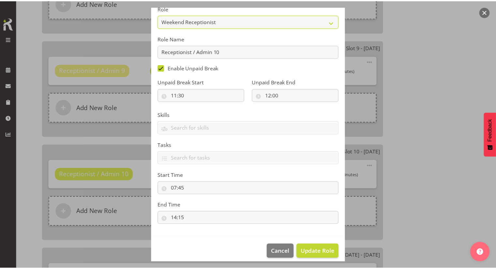
scroll to position [60, 0]
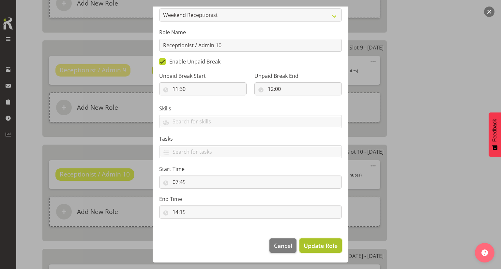
click at [310, 247] on span "Update Role" at bounding box center [321, 246] width 34 height 8
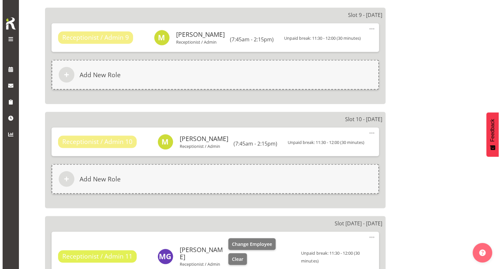
scroll to position [1305, 0]
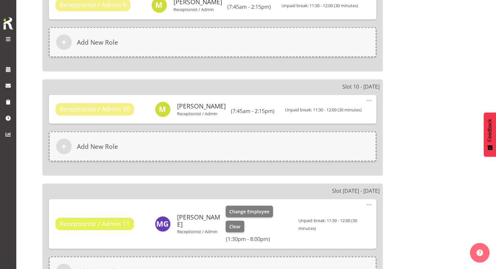
click at [368, 201] on span at bounding box center [369, 205] width 8 height 8
click at [323, 218] on link "Edit" at bounding box center [342, 221] width 63 height 12
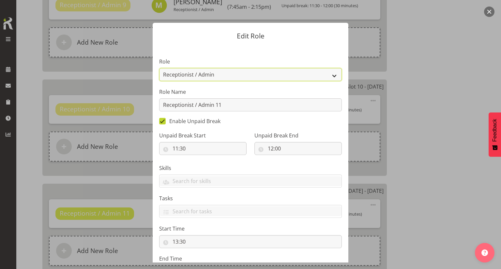
click at [252, 76] on select "Casual Registered Nurse Casual Weekday Medical Officer Casual Weekday Reception…" at bounding box center [250, 74] width 183 height 13
select select "1563"
click at [159, 68] on select "Casual Registered Nurse Casual Weekday Medical Officer Casual Weekday Reception…" at bounding box center [250, 74] width 183 height 13
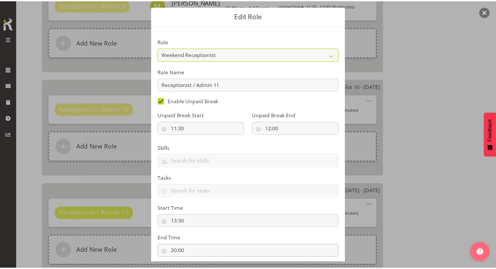
scroll to position [60, 0]
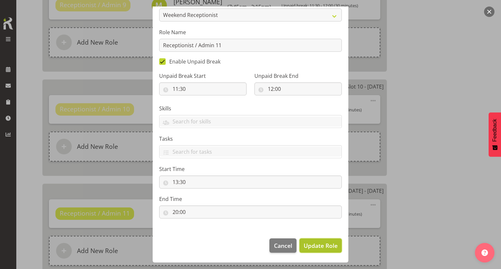
click at [323, 251] on button "Update Role" at bounding box center [320, 246] width 42 height 14
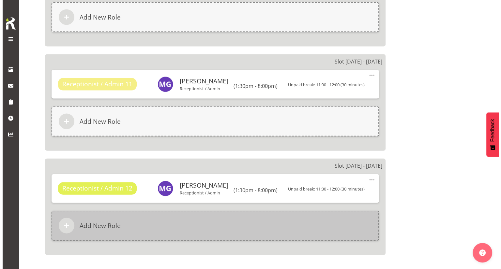
scroll to position [1435, 0]
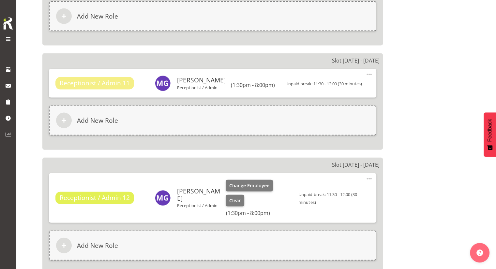
click at [368, 175] on span at bounding box center [369, 179] width 8 height 8
click at [334, 189] on link "Edit" at bounding box center [342, 195] width 63 height 12
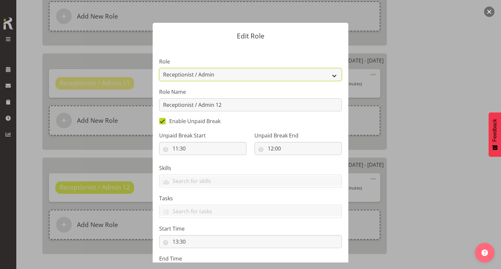
click at [251, 72] on select "Casual Registered Nurse Casual Weekday Medical Officer Casual Weekday Reception…" at bounding box center [250, 74] width 183 height 13
select select "1563"
click at [159, 68] on select "Casual Registered Nurse Casual Weekday Medical Officer Casual Weekday Reception…" at bounding box center [250, 74] width 183 height 13
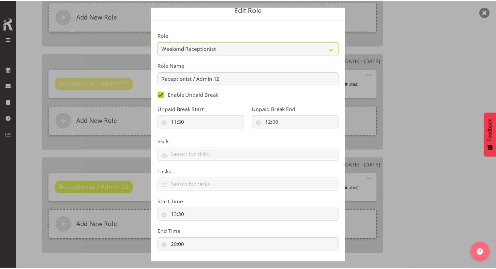
scroll to position [60, 0]
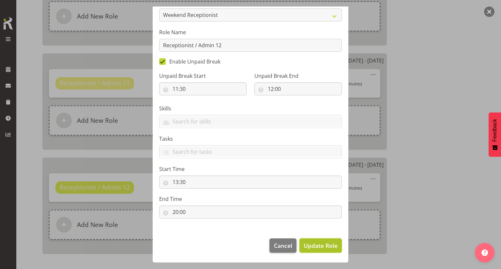
click at [313, 247] on span "Update Role" at bounding box center [321, 246] width 34 height 8
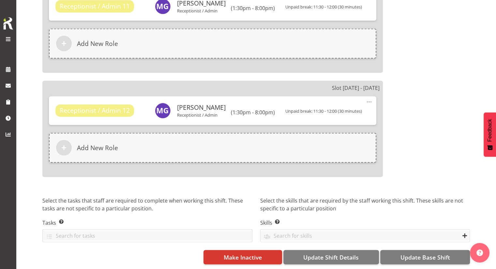
scroll to position [1515, 0]
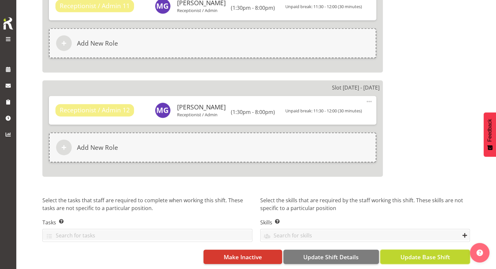
click at [404, 253] on span "Update Base Shift" at bounding box center [425, 257] width 50 height 8
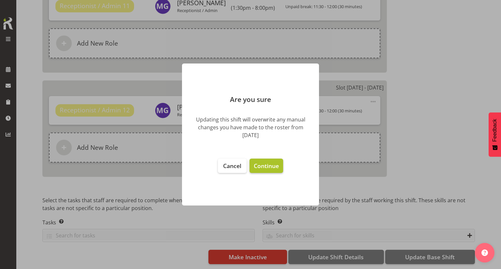
click at [258, 166] on span "Continue" at bounding box center [266, 166] width 25 height 8
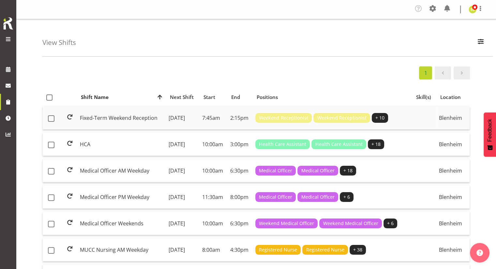
click at [123, 119] on td "Fixed-Term Weekend Reception" at bounding box center [121, 118] width 89 height 23
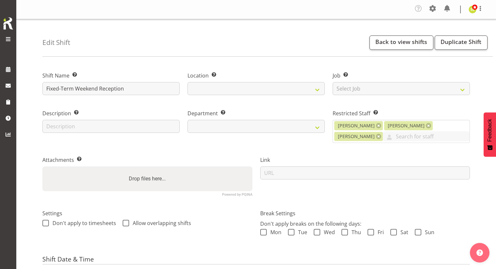
select select "date"
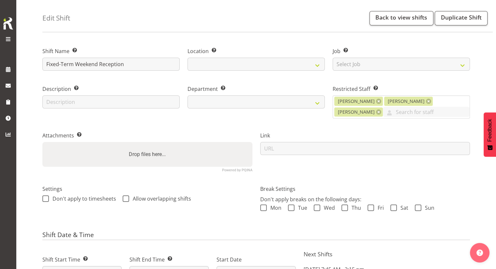
select select
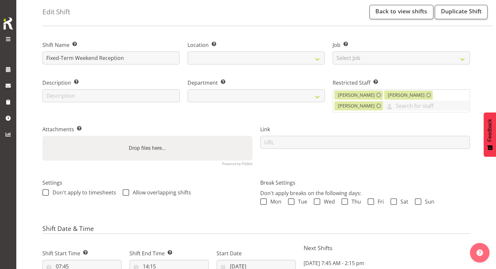
select select
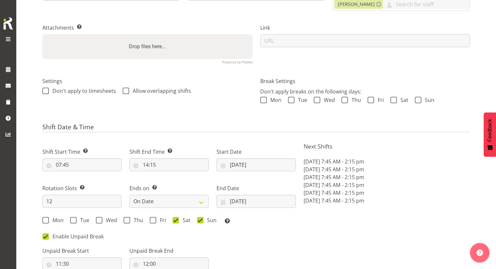
select select
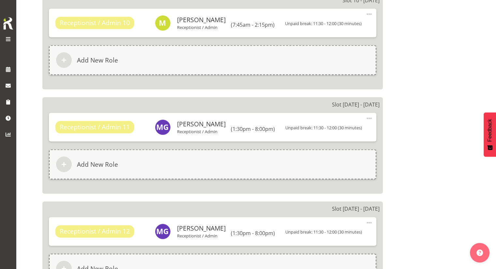
scroll to position [1403, 0]
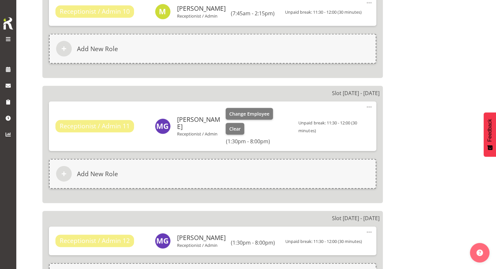
click at [372, 105] on span at bounding box center [369, 107] width 8 height 8
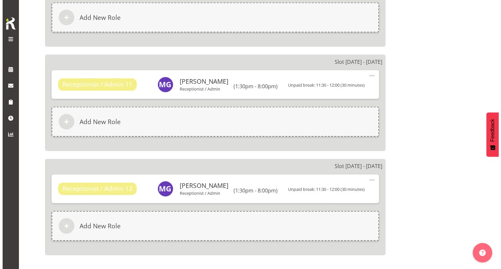
scroll to position [1435, 0]
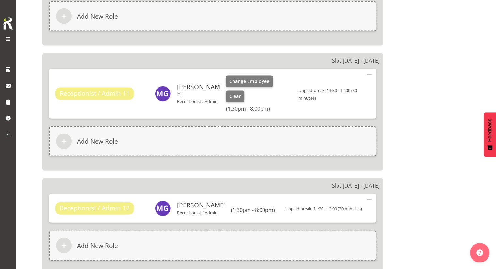
click at [366, 73] on span at bounding box center [369, 75] width 8 height 8
click at [329, 87] on link "Edit" at bounding box center [342, 90] width 63 height 12
select select "11"
select select "30"
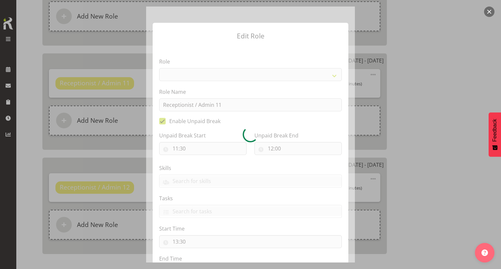
select select "1563"
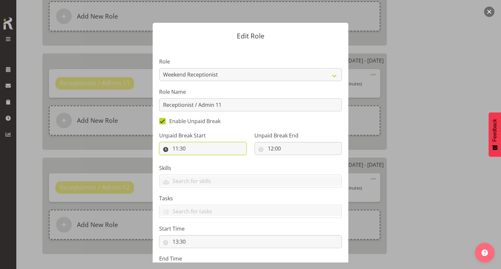
click at [197, 143] on input "11:30" at bounding box center [202, 148] width 87 height 13
click at [201, 166] on select "00 01 02 03 04 05 06 07 08 09 10 11 12 13 14 15 16 17 18 19 20 21 22 23" at bounding box center [203, 165] width 15 height 13
select select "16"
type input "16:30"
click at [213, 164] on select "00 01 02 03 04 05 06 07 08 09 10 11 12 13 14 15 16 17 18 19 20 21 22 23 24 25 2…" at bounding box center [220, 165] width 15 height 13
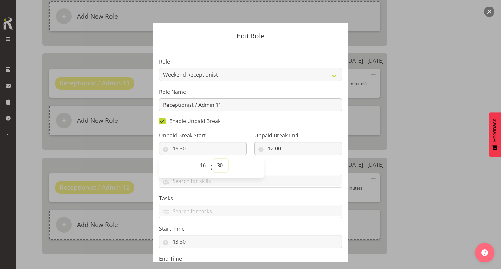
select select "0"
click at [213, 159] on select "00 01 02 03 04 05 06 07 08 09 10 11 12 13 14 15 16 17 18 19 20 21 22 23 24 25 2…" at bounding box center [220, 165] width 15 height 13
type input "16:00"
click at [294, 148] on input "12:00" at bounding box center [297, 148] width 87 height 13
click at [294, 167] on select "00 01 02 03 04 05 06 07 08 09 10 11 12 13 14 15 16 17 18 19 20 21 22 23" at bounding box center [299, 165] width 15 height 13
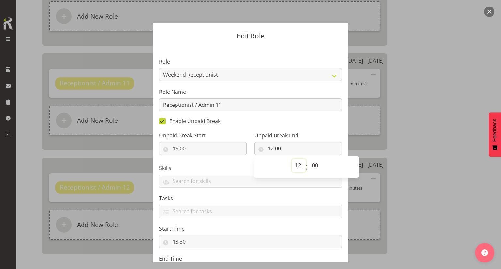
select select "16"
click at [292, 159] on select "00 01 02 03 04 05 06 07 08 09 10 11 12 13 14 15 16 17 18 19 20 21 22 23" at bounding box center [299, 165] width 15 height 13
type input "16:00"
click at [312, 165] on select "00 01 02 03 04 05 06 07 08 09 10 11 12 13 14 15 16 17 18 19 20 21 22 23 24 25 2…" at bounding box center [316, 165] width 15 height 13
select select "30"
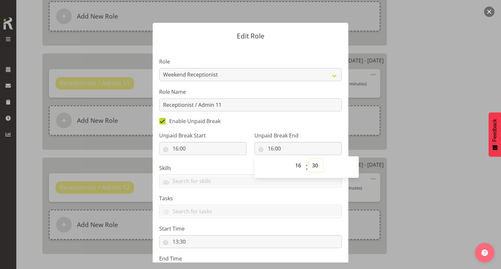
click at [309, 159] on select "00 01 02 03 04 05 06 07 08 09 10 11 12 13 14 15 16 17 18 19 20 21 22 23 24 25 2…" at bounding box center [316, 165] width 15 height 13
type input "16:30"
click at [322, 131] on div "Unpaid Break End 16:30 00 01 02 03 04 05 06 07 08 09 10 11 12 13 14 15 16 17 18…" at bounding box center [298, 141] width 95 height 37
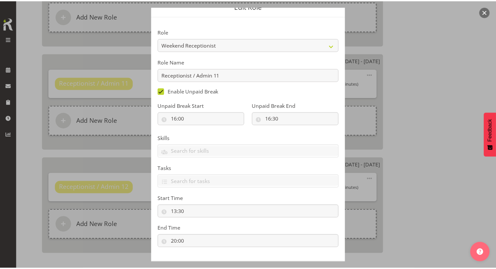
scroll to position [60, 0]
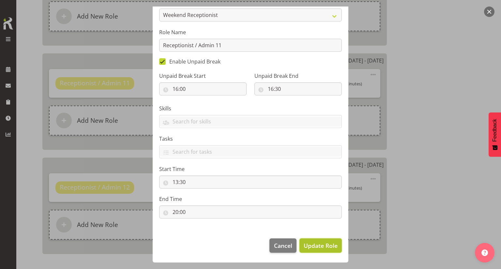
click at [323, 247] on span "Update Role" at bounding box center [321, 246] width 34 height 8
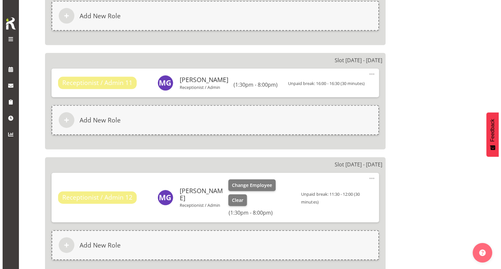
scroll to position [1468, 0]
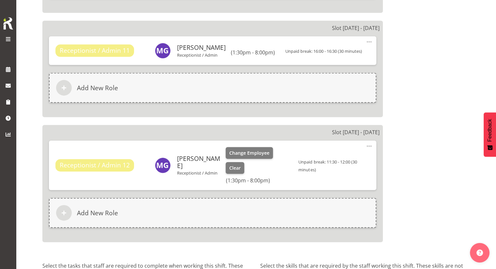
click at [368, 143] on span at bounding box center [369, 147] width 8 height 8
click at [329, 160] on link "Edit" at bounding box center [342, 162] width 63 height 12
select select "11"
select select "30"
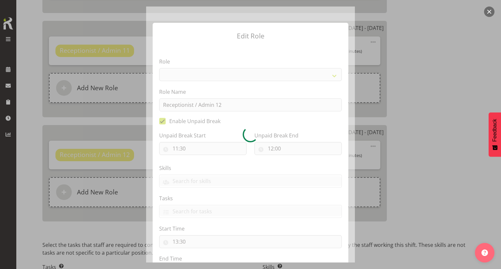
select select "1563"
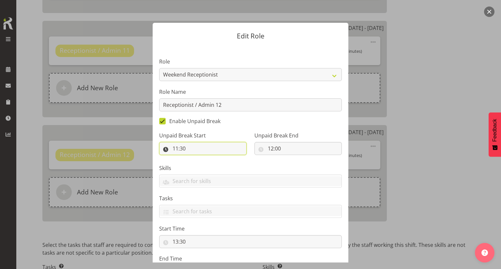
click at [181, 150] on input "11:30" at bounding box center [202, 148] width 87 height 13
click at [198, 165] on select "00 01 02 03 04 05 06 07 08 09 10 11 12 13 14 15 16 17 18 19 20 21 22 23" at bounding box center [203, 165] width 15 height 13
select select "16"
click at [196, 159] on select "00 01 02 03 04 05 06 07 08 09 10 11 12 13 14 15 16 17 18 19 20 21 22 23" at bounding box center [203, 165] width 15 height 13
type input "16:30"
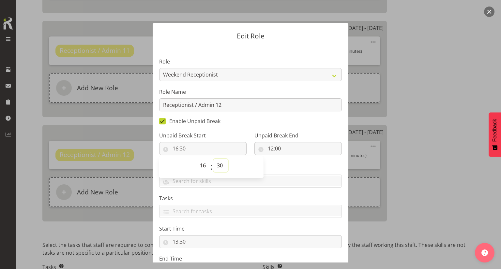
click at [223, 165] on select "00 01 02 03 04 05 06 07 08 09 10 11 12 13 14 15 16 17 18 19 20 21 22 23 24 25 2…" at bounding box center [220, 165] width 15 height 13
select select "0"
click at [213, 159] on select "00 01 02 03 04 05 06 07 08 09 10 11 12 13 14 15 16 17 18 19 20 21 22 23 24 25 2…" at bounding box center [220, 165] width 15 height 13
type input "16:00"
click at [268, 146] on input "12:00" at bounding box center [297, 148] width 87 height 13
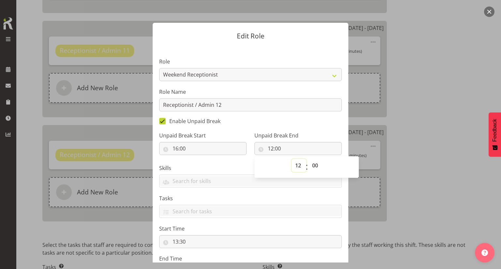
click at [296, 164] on select "00 01 02 03 04 05 06 07 08 09 10 11 12 13 14 15 16 17 18 19 20 21 22 23" at bounding box center [299, 165] width 15 height 13
click at [292, 159] on select "00 01 02 03 04 05 06 07 08 09 10 11 12 13 14 15 16 17 18 19 20 21 22 23" at bounding box center [299, 165] width 15 height 13
click at [292, 167] on select "00 01 02 03 04 05 06 07 08 09 10 11 12 13 14 15 16 17 18 19 20 21 22 23" at bounding box center [299, 165] width 15 height 13
select select "16"
click at [292, 159] on select "00 01 02 03 04 05 06 07 08 09 10 11 12 13 14 15 16 17 18 19 20 21 22 23" at bounding box center [299, 165] width 15 height 13
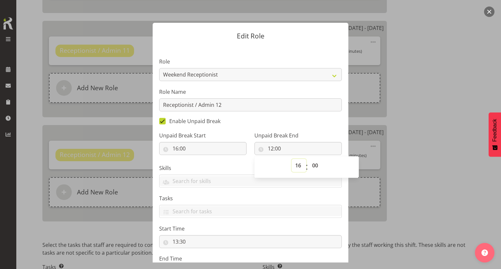
type input "16:00"
click at [309, 161] on select "00 01 02 03 04 05 06 07 08 09 10 11 12 13 14 15 16 17 18 19 20 21 22 23 24 25 2…" at bounding box center [316, 165] width 15 height 13
select select "30"
click at [309, 159] on select "00 01 02 03 04 05 06 07 08 09 10 11 12 13 14 15 16 17 18 19 20 21 22 23 24 25 2…" at bounding box center [316, 165] width 15 height 13
type input "16:30"
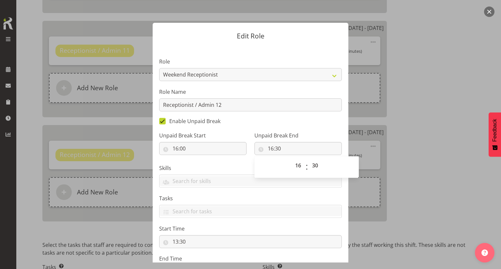
click at [312, 121] on section "Role Casual Registered Nurse Casual Weekday Medical Officer Casual Weekday Rece…" at bounding box center [251, 169] width 196 height 246
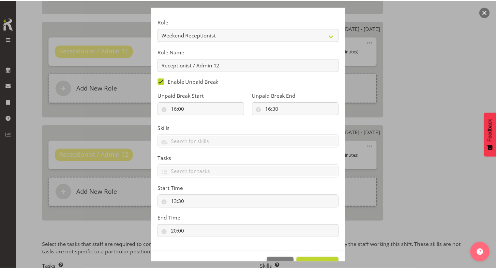
scroll to position [60, 0]
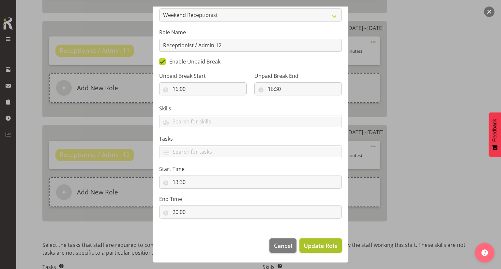
click at [316, 246] on span "Update Role" at bounding box center [321, 246] width 34 height 8
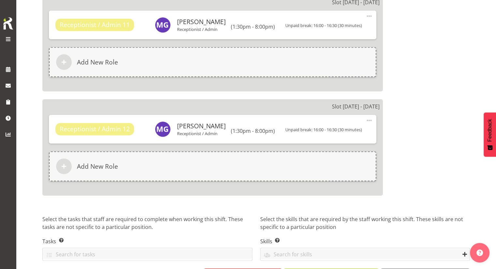
scroll to position [1515, 0]
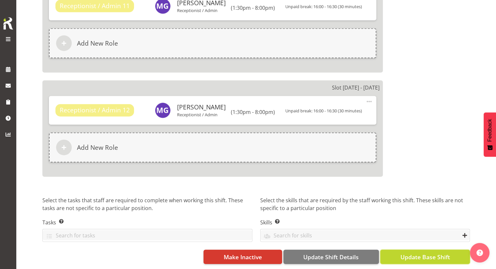
click at [415, 250] on button "Update Base Shift" at bounding box center [425, 257] width 90 height 14
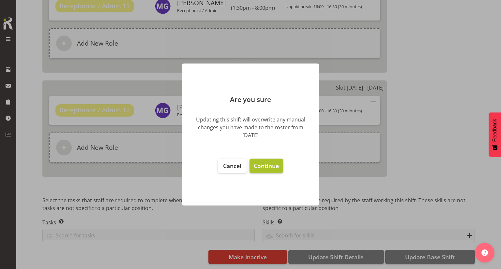
click at [261, 163] on span "Continue" at bounding box center [266, 166] width 25 height 8
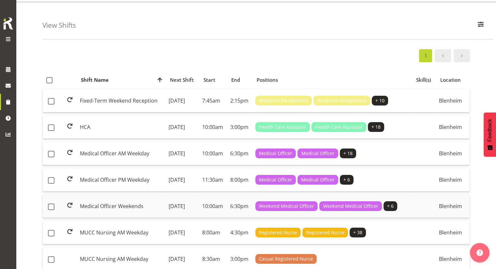
scroll to position [65, 0]
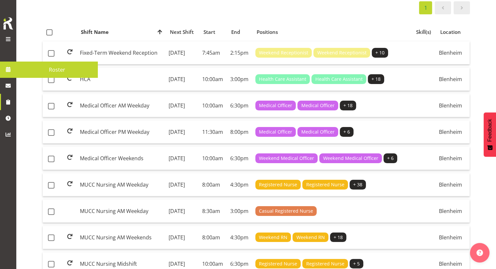
click at [34, 69] on span "Roster" at bounding box center [57, 70] width 75 height 10
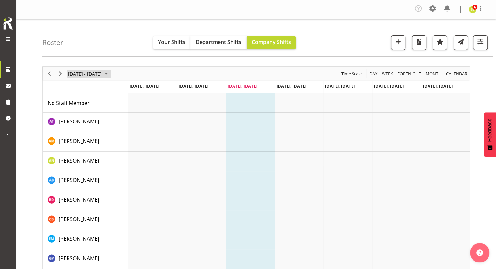
click at [96, 72] on span "[DATE] - [DATE]" at bounding box center [85, 74] width 35 height 8
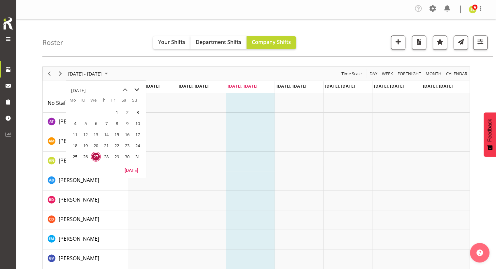
click at [139, 89] on span "next month" at bounding box center [136, 90] width 11 height 12
click at [73, 113] on span "1" at bounding box center [75, 113] width 10 height 10
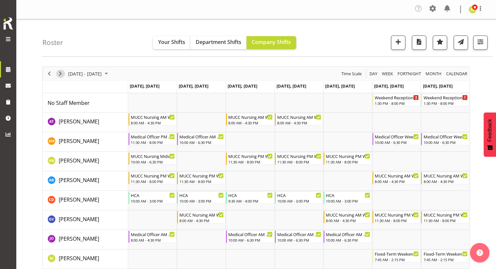
click at [62, 73] on span "Next" at bounding box center [60, 74] width 8 height 8
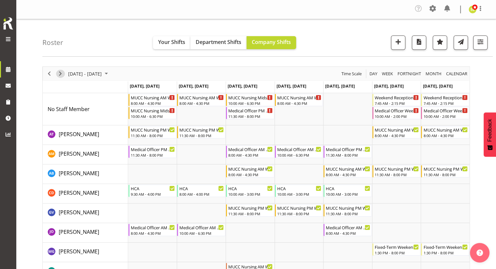
click at [59, 73] on span "Next" at bounding box center [60, 74] width 8 height 8
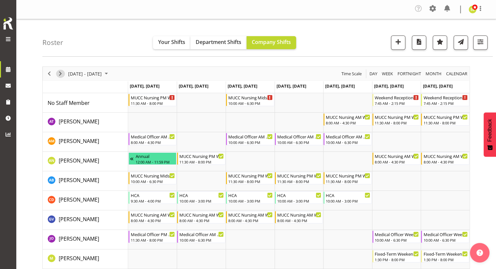
click at [59, 73] on span "Next" at bounding box center [60, 74] width 8 height 8
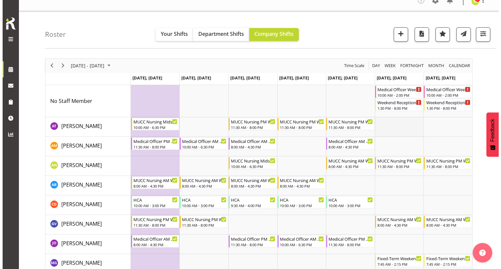
scroll to position [33, 0]
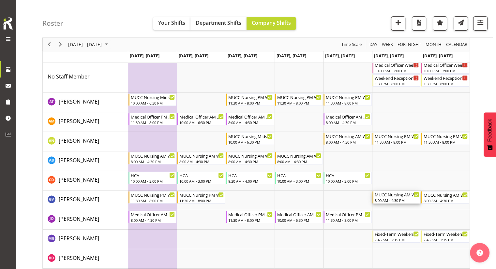
click at [389, 199] on div "8:00 AM - 4:30 PM" at bounding box center [397, 200] width 45 height 5
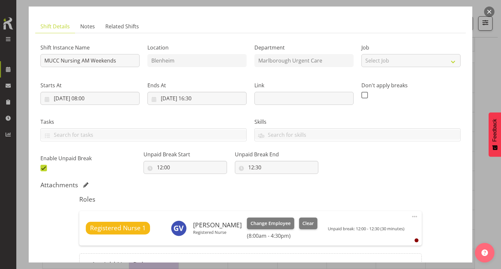
click at [488, 15] on button "button" at bounding box center [489, 12] width 10 height 10
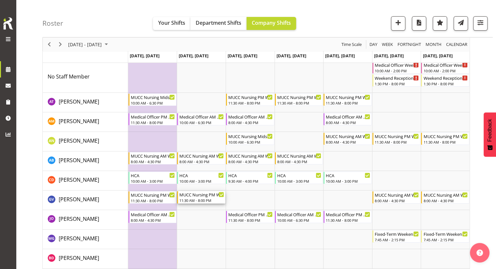
click at [203, 198] on div "MUCC Nursing PM Weekday 11:30 AM - 8:00 PM" at bounding box center [201, 198] width 45 height 12
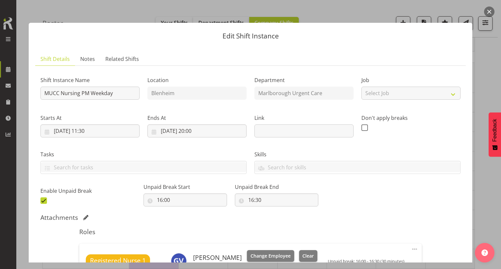
click at [487, 11] on button "button" at bounding box center [489, 12] width 10 height 10
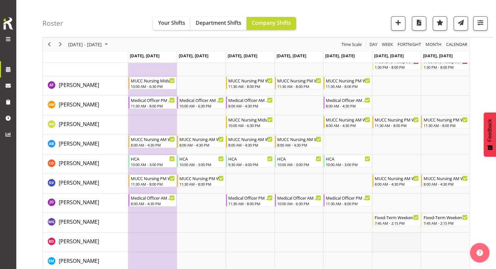
scroll to position [0, 0]
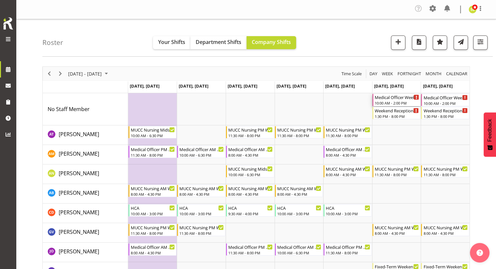
click at [389, 99] on div "Medical Officer Weekends" at bounding box center [397, 97] width 45 height 7
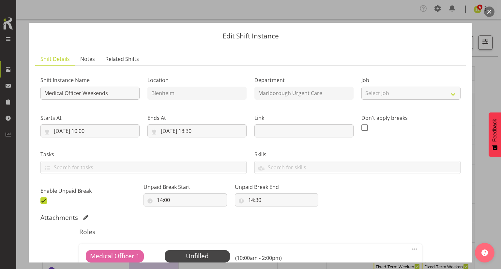
click at [488, 15] on button "button" at bounding box center [489, 12] width 10 height 10
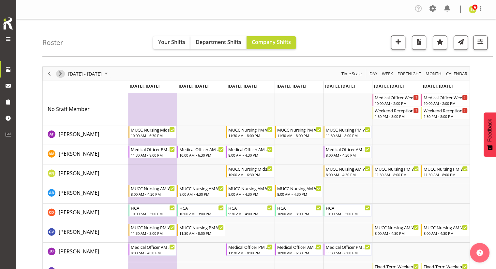
click at [57, 75] on span "Next" at bounding box center [60, 74] width 8 height 8
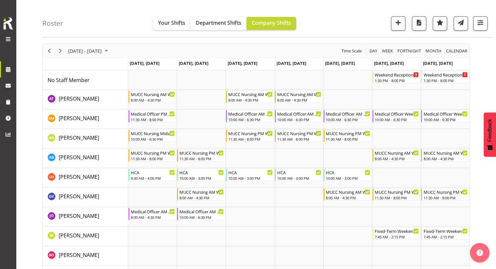
scroll to position [33, 0]
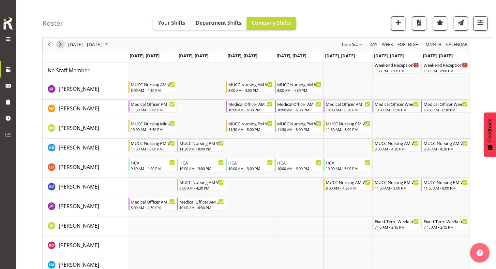
click at [56, 42] on span "Next" at bounding box center [60, 44] width 8 height 8
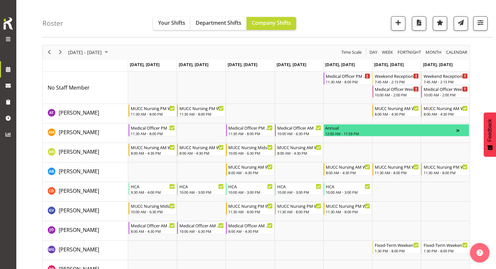
scroll to position [33, 0]
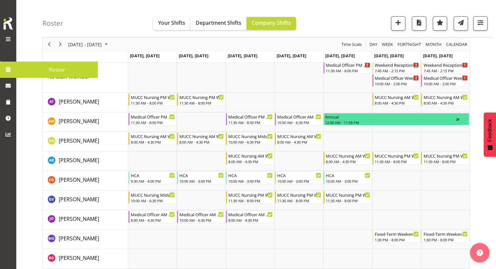
click at [14, 69] on link at bounding box center [8, 69] width 16 height 16
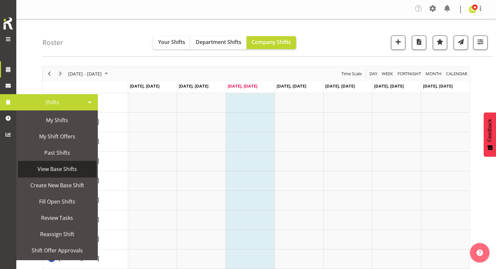
click at [67, 170] on span "View Base Shifts" at bounding box center [57, 169] width 72 height 10
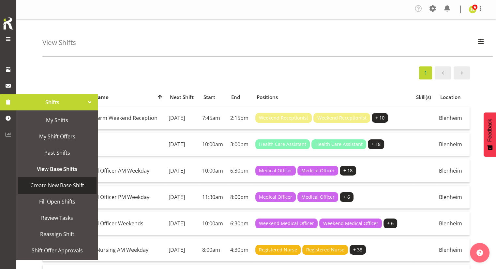
click at [63, 188] on span "Create New Base Shift" at bounding box center [57, 186] width 72 height 10
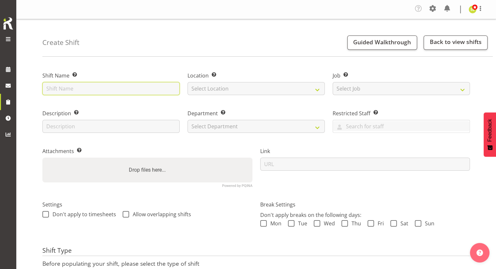
click at [97, 88] on input "text" at bounding box center [110, 88] width 137 height 13
type input "W"
type input "Reception Admin Weekday AM"
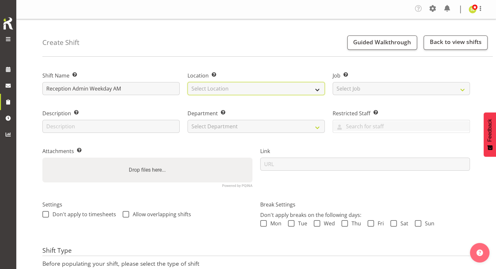
click at [215, 88] on select "Select Location [GEOGRAPHIC_DATA]" at bounding box center [256, 88] width 137 height 13
select select "1282"
click at [188, 82] on select "Select Location [GEOGRAPHIC_DATA]" at bounding box center [256, 88] width 137 height 13
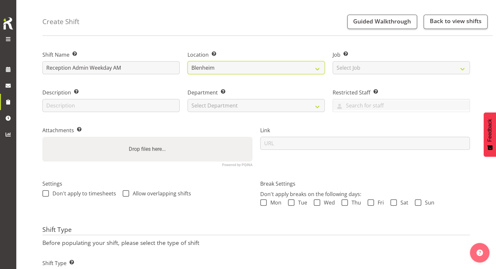
scroll to position [33, 0]
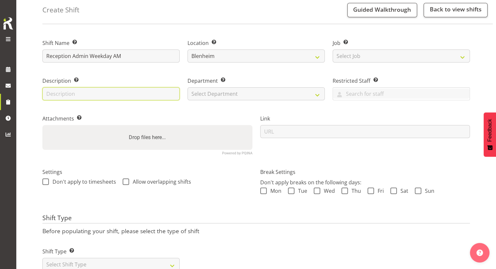
click at [66, 88] on input "text" at bounding box center [110, 93] width 137 height 13
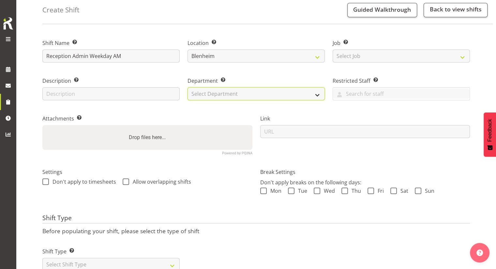
click at [221, 96] on select "Select Department Marlborough Urgent Care Renal [MEDICAL_DATA] Unit" at bounding box center [256, 93] width 137 height 13
select select "925"
click at [188, 87] on select "Select Department Marlborough Urgent Care Renal [MEDICAL_DATA] Unit" at bounding box center [256, 93] width 137 height 13
click at [282, 83] on label "Department Set the department that the shift relates to." at bounding box center [256, 81] width 137 height 8
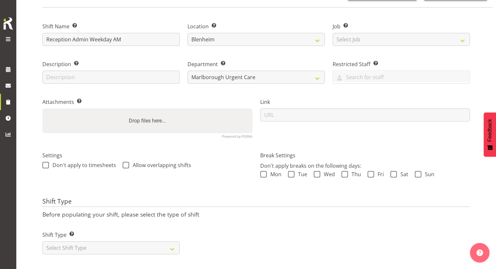
scroll to position [58, 0]
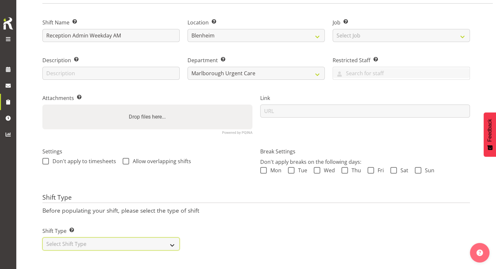
click at [116, 238] on select "Select Shift Type One Off Shift Recurring Shift Rotating Shift" at bounding box center [110, 244] width 137 height 13
select select "rotating"
click at [42, 238] on select "Select Shift Type One Off Shift Recurring Shift Rotating Shift" at bounding box center [110, 244] width 137 height 13
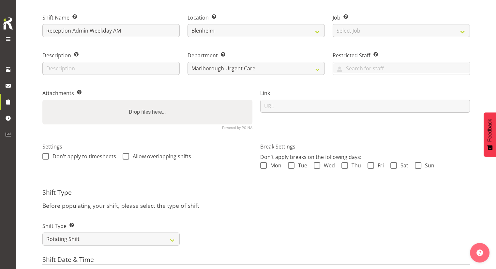
click at [231, 224] on div "Shift Type Shift Types: One Off – Select this if you would like a single shift …" at bounding box center [256, 231] width 436 height 37
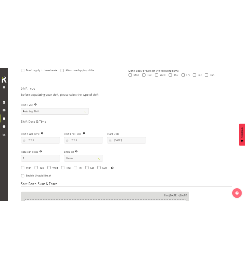
scroll to position [221, 0]
